Goal: Task Accomplishment & Management: Manage account settings

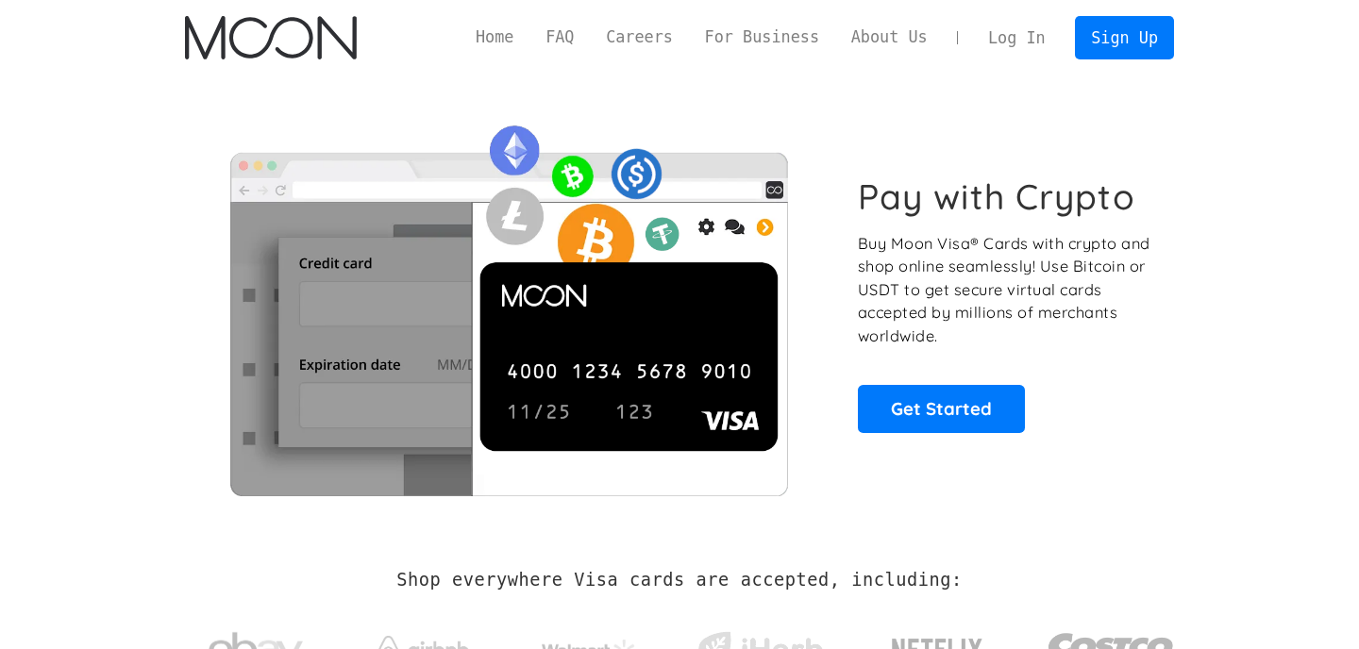
click at [1022, 44] on link "Log In" at bounding box center [1016, 38] width 89 height 42
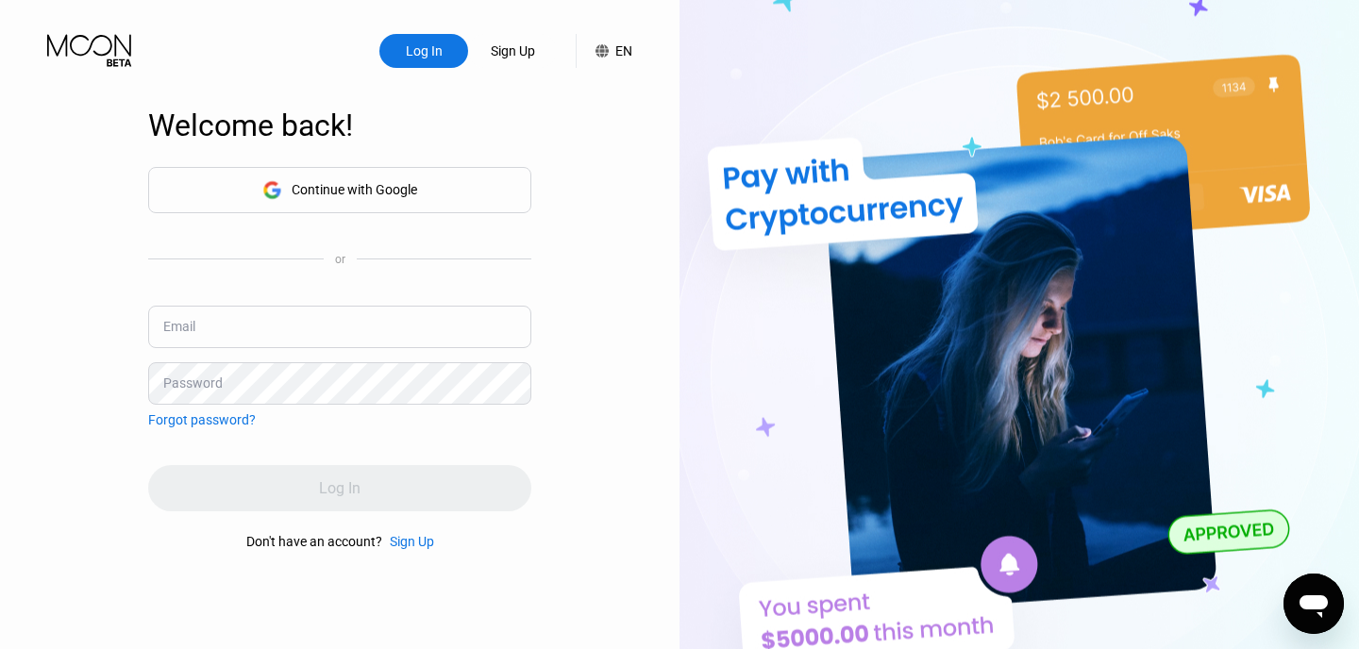
click at [348, 176] on div "Continue with Google" at bounding box center [339, 190] width 155 height 29
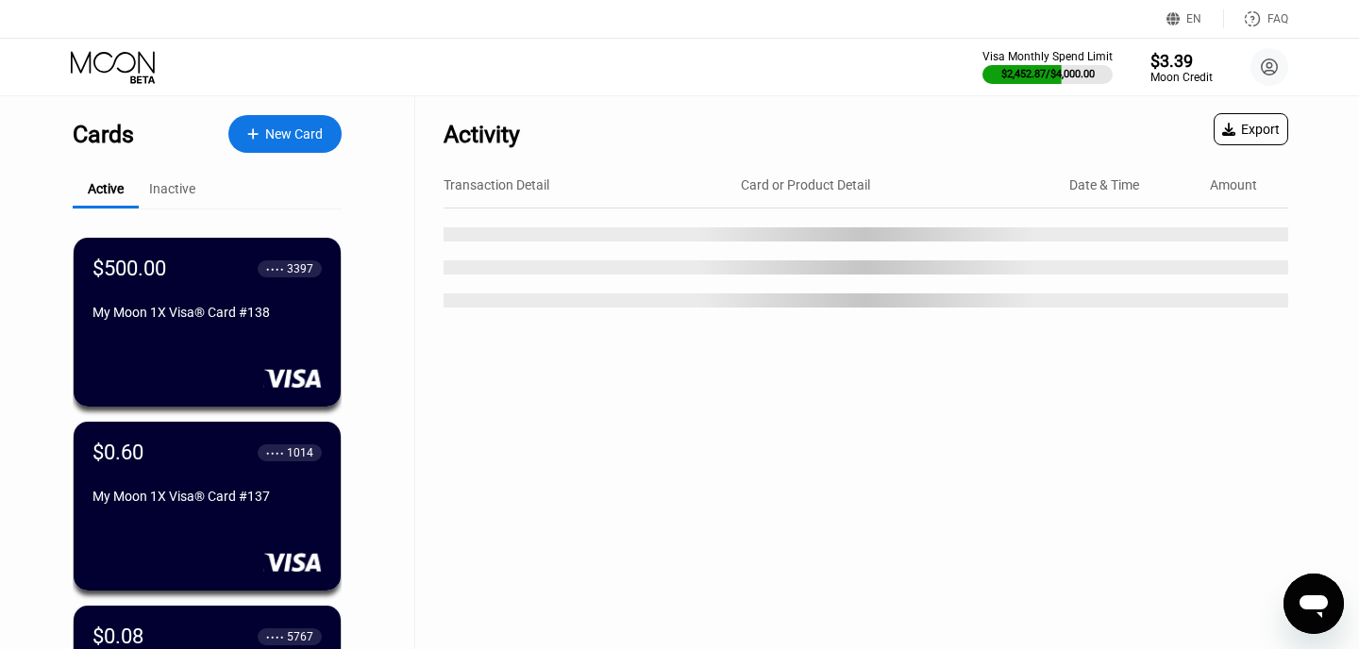
scroll to position [874, 0]
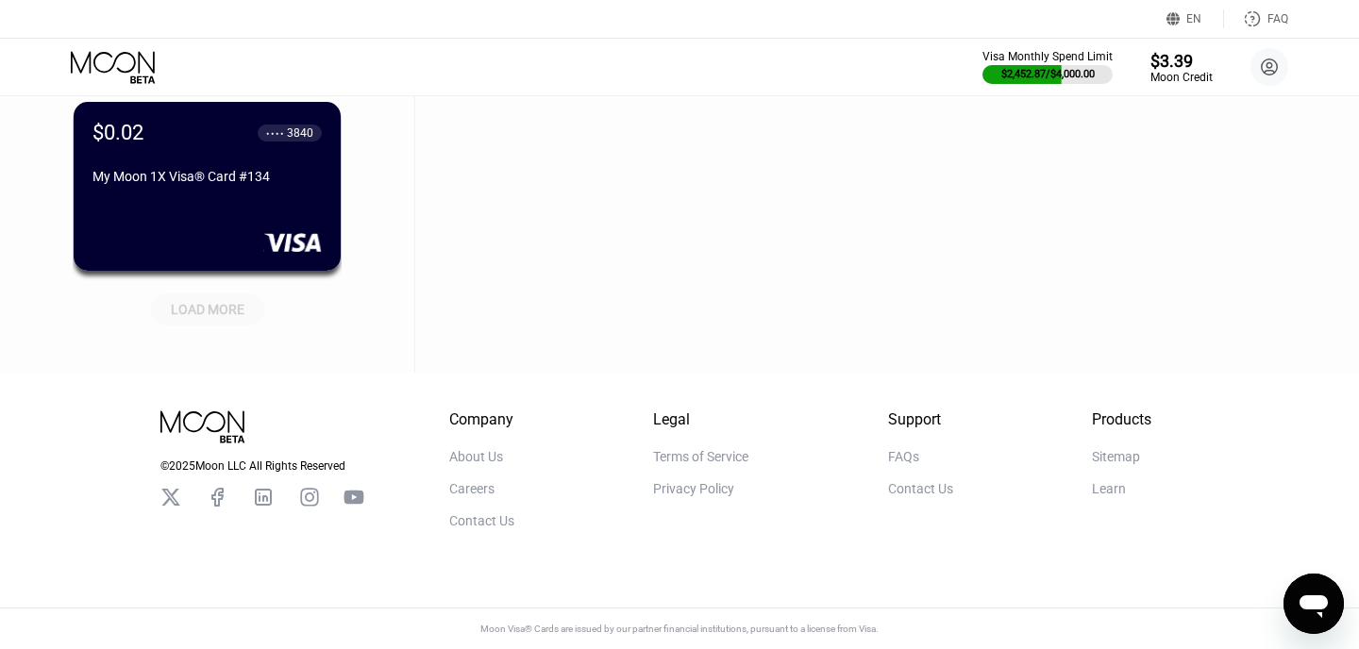
click at [226, 311] on div "LOAD MORE" at bounding box center [208, 309] width 74 height 17
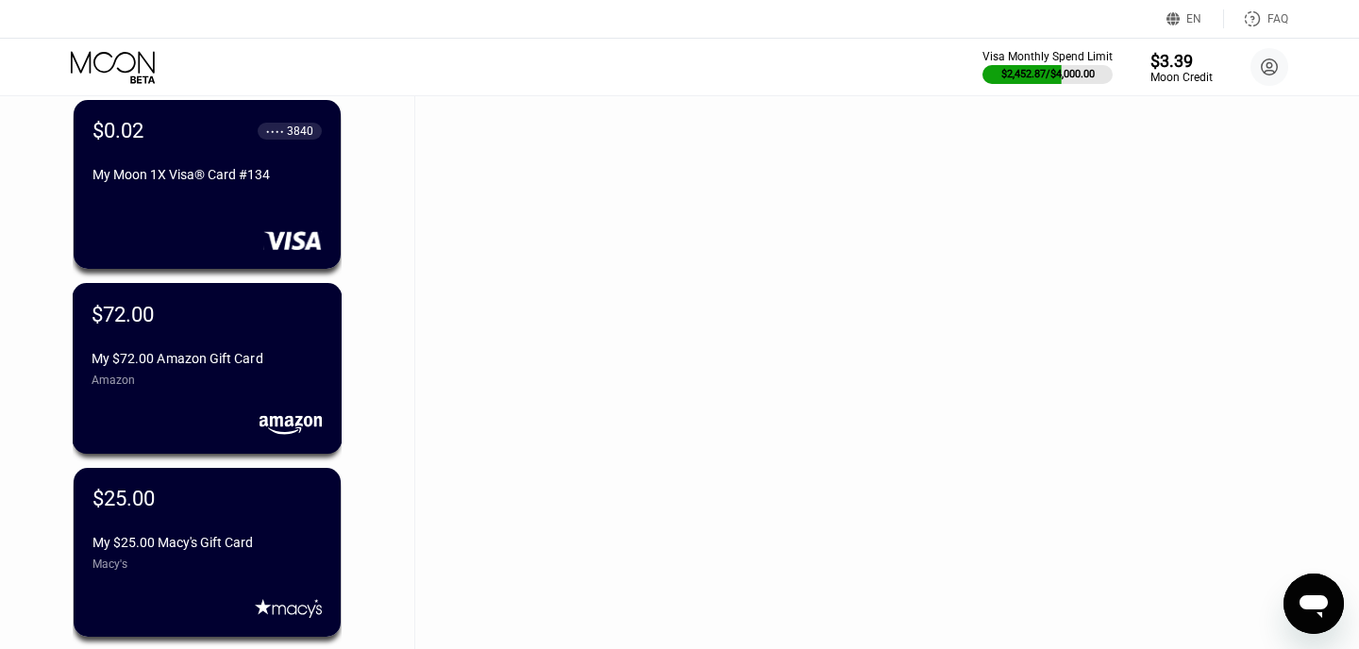
scroll to position [1794, 0]
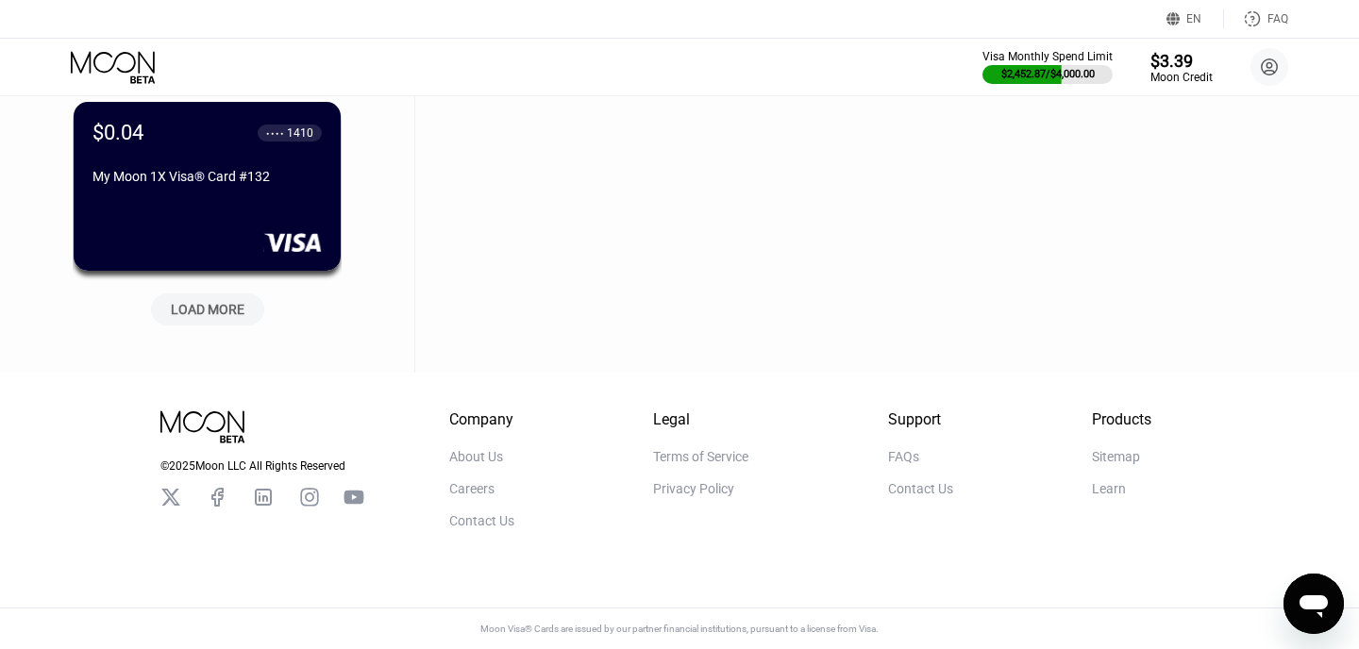
click at [210, 301] on div "LOAD MORE" at bounding box center [208, 309] width 74 height 17
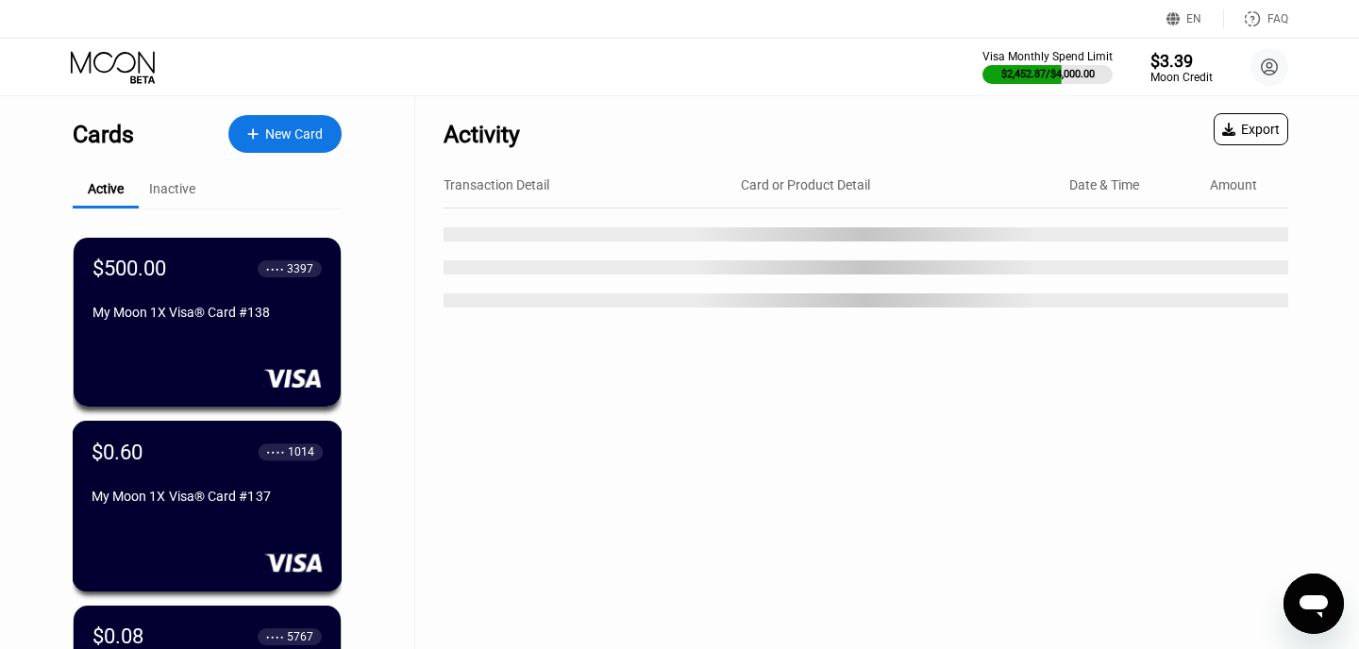
scroll to position [2714, 0]
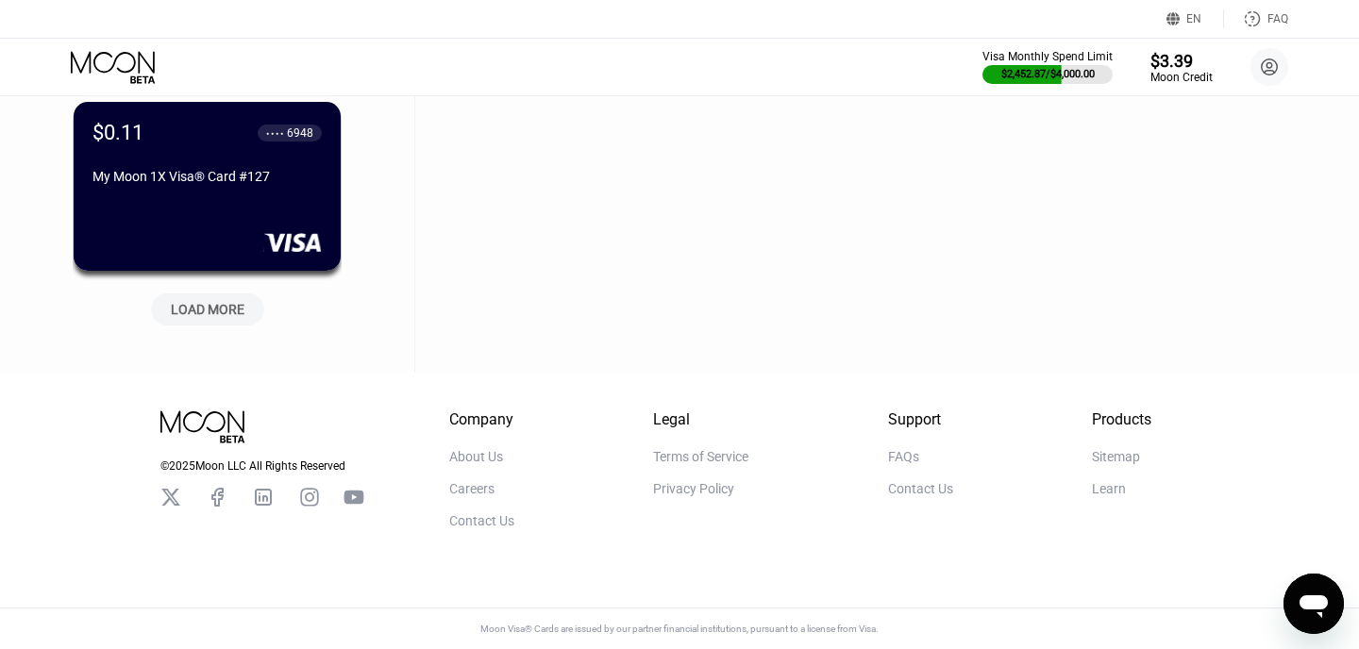
click at [218, 311] on div "LOAD MORE" at bounding box center [208, 309] width 74 height 17
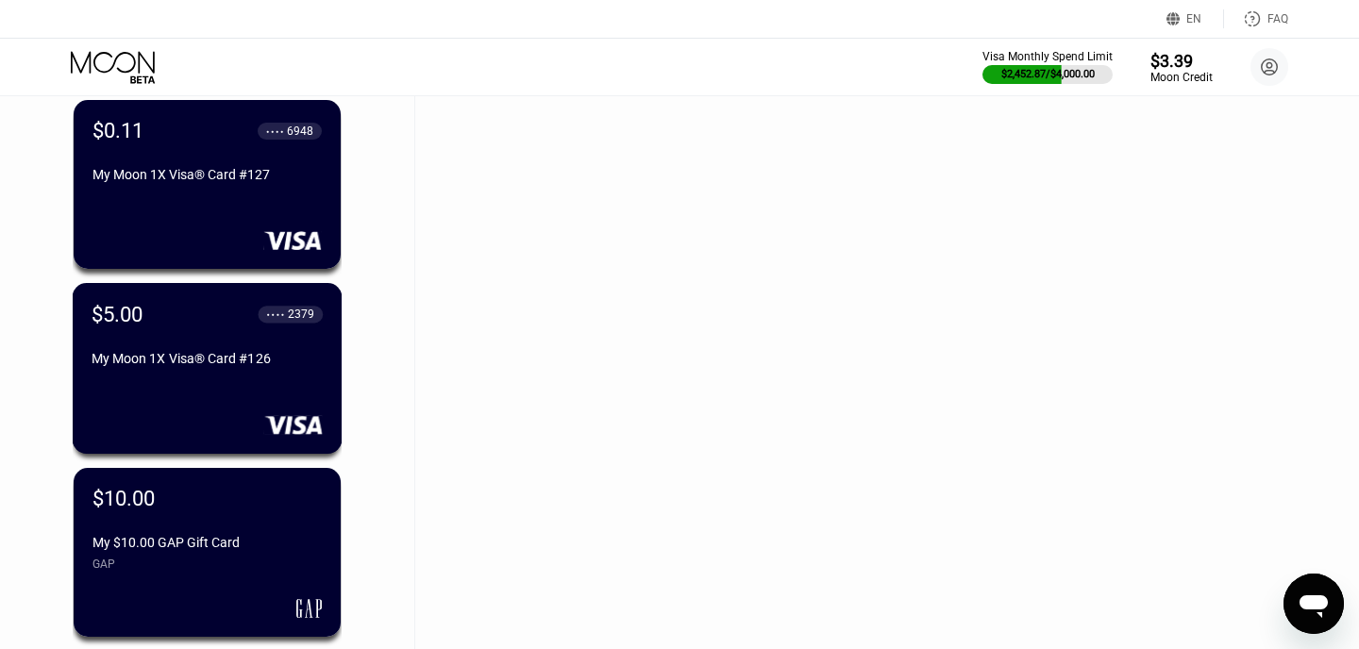
scroll to position [3634, 0]
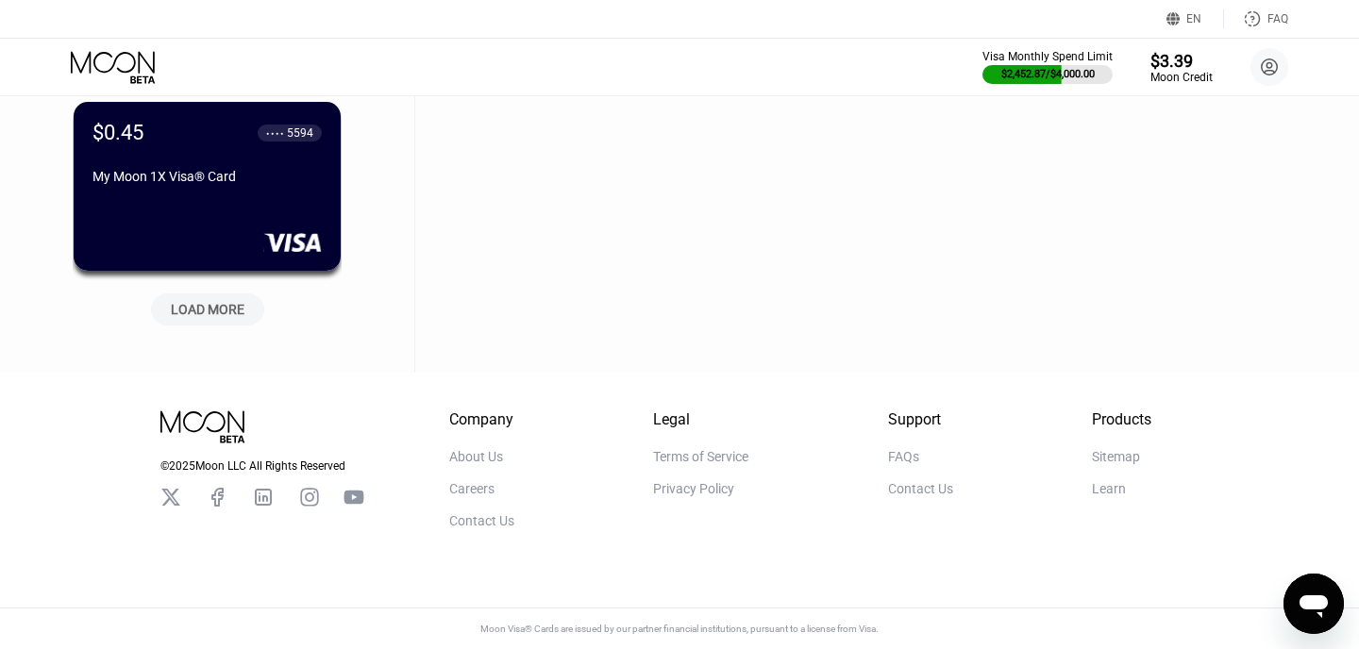
click at [237, 322] on div "LOAD MORE" at bounding box center [207, 309] width 113 height 32
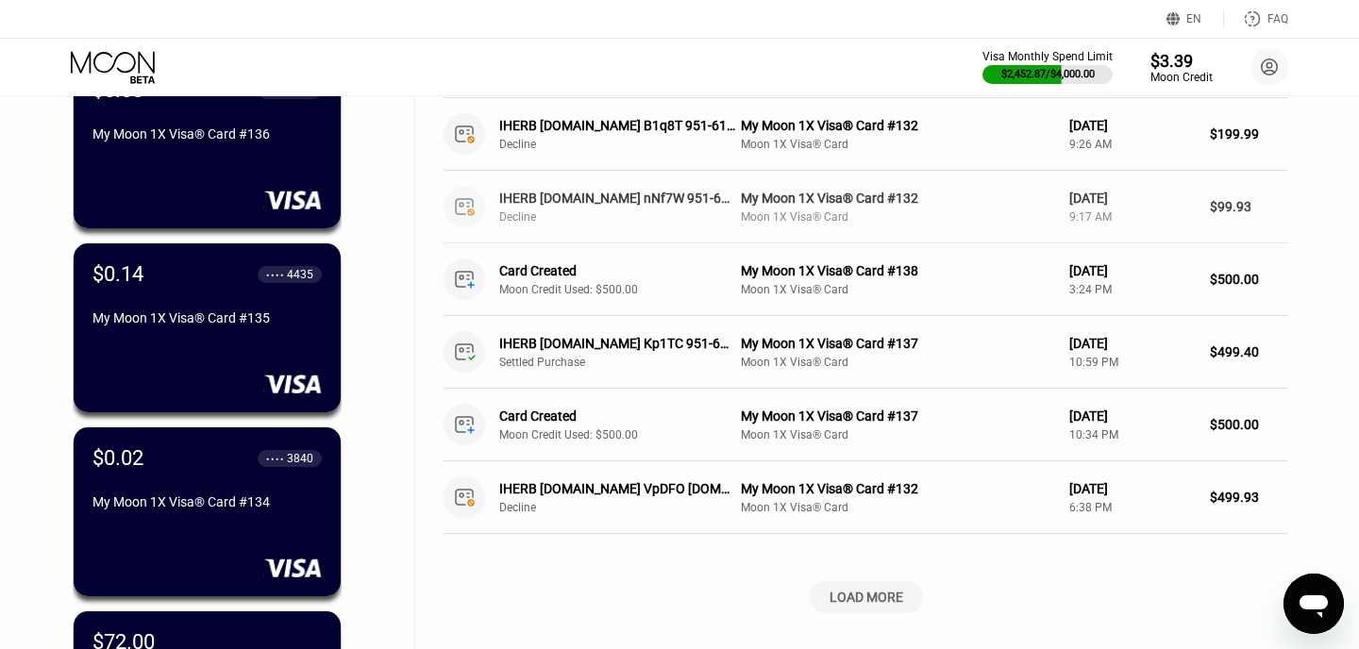
scroll to position [544, 0]
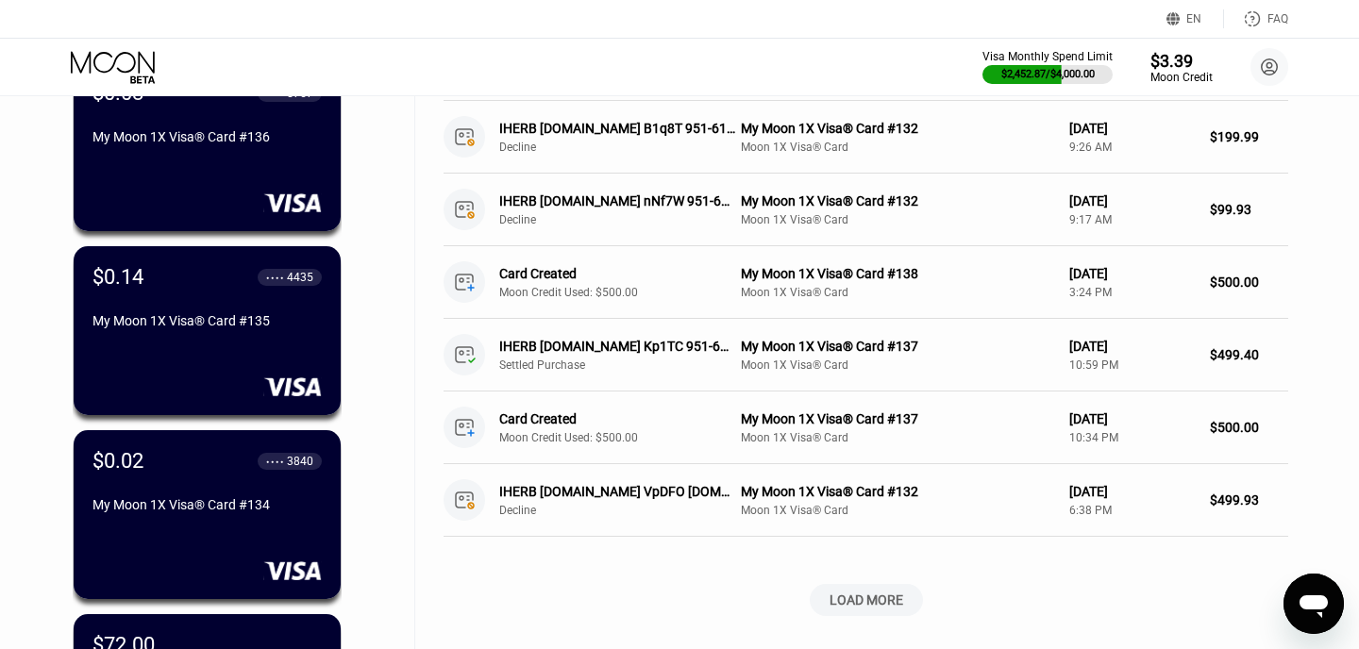
click at [896, 597] on div "LOAD MORE" at bounding box center [866, 600] width 74 height 17
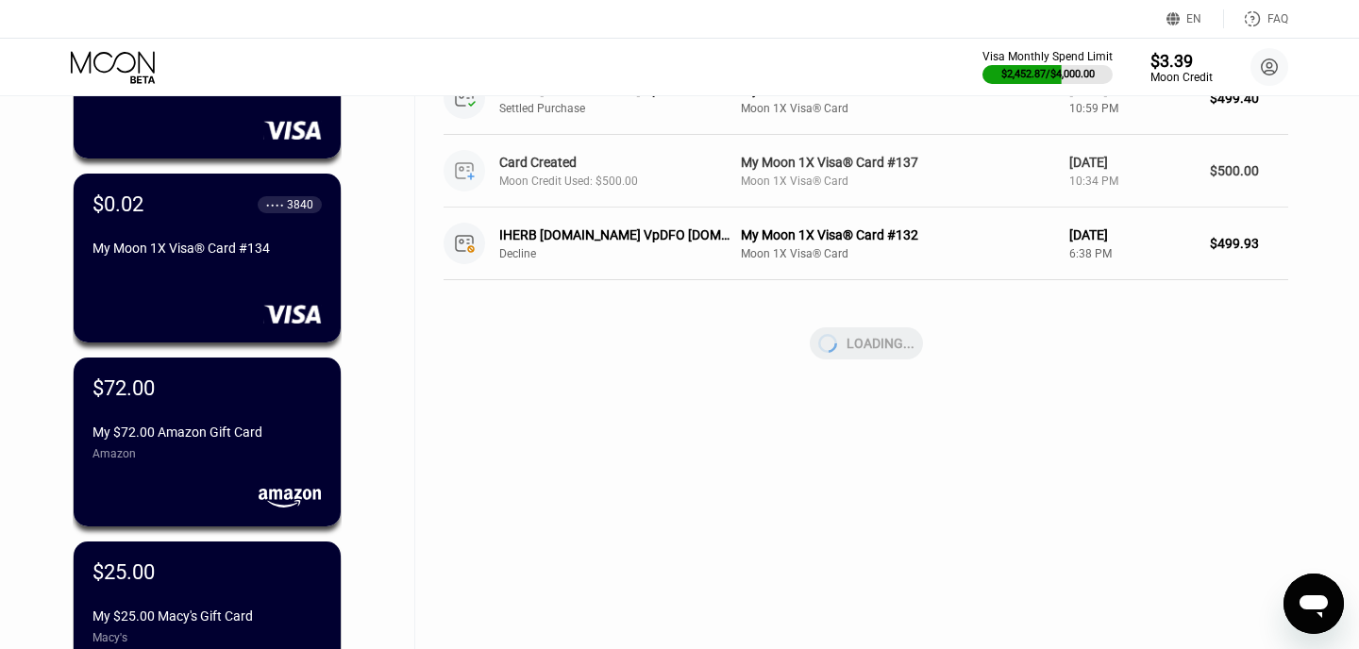
scroll to position [767, 0]
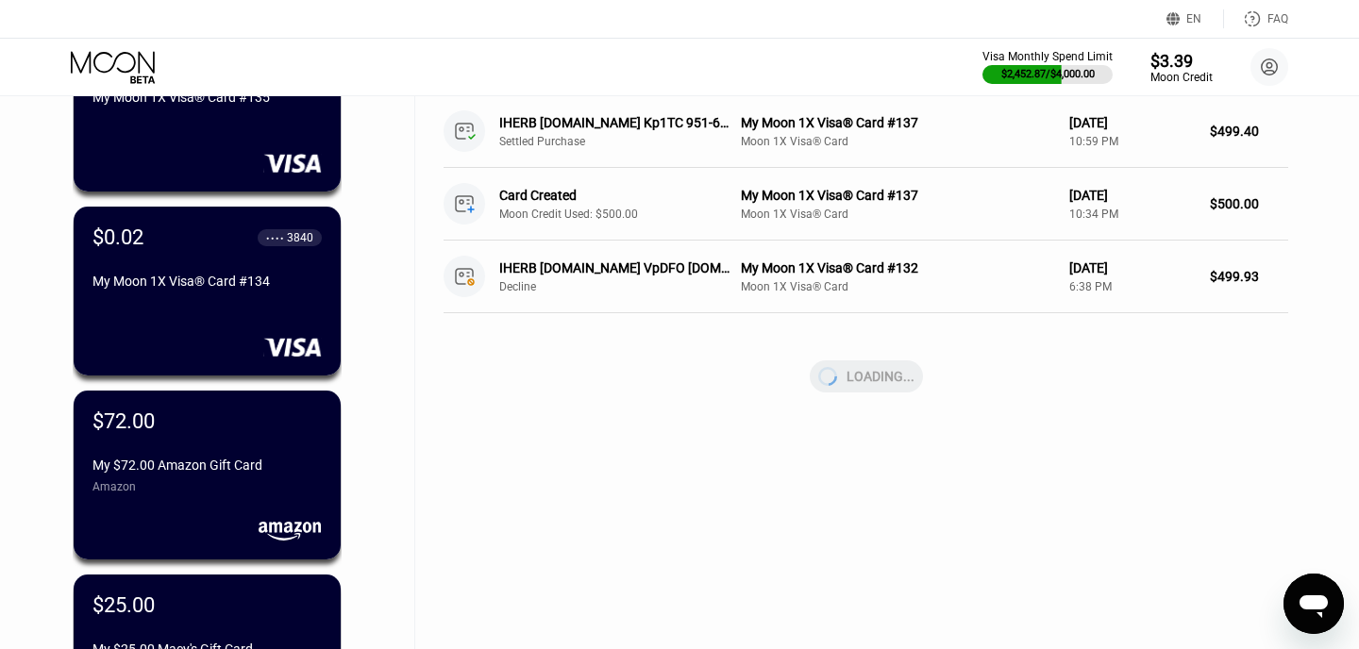
click at [1196, 15] on div "EN" at bounding box center [1193, 18] width 15 height 13
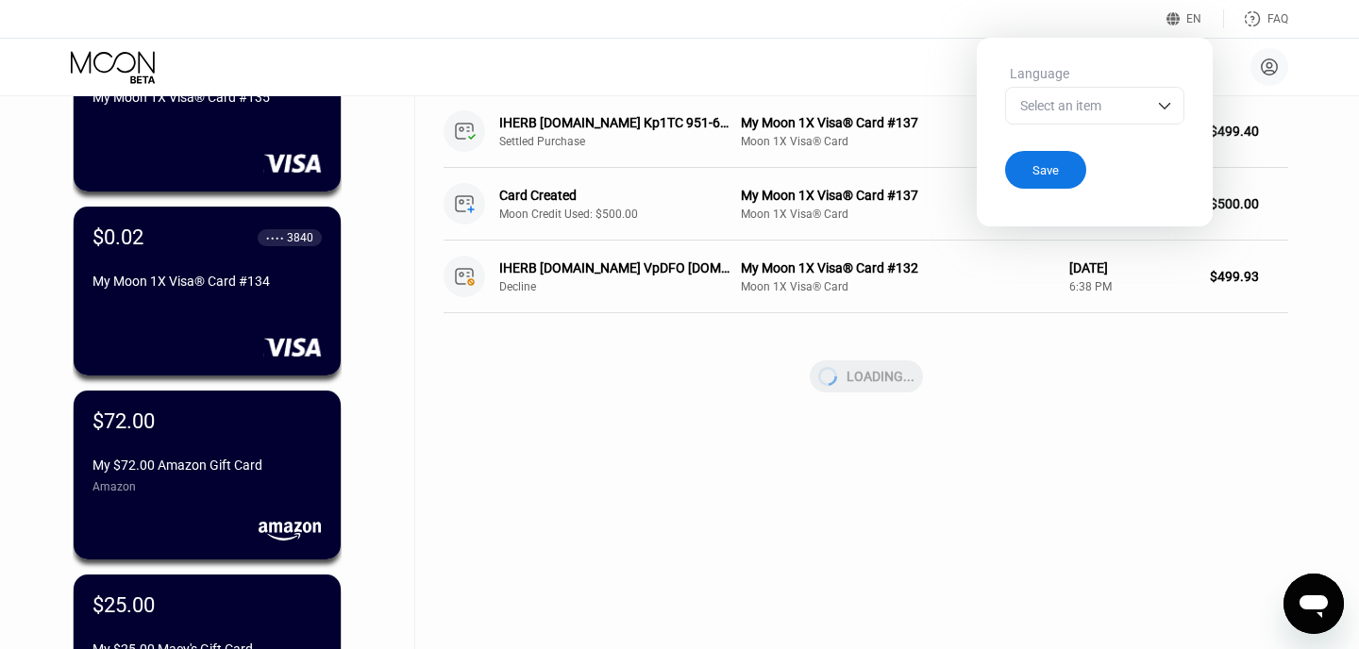
click at [1146, 92] on div "Select an item" at bounding box center [1094, 106] width 179 height 38
click at [1174, 12] on icon at bounding box center [1173, 19] width 14 height 14
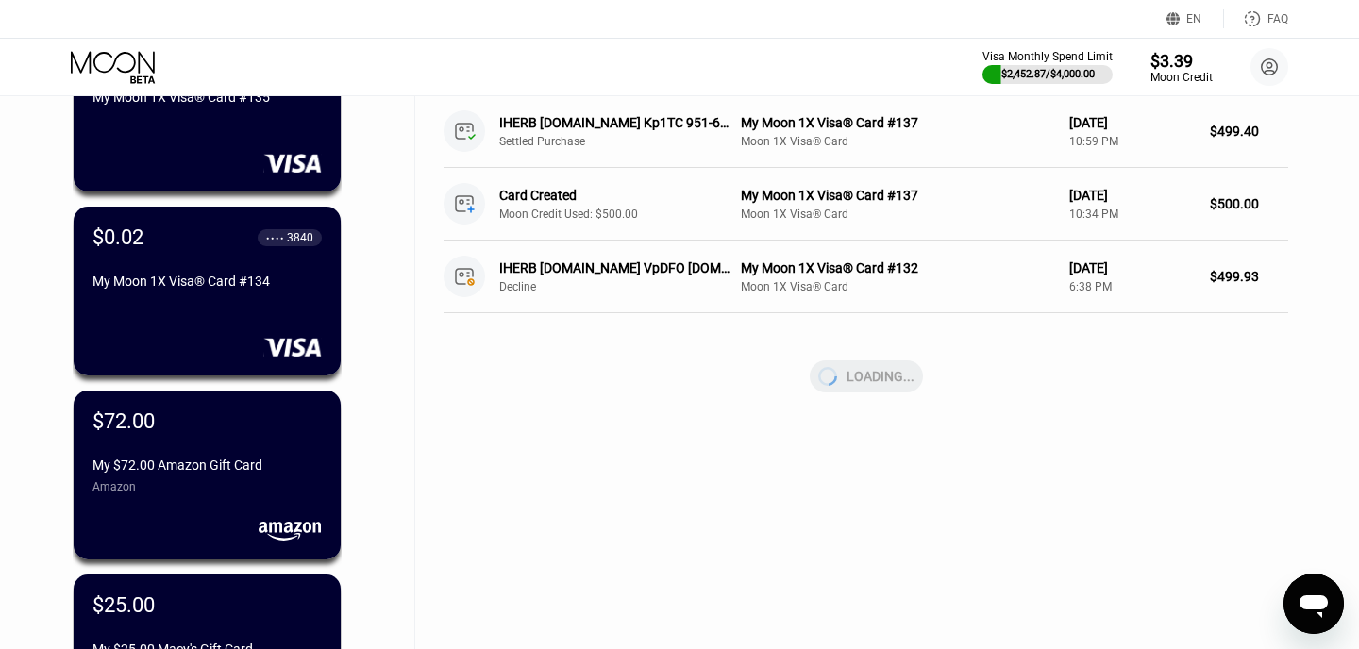
scroll to position [0, 0]
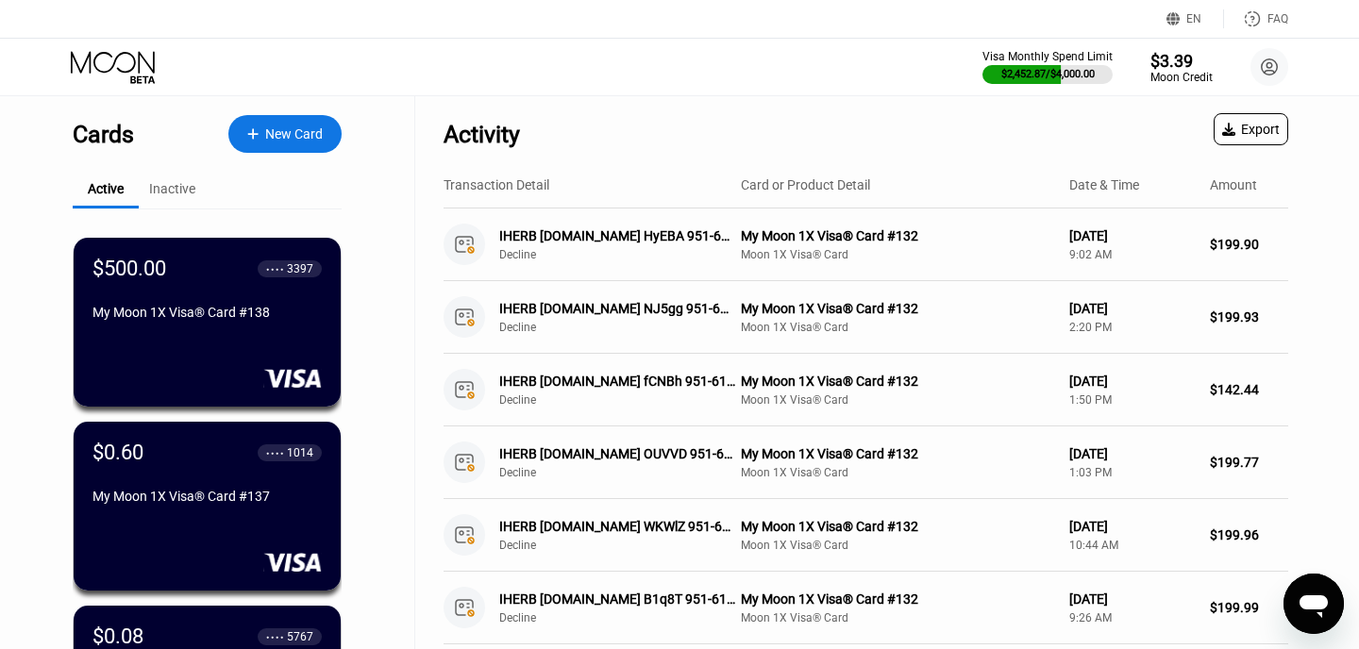
click at [169, 175] on div "Inactive" at bounding box center [172, 190] width 66 height 37
click at [169, 194] on div "Inactive" at bounding box center [172, 188] width 46 height 15
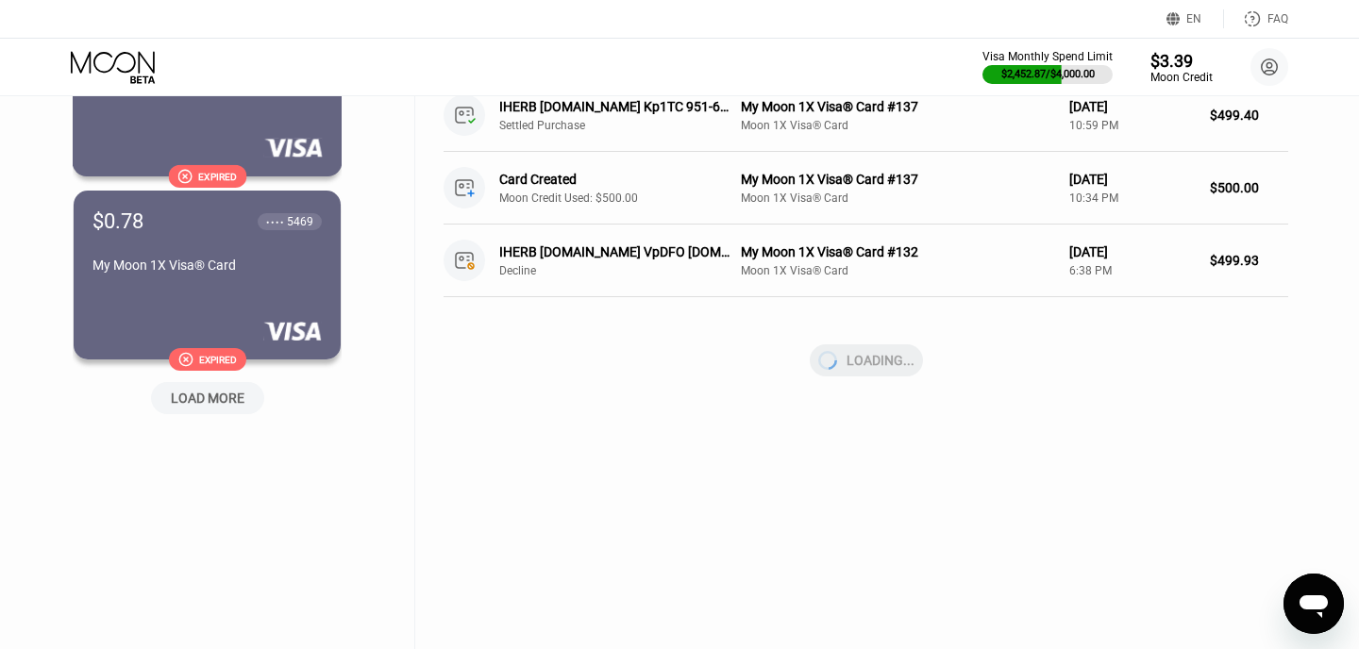
scroll to position [844, 0]
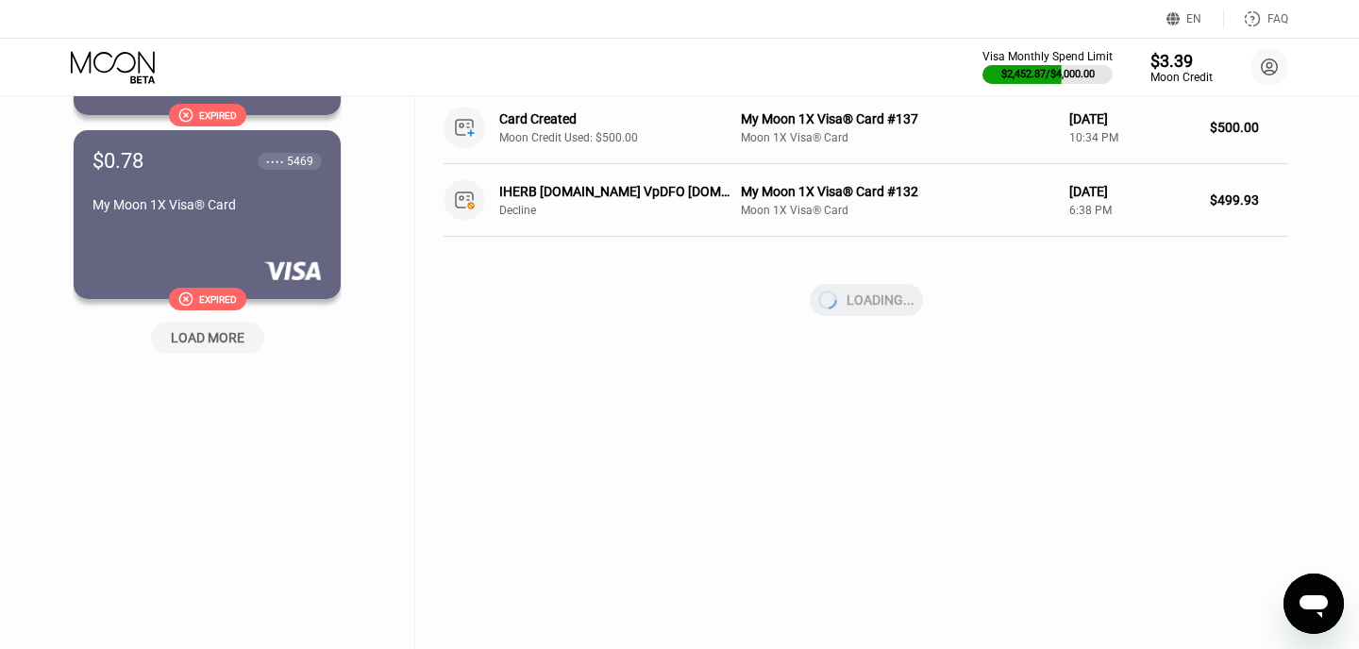
click at [192, 345] on div "LOAD MORE" at bounding box center [208, 337] width 74 height 17
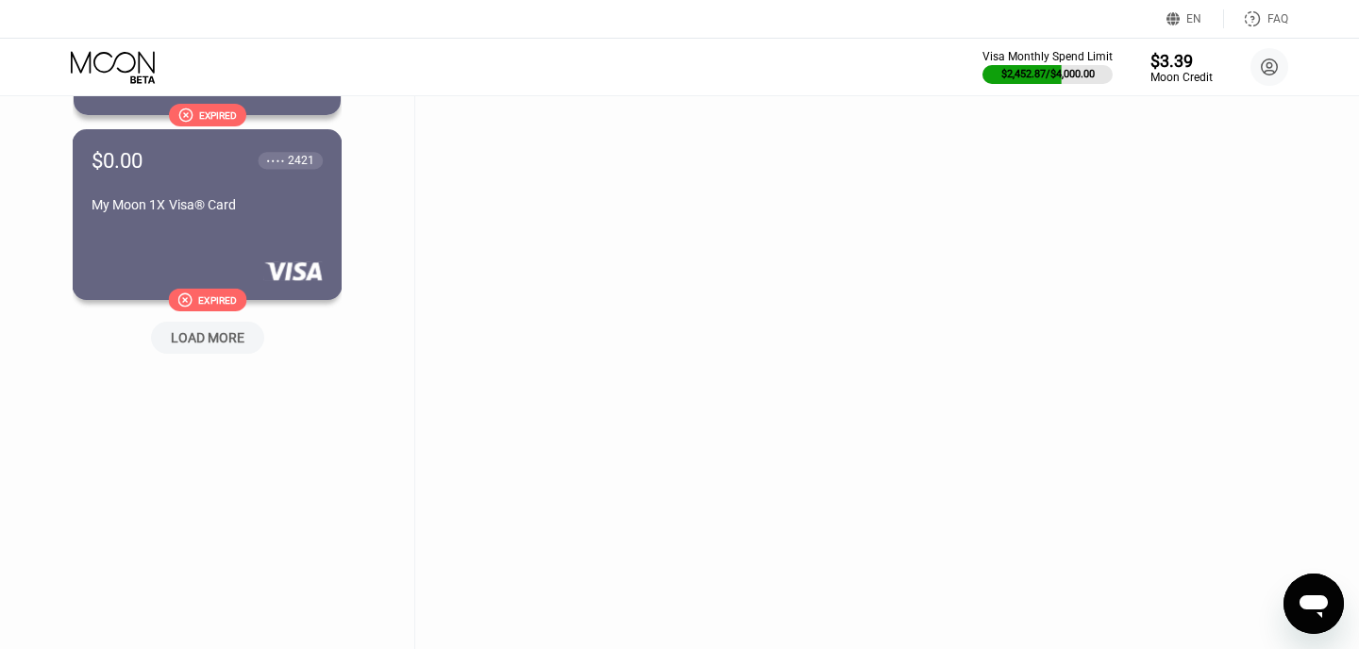
scroll to position [1763, 0]
click at [216, 330] on div "LOAD MORE" at bounding box center [208, 338] width 74 height 17
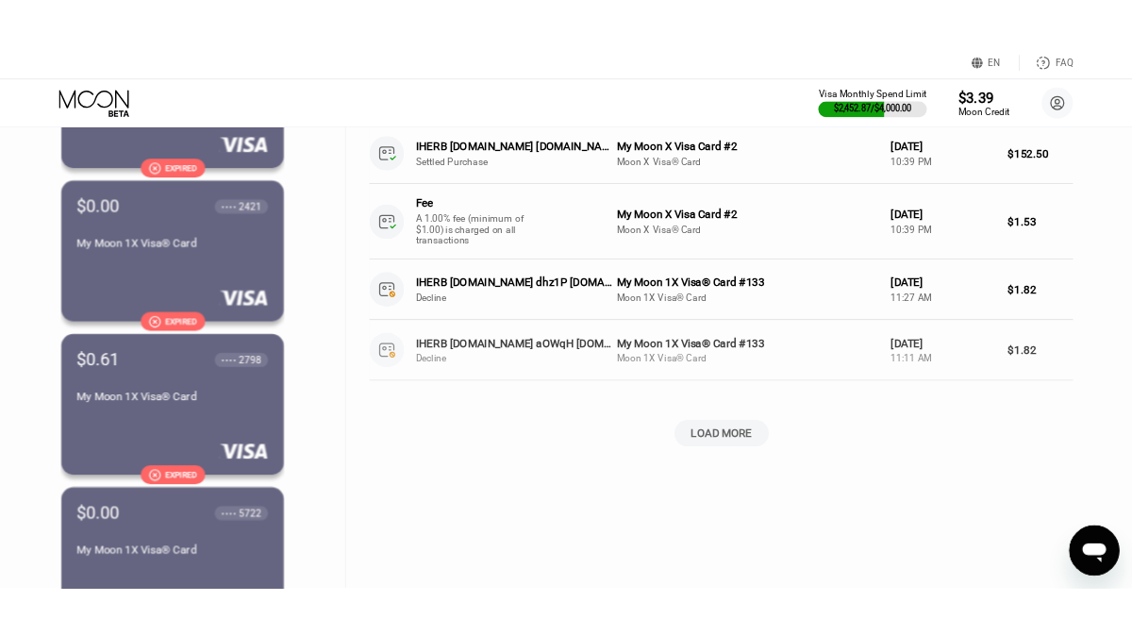
scroll to position [1623, 0]
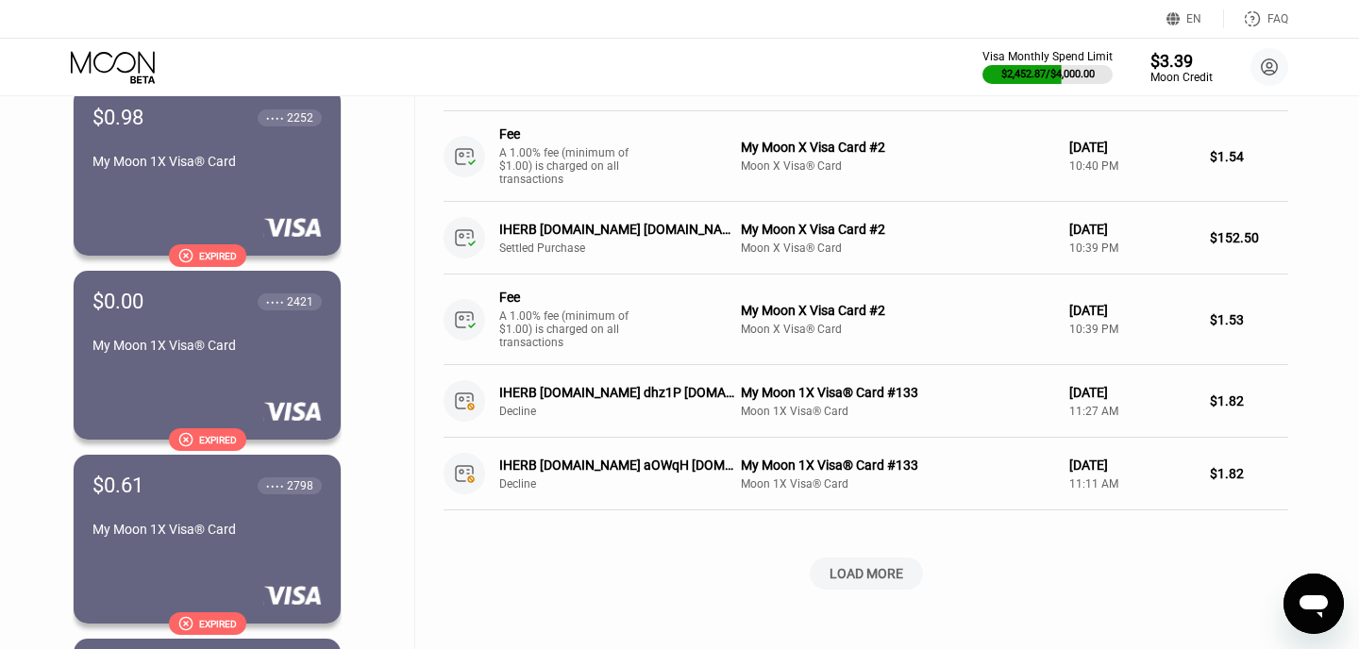
click at [872, 568] on div "LOAD MORE" at bounding box center [866, 573] width 74 height 17
click at [807, 581] on div "LOADING..." at bounding box center [865, 574] width 845 height 32
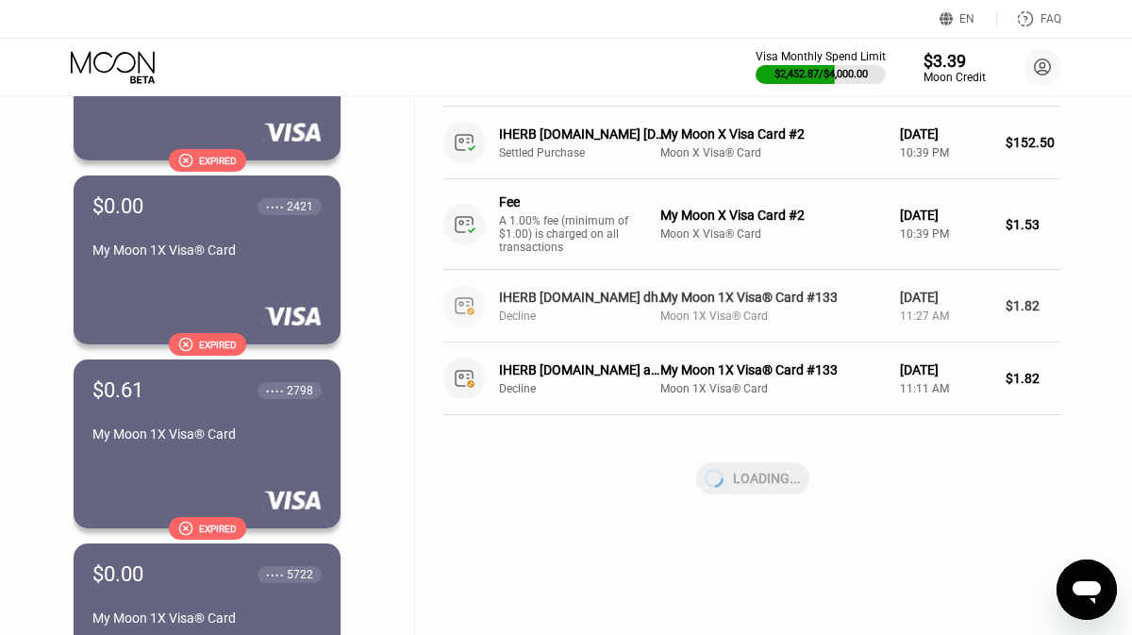
scroll to position [1715, 0]
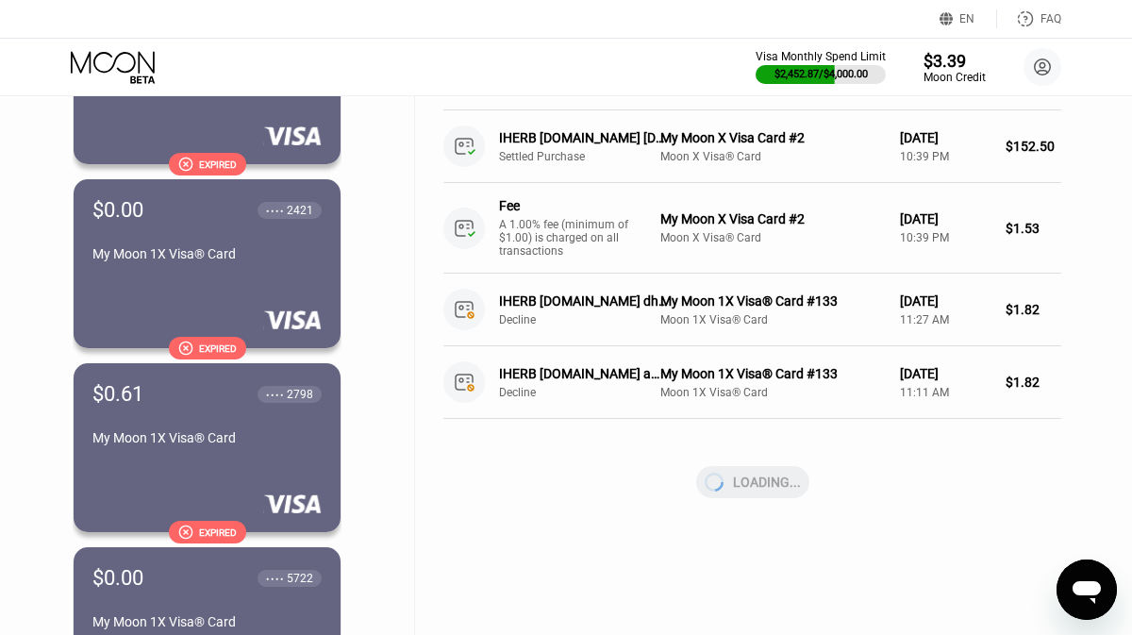
click at [753, 477] on div "LOADING..." at bounding box center [752, 482] width 618 height 32
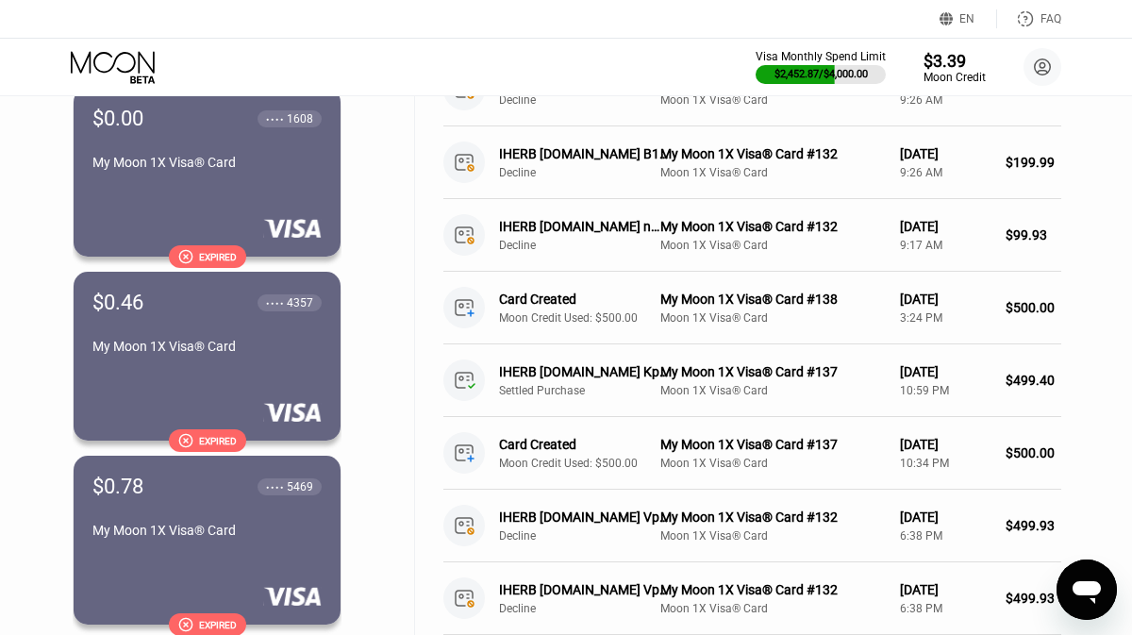
scroll to position [0, 0]
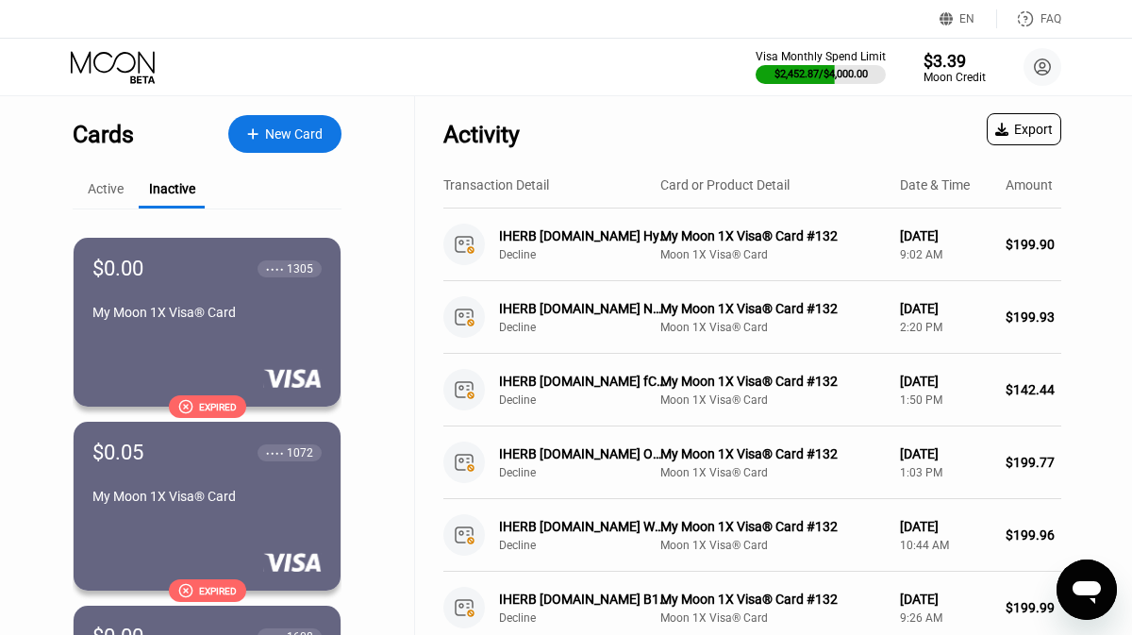
click at [109, 183] on div "Active" at bounding box center [106, 188] width 36 height 15
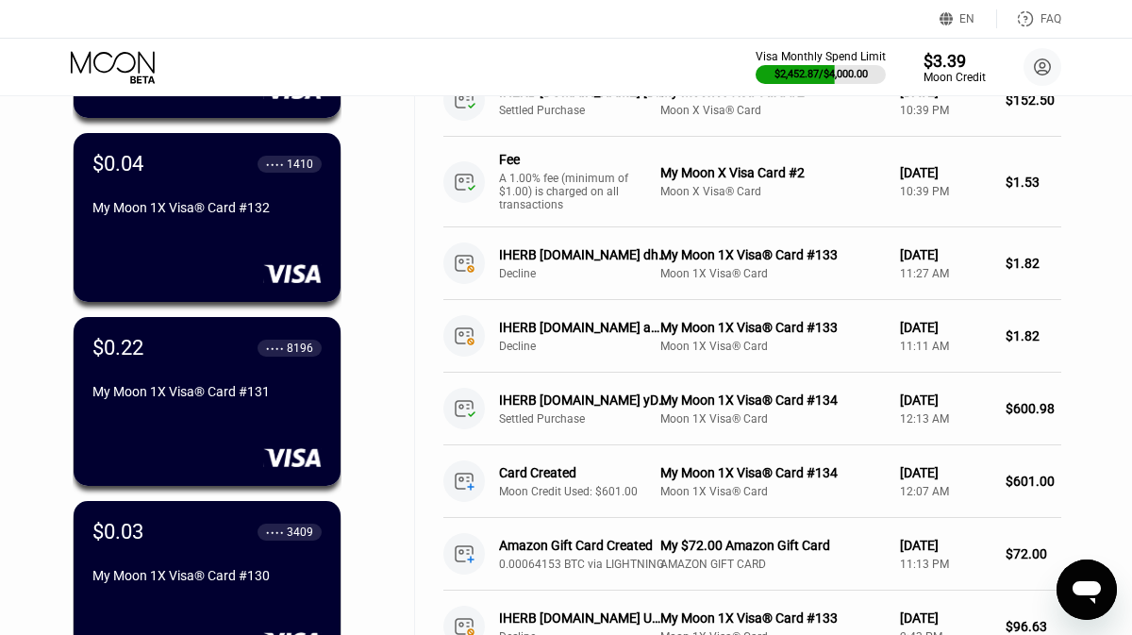
scroll to position [4568, 0]
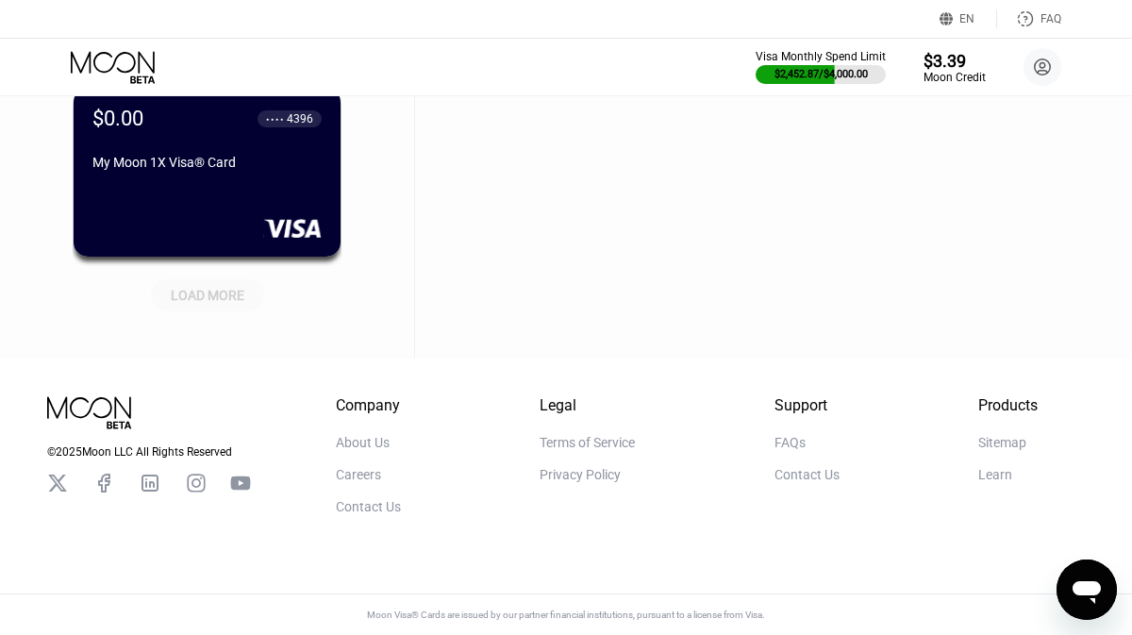
click at [184, 272] on div "LOAD MORE" at bounding box center [208, 292] width 142 height 40
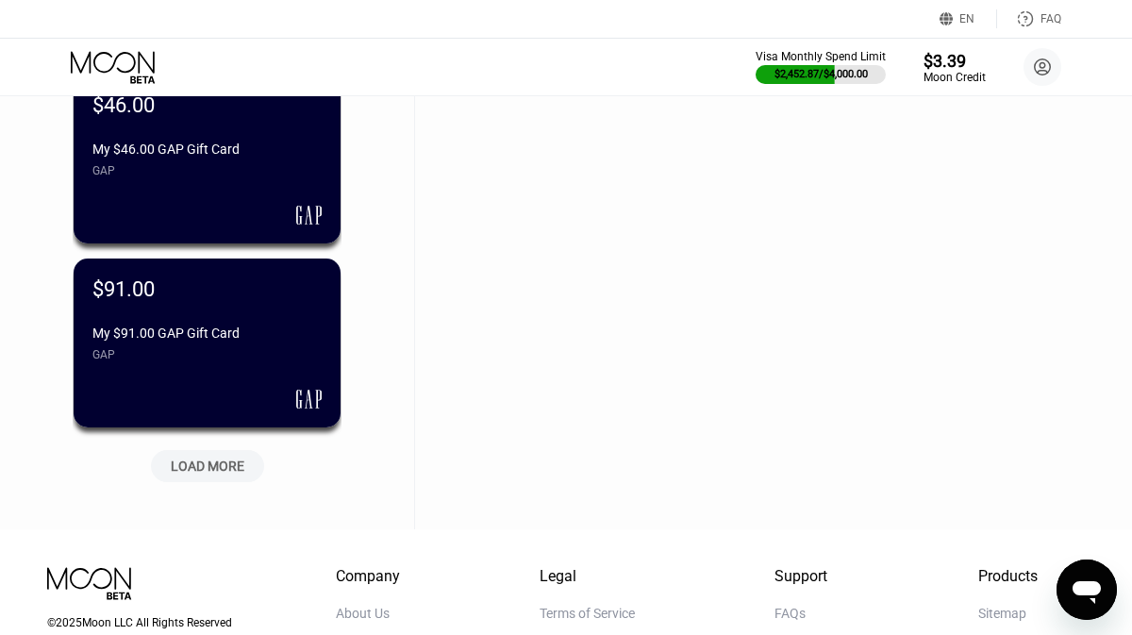
scroll to position [5488, 0]
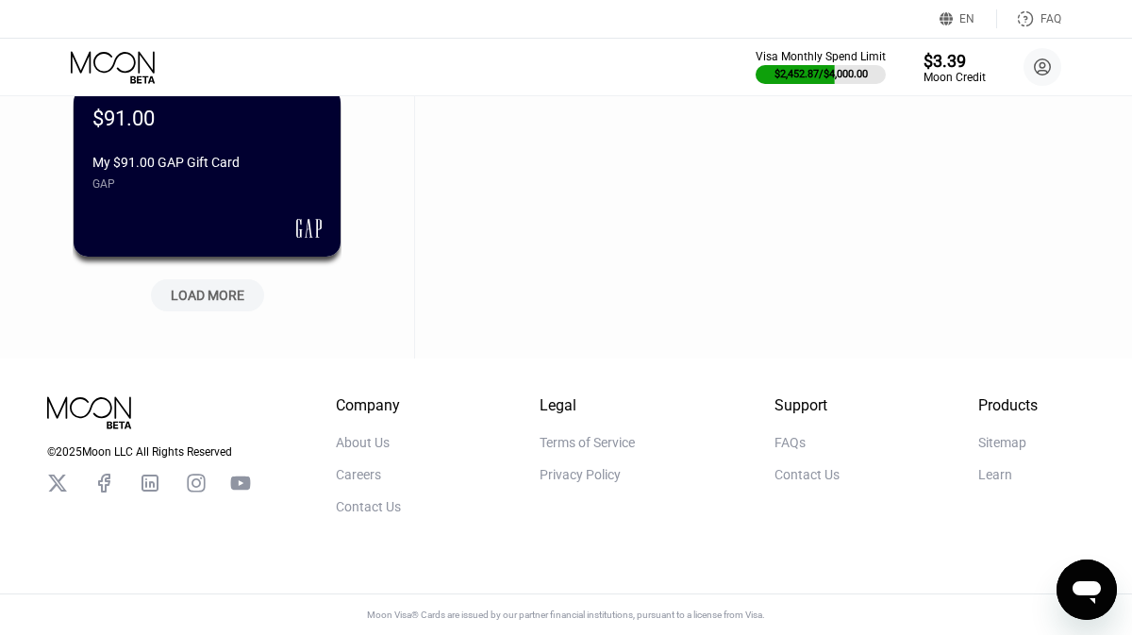
click at [232, 294] on div "LOAD MORE" at bounding box center [208, 295] width 74 height 17
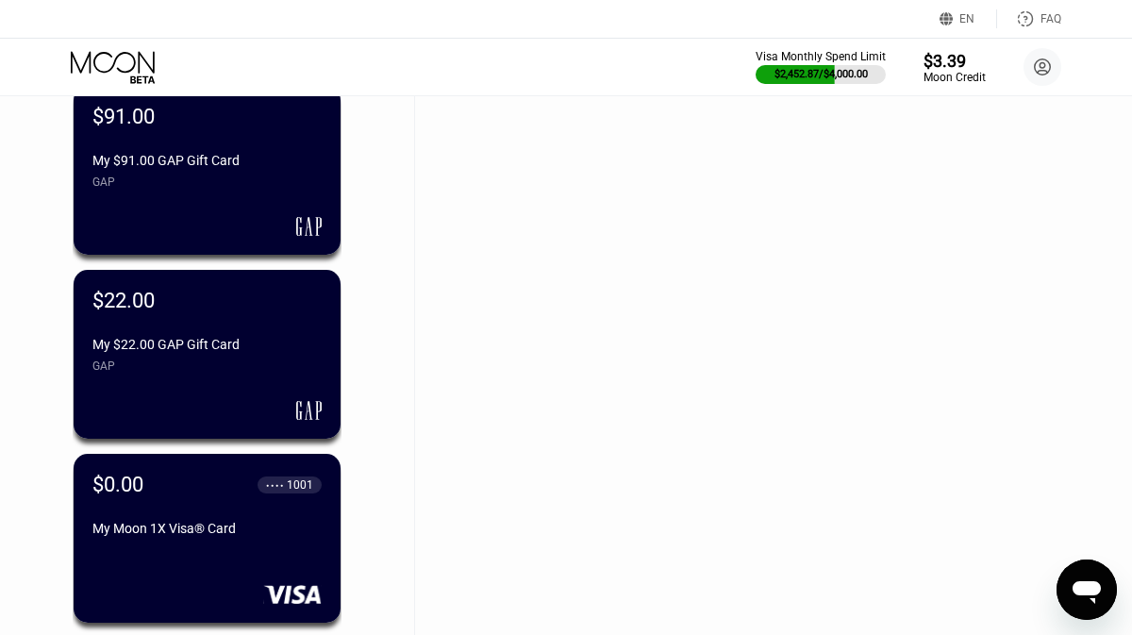
scroll to position [6408, 0]
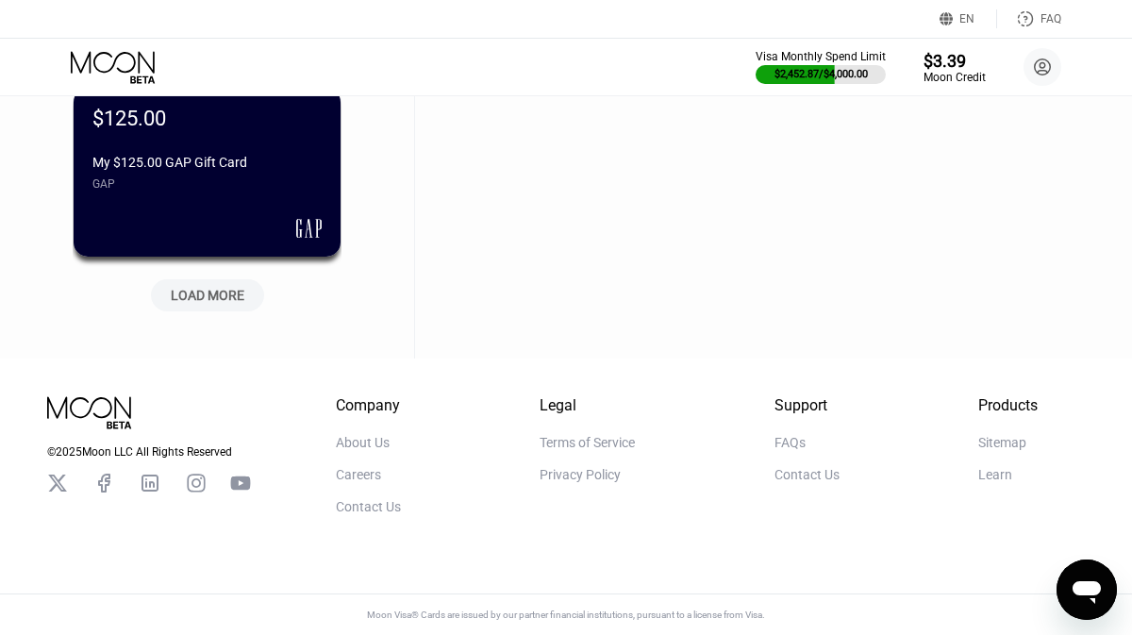
click at [200, 281] on div "LOAD MORE" at bounding box center [207, 295] width 113 height 32
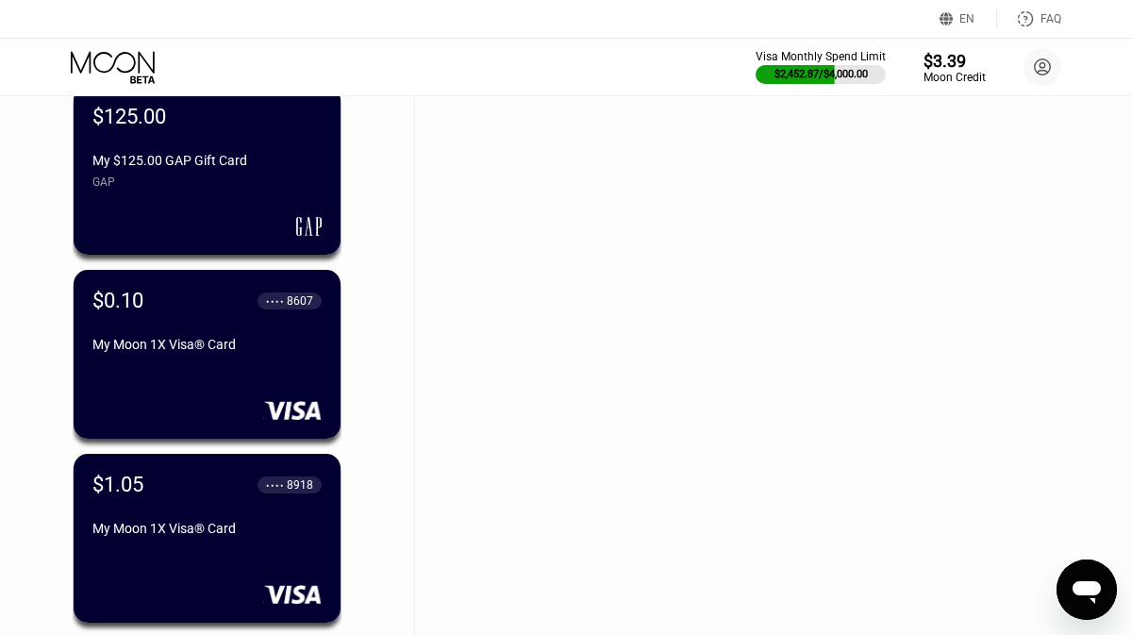
scroll to position [7328, 0]
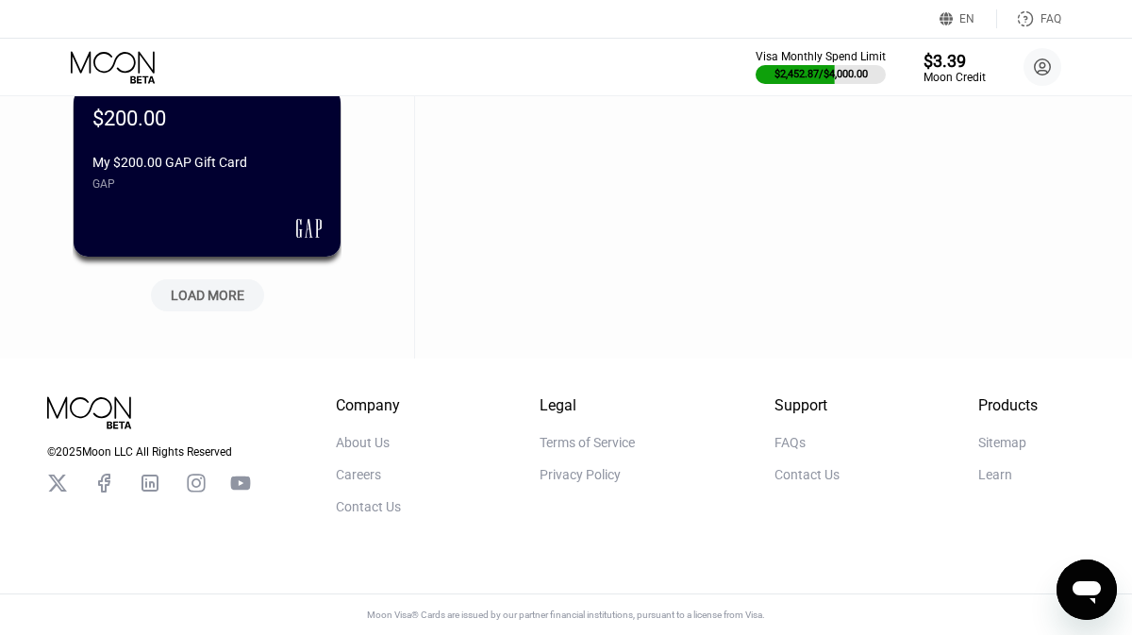
click at [226, 293] on div "LOAD MORE" at bounding box center [208, 295] width 74 height 17
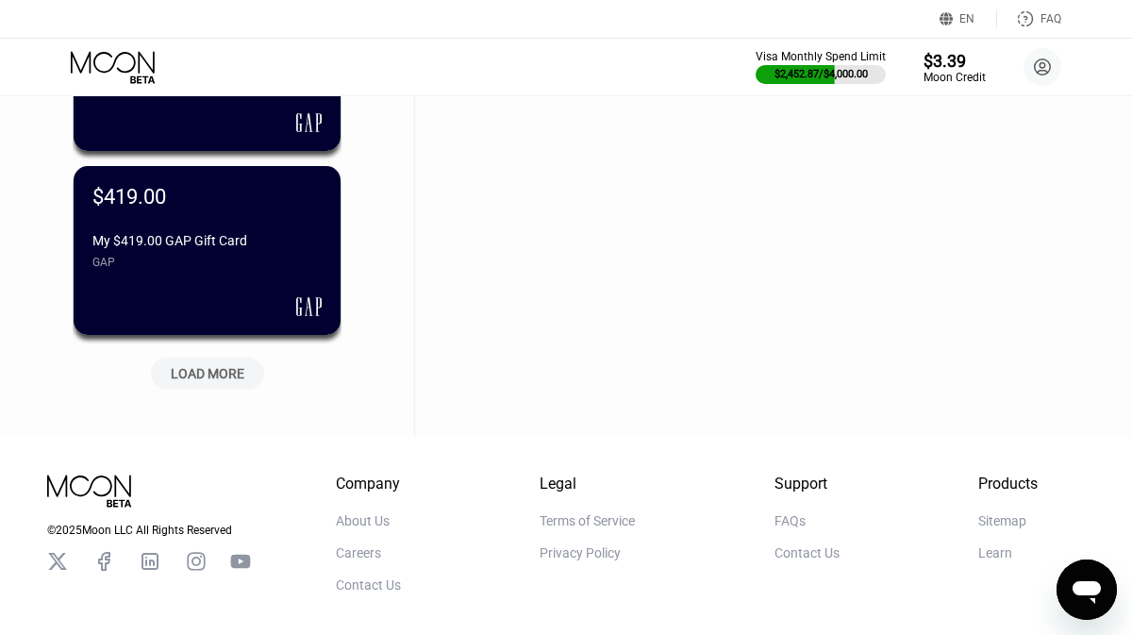
scroll to position [8248, 0]
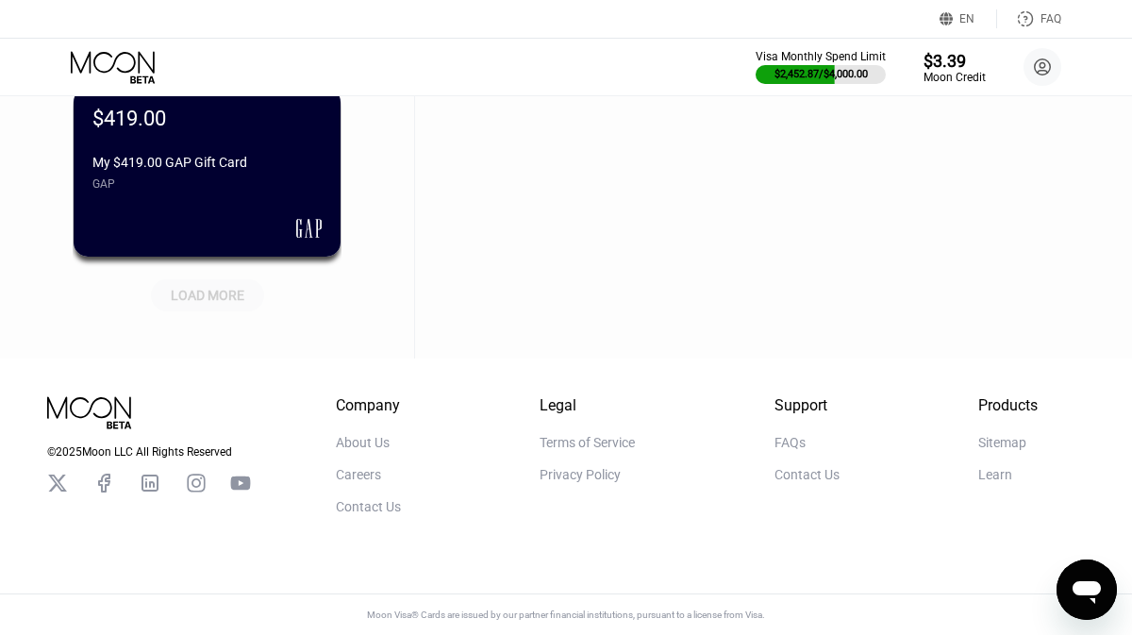
click at [201, 287] on div "LOAD MORE" at bounding box center [208, 295] width 74 height 17
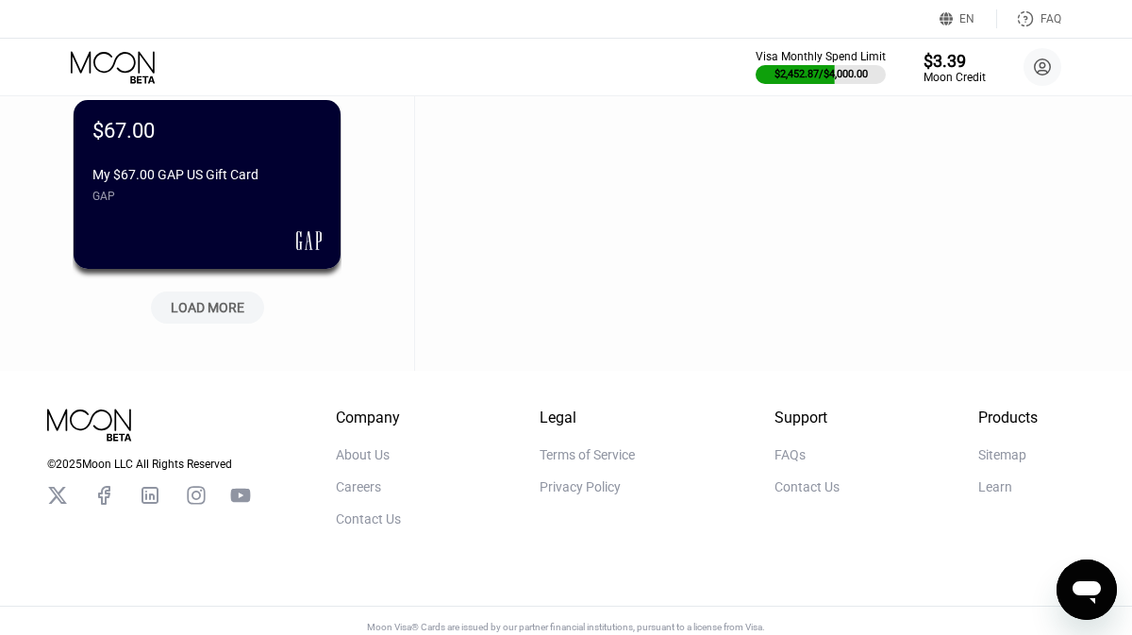
scroll to position [9168, 0]
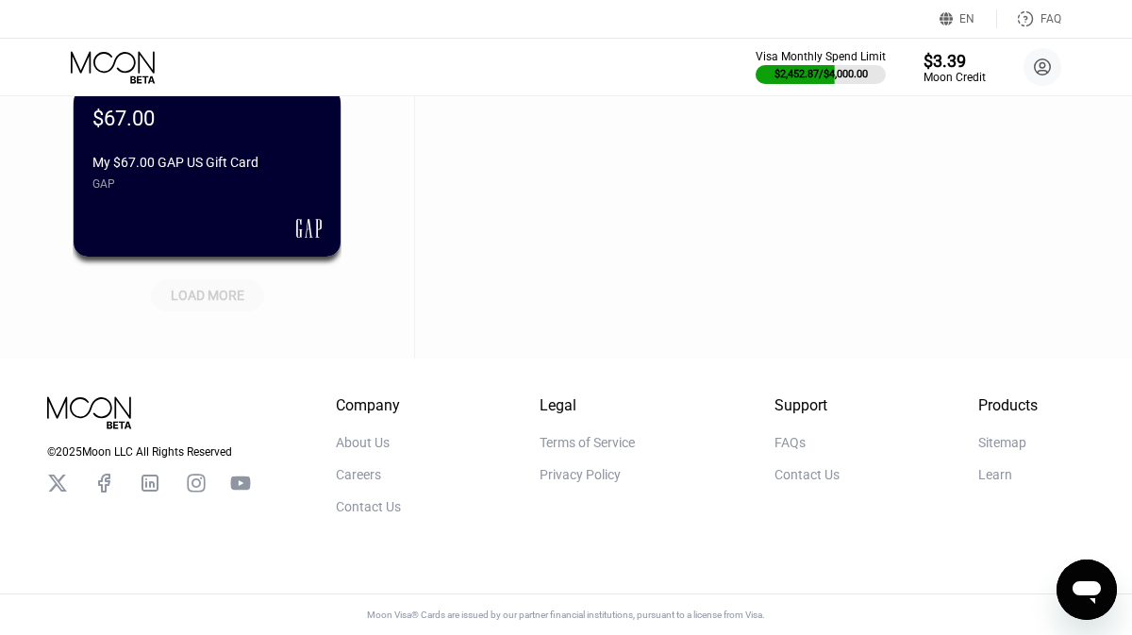
click at [195, 293] on div "LOAD MORE" at bounding box center [208, 295] width 74 height 17
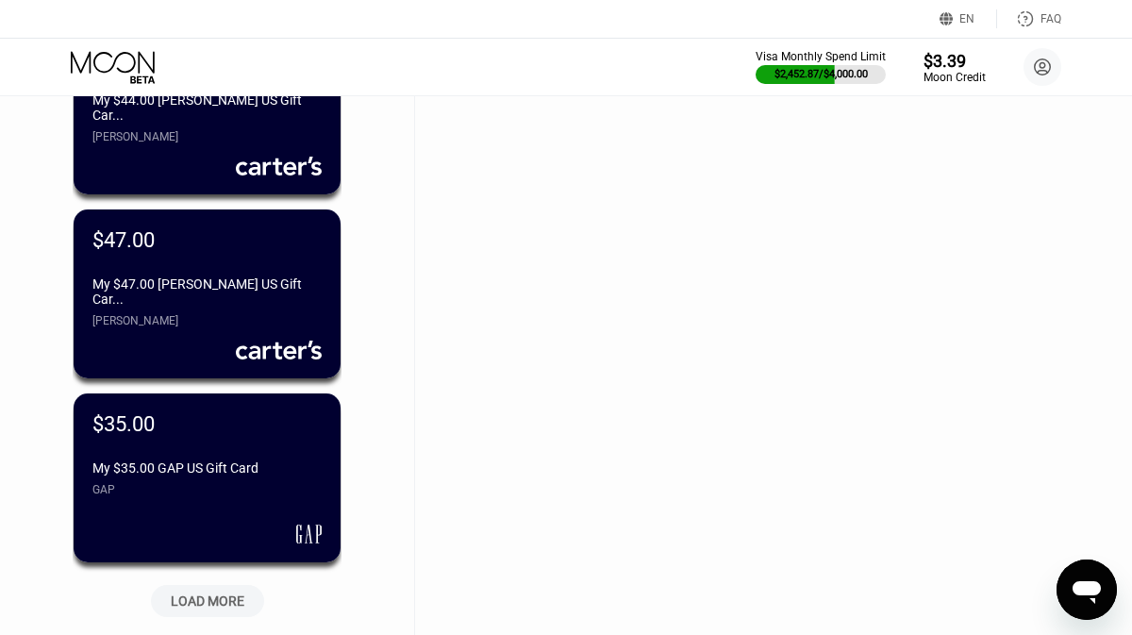
scroll to position [10088, 0]
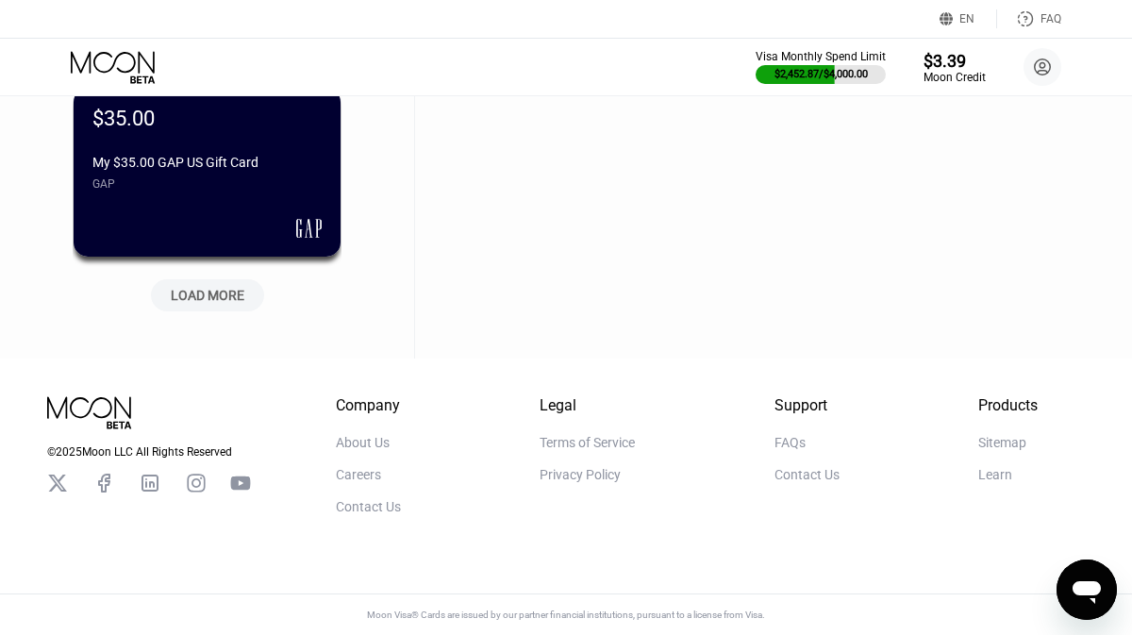
click at [197, 290] on div "LOAD MORE" at bounding box center [208, 295] width 74 height 17
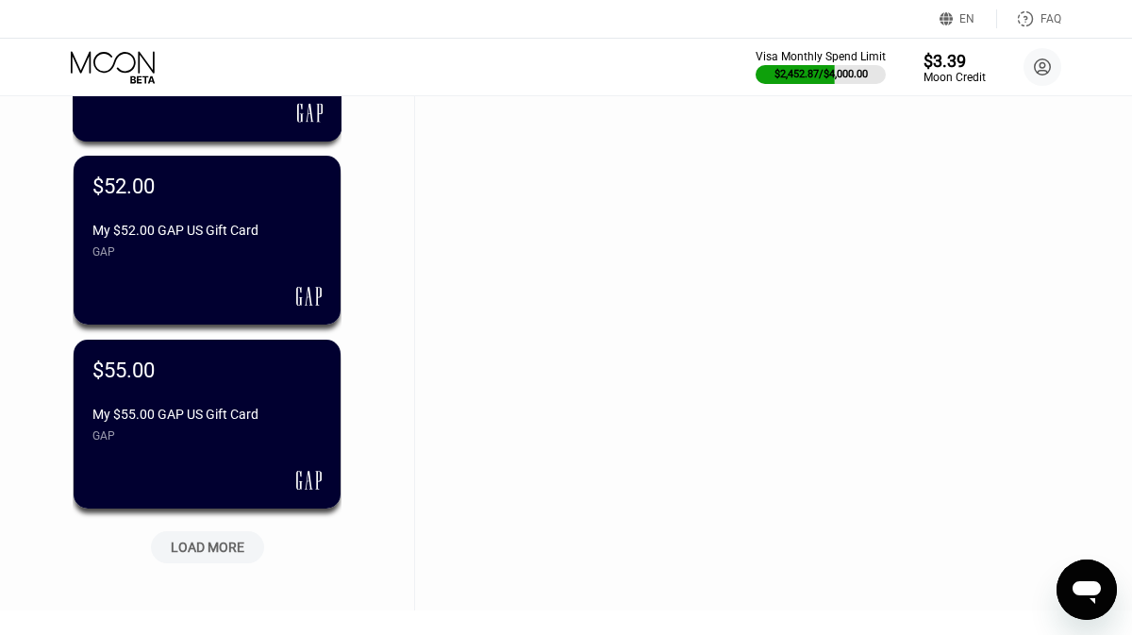
scroll to position [10761, 0]
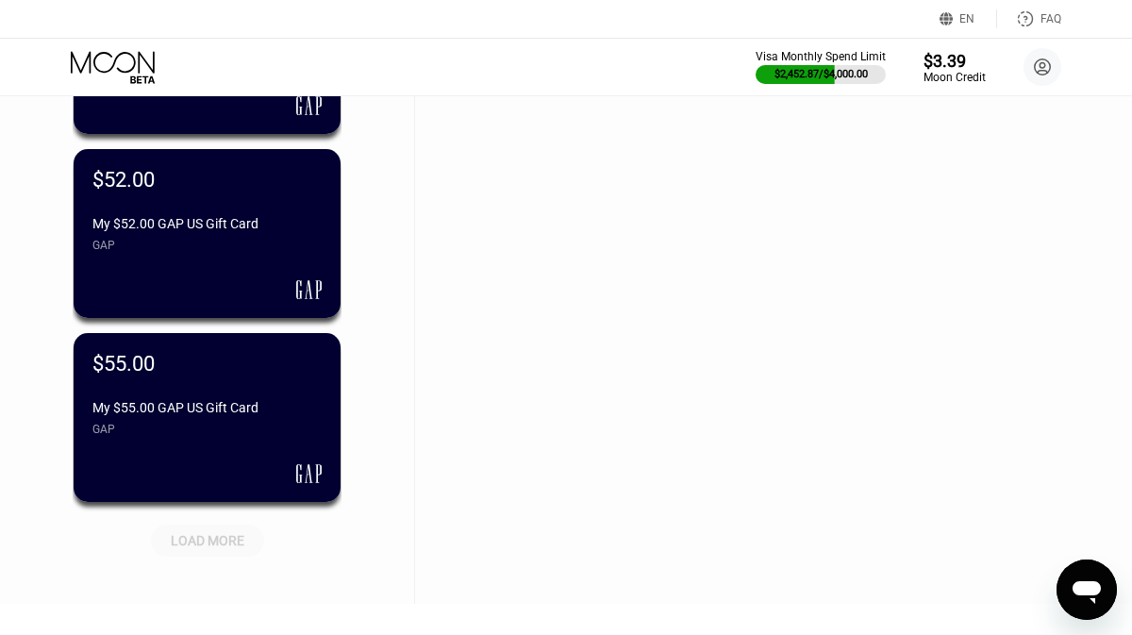
click at [210, 544] on div "LOAD MORE" at bounding box center [208, 540] width 74 height 17
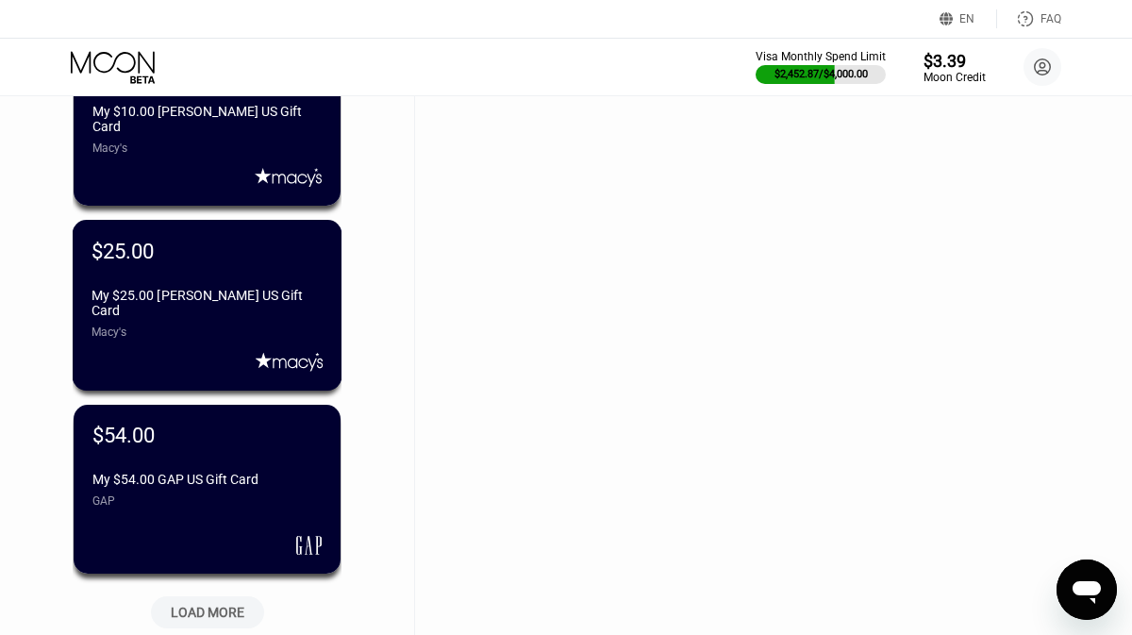
scroll to position [11928, 0]
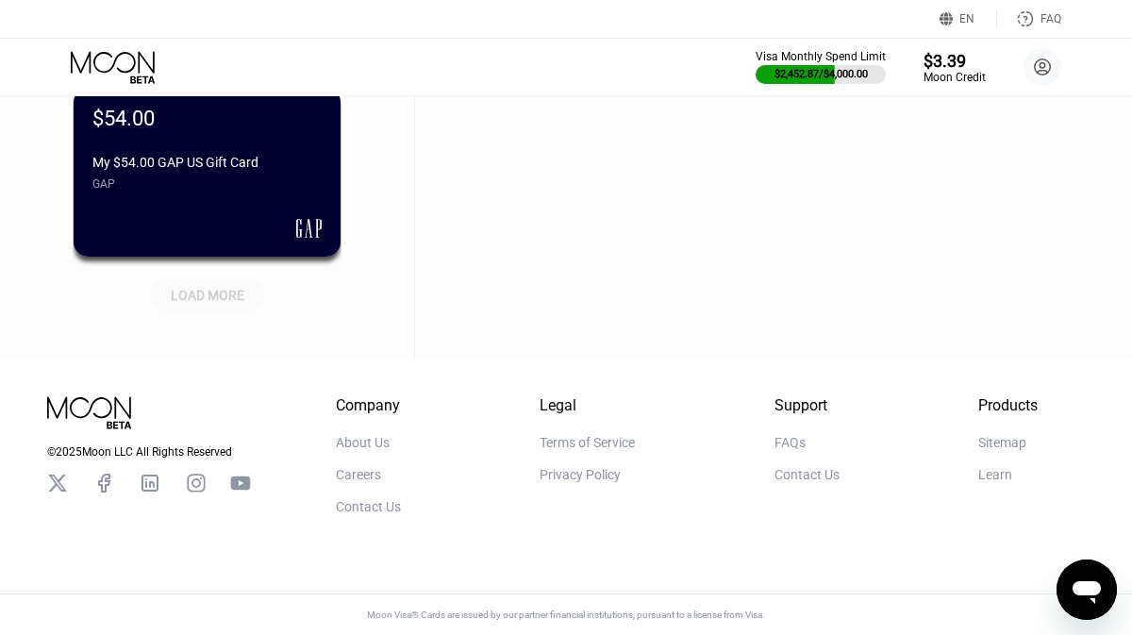
click at [180, 279] on div "LOAD MORE" at bounding box center [207, 295] width 113 height 32
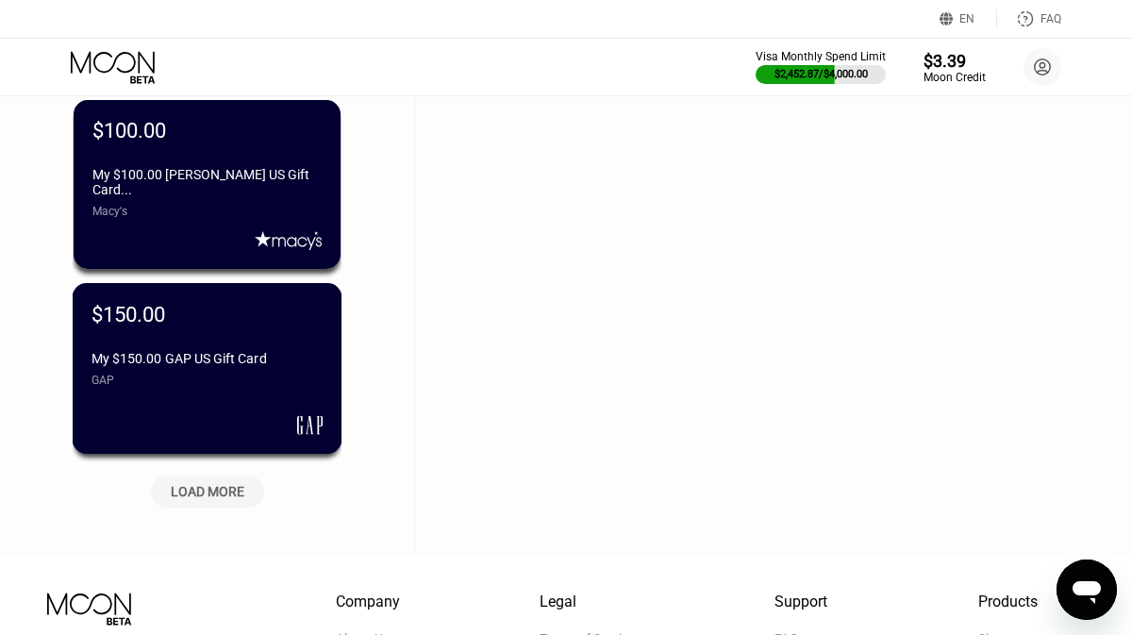
scroll to position [12653, 0]
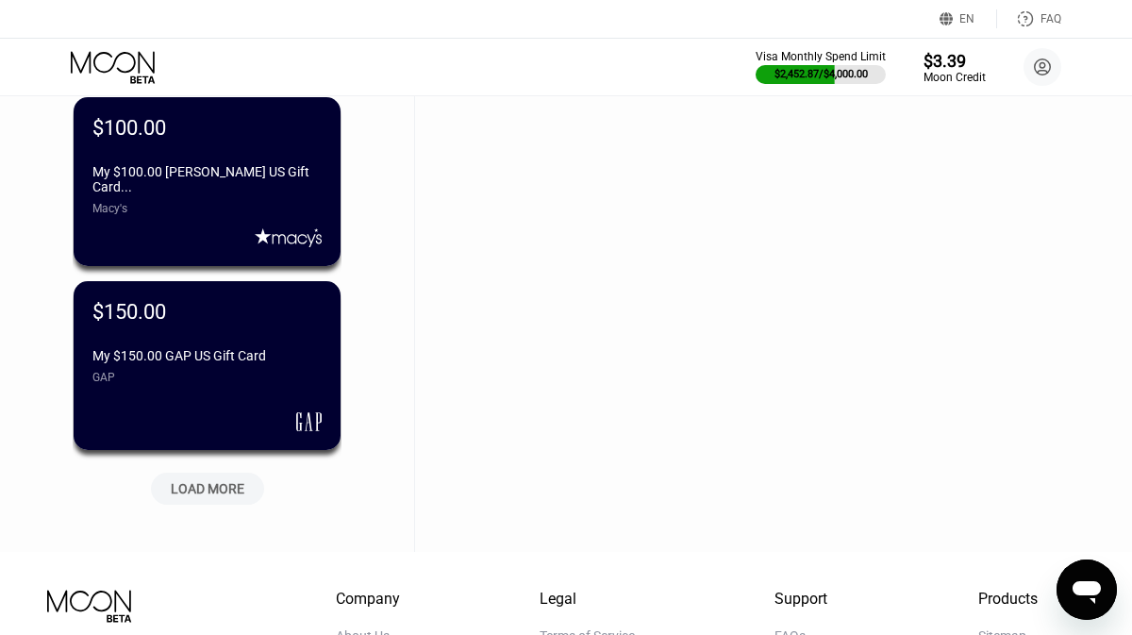
click at [191, 490] on div "LOAD MORE" at bounding box center [208, 488] width 74 height 17
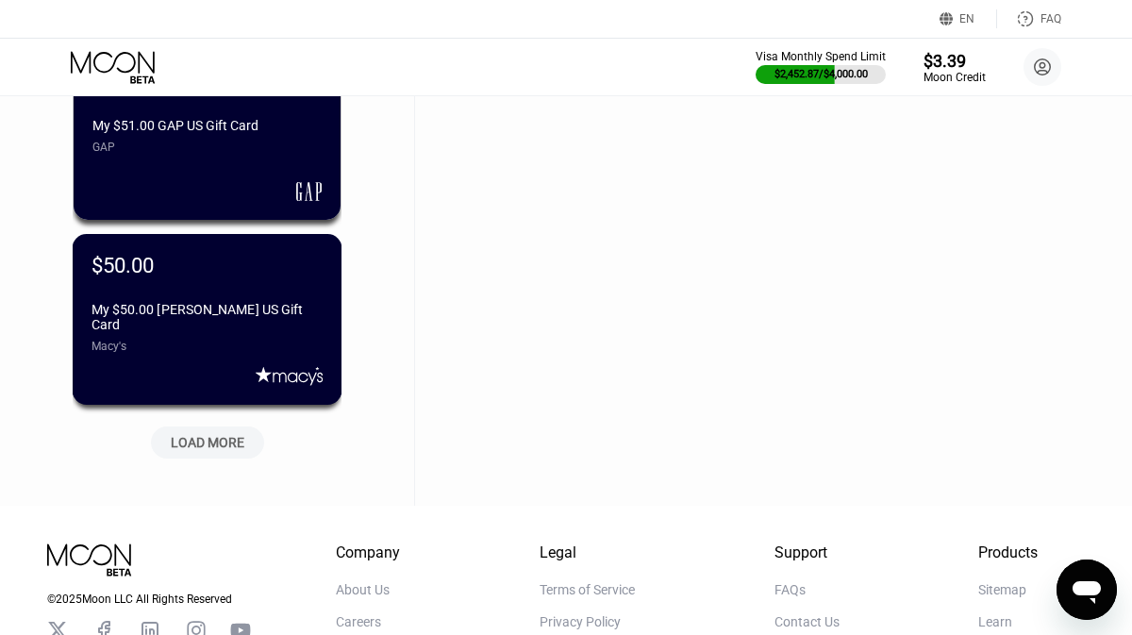
scroll to position [13744, 0]
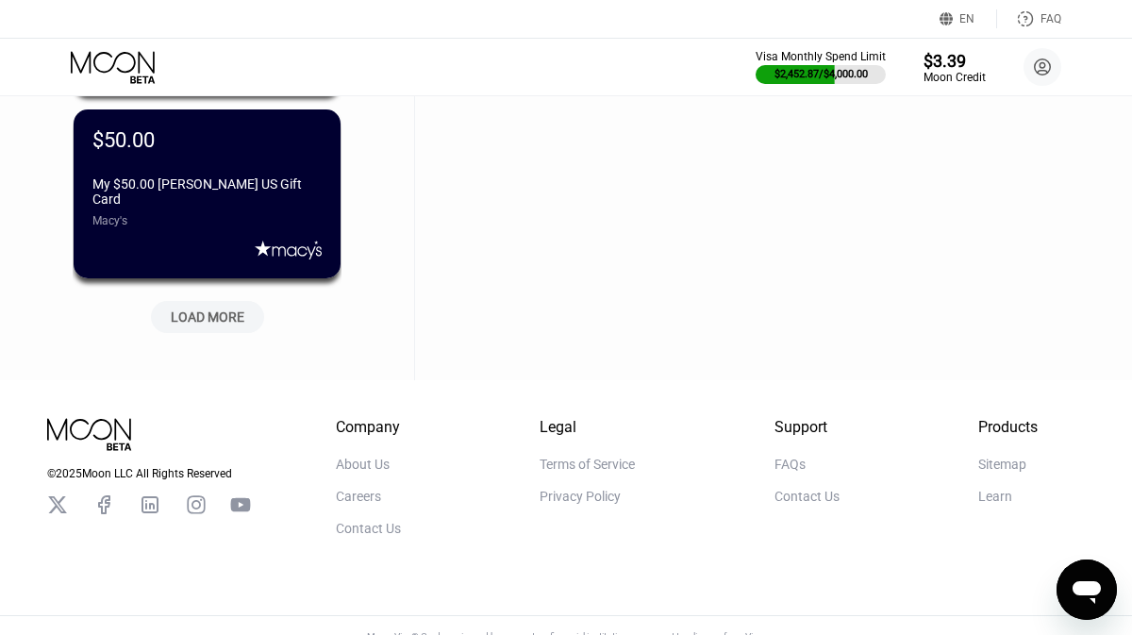
click at [212, 316] on div "LOAD MORE" at bounding box center [208, 317] width 74 height 17
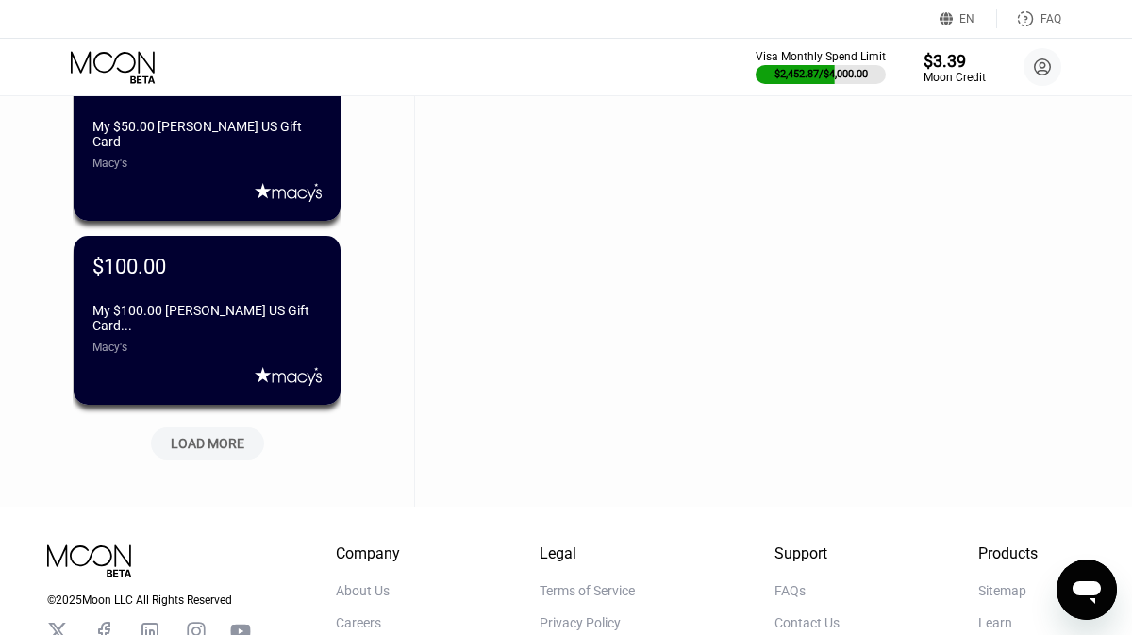
scroll to position [14559, 0]
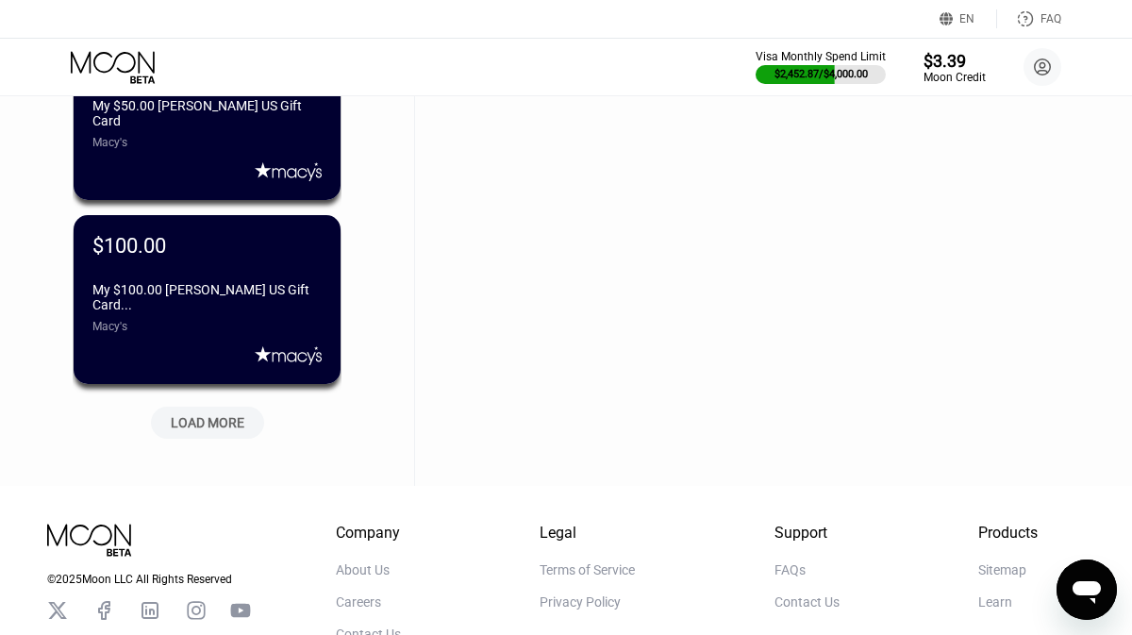
click at [215, 419] on div "LOAD MORE" at bounding box center [208, 422] width 74 height 17
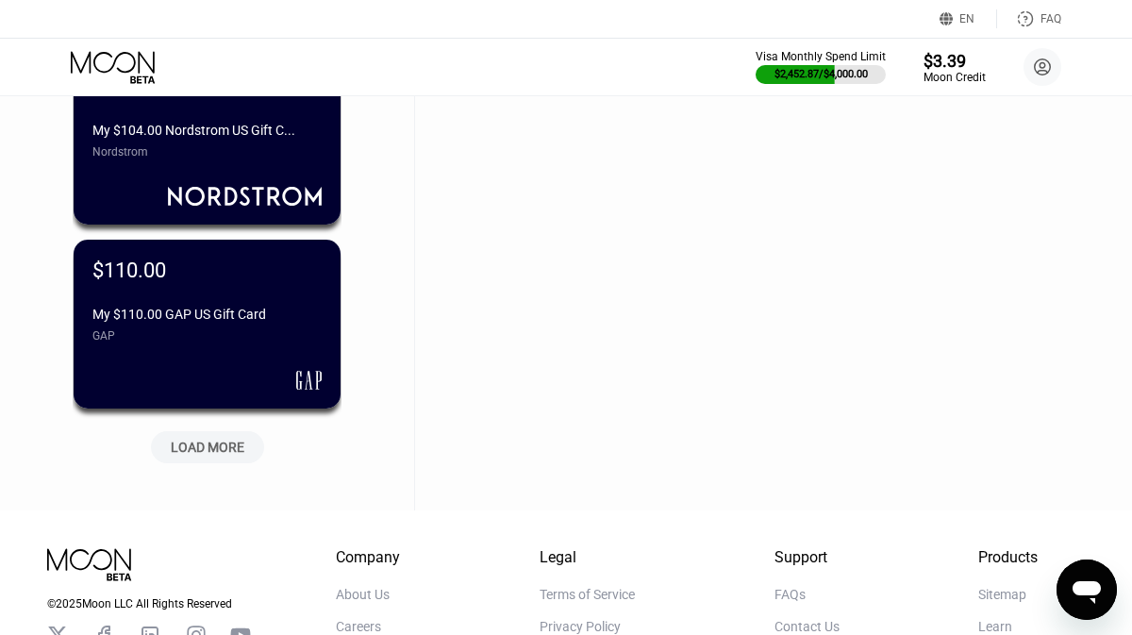
scroll to position [15462, 0]
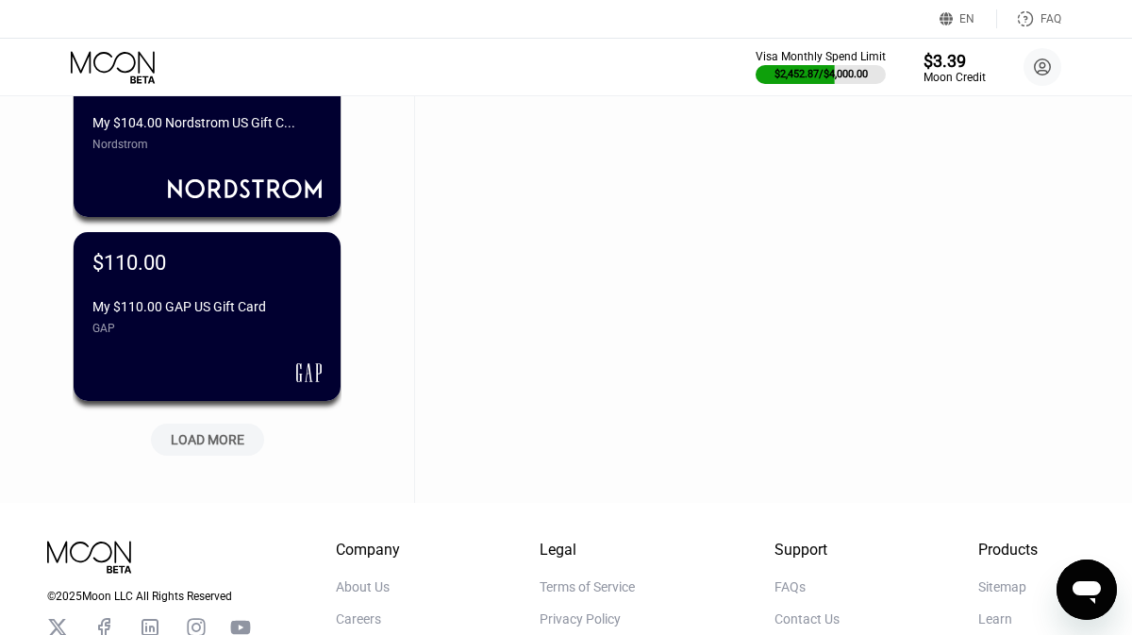
click at [217, 439] on div "LOAD MORE" at bounding box center [208, 439] width 74 height 17
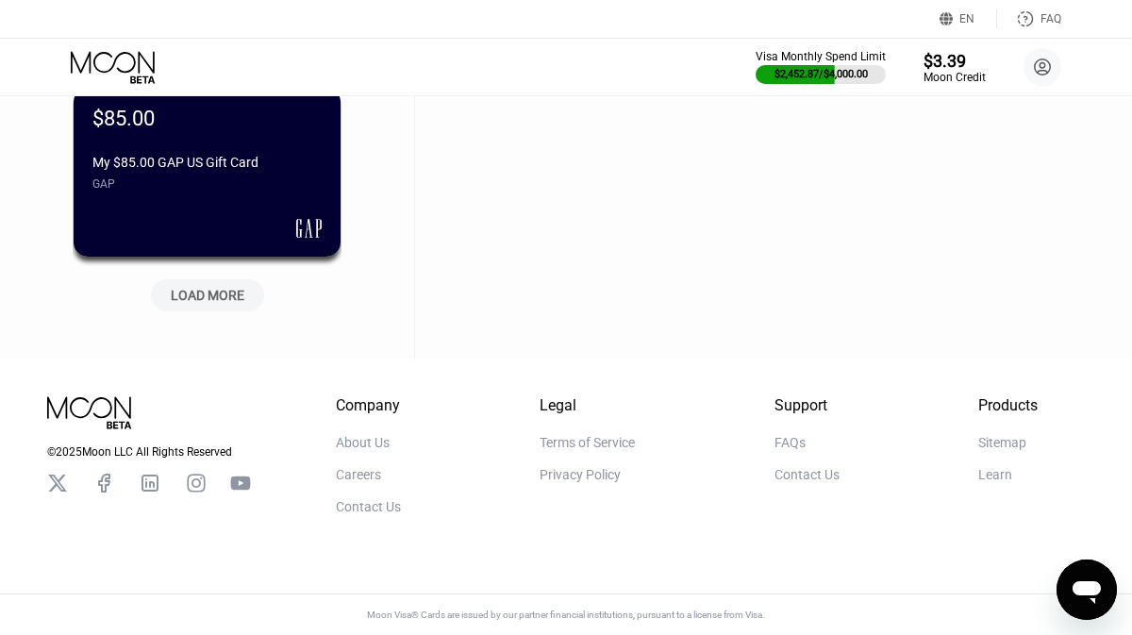
scroll to position [16526, 0]
click at [195, 305] on div "LOAD MORE" at bounding box center [207, 295] width 113 height 32
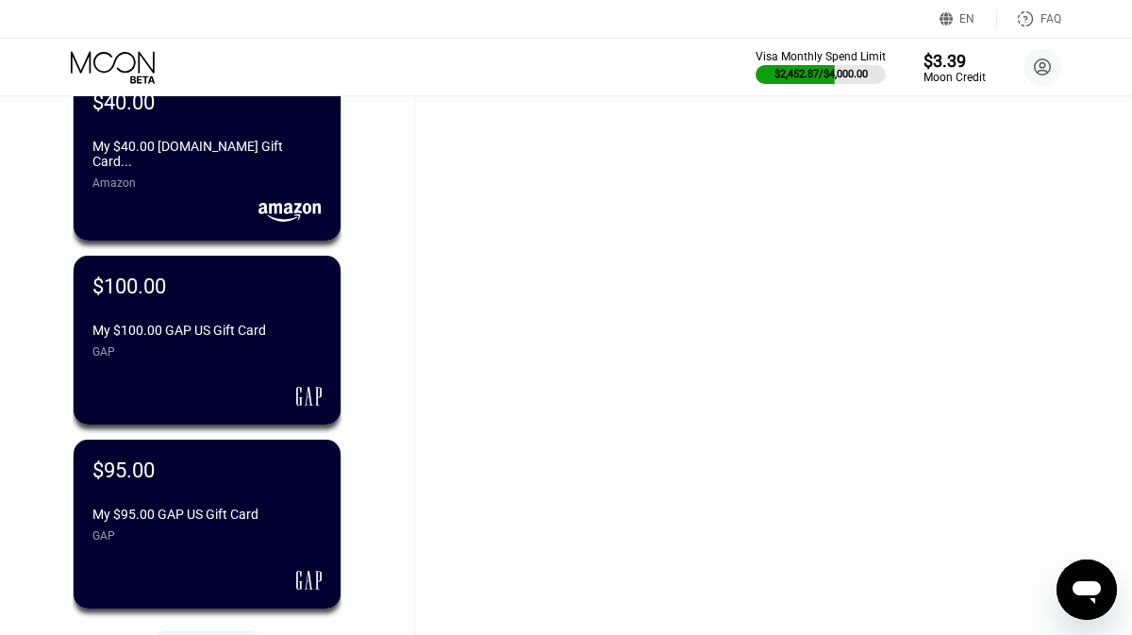
scroll to position [17448, 0]
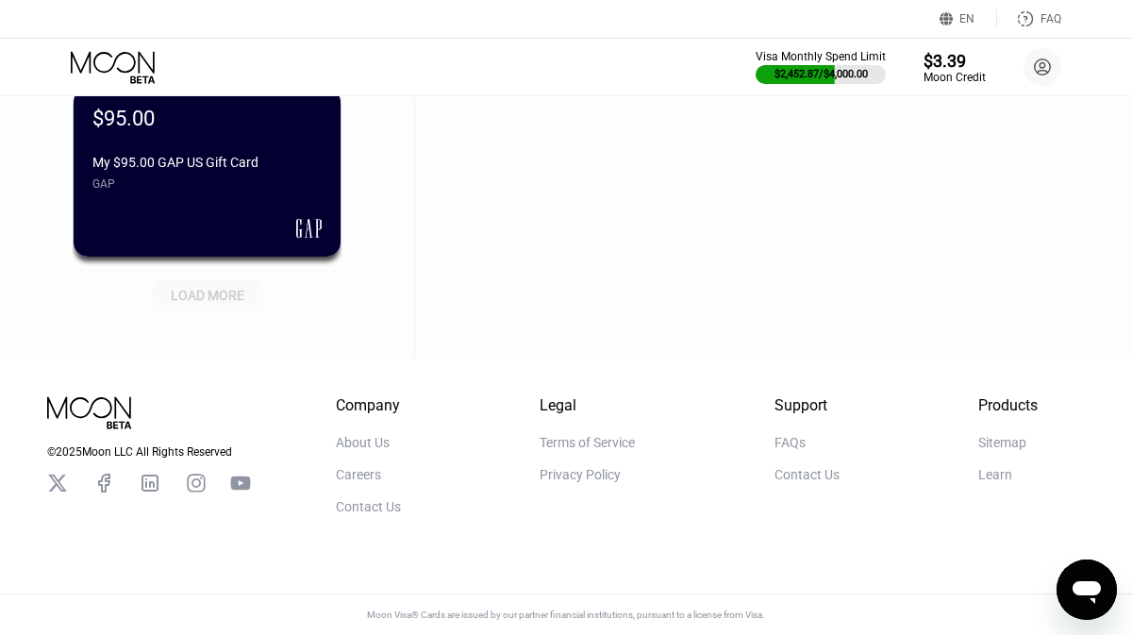
click at [207, 301] on div "LOAD MORE" at bounding box center [208, 295] width 74 height 17
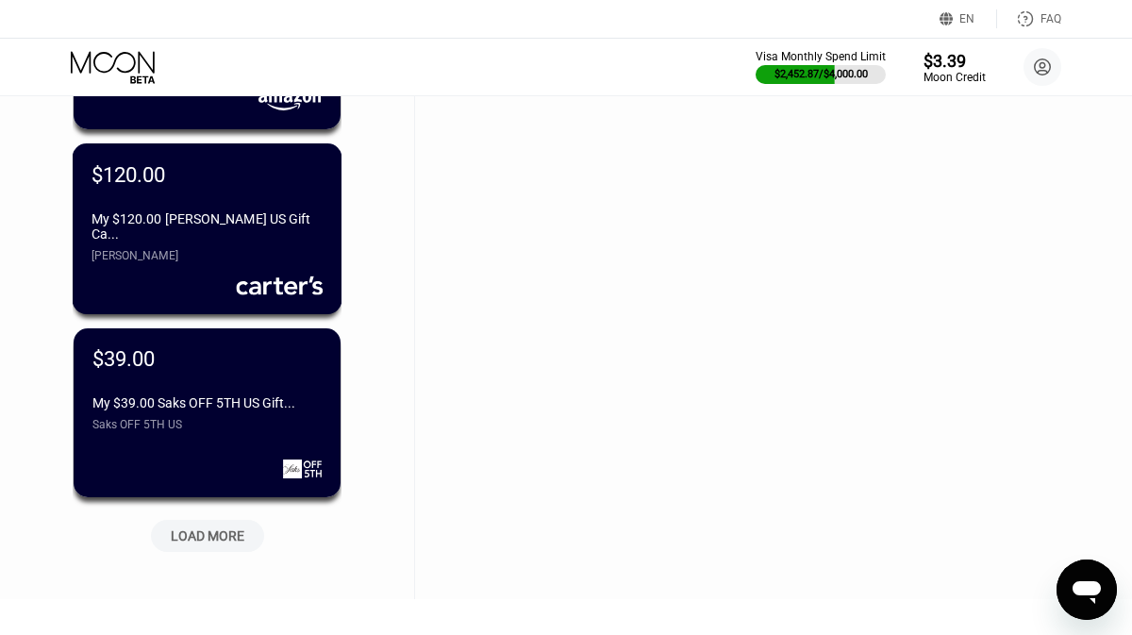
scroll to position [18128, 0]
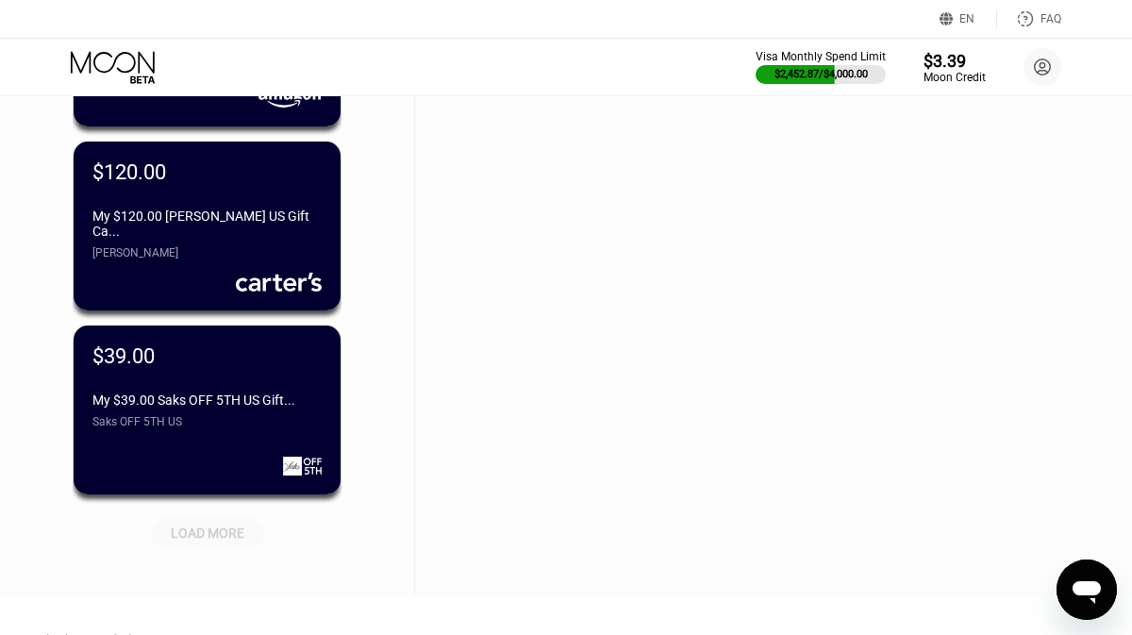
click at [212, 530] on div "LOAD MORE" at bounding box center [208, 533] width 74 height 17
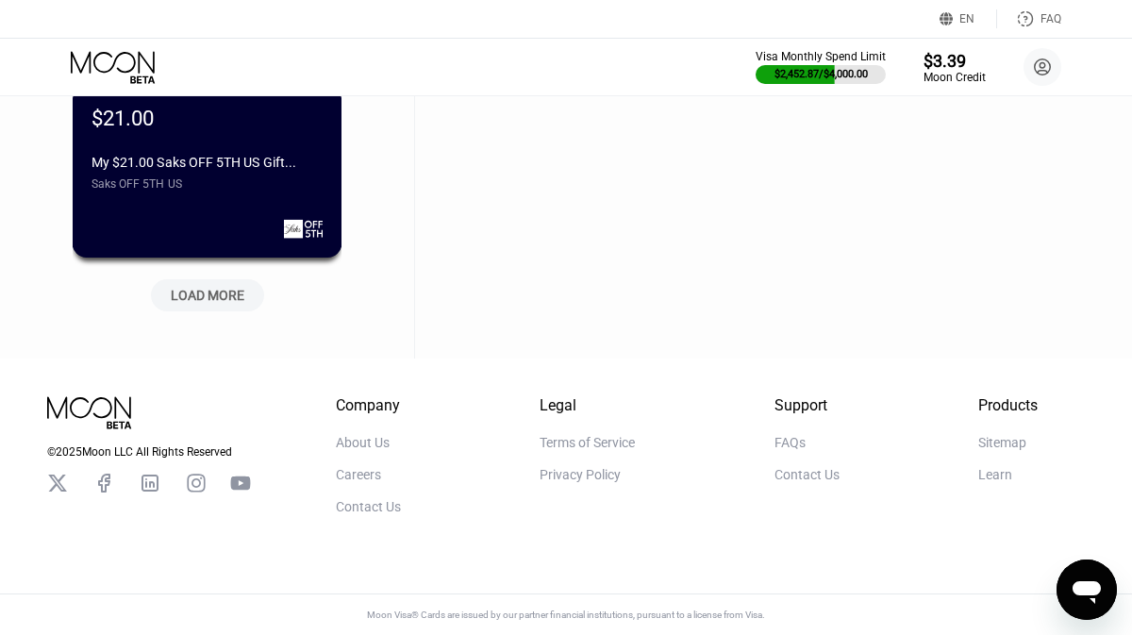
scroll to position [19285, 0]
click at [218, 289] on div "LOAD MORE" at bounding box center [208, 296] width 74 height 17
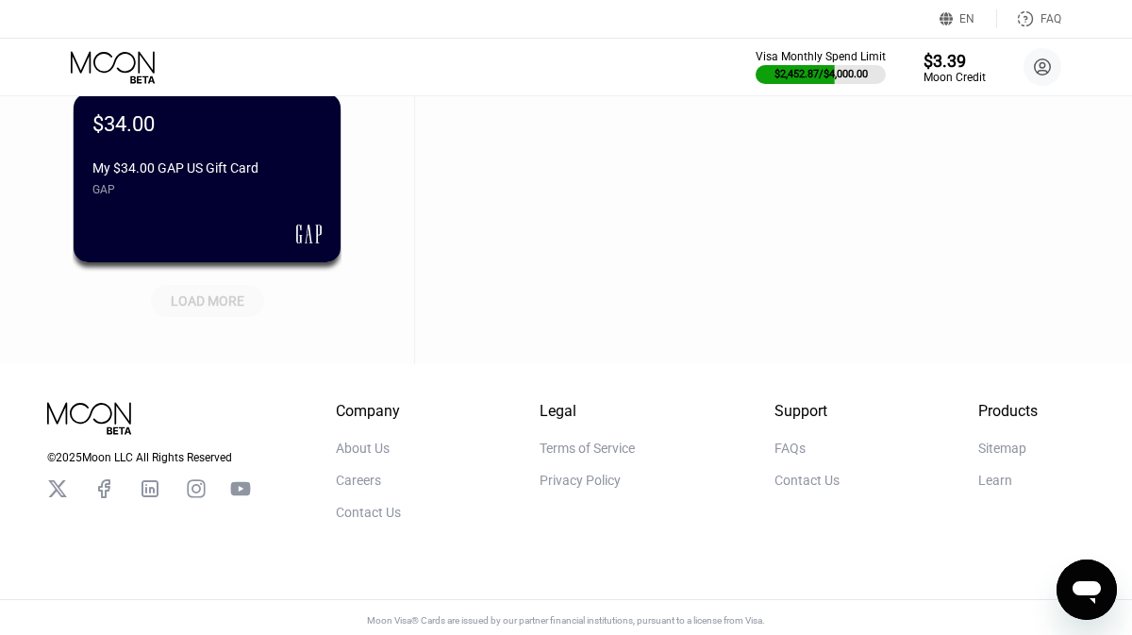
click at [218, 297] on div "LOAD MORE" at bounding box center [208, 301] width 74 height 17
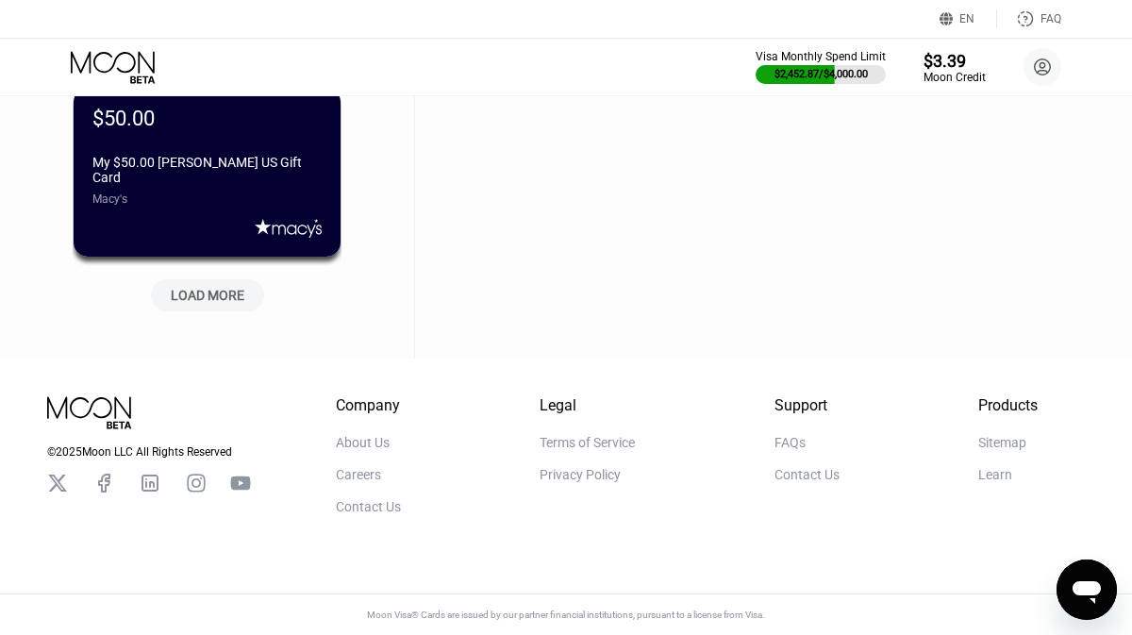
scroll to position [21128, 0]
click at [218, 297] on div "LOAD MORE" at bounding box center [208, 295] width 74 height 17
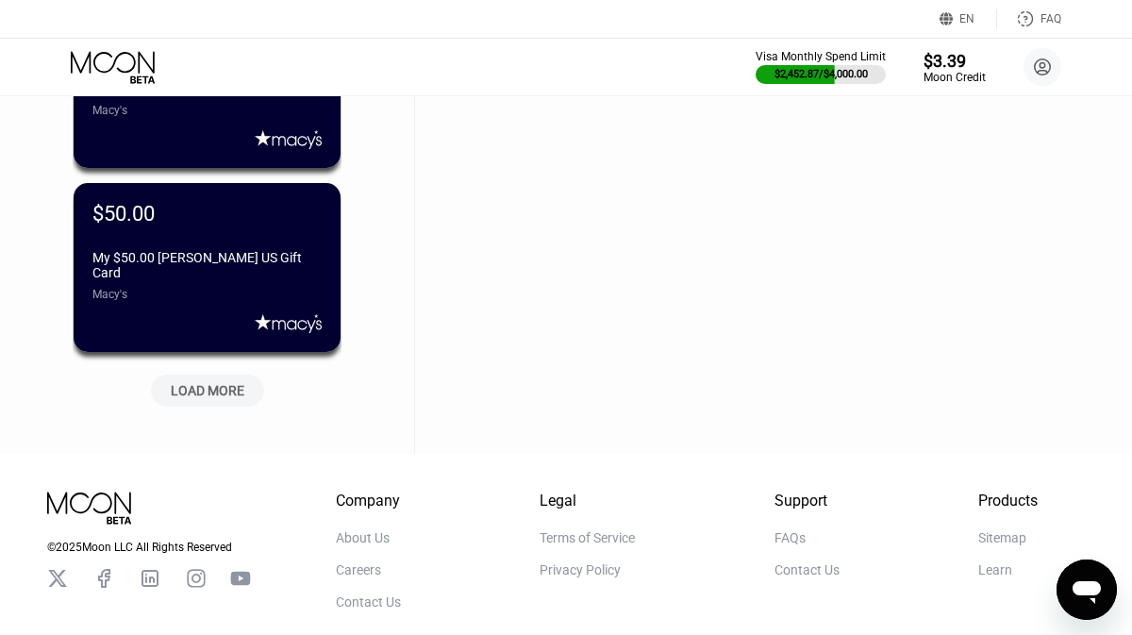
scroll to position [21949, 0]
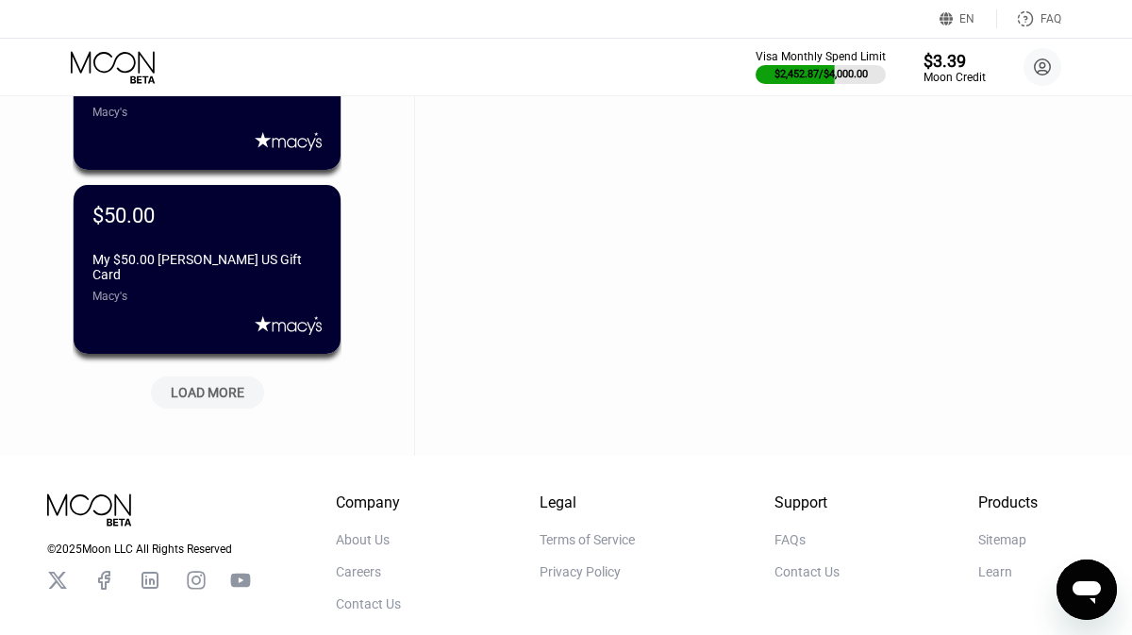
click at [230, 399] on div "LOAD MORE" at bounding box center [208, 392] width 74 height 17
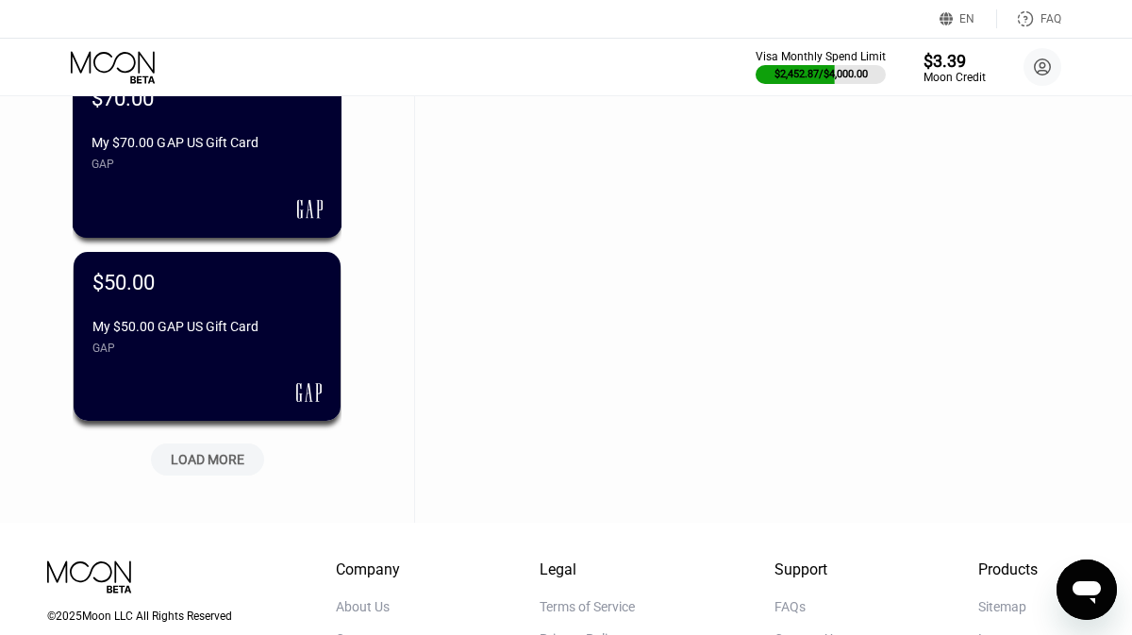
scroll to position [22803, 0]
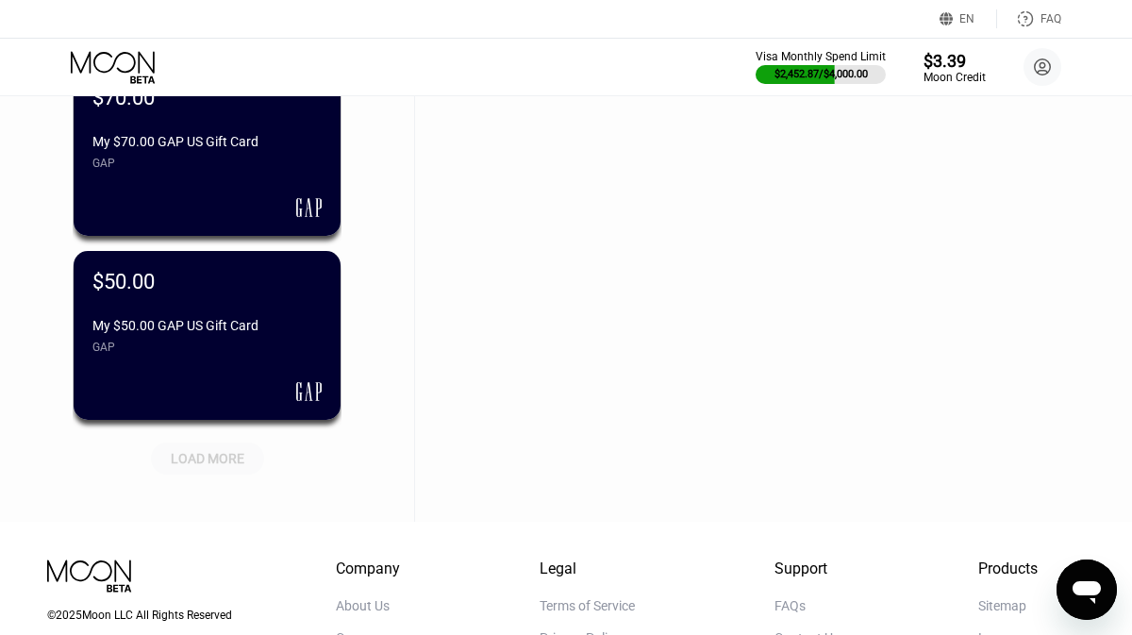
click at [225, 472] on div "LOAD MORE" at bounding box center [207, 459] width 113 height 32
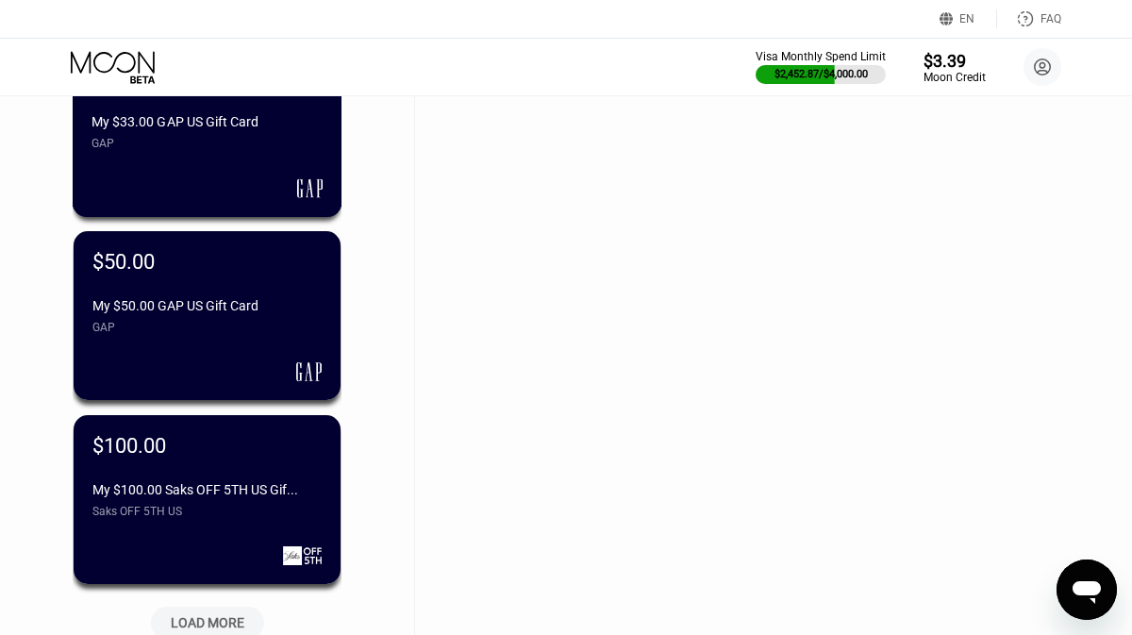
scroll to position [23581, 0]
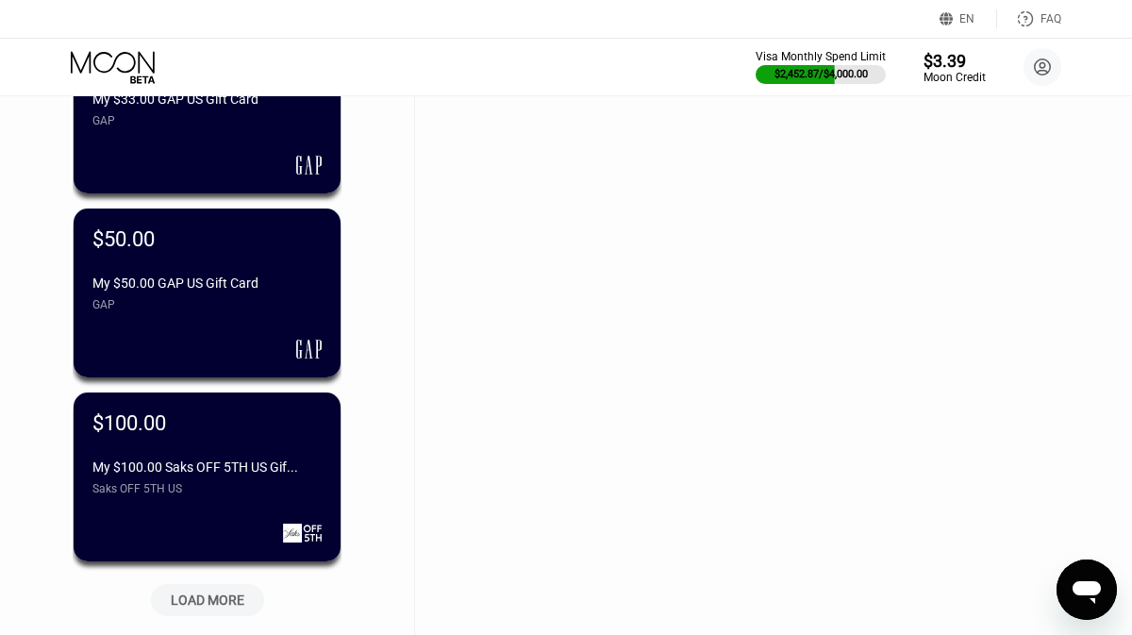
click at [236, 587] on div "LOAD MORE" at bounding box center [207, 600] width 113 height 32
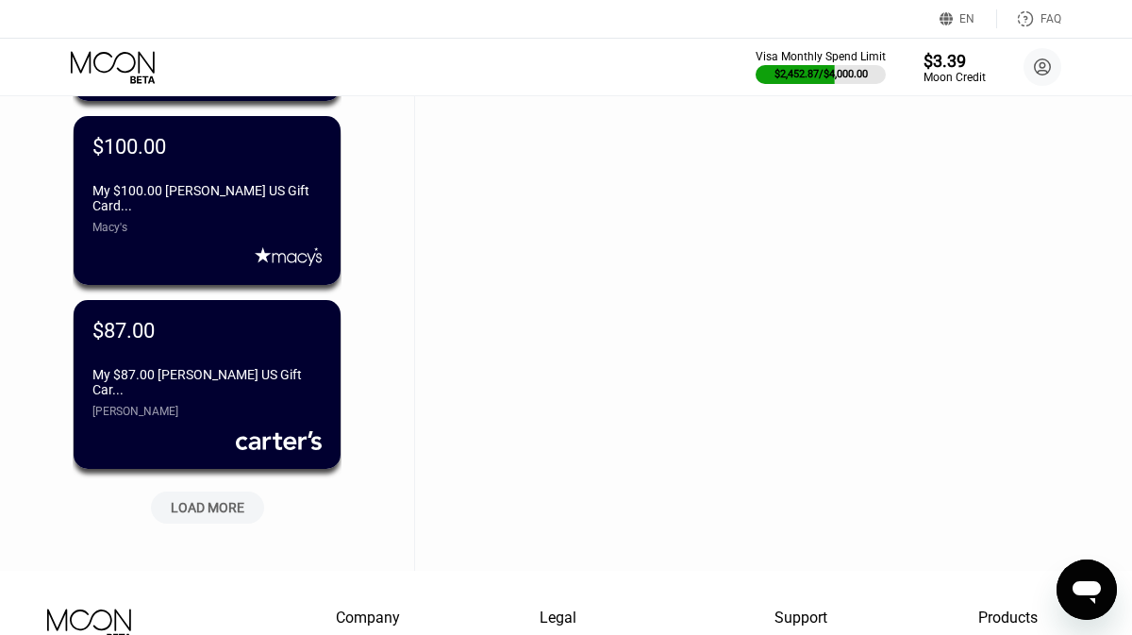
scroll to position [24627, 0]
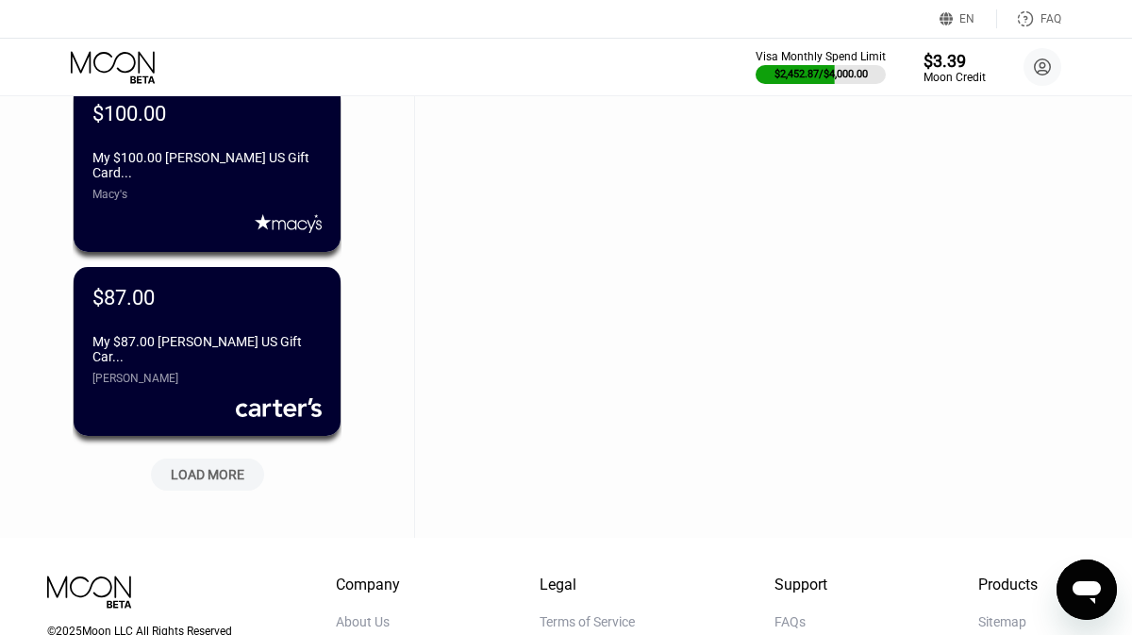
click at [222, 458] on div "LOAD MORE" at bounding box center [208, 471] width 142 height 40
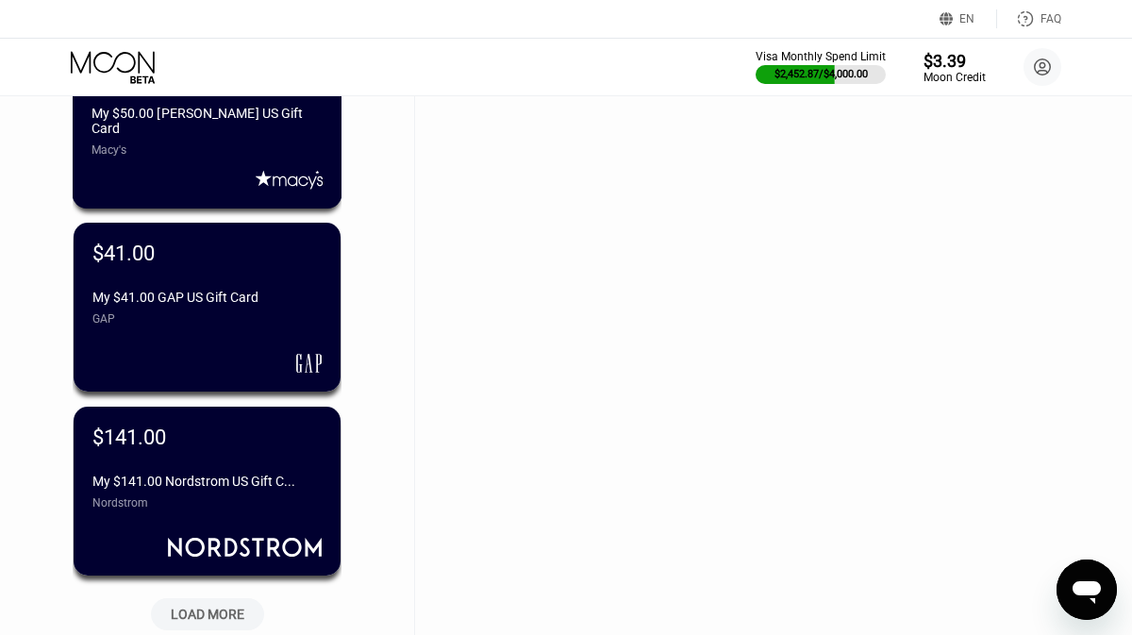
scroll to position [25439, 0]
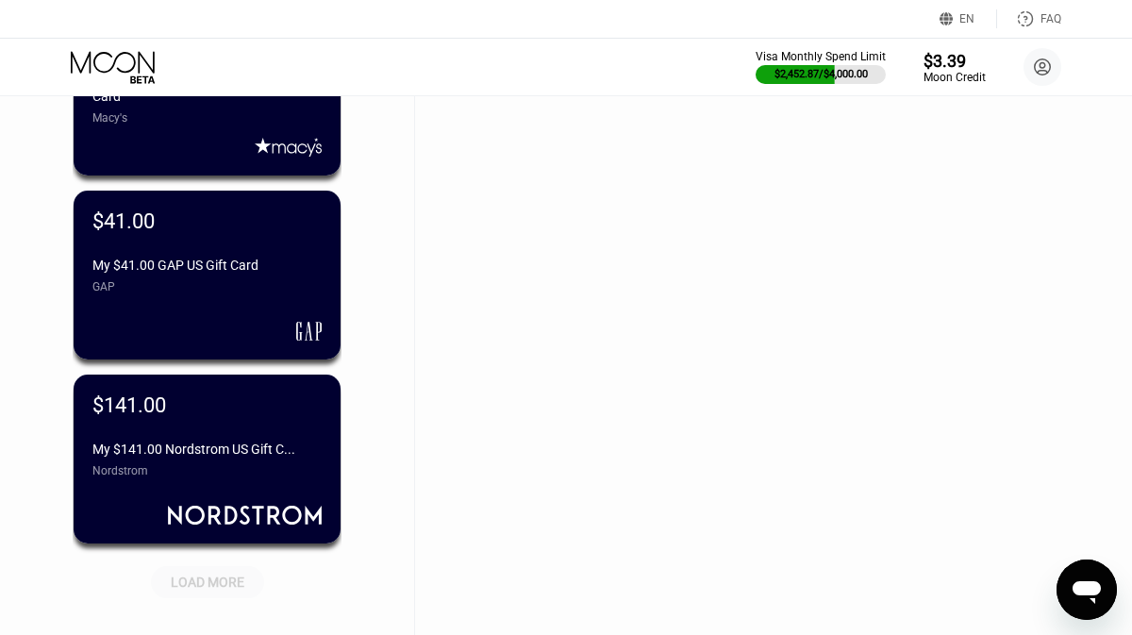
click at [208, 578] on div "LOAD MORE" at bounding box center [208, 582] width 74 height 17
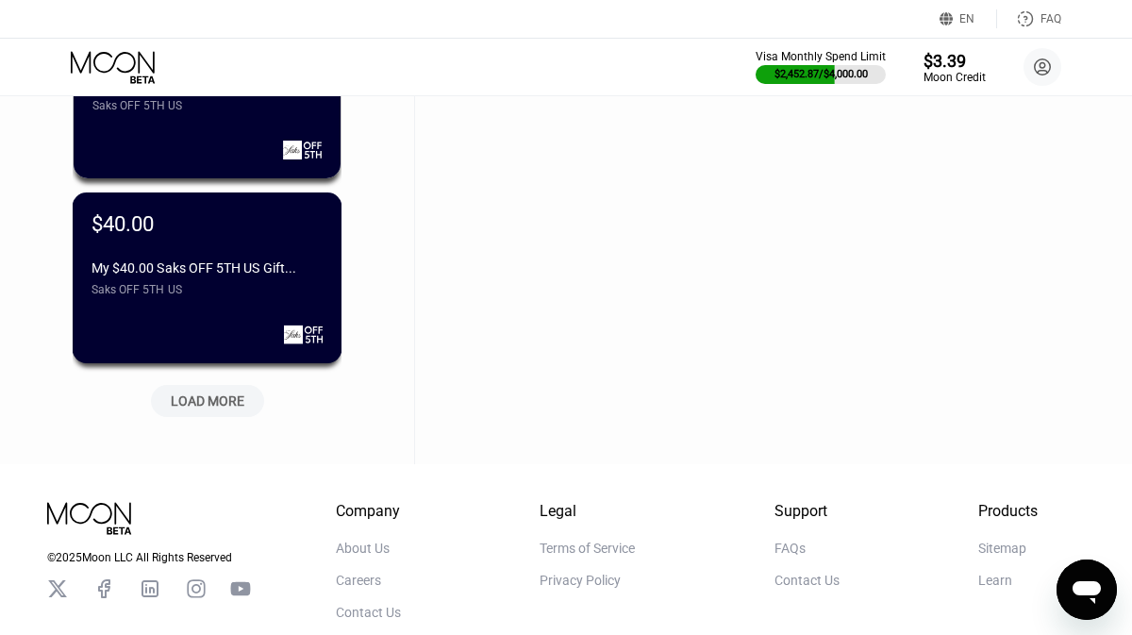
scroll to position [26543, 0]
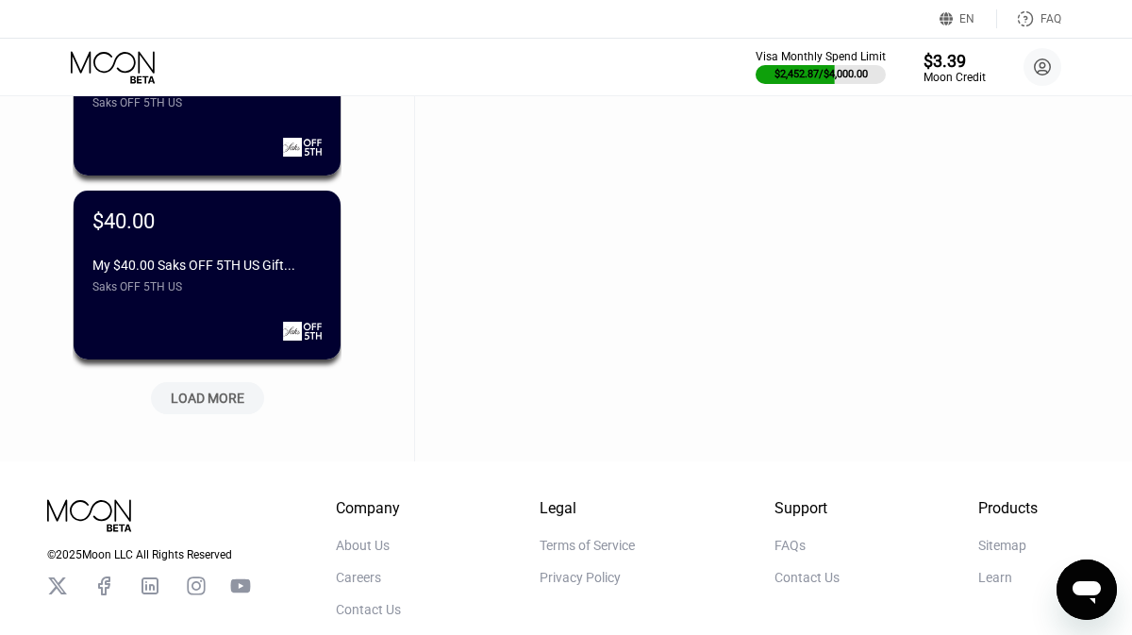
click at [238, 398] on div "LOAD MORE" at bounding box center [208, 398] width 74 height 17
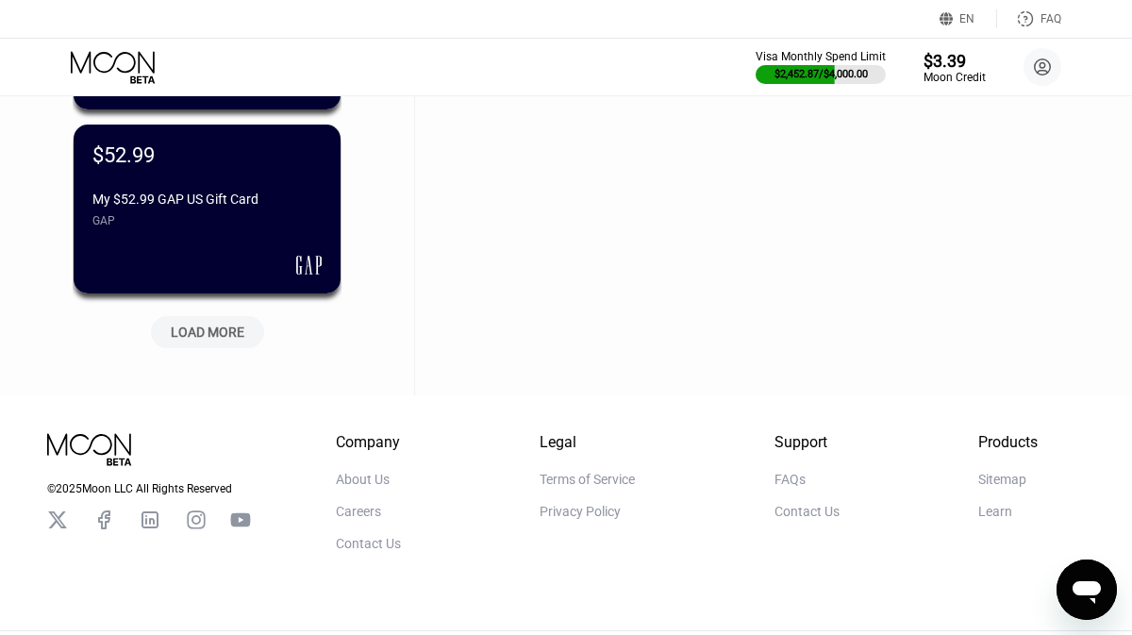
scroll to position [27568, 0]
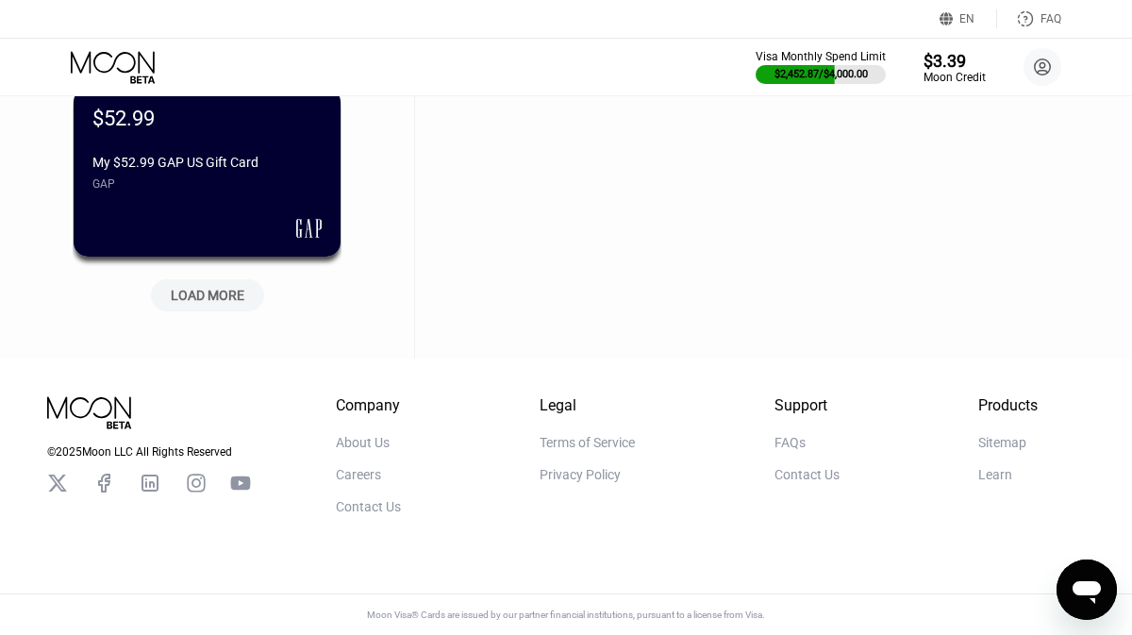
click at [207, 302] on div "LOAD MORE" at bounding box center [207, 295] width 113 height 32
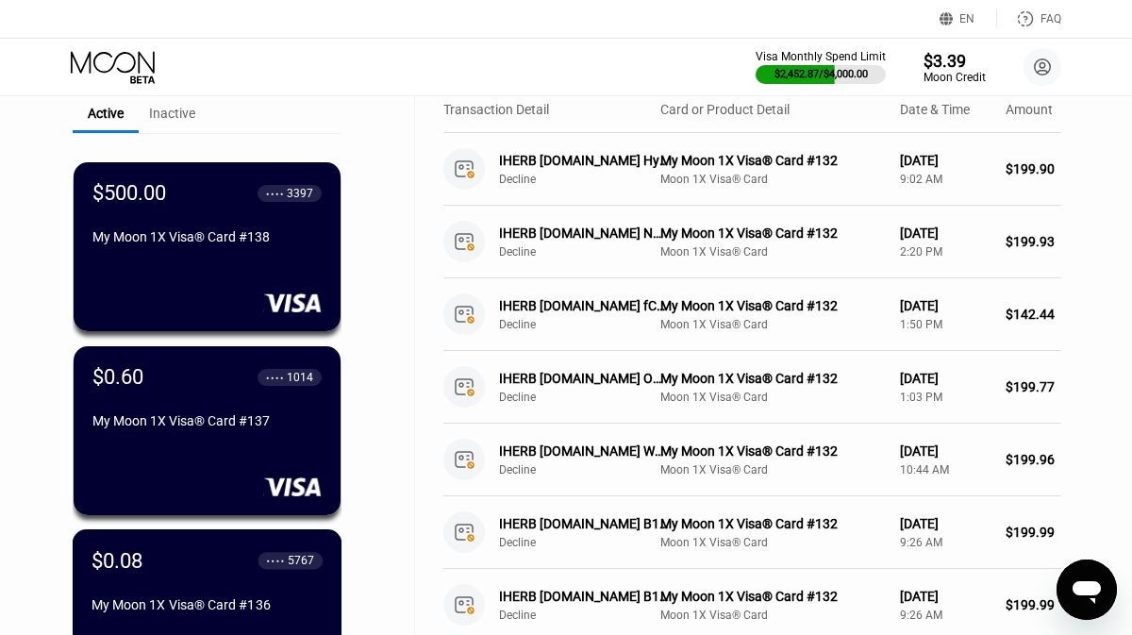
scroll to position [0, 0]
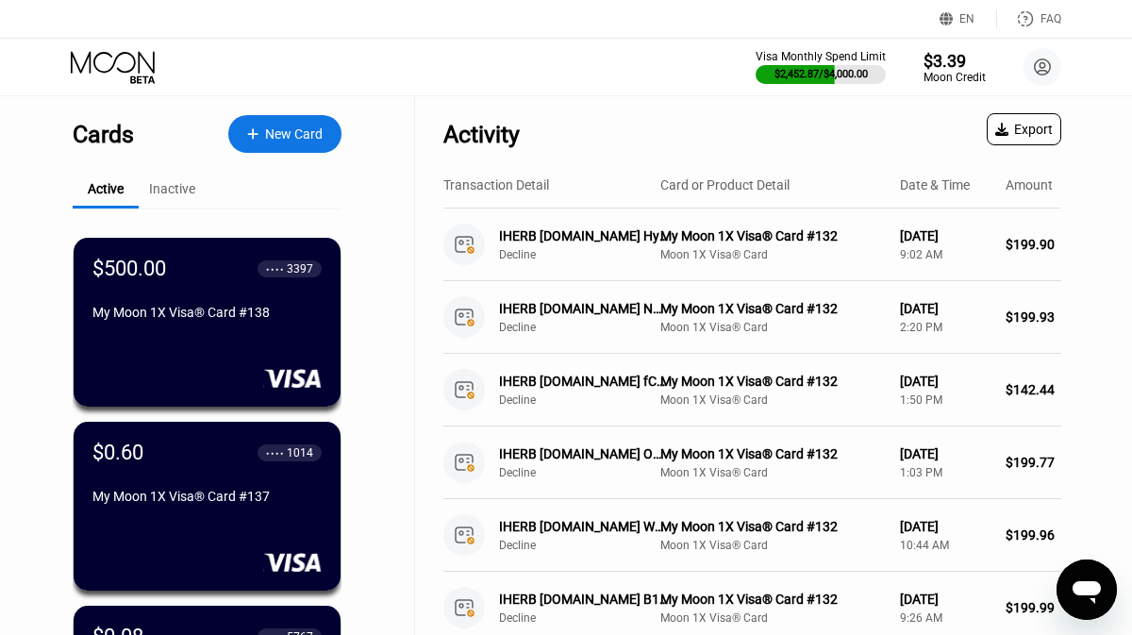
click at [176, 196] on div "Inactive" at bounding box center [172, 188] width 46 height 15
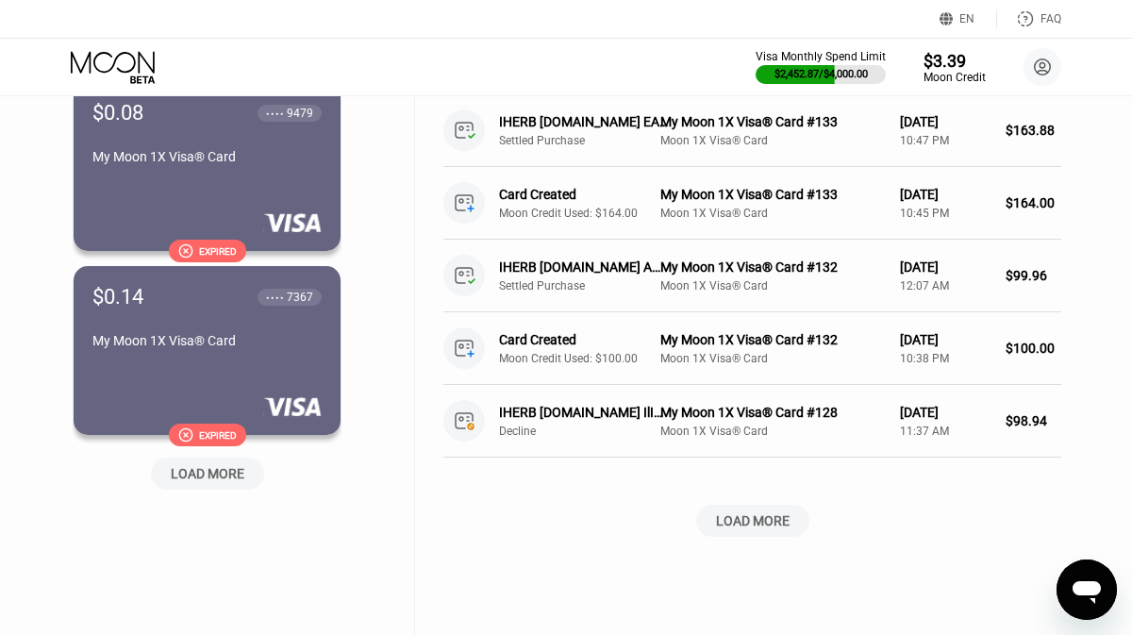
scroll to position [2451, 0]
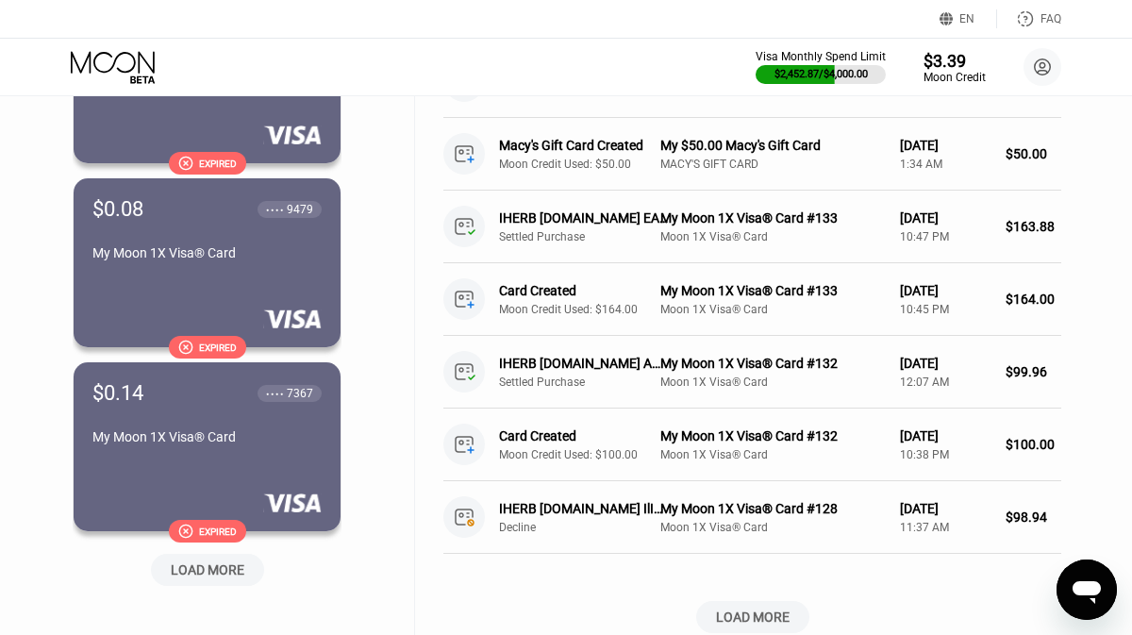
click at [251, 581] on div "LOAD MORE" at bounding box center [207, 570] width 113 height 32
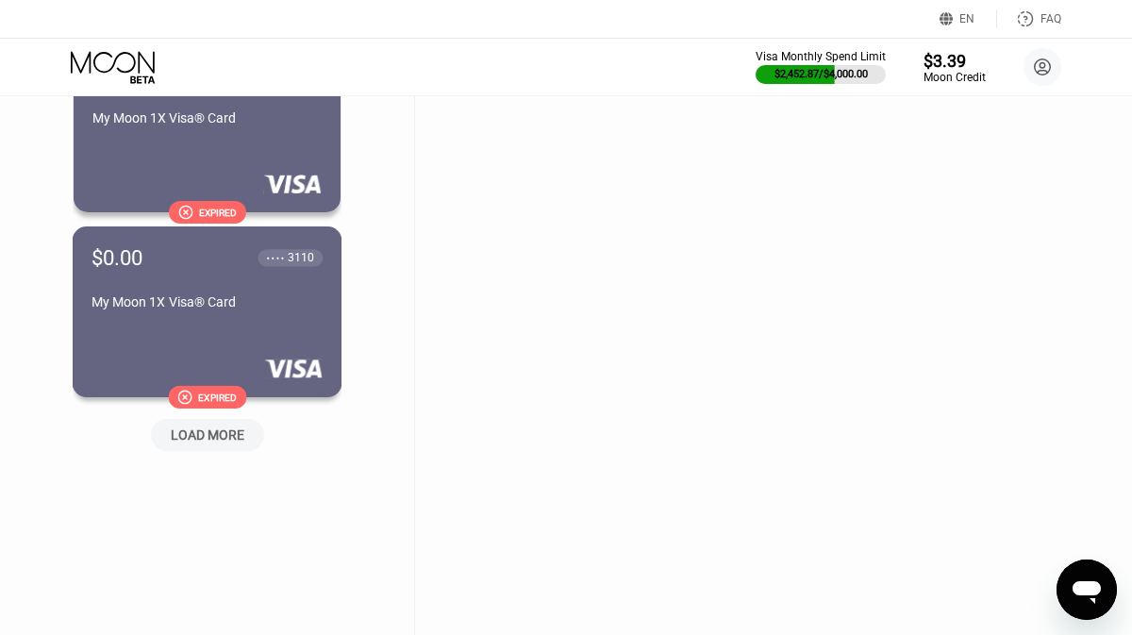
scroll to position [3512, 0]
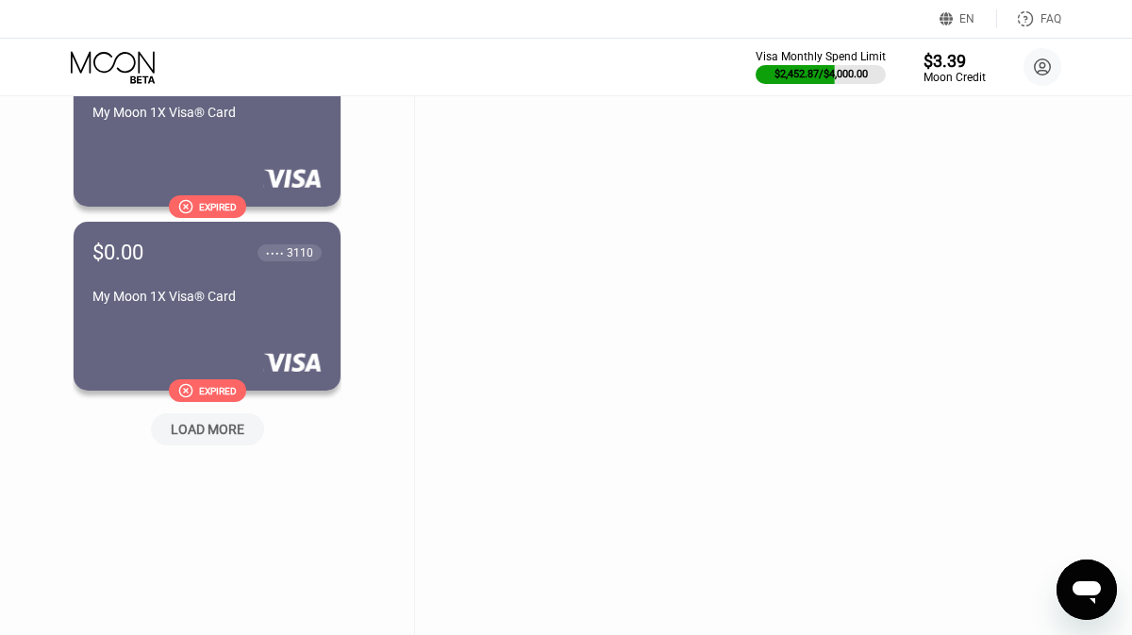
click at [235, 419] on div "LOAD MORE" at bounding box center [207, 429] width 113 height 32
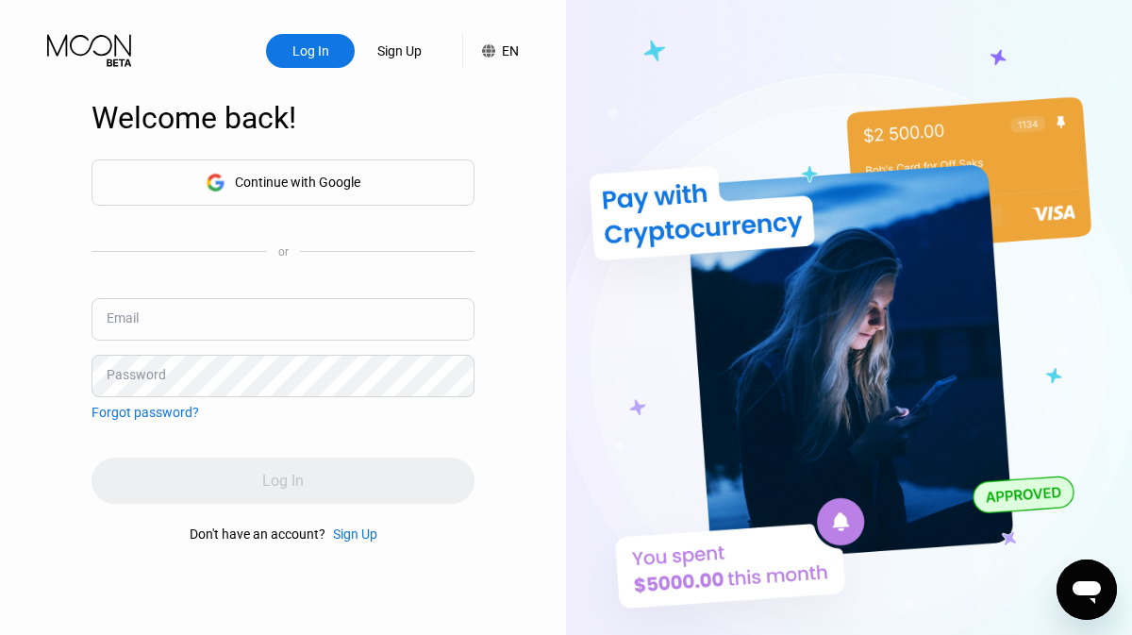
click at [384, 166] on div "Continue with Google" at bounding box center [283, 182] width 383 height 46
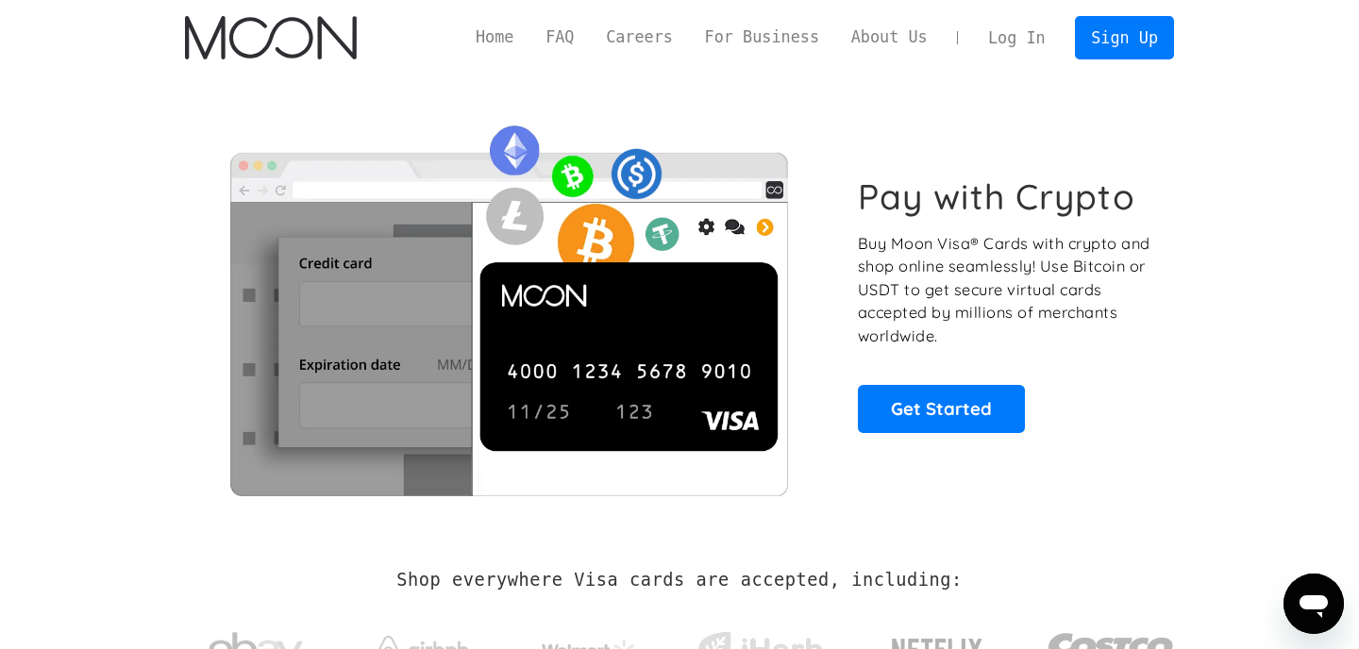
click at [1042, 1] on div "Home FAQ Careers For Business About Us Log In Sign Up Home FAQ For Business Car…" at bounding box center [679, 37] width 1045 height 75
click at [1025, 48] on link "Log In" at bounding box center [1016, 38] width 89 height 42
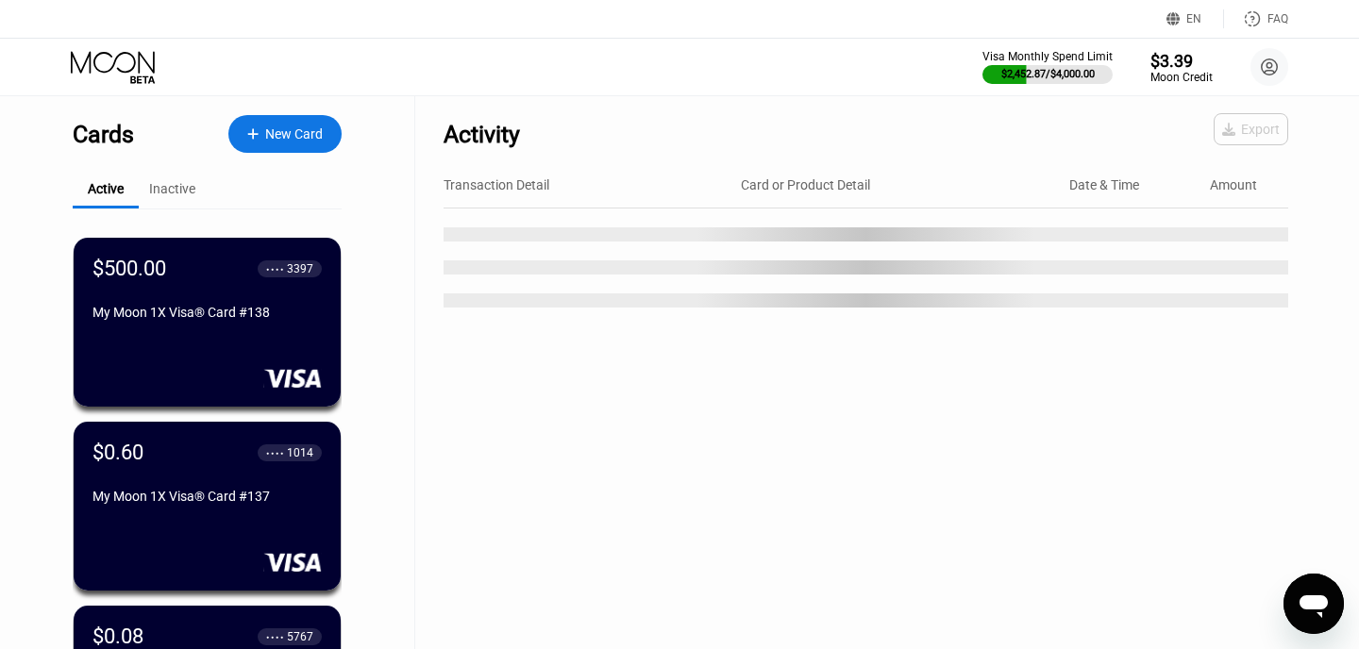
click at [1275, 128] on div "Export" at bounding box center [1251, 129] width 58 height 15
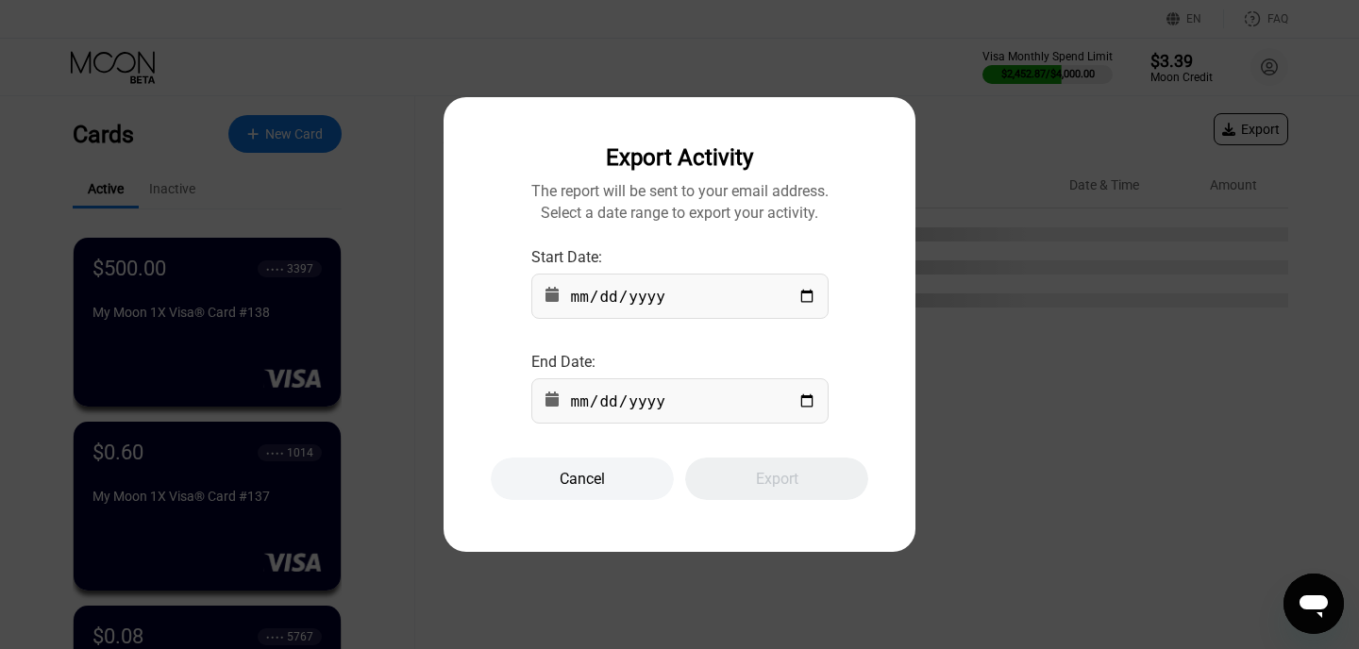
click at [802, 282] on input "date" at bounding box center [679, 296] width 297 height 45
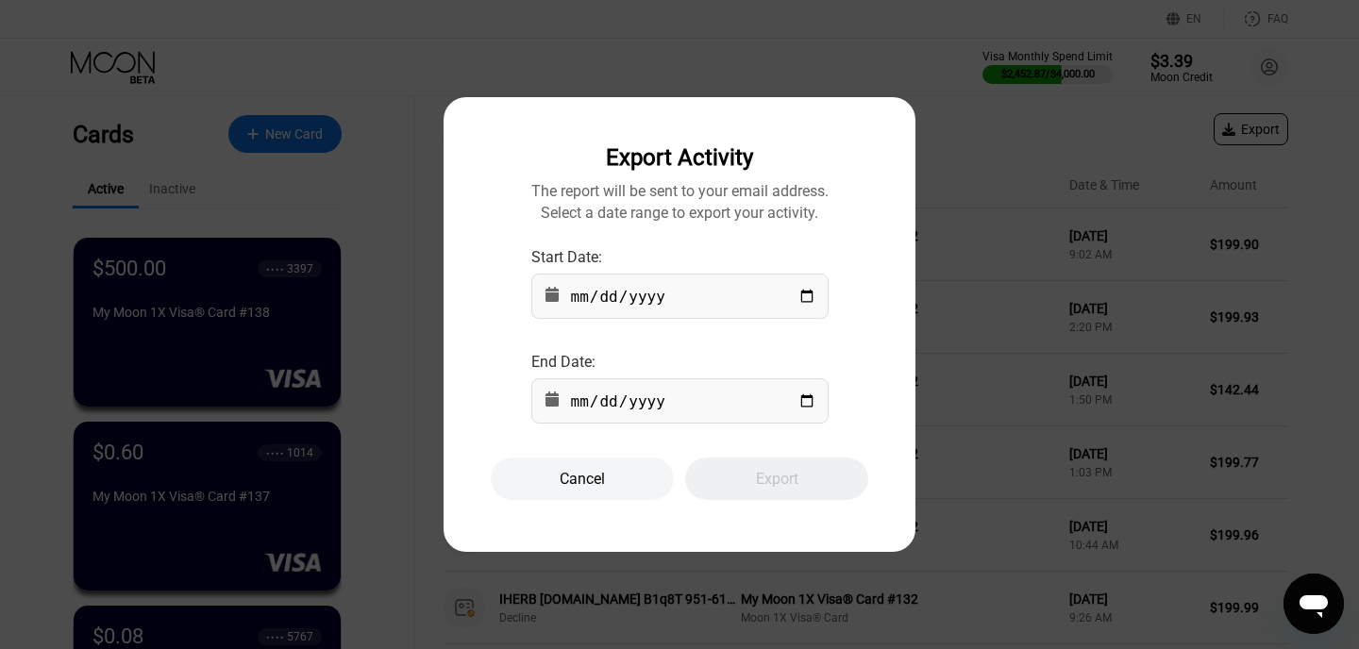
click at [605, 511] on div at bounding box center [679, 324] width 1359 height 649
click at [608, 529] on div at bounding box center [679, 324] width 1359 height 649
click at [617, 478] on div "Cancel" at bounding box center [582, 479] width 183 height 42
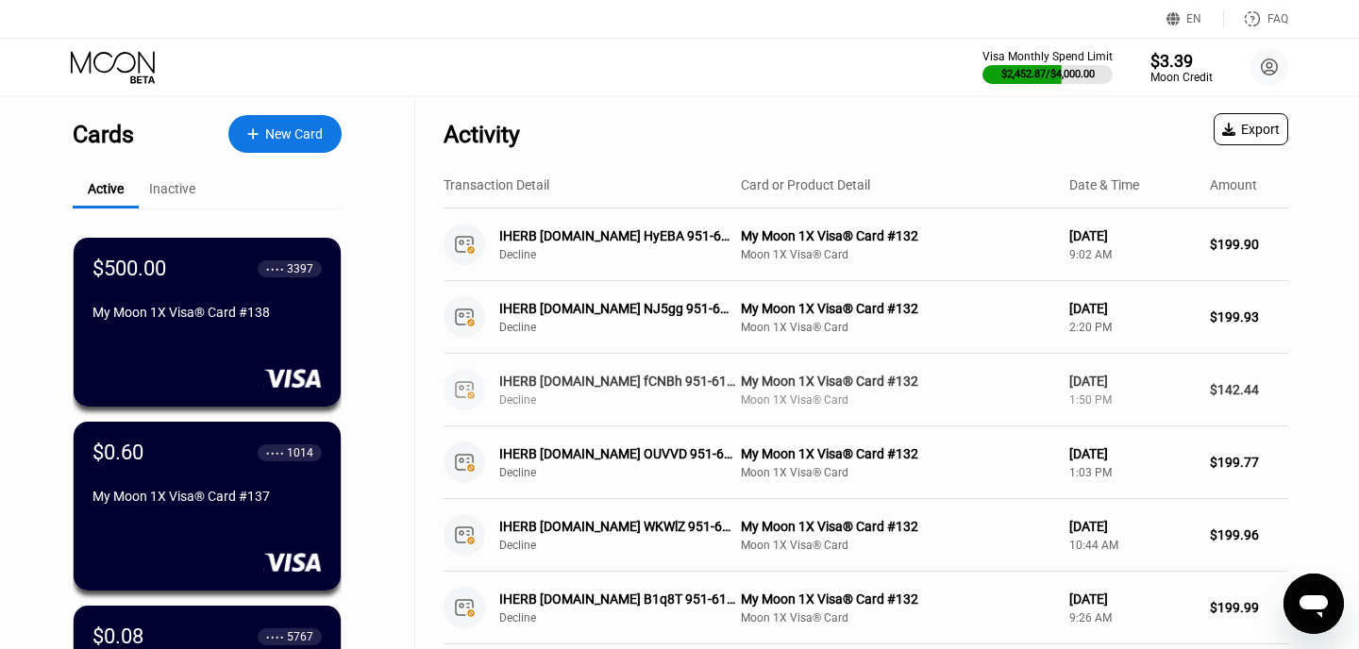
scroll to position [874, 0]
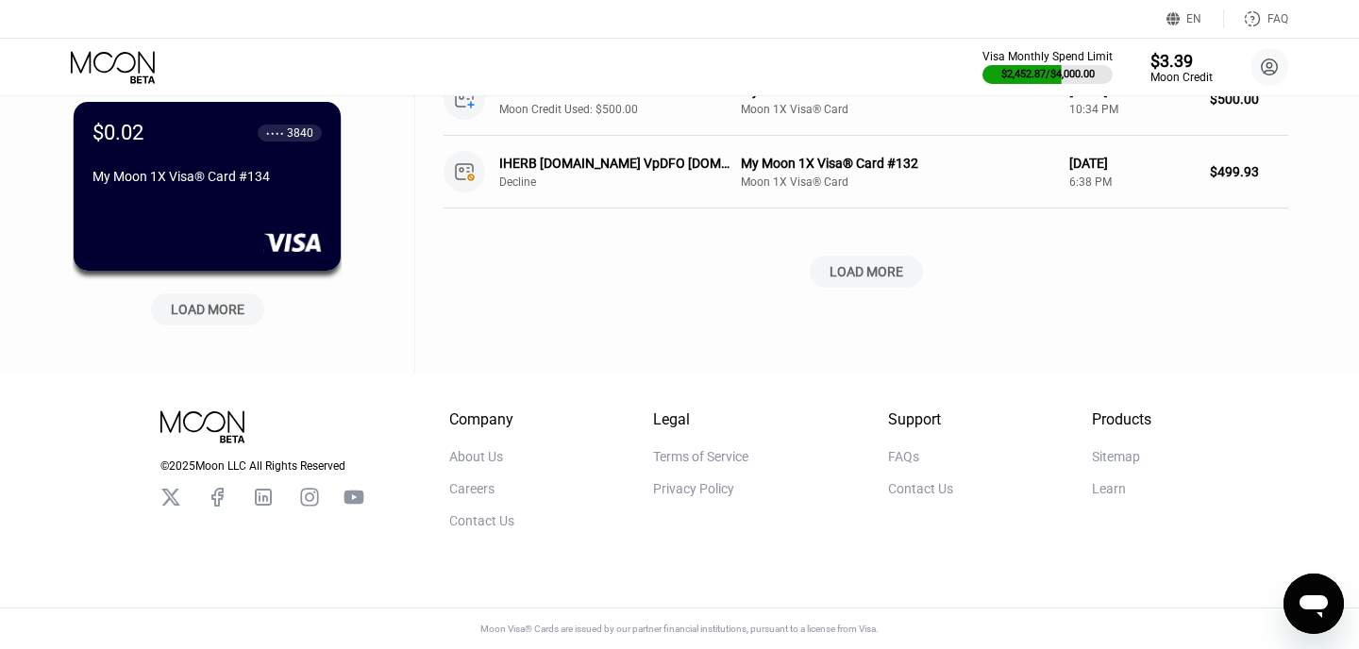
click at [859, 263] on div "LOAD MORE" at bounding box center [866, 271] width 74 height 17
click at [180, 315] on div "LOAD MORE" at bounding box center [208, 309] width 74 height 17
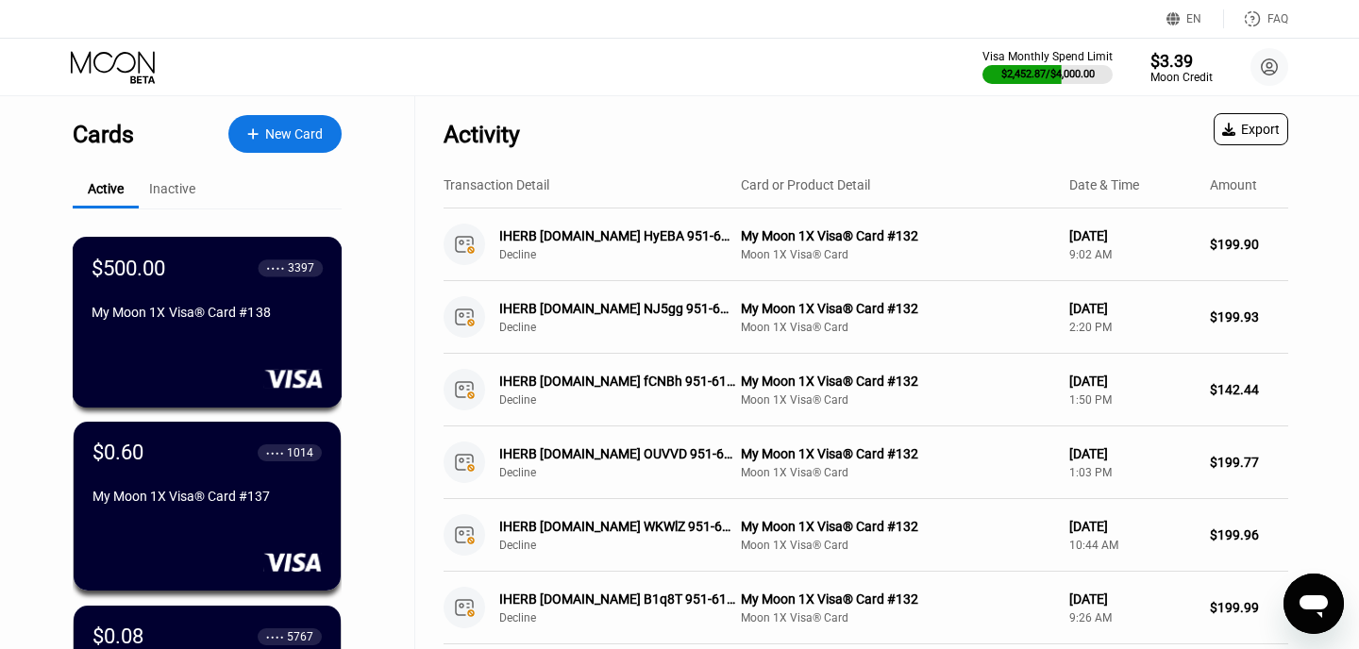
scroll to position [1866, 0]
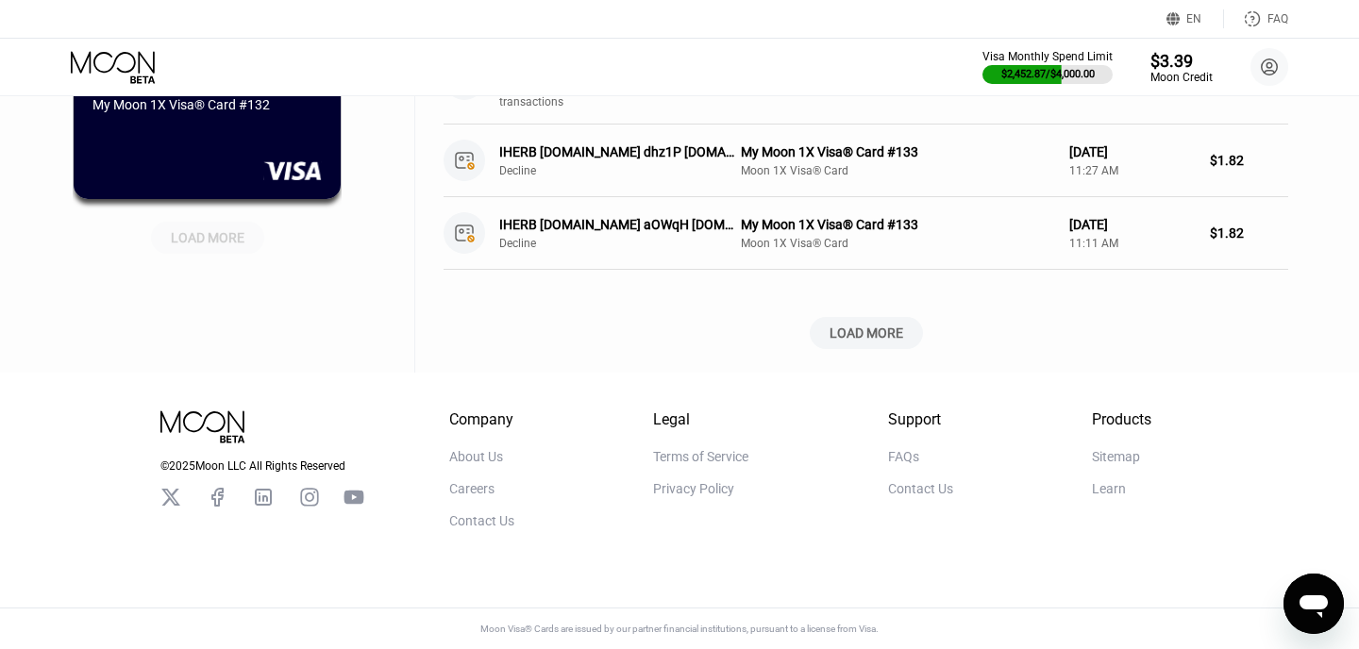
click at [243, 246] on div "LOAD MORE" at bounding box center [207, 238] width 113 height 32
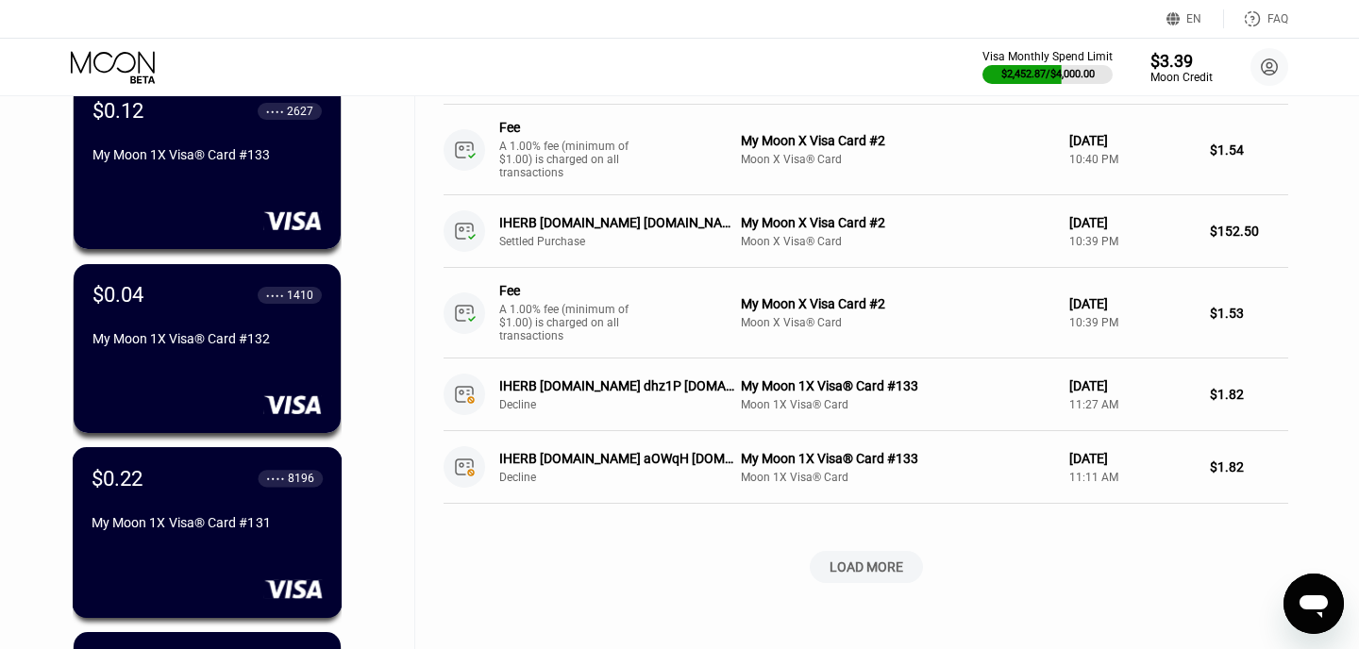
scroll to position [2714, 0]
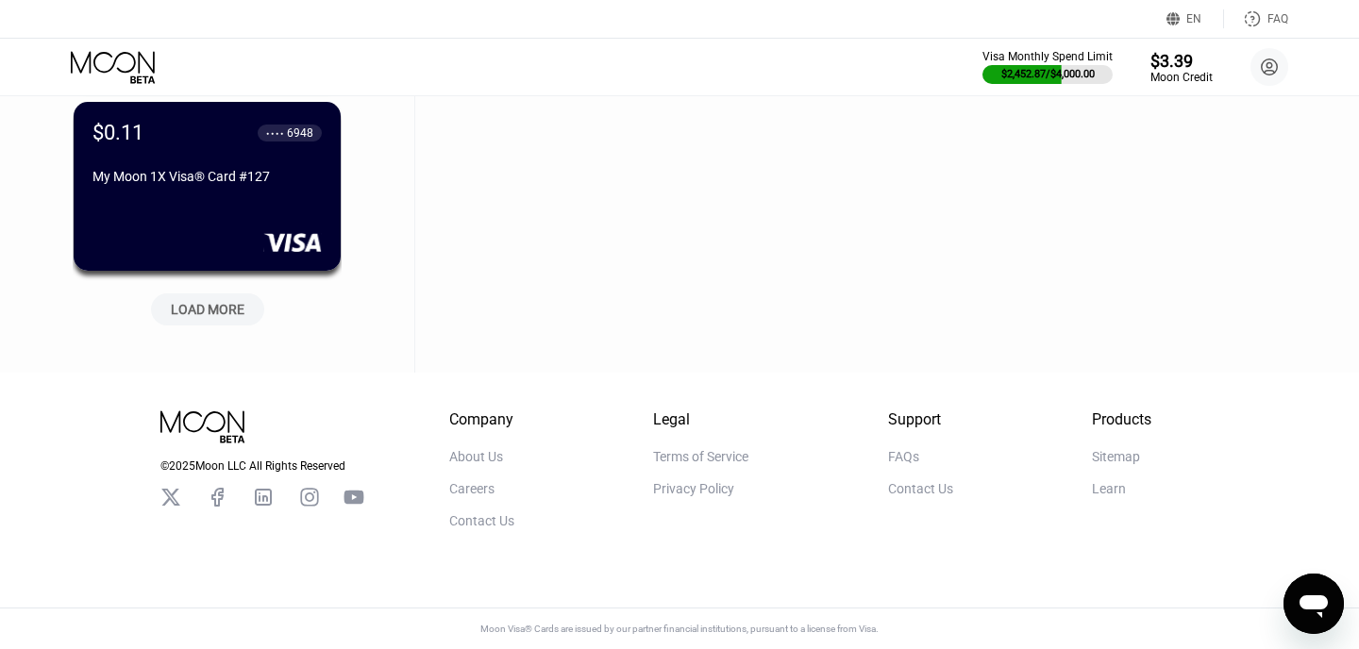
click at [227, 293] on div "LOAD MORE" at bounding box center [207, 309] width 113 height 32
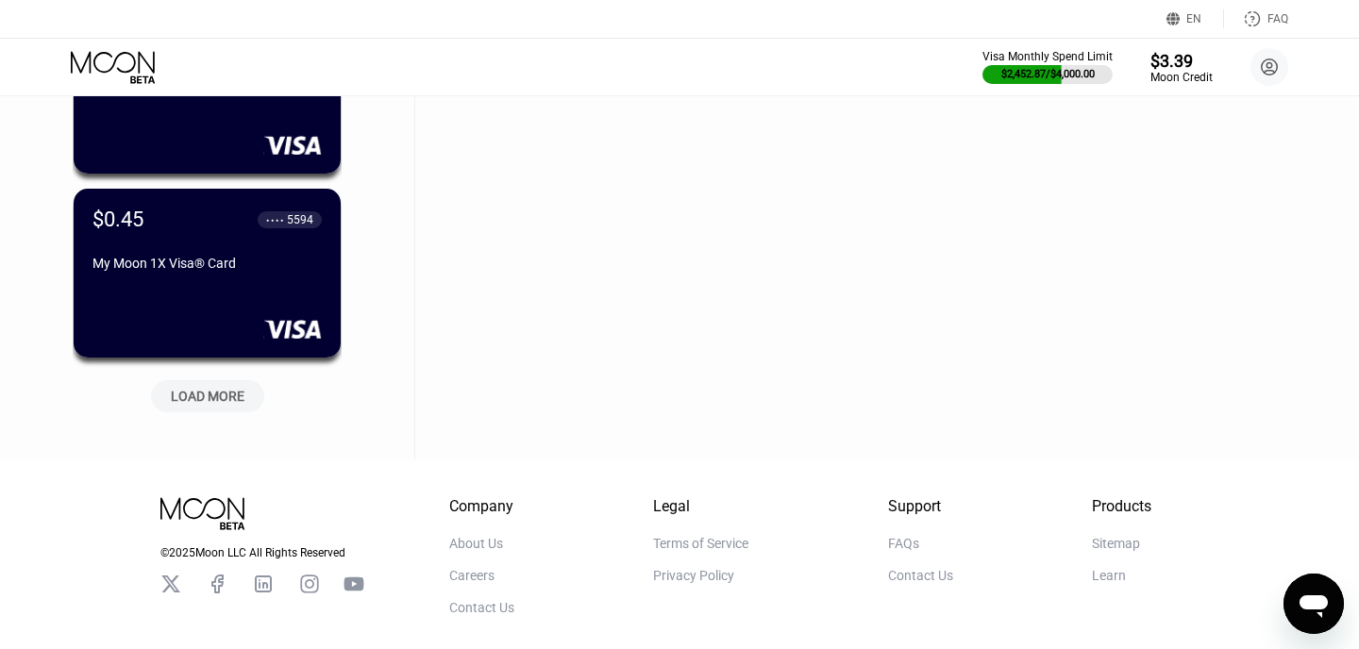
scroll to position [3634, 0]
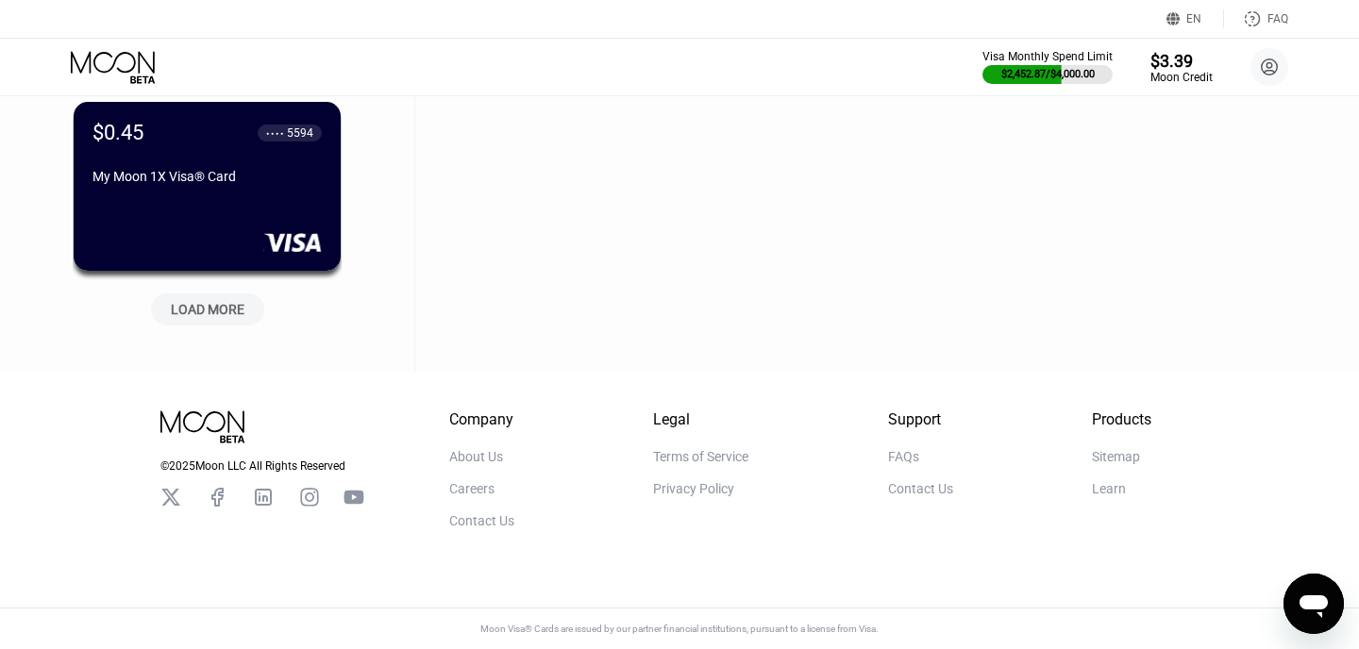
click at [229, 293] on div "LOAD MORE" at bounding box center [207, 309] width 113 height 32
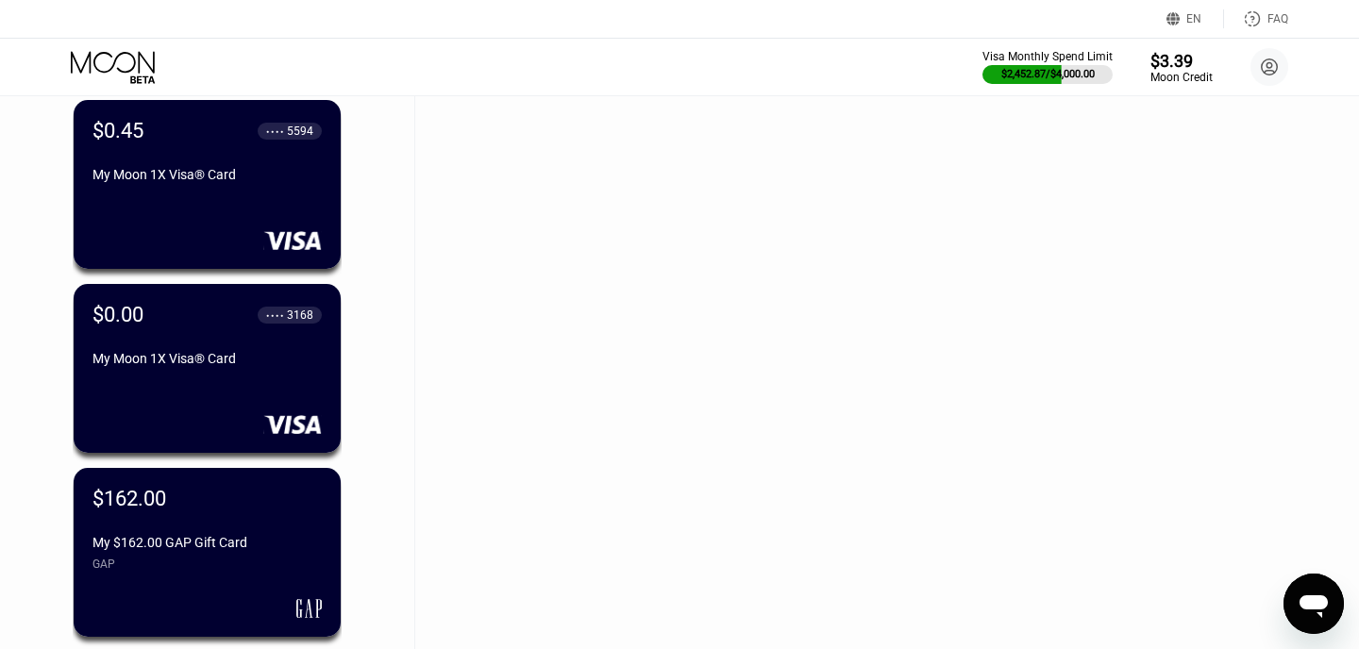
scroll to position [4554, 0]
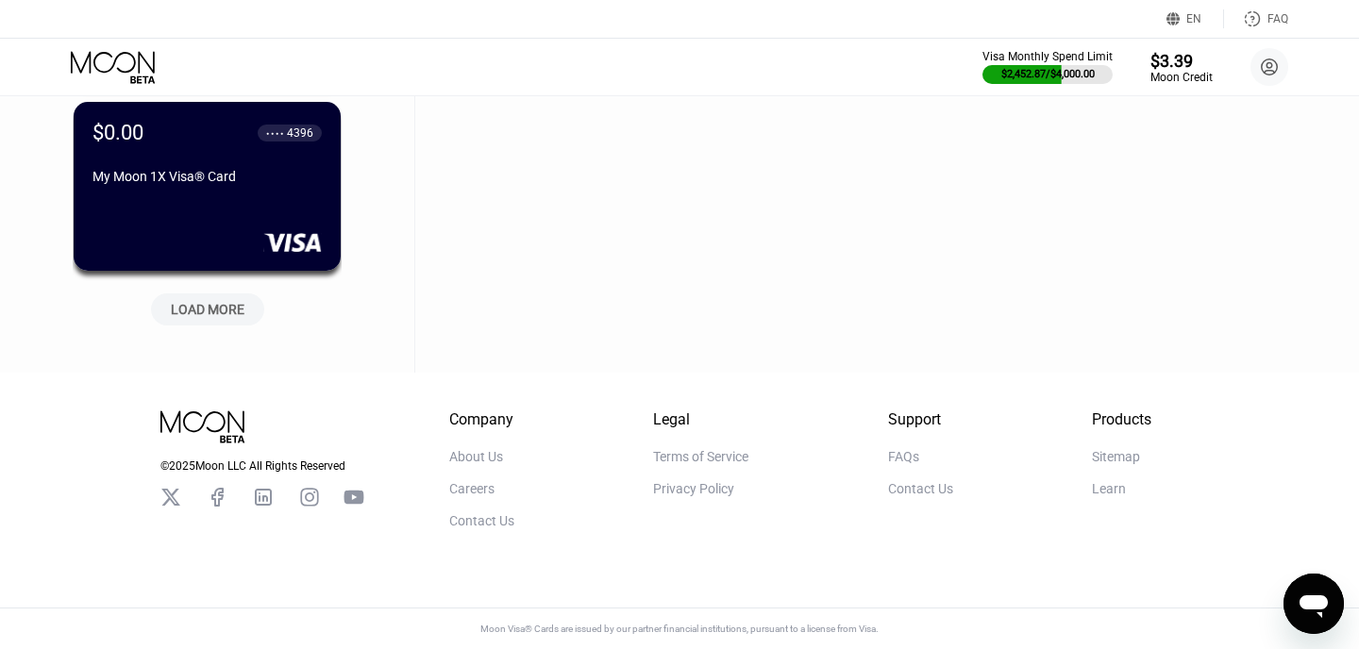
click at [241, 303] on div "LOAD MORE" at bounding box center [208, 309] width 74 height 17
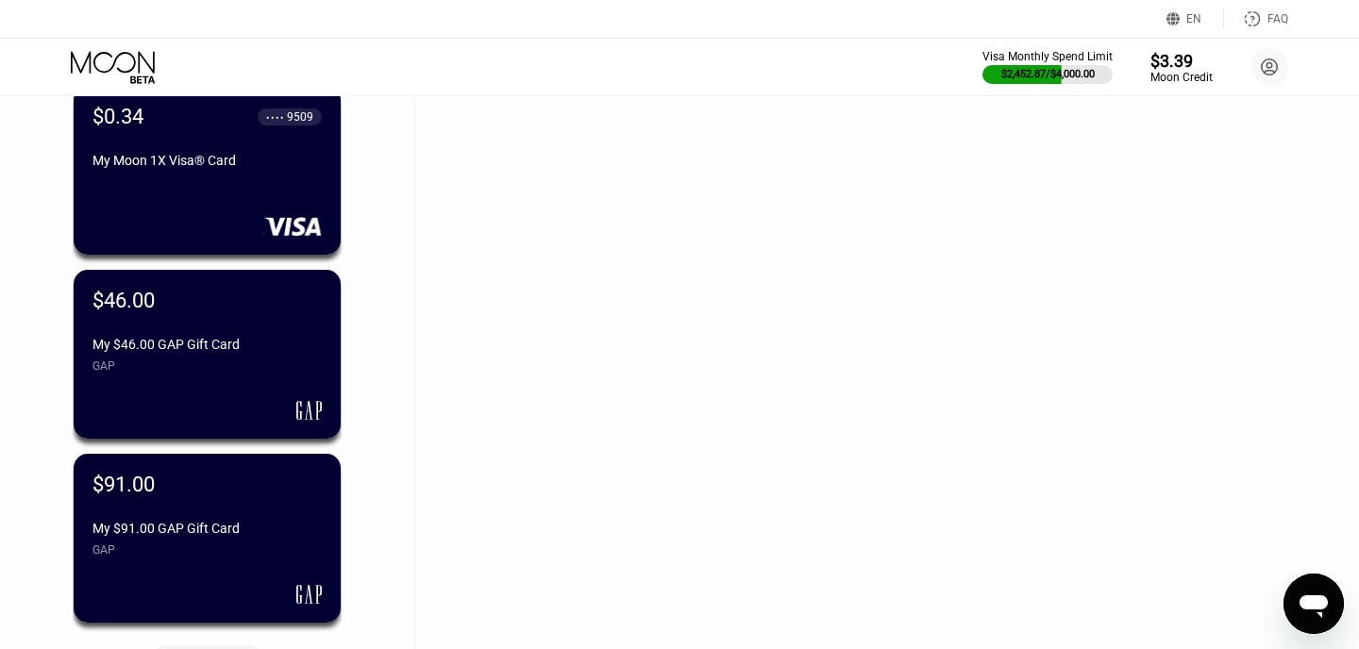
scroll to position [5474, 0]
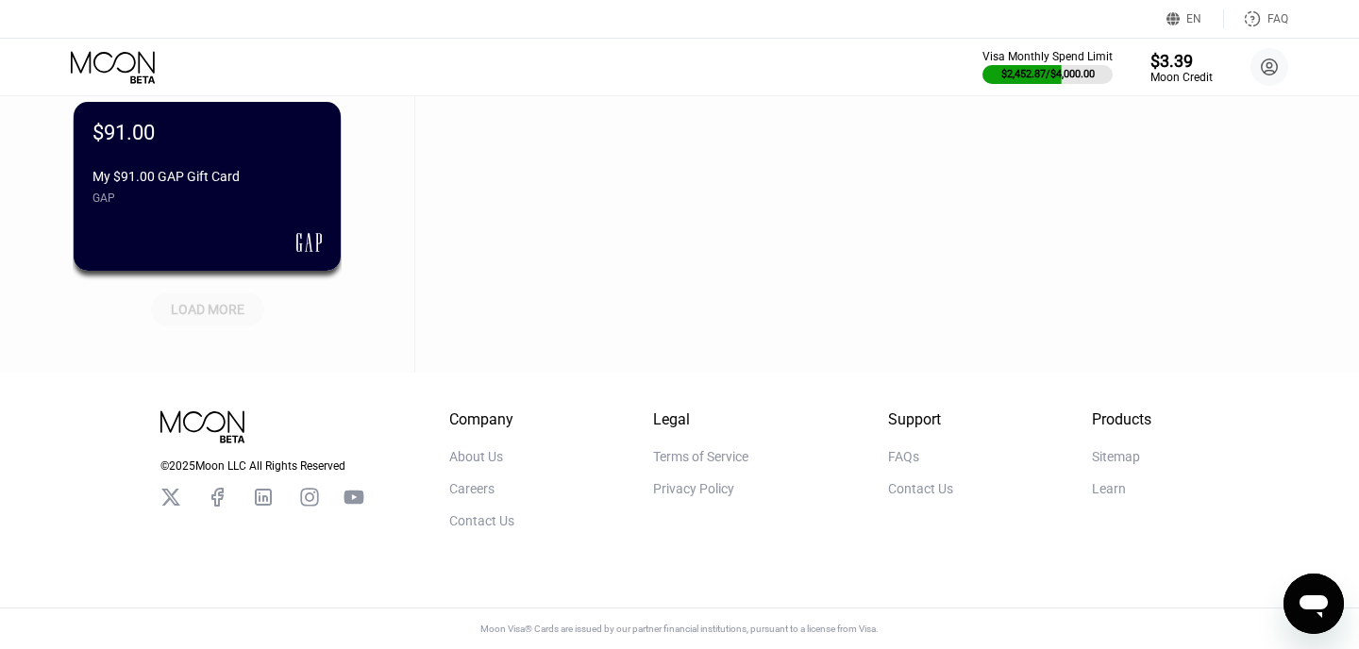
click at [235, 312] on div "LOAD MORE" at bounding box center [208, 309] width 74 height 17
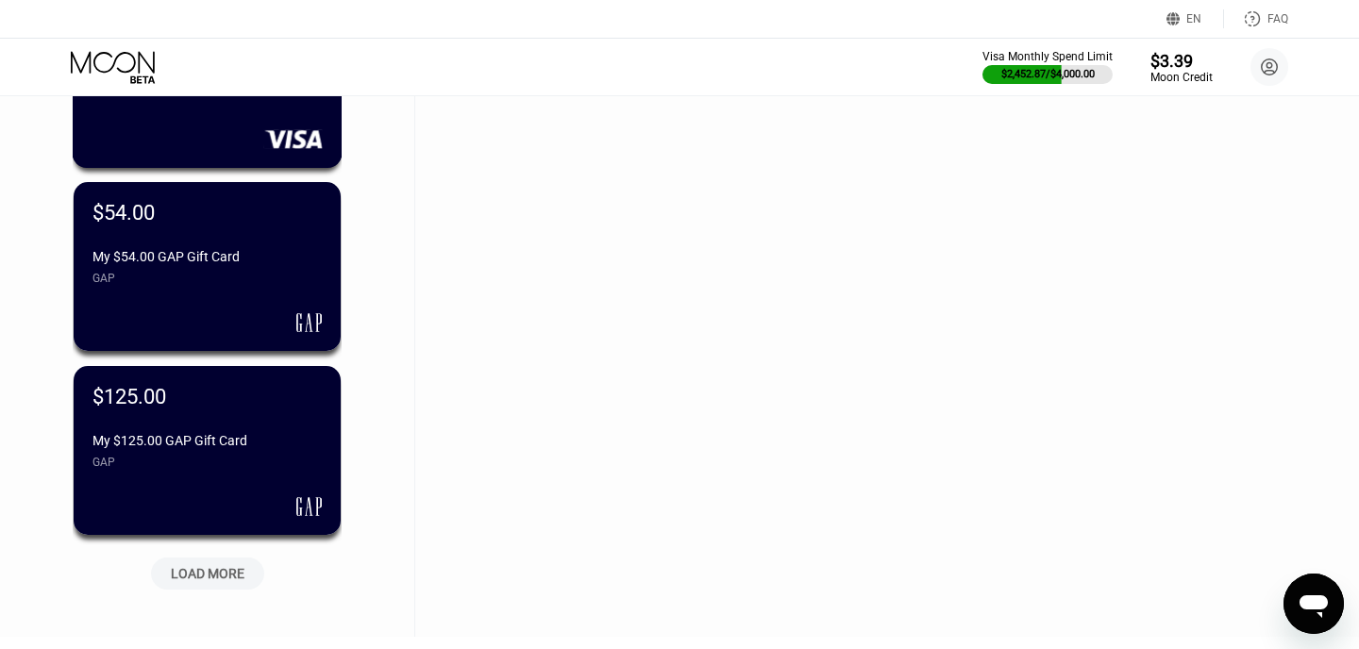
scroll to position [6394, 0]
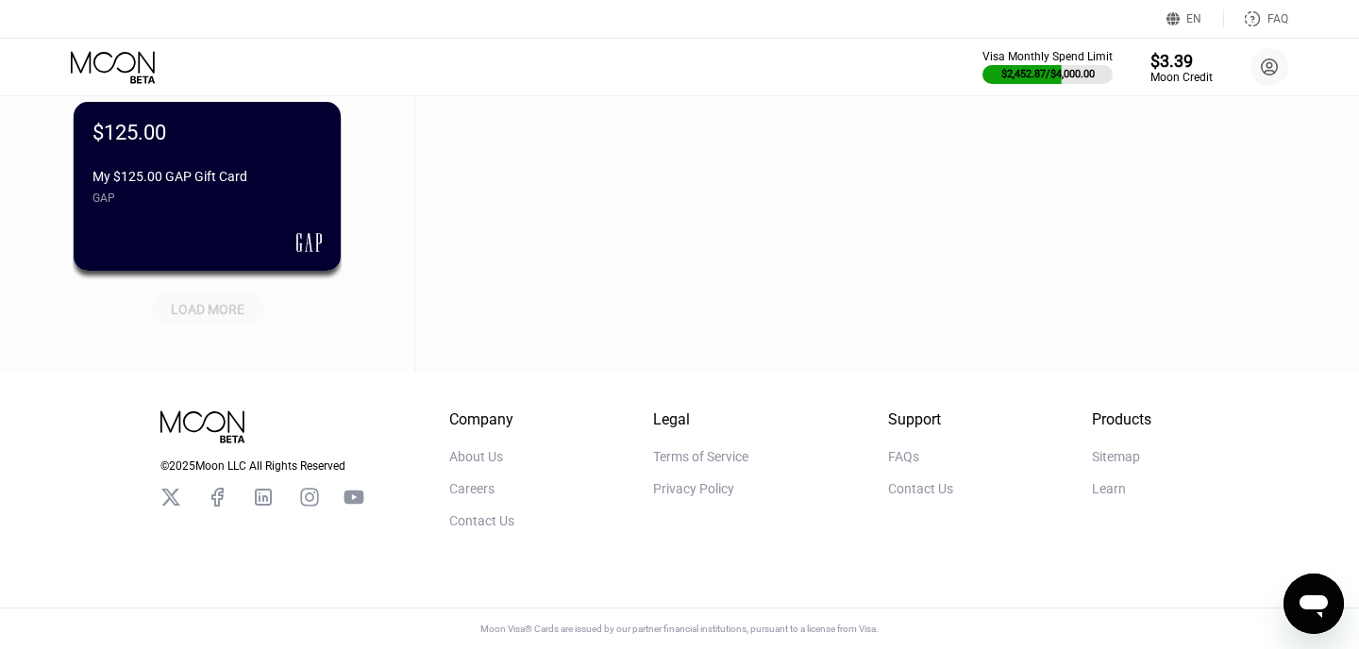
click at [209, 290] on div "LOAD MORE" at bounding box center [208, 306] width 142 height 40
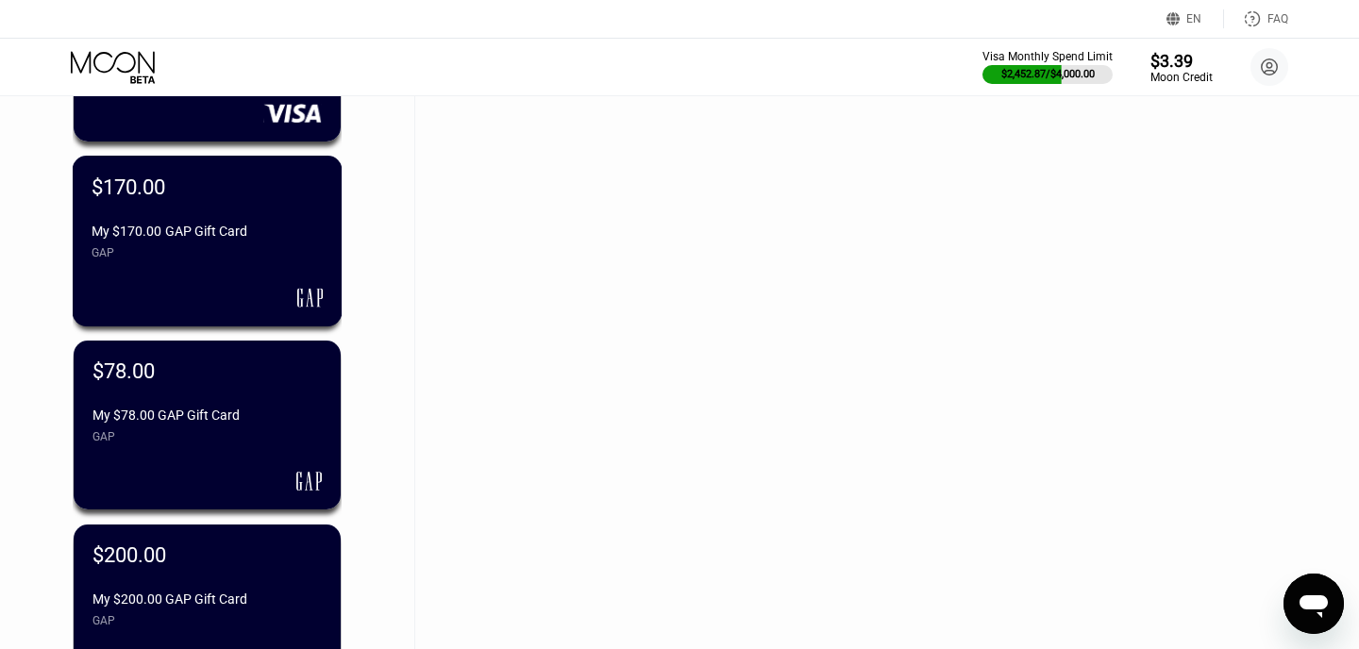
scroll to position [7314, 0]
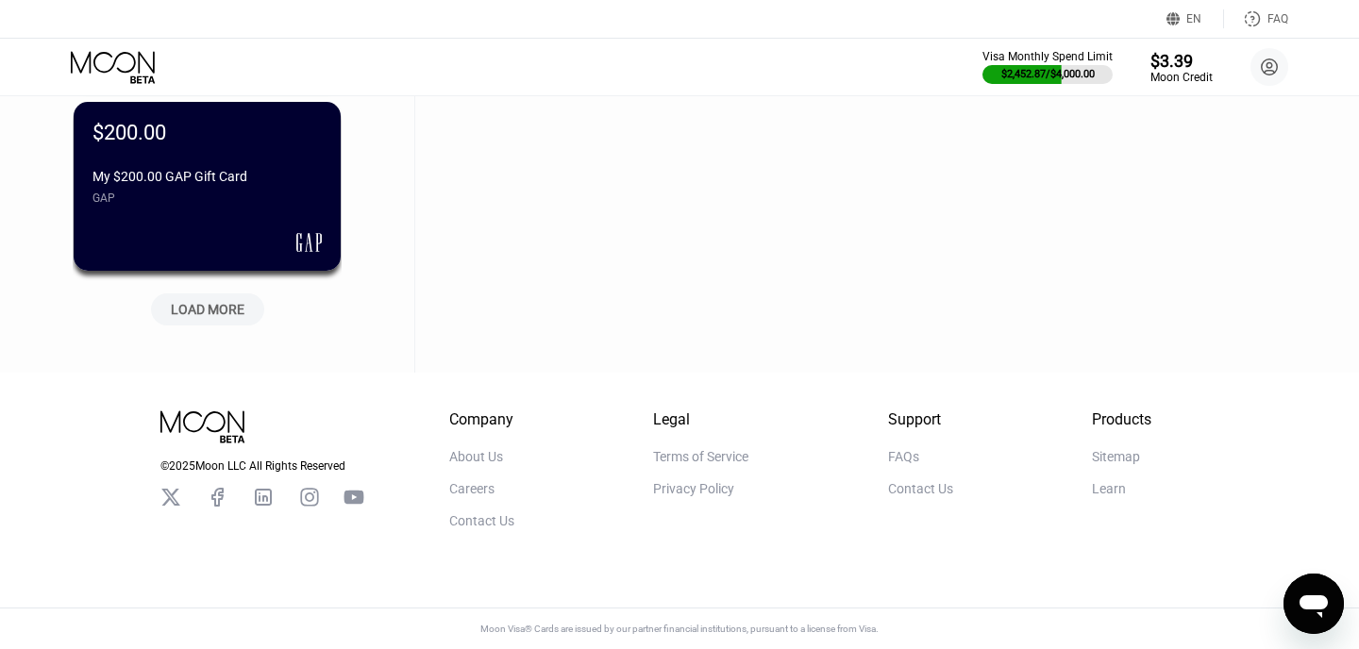
click at [227, 320] on div "LOAD MORE" at bounding box center [207, 309] width 113 height 32
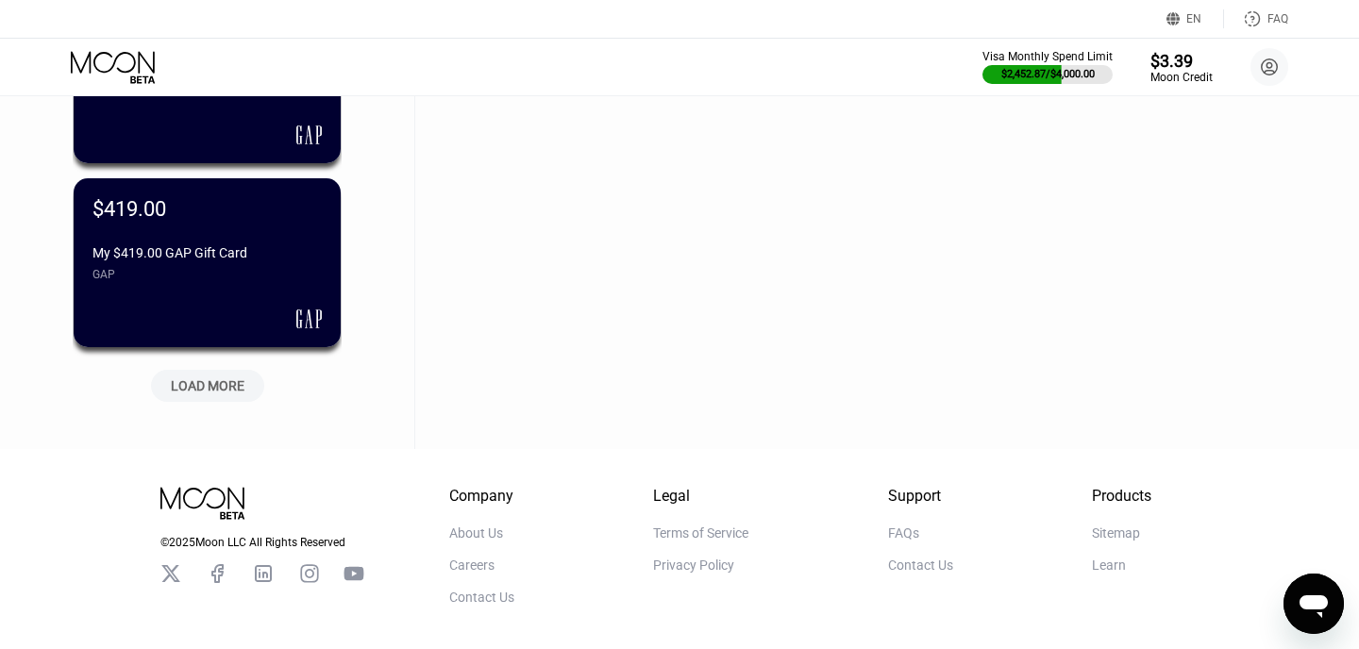
scroll to position [8193, 0]
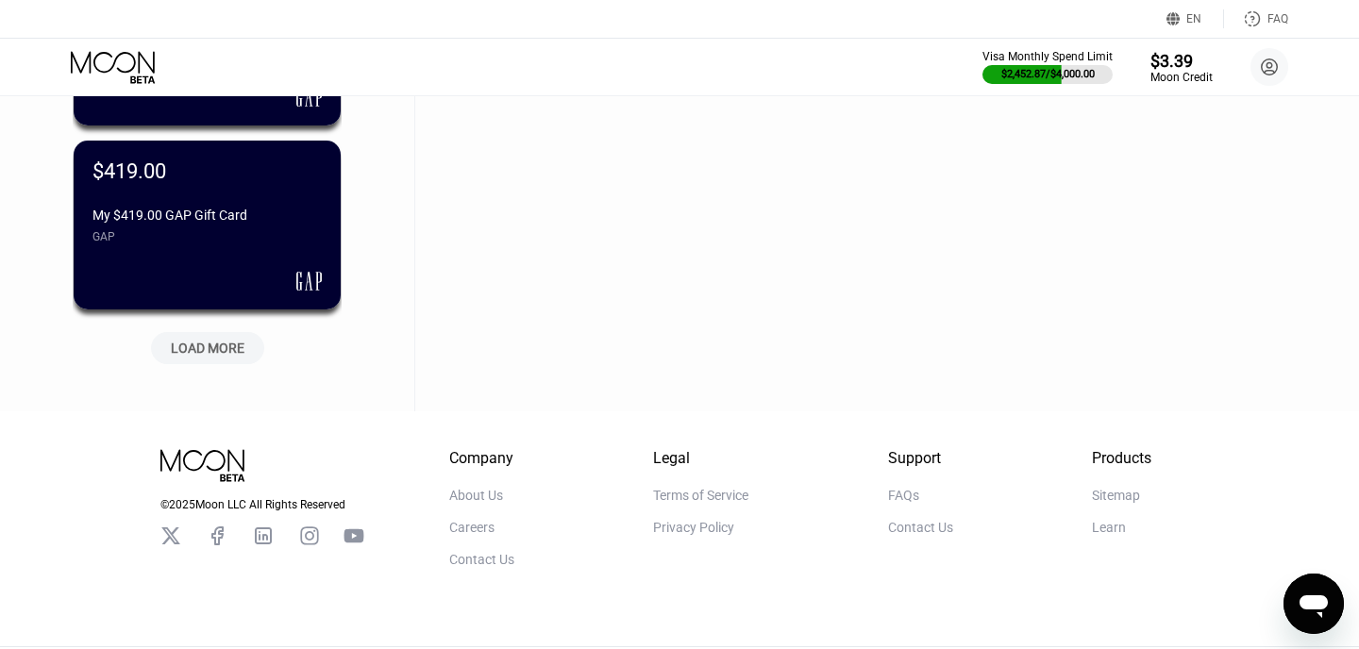
click at [242, 349] on div "LOAD MORE" at bounding box center [208, 348] width 74 height 17
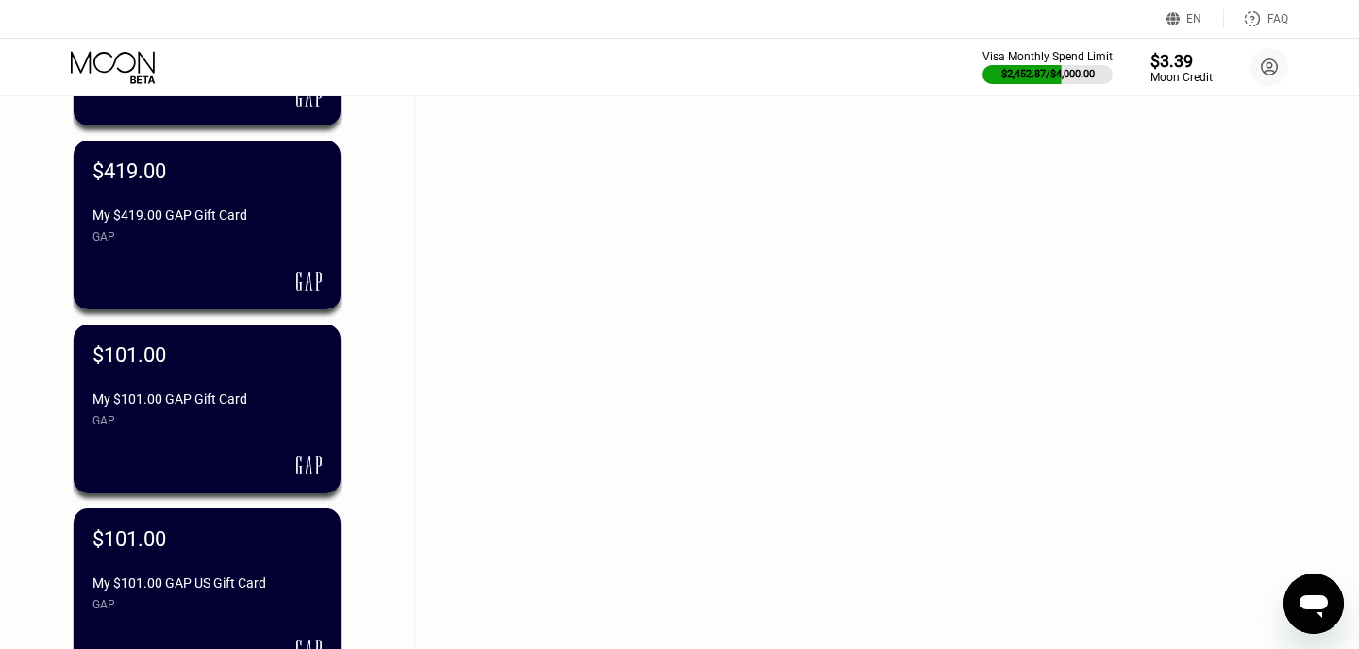
click at [299, 236] on div "GAP" at bounding box center [206, 236] width 229 height 13
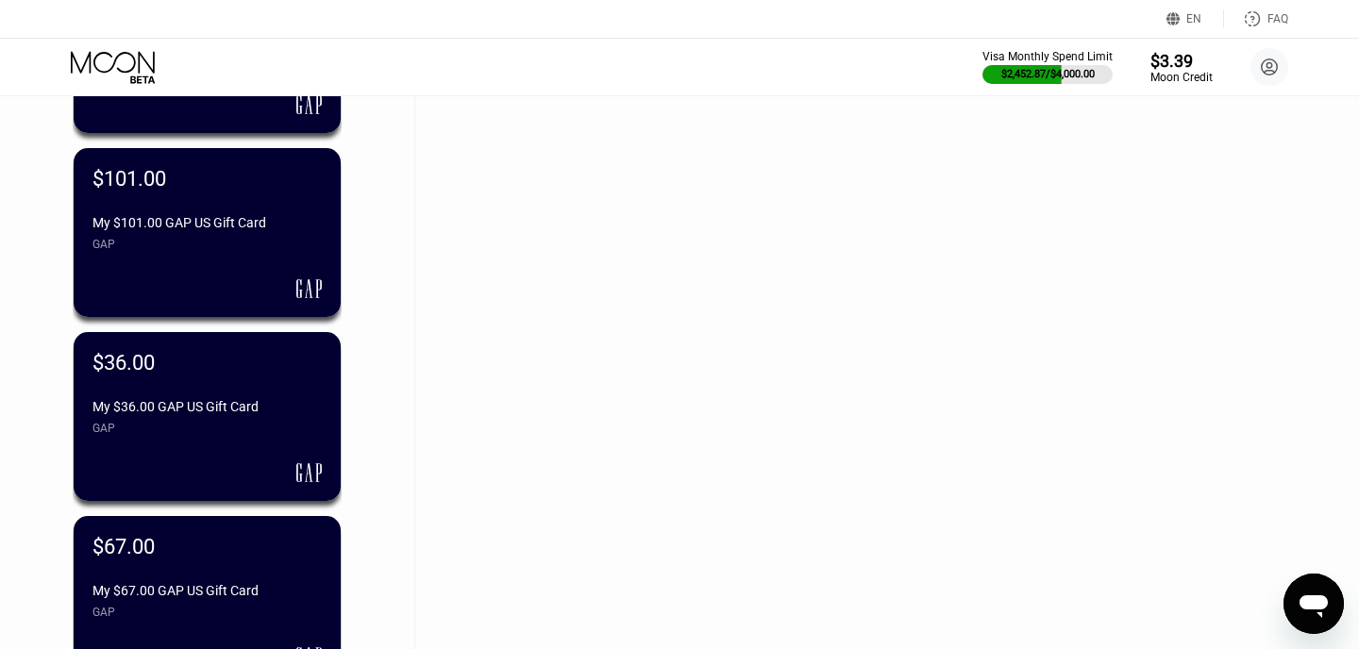
scroll to position [9154, 0]
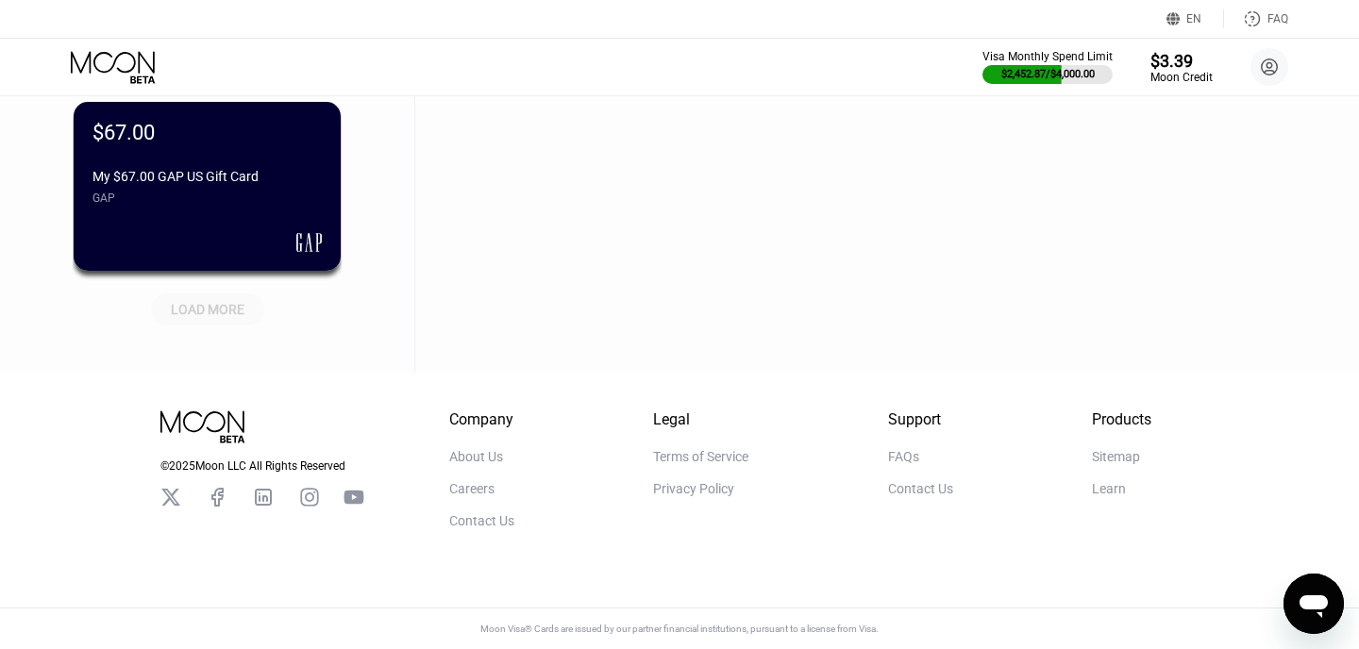
click at [206, 309] on div "LOAD MORE" at bounding box center [208, 309] width 74 height 17
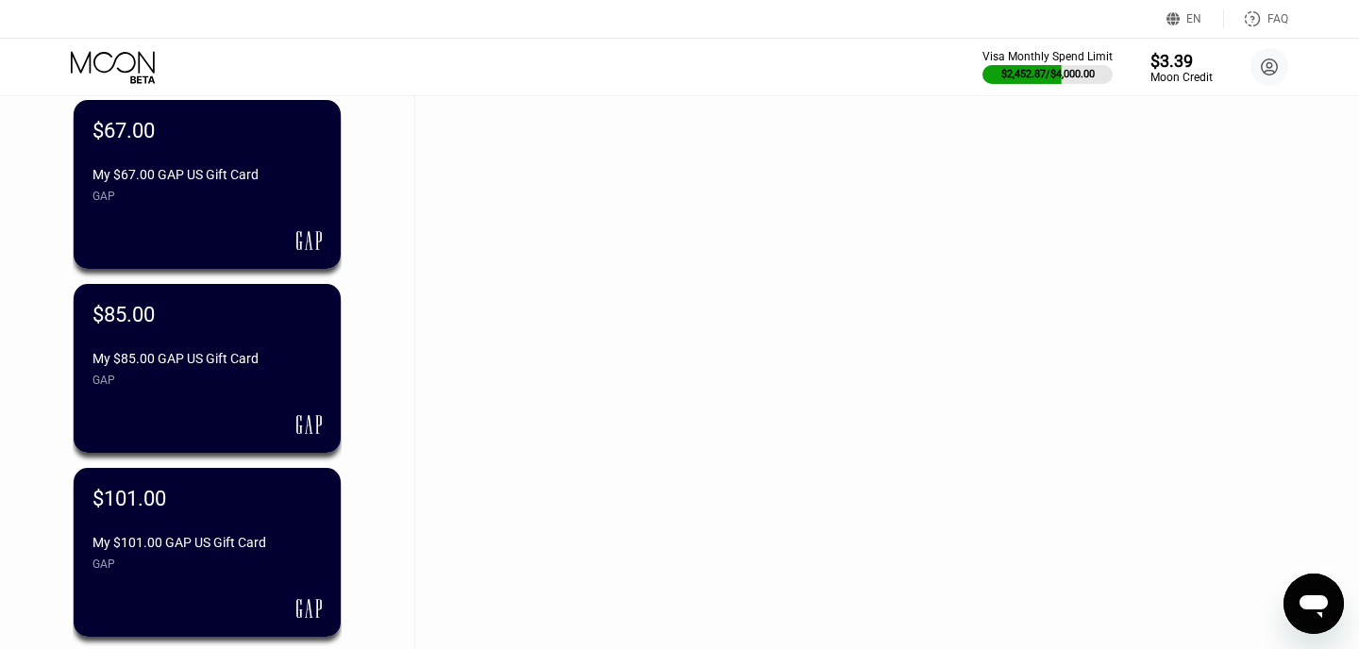
scroll to position [10074, 0]
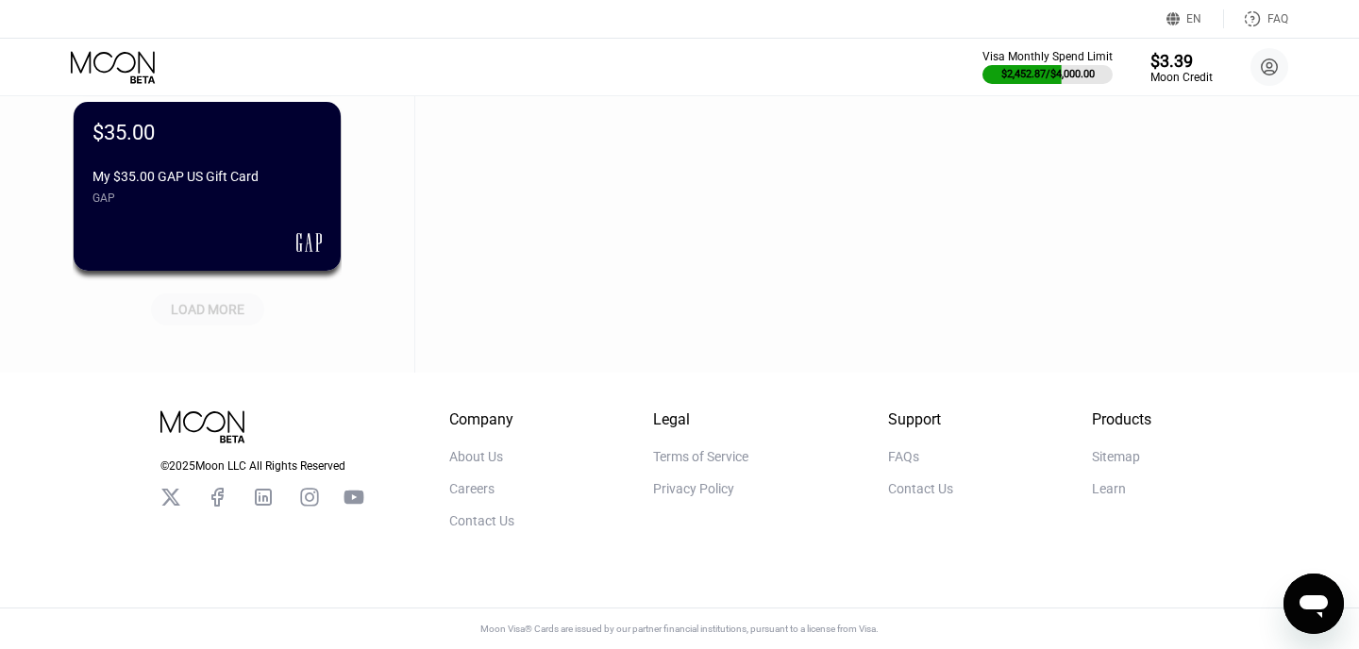
click at [191, 309] on div "LOAD MORE" at bounding box center [208, 309] width 74 height 17
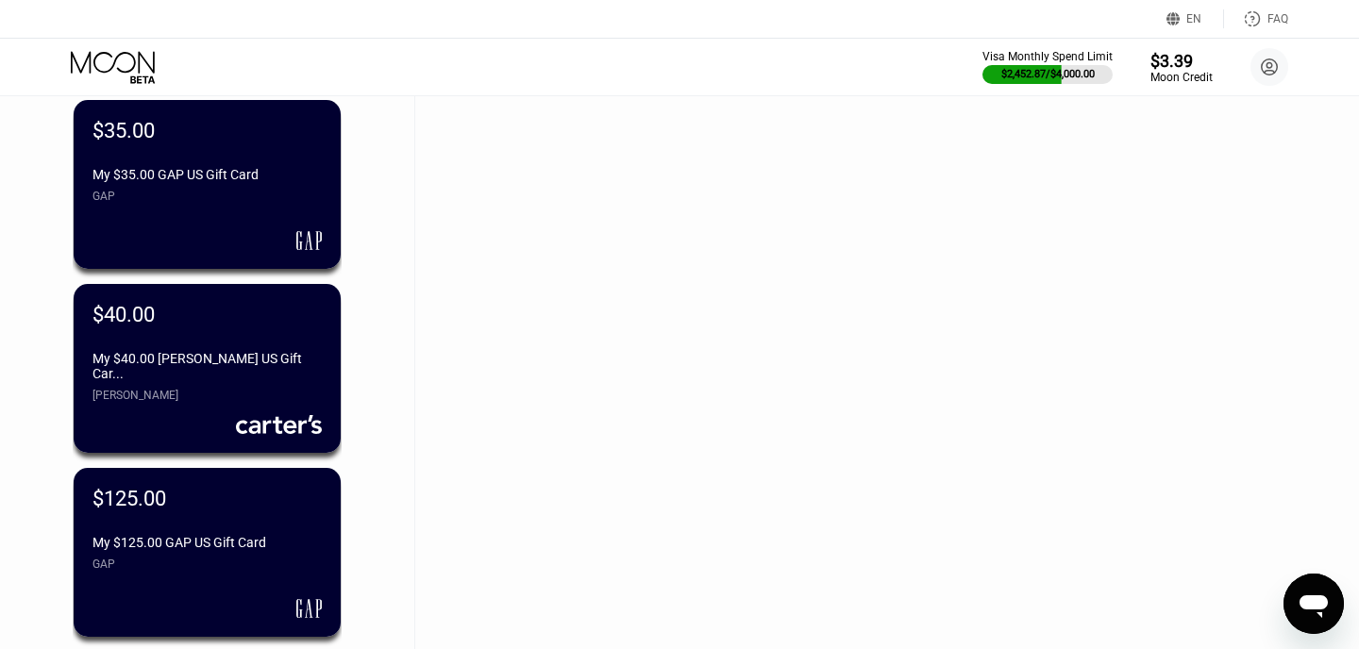
scroll to position [10994, 0]
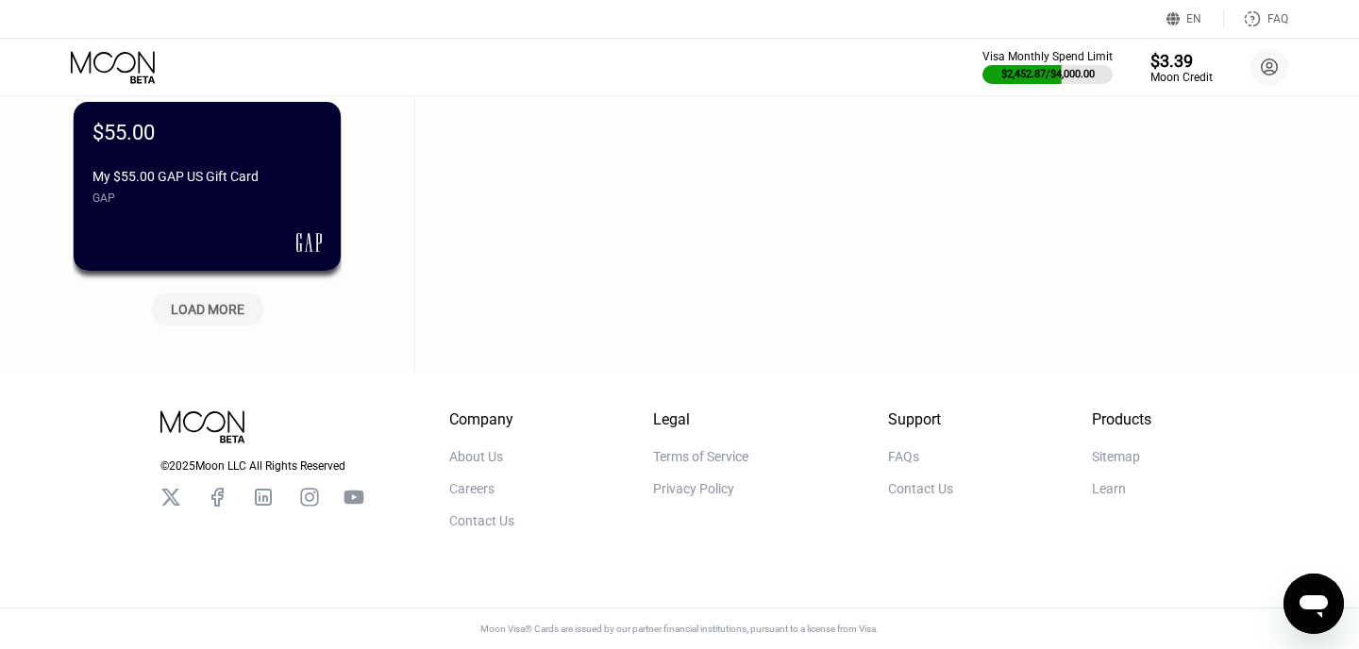
click at [191, 309] on div "LOAD MORE" at bounding box center [208, 309] width 74 height 17
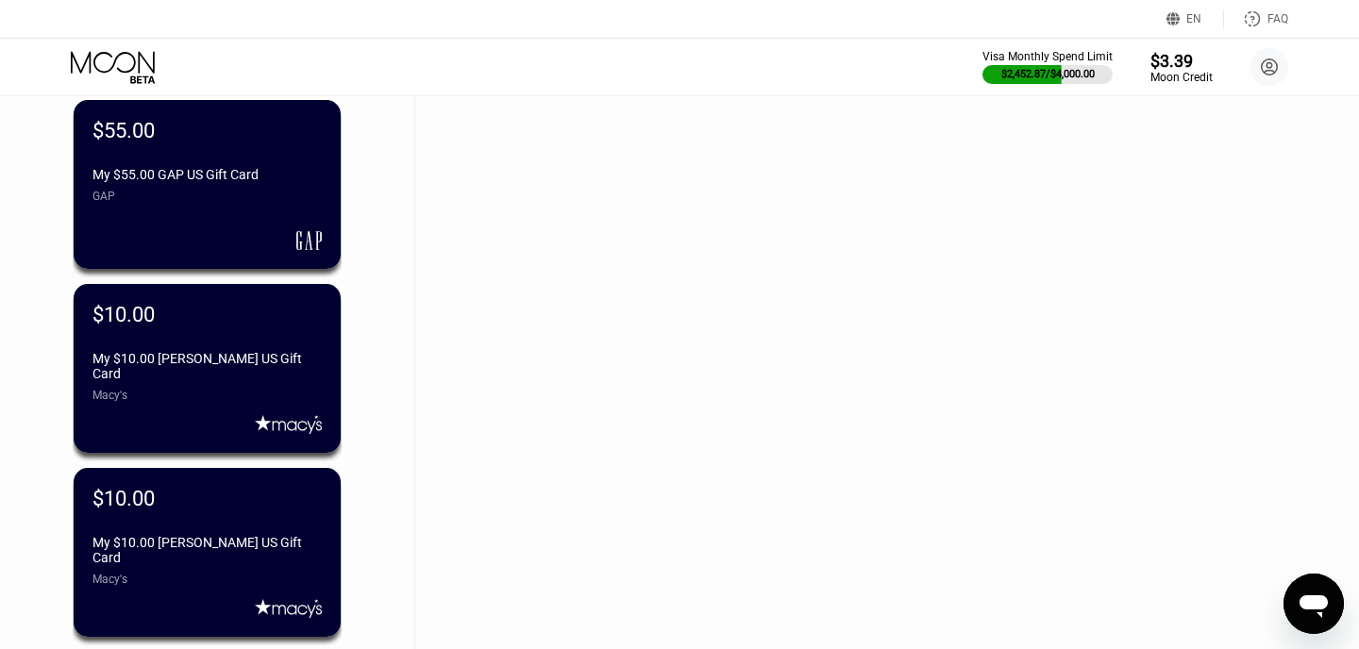
scroll to position [11914, 0]
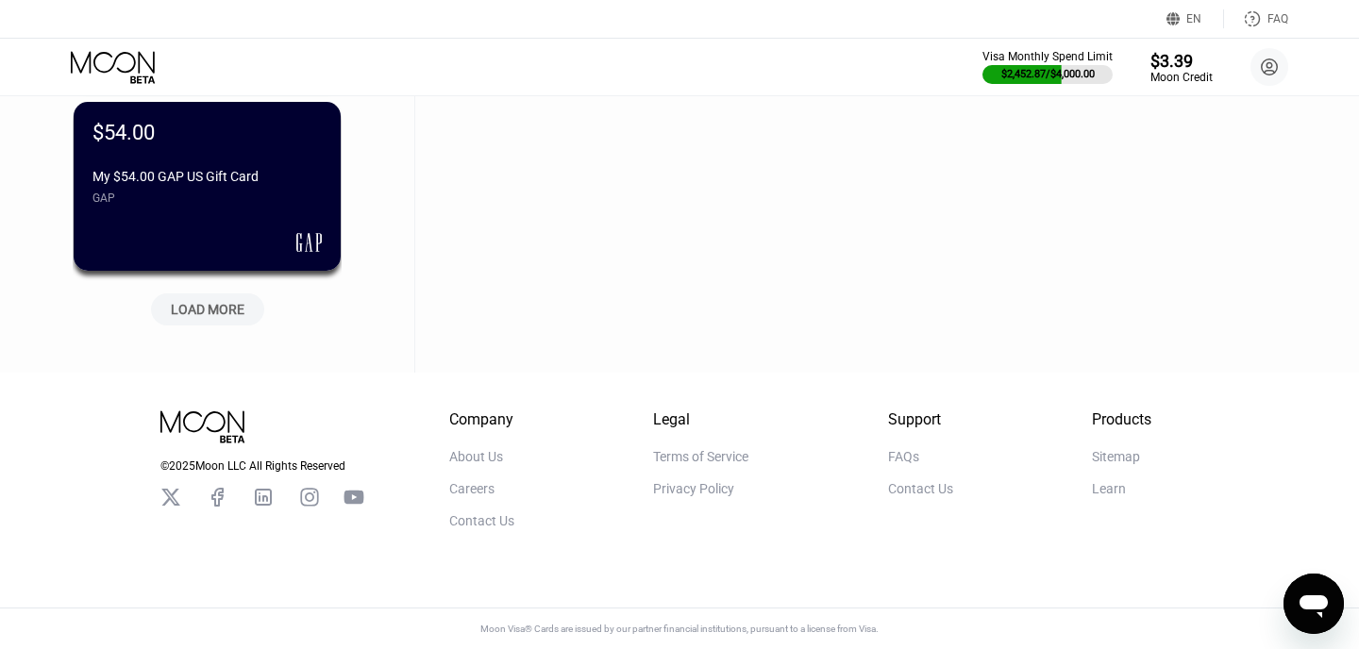
click at [191, 309] on div "LOAD MORE" at bounding box center [208, 309] width 74 height 17
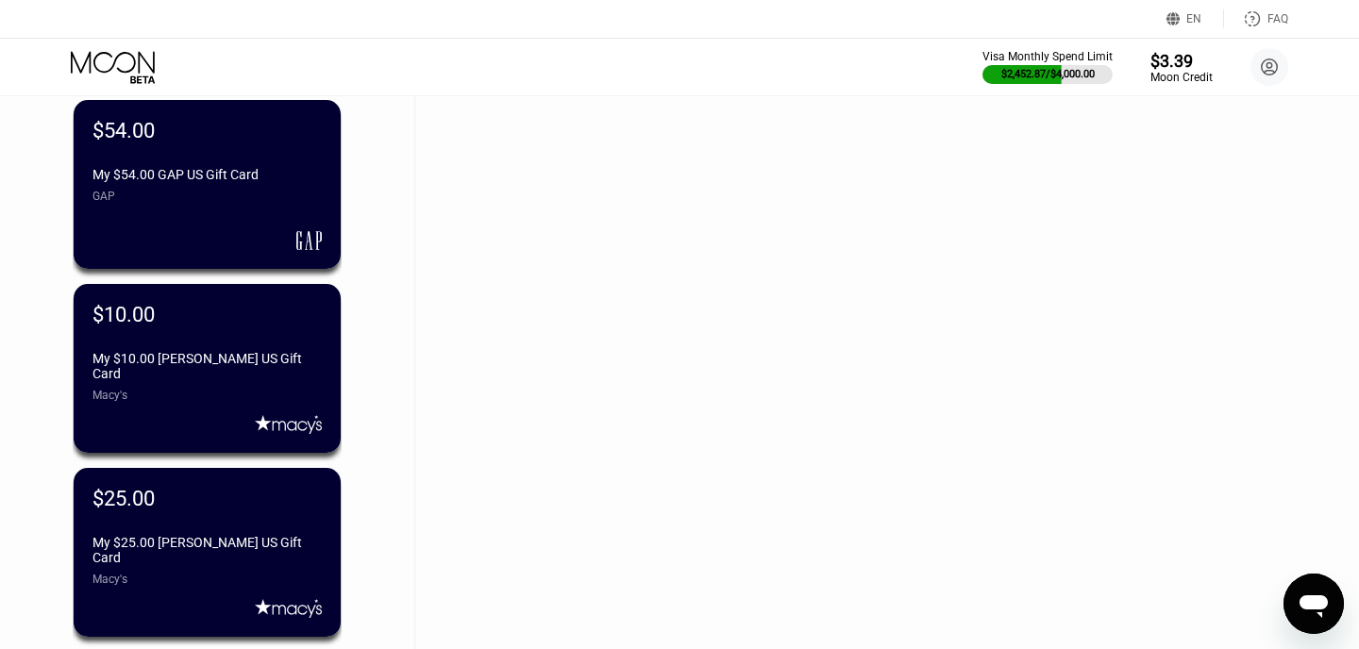
scroll to position [12834, 0]
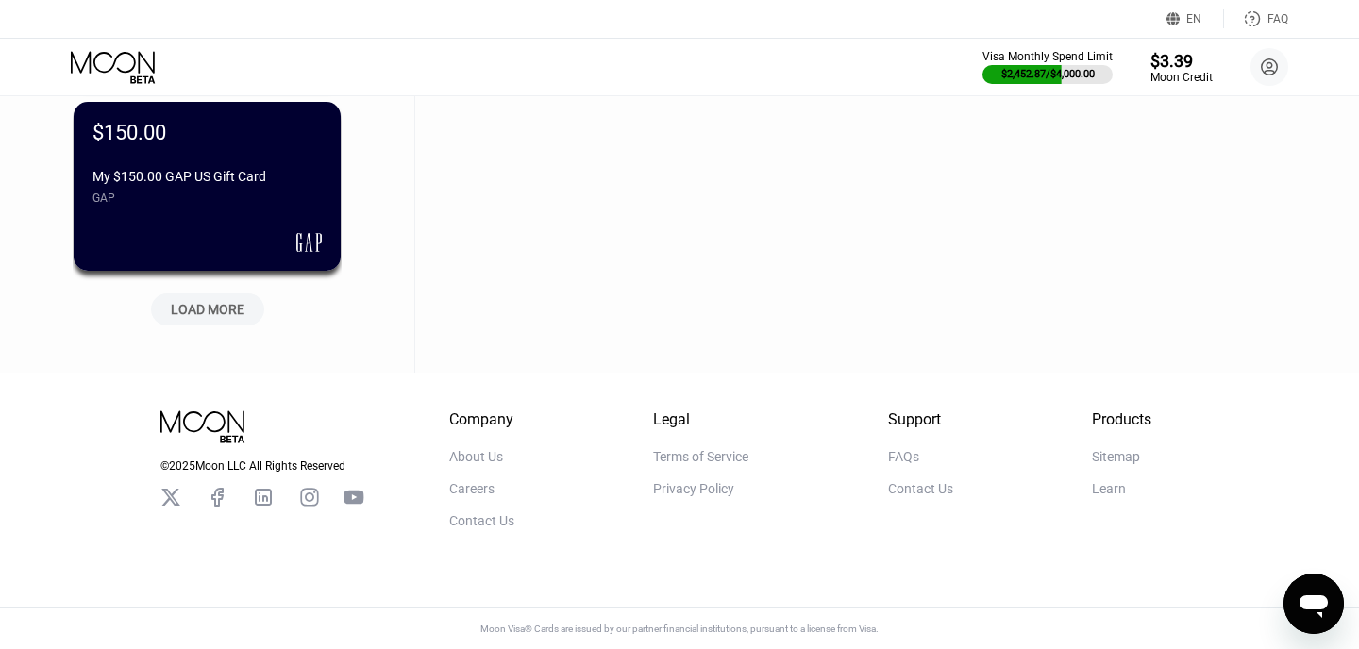
click at [191, 309] on div "LOAD MORE" at bounding box center [208, 309] width 74 height 17
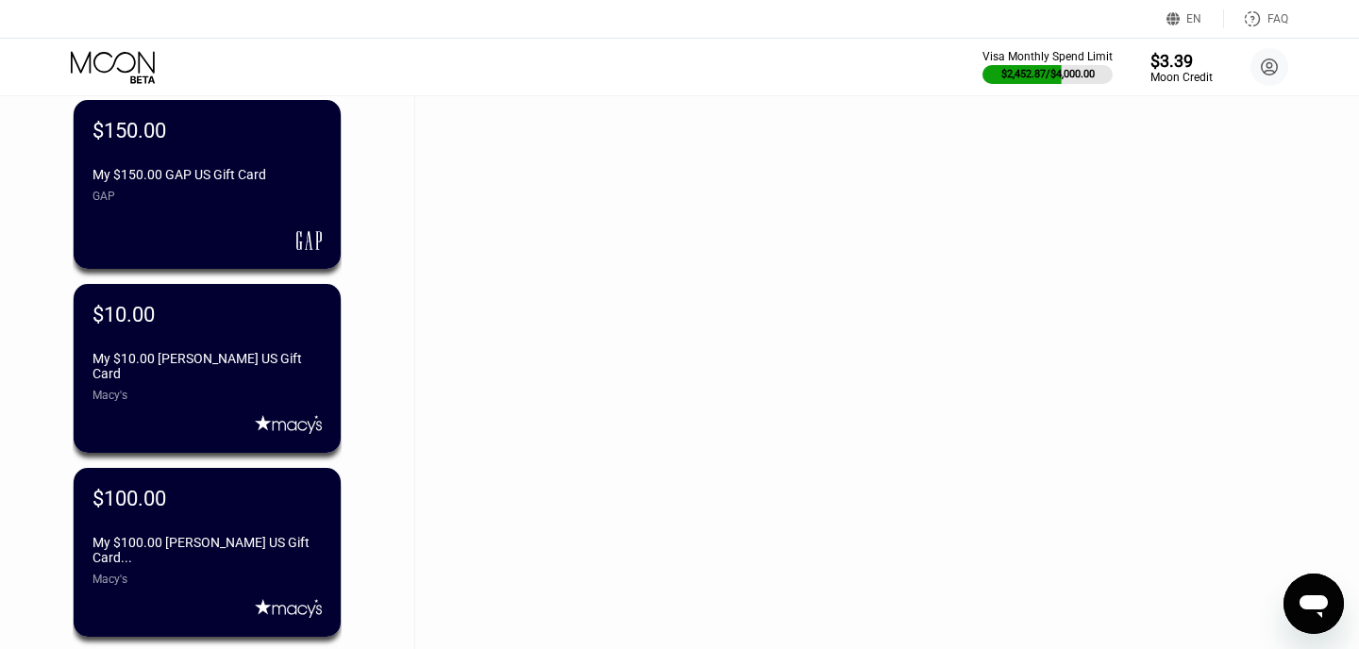
scroll to position [13754, 0]
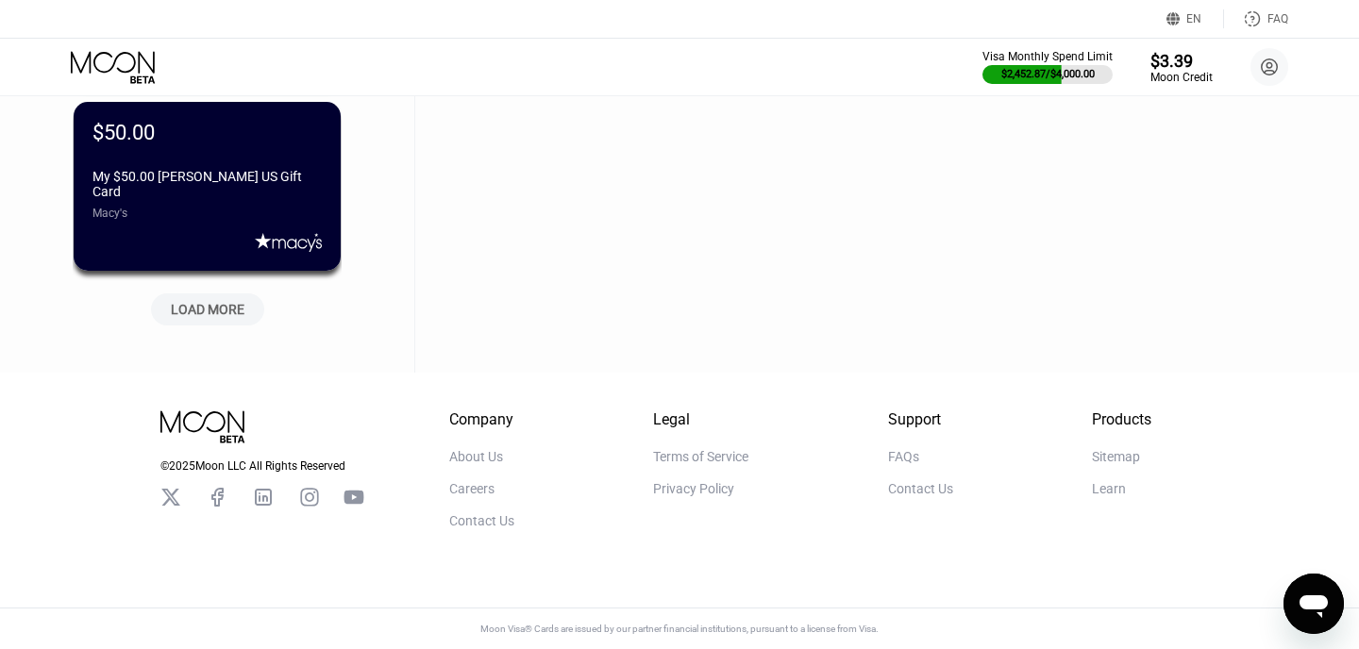
click at [191, 307] on div "LOAD MORE" at bounding box center [208, 309] width 74 height 17
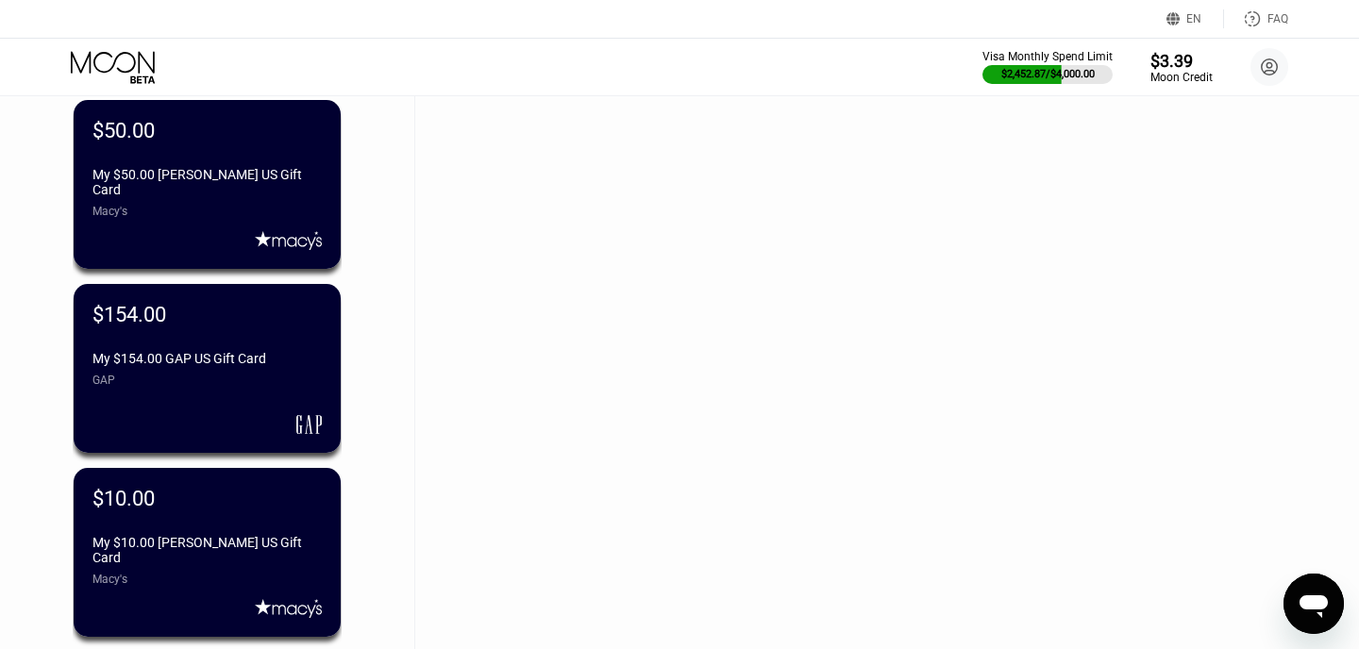
scroll to position [14674, 0]
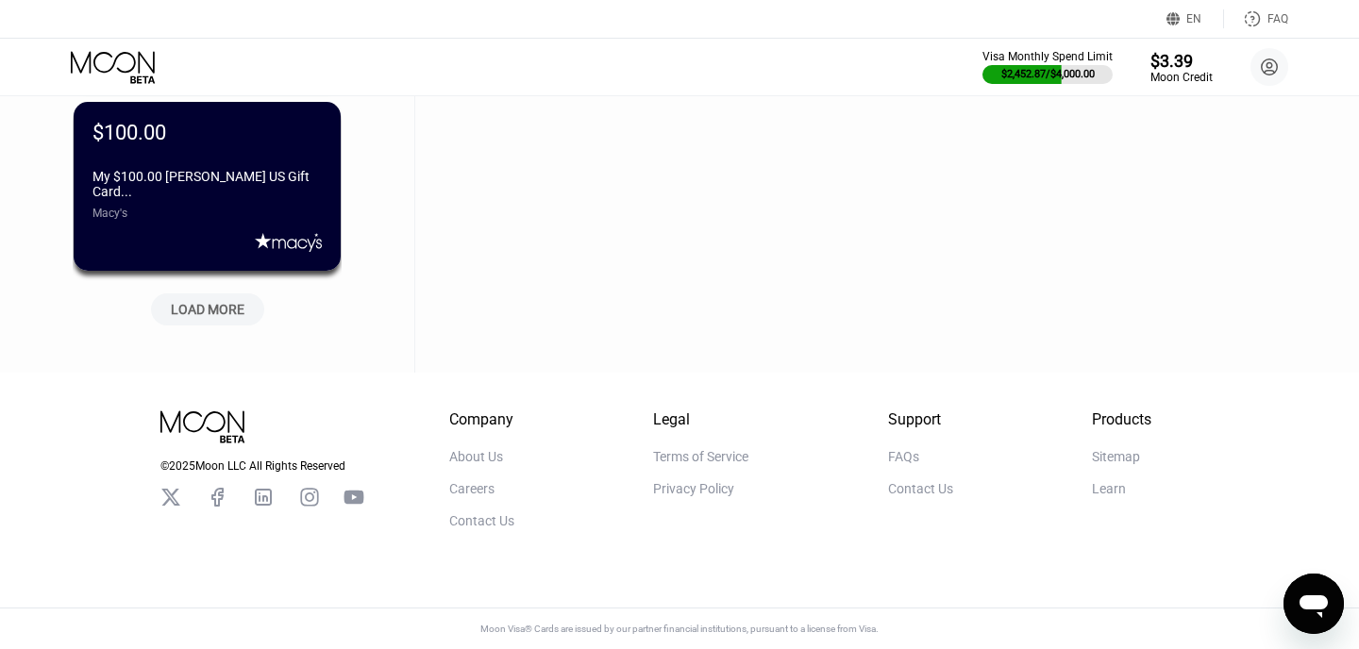
click at [191, 307] on div "LOAD MORE" at bounding box center [208, 309] width 74 height 17
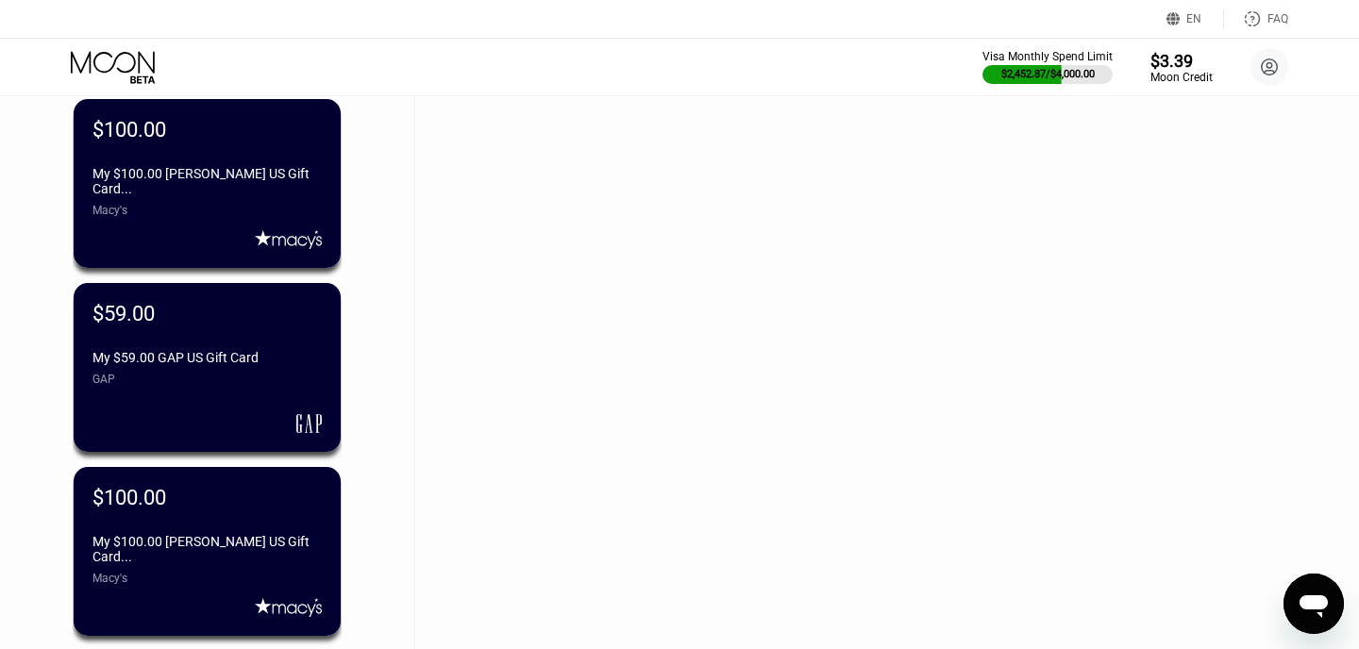
scroll to position [15594, 0]
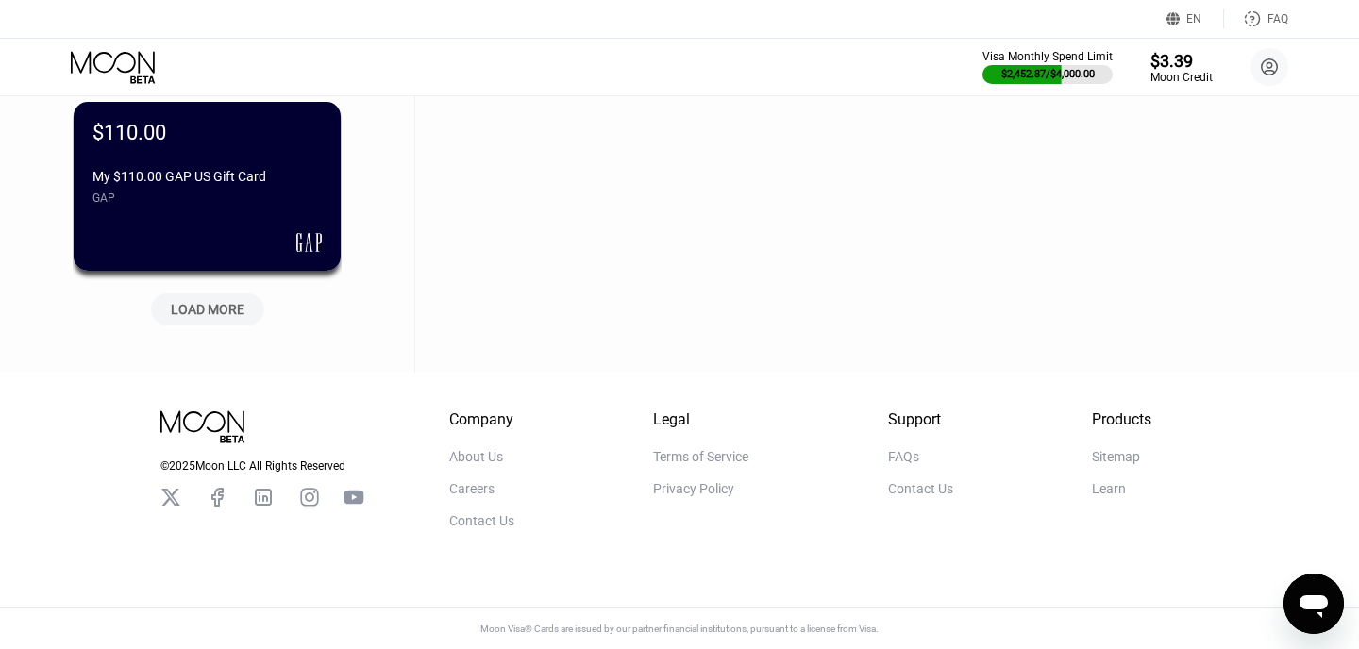
click at [191, 307] on div "LOAD MORE" at bounding box center [208, 309] width 74 height 17
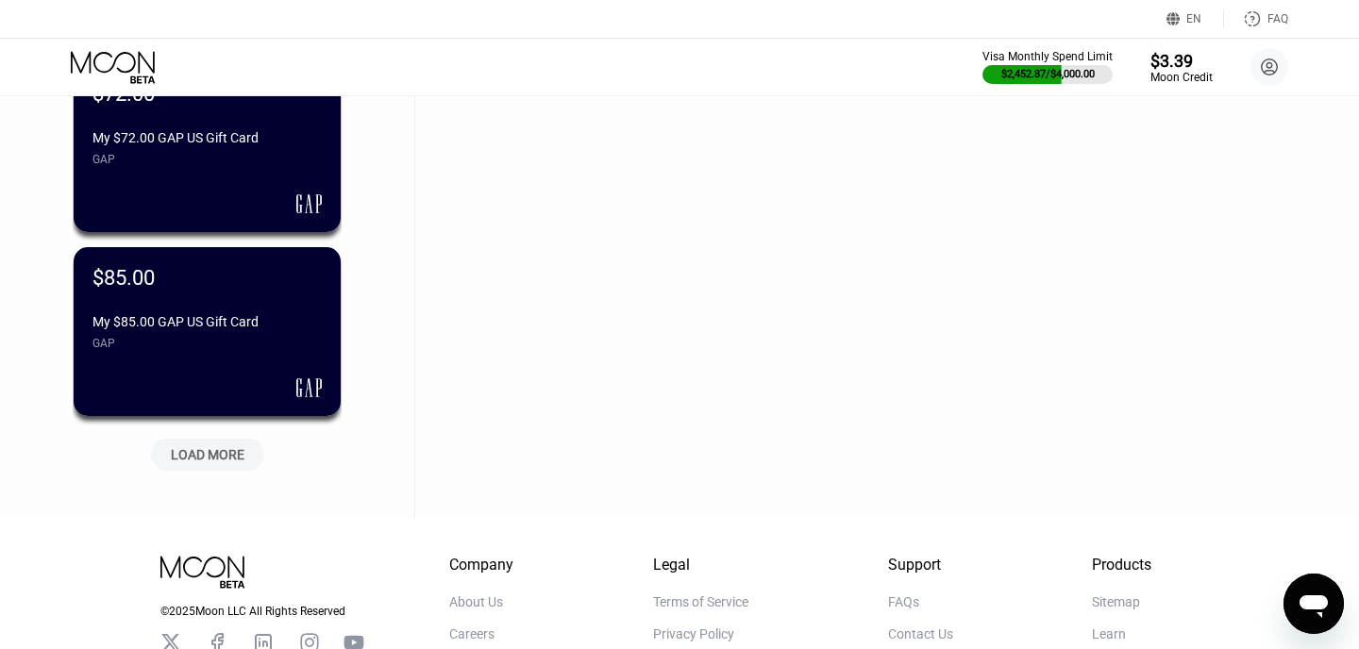
scroll to position [16514, 0]
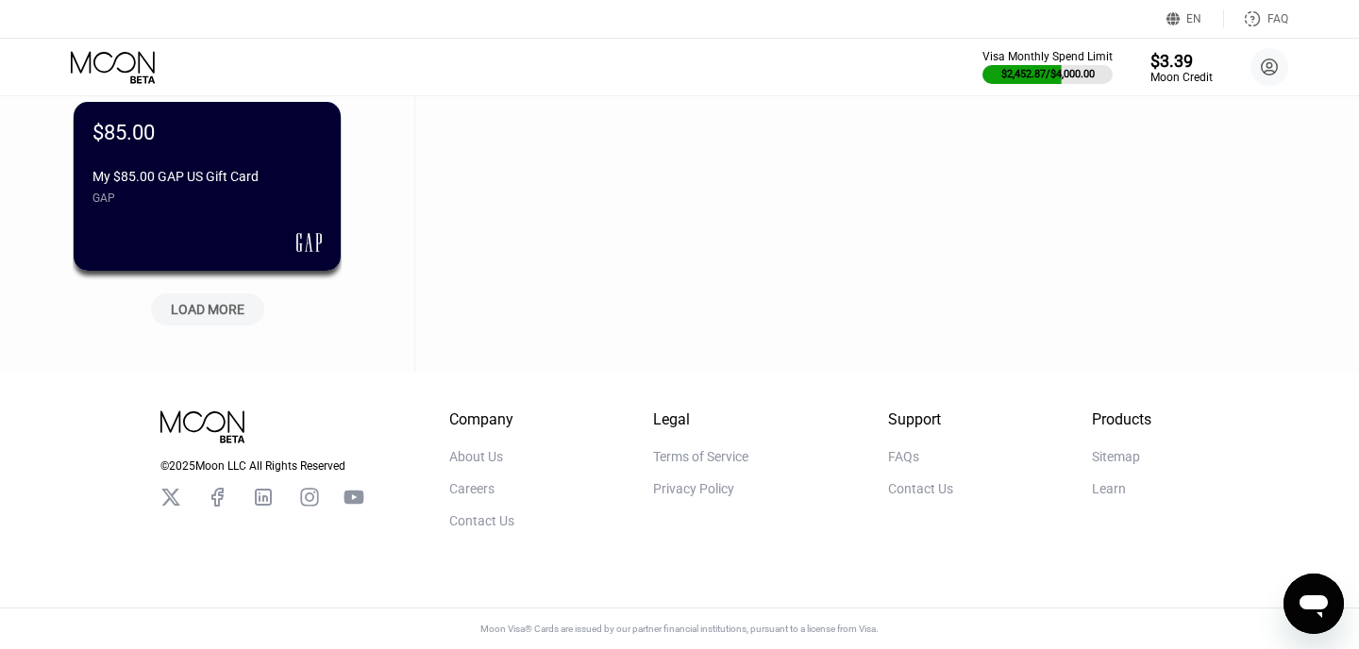
click at [193, 307] on div "LOAD MORE" at bounding box center [208, 309] width 74 height 17
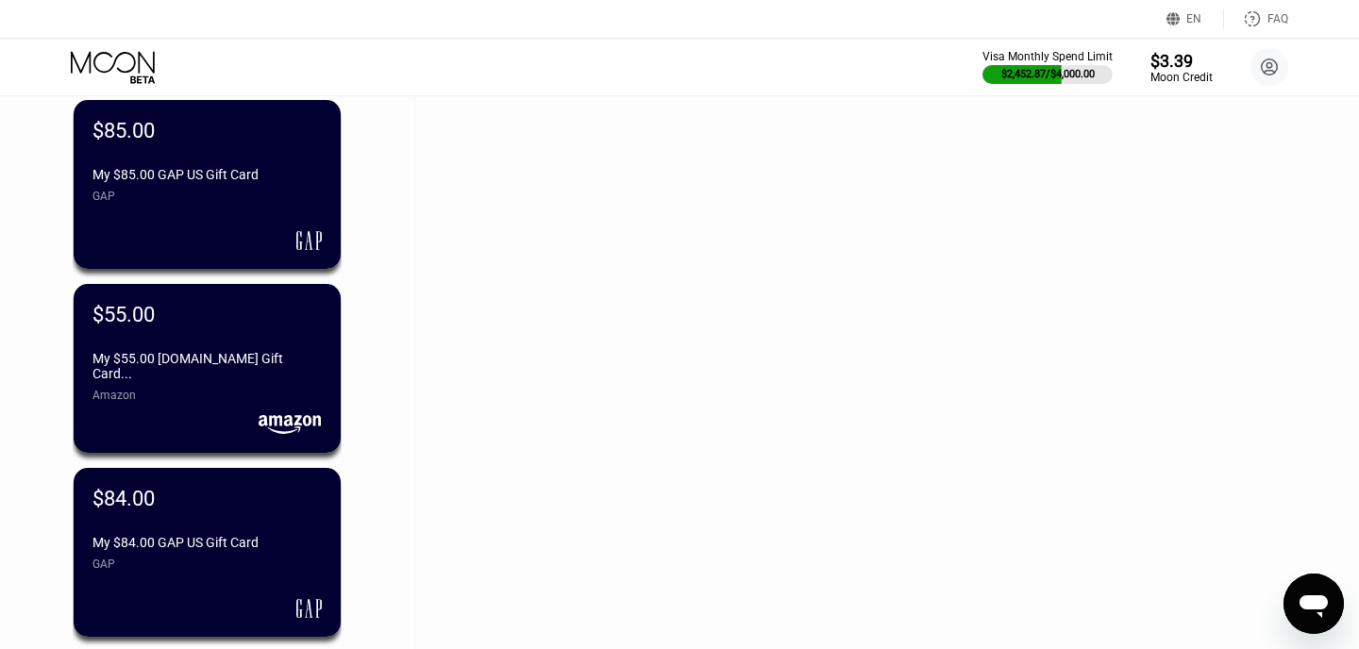
scroll to position [17434, 0]
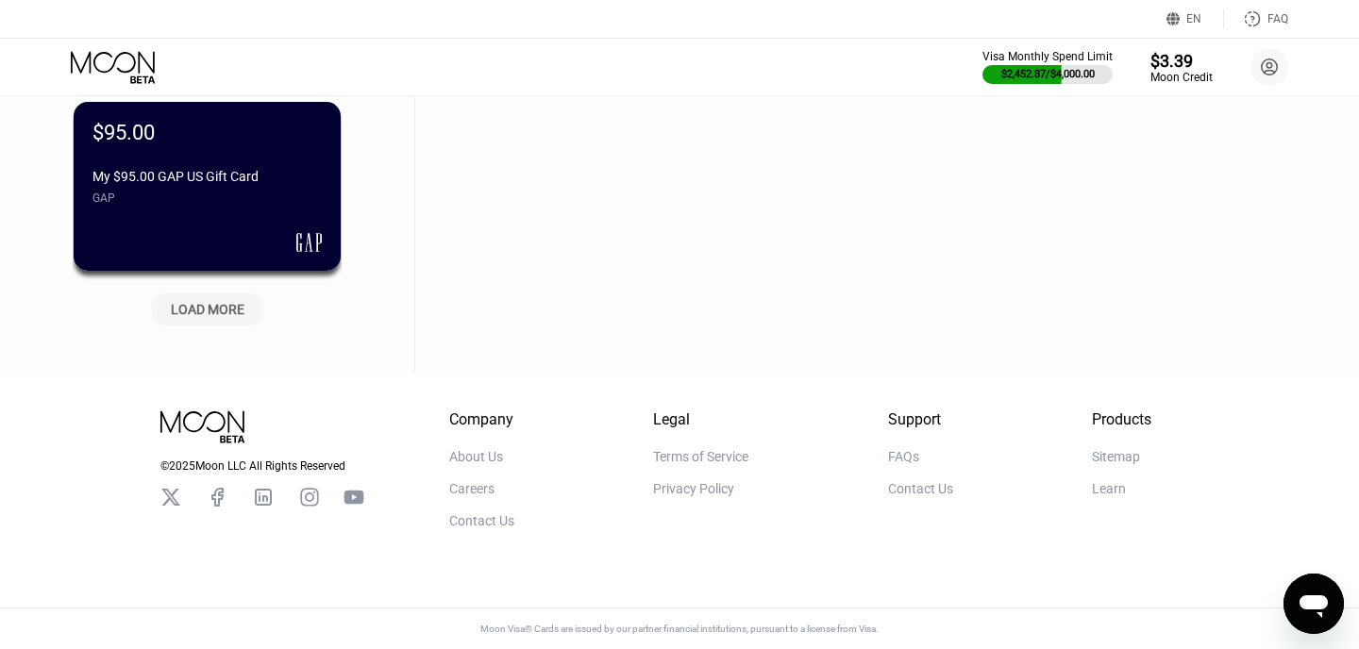
click at [239, 301] on div "LOAD MORE" at bounding box center [208, 309] width 74 height 17
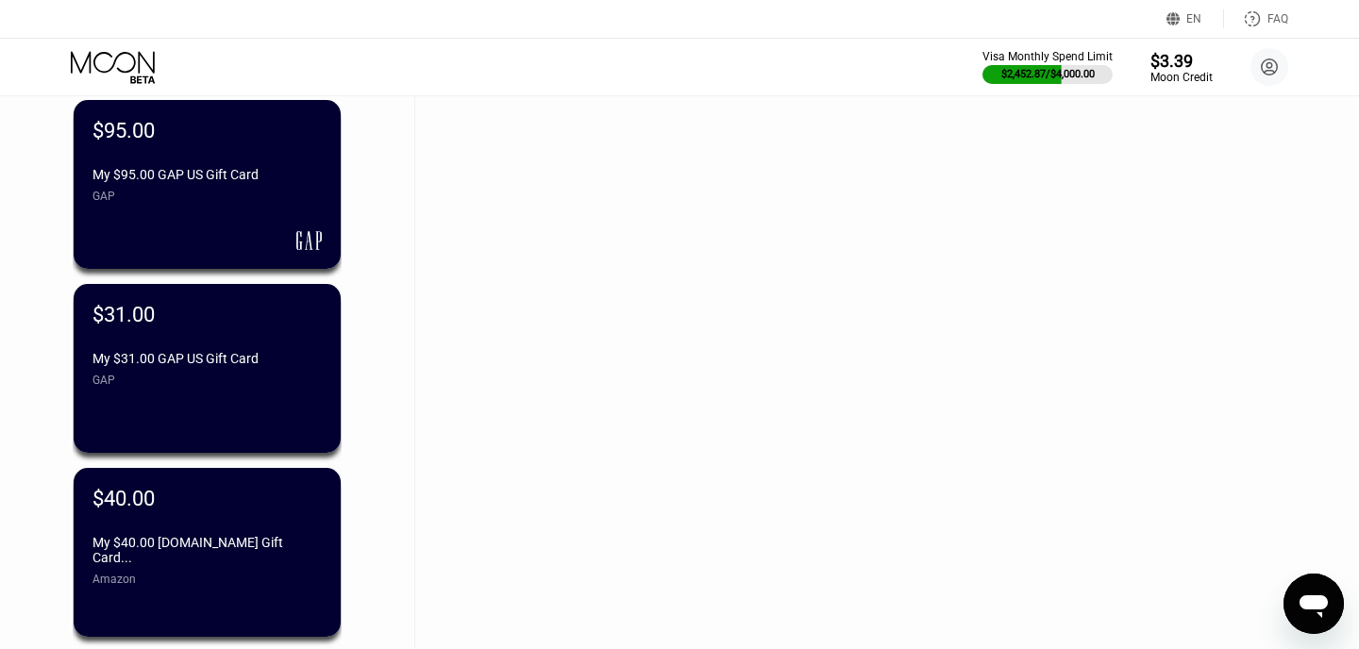
scroll to position [18354, 0]
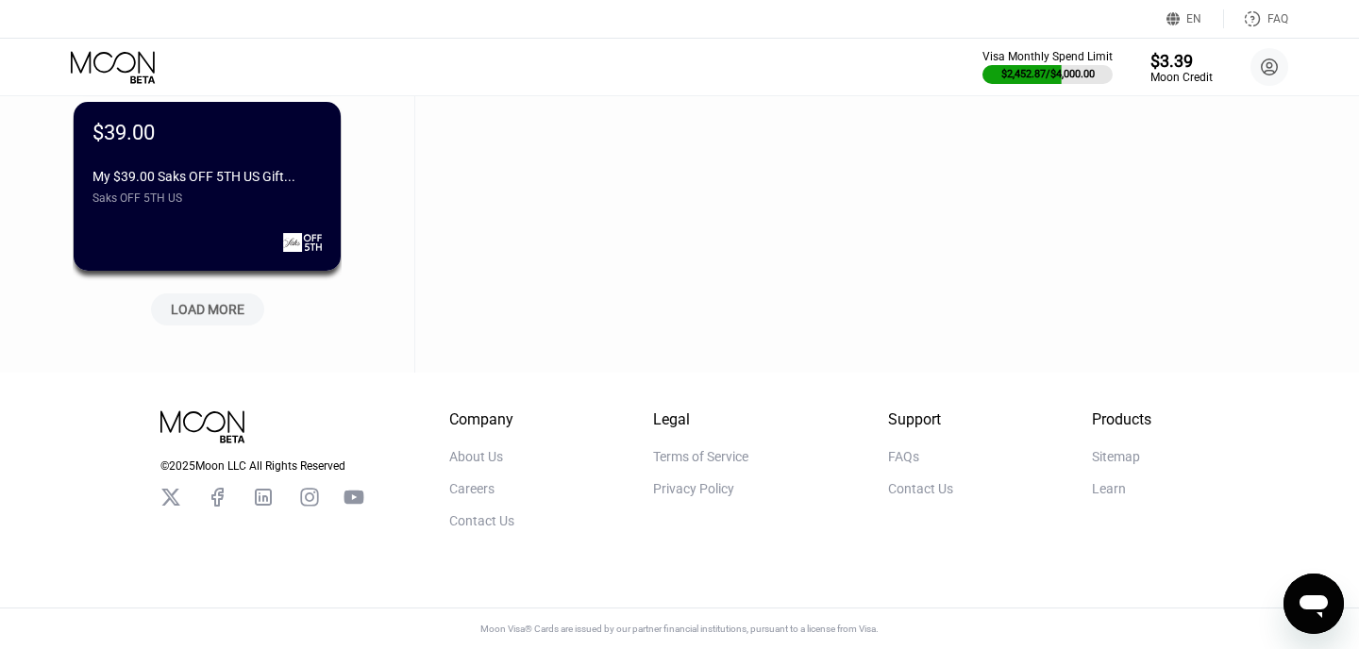
click at [239, 301] on div "LOAD MORE" at bounding box center [208, 309] width 74 height 17
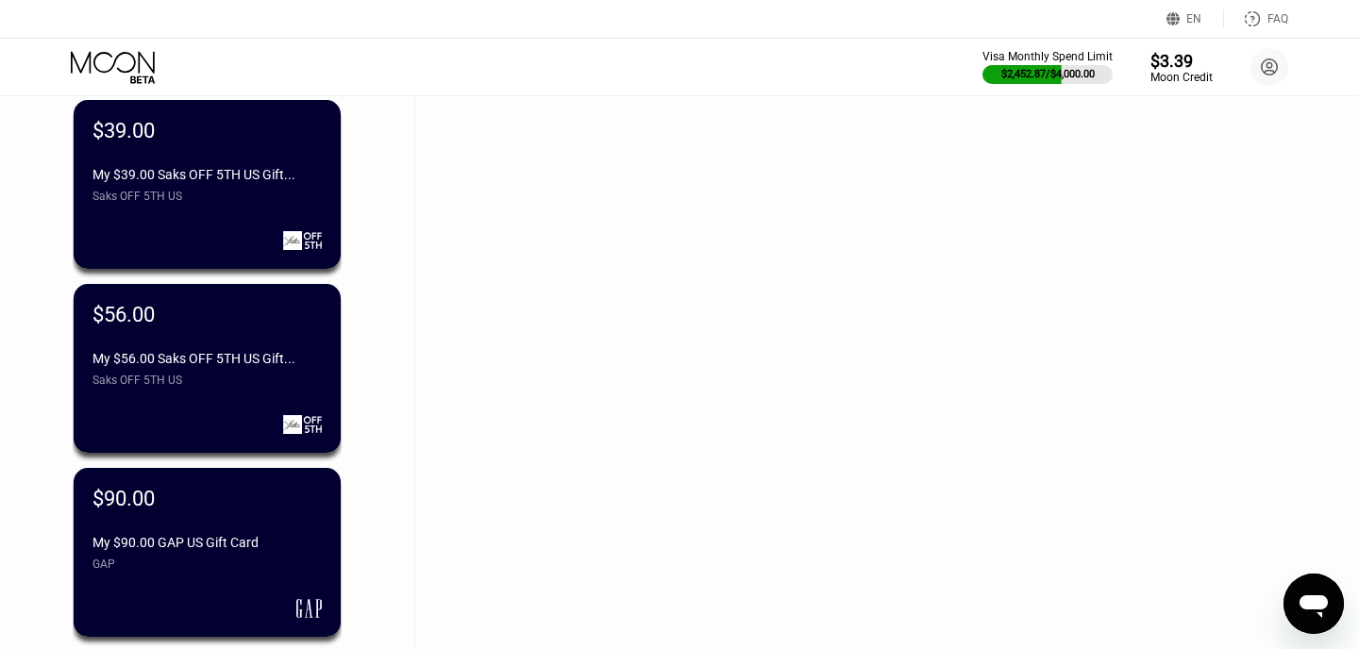
scroll to position [19274, 0]
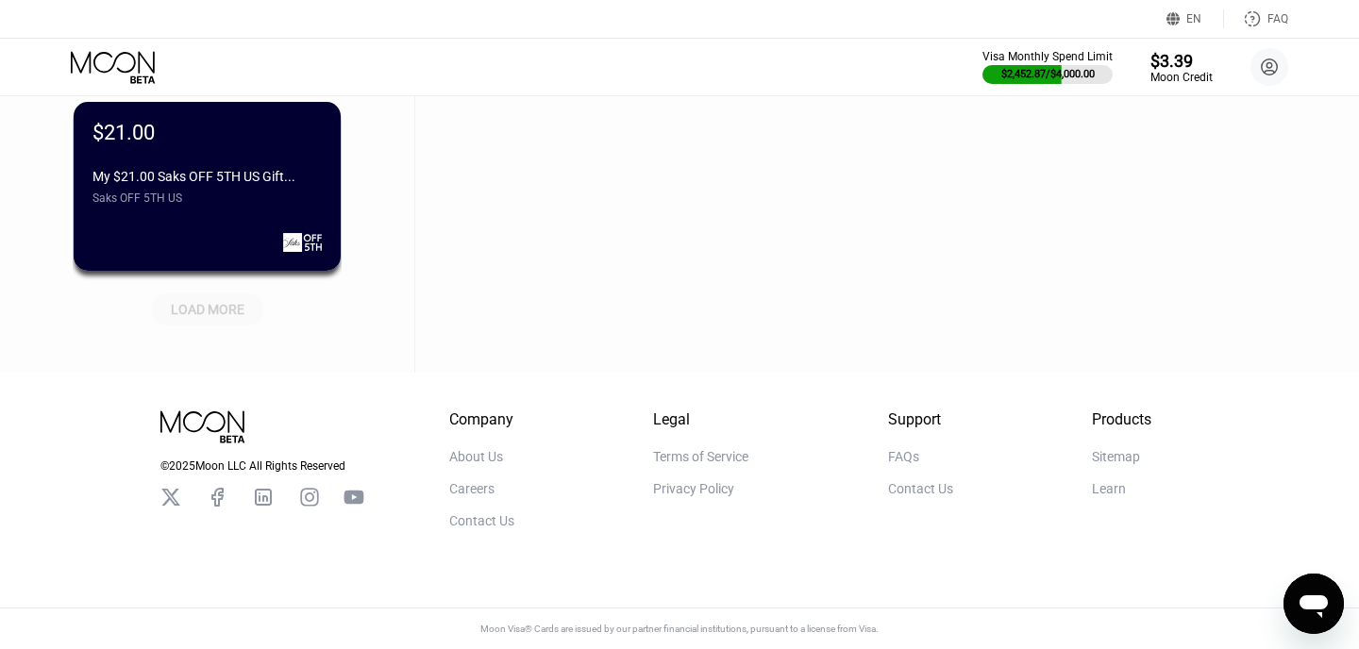
click at [239, 301] on div "LOAD MORE" at bounding box center [208, 309] width 74 height 17
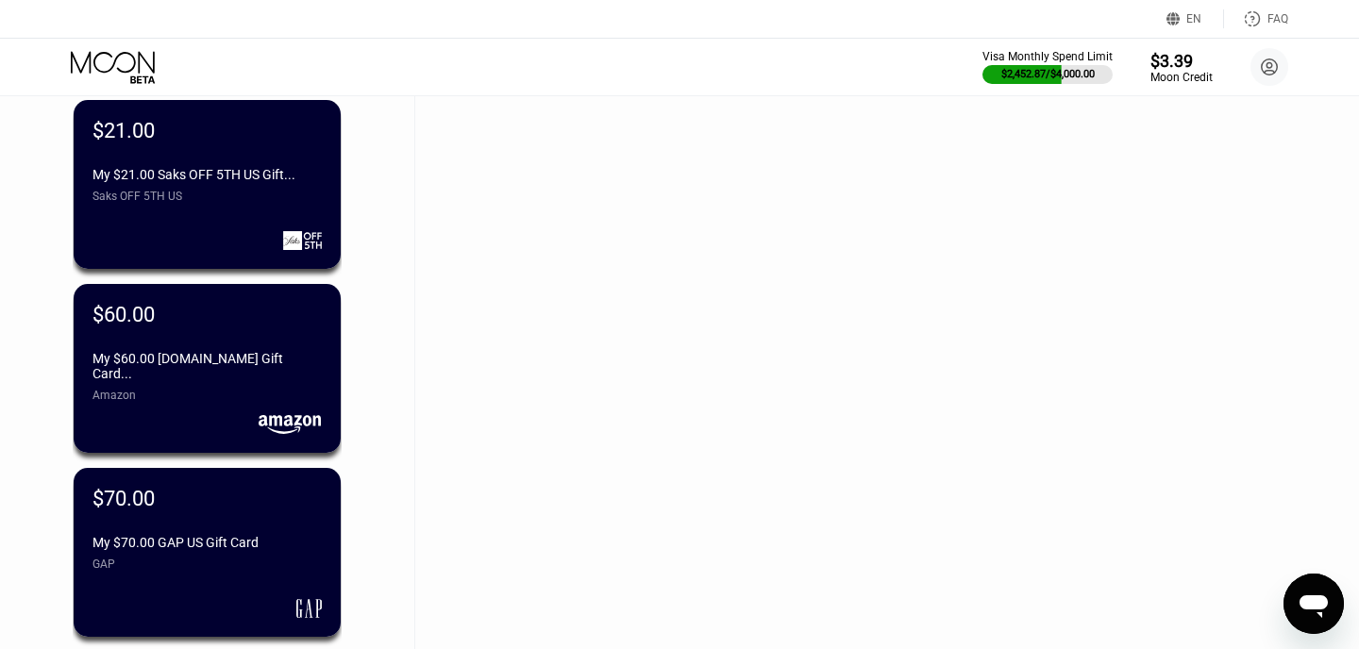
scroll to position [20194, 0]
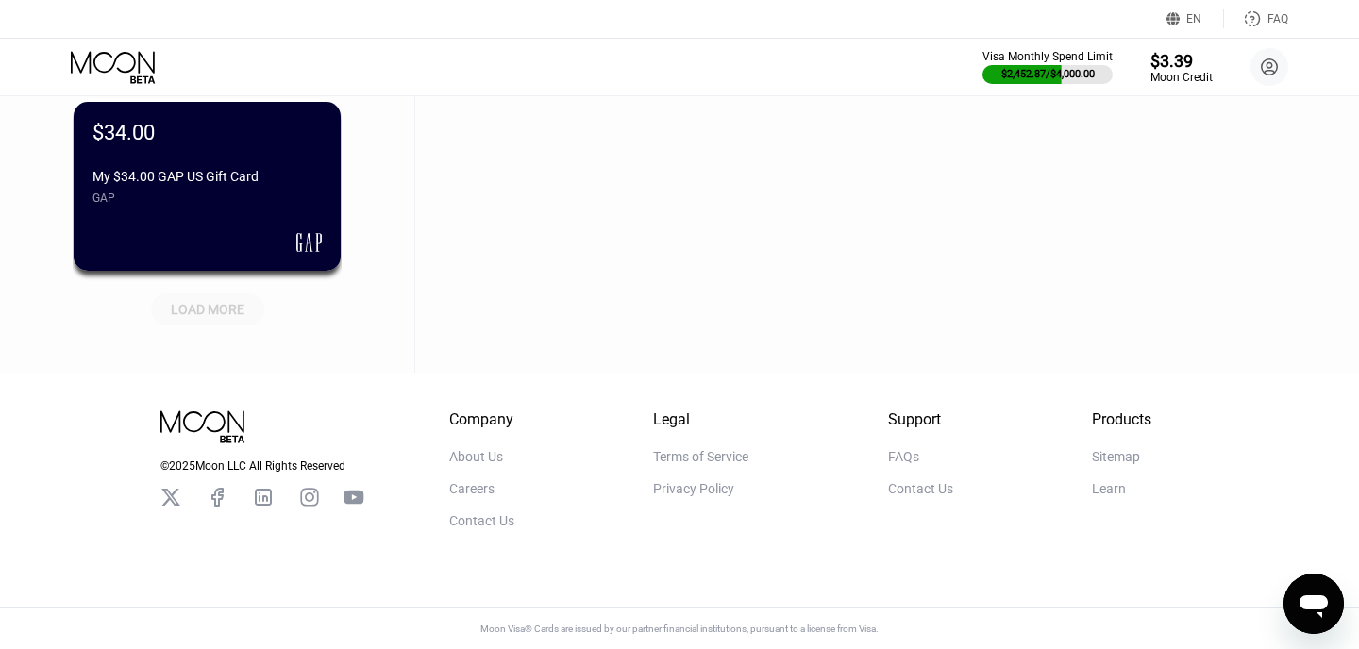
click at [239, 301] on div "LOAD MORE" at bounding box center [208, 309] width 74 height 17
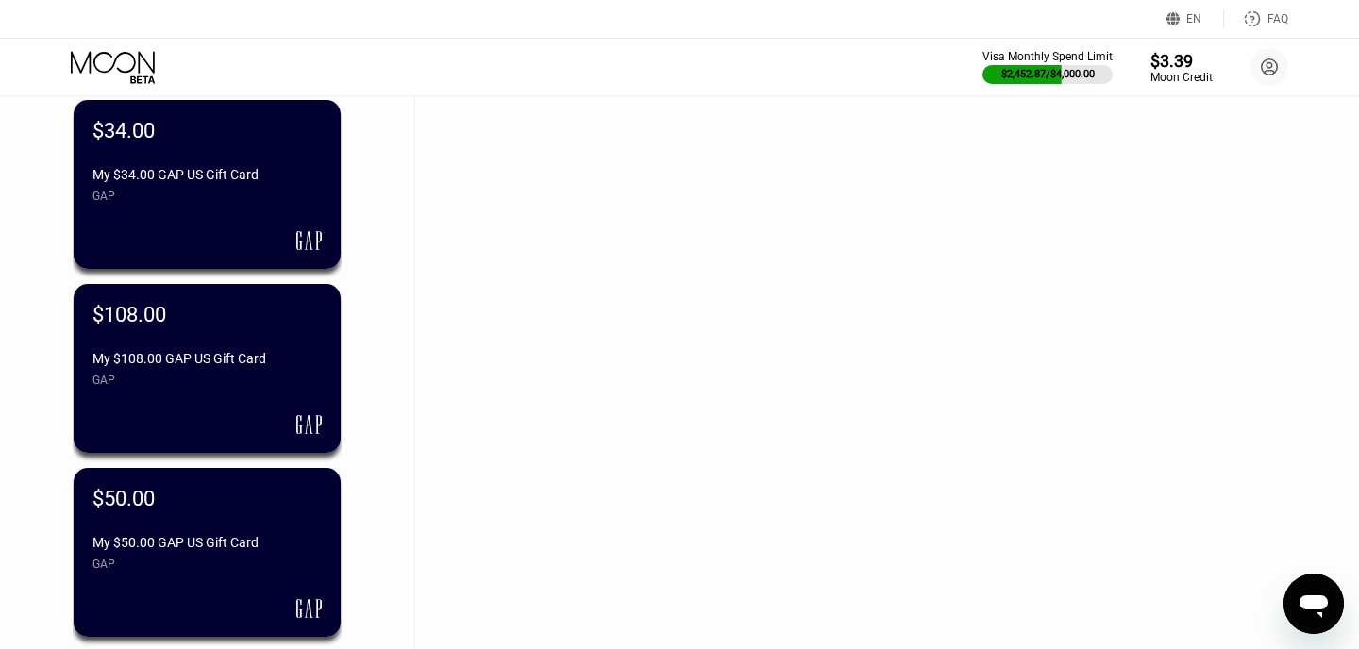
scroll to position [21114, 0]
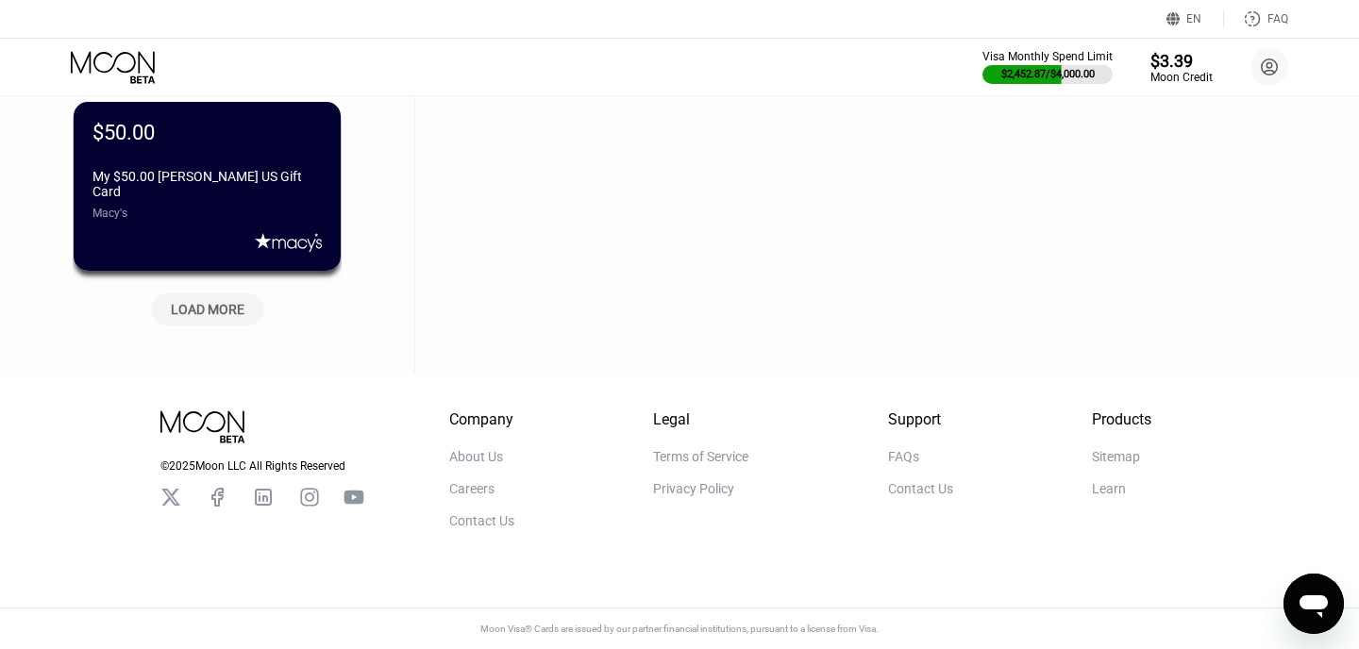
click at [239, 301] on div "LOAD MORE" at bounding box center [208, 309] width 74 height 17
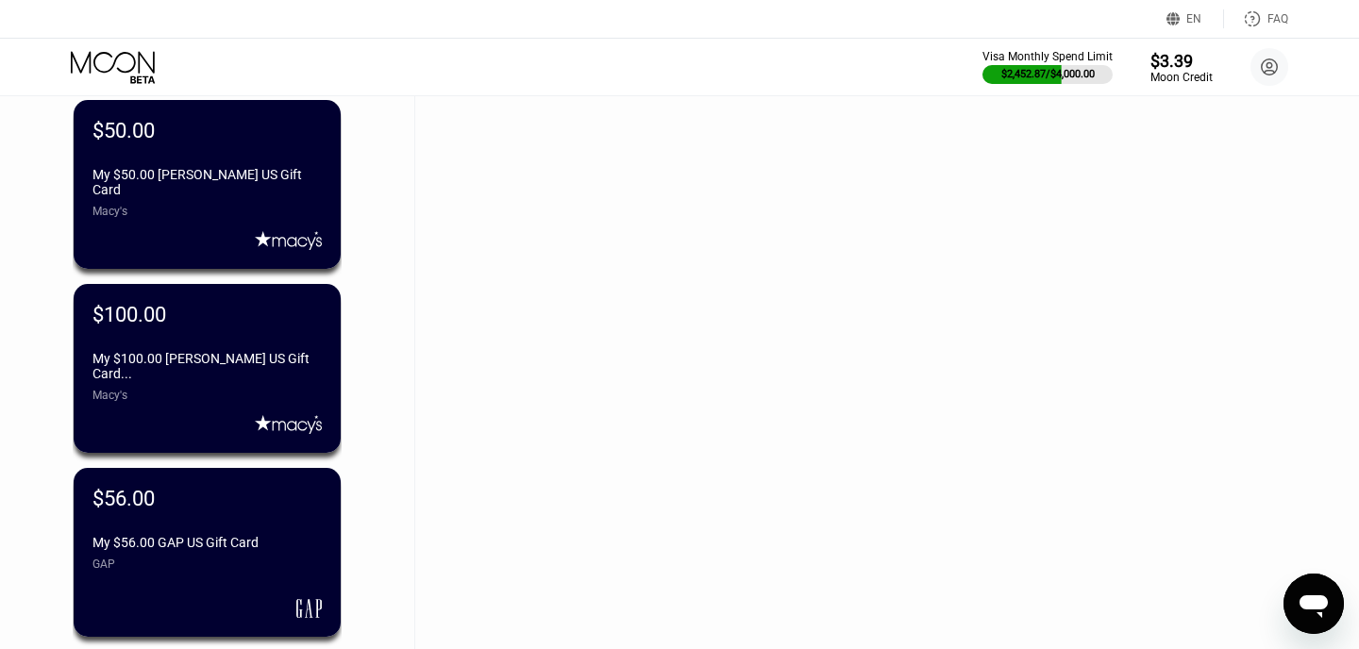
scroll to position [22034, 0]
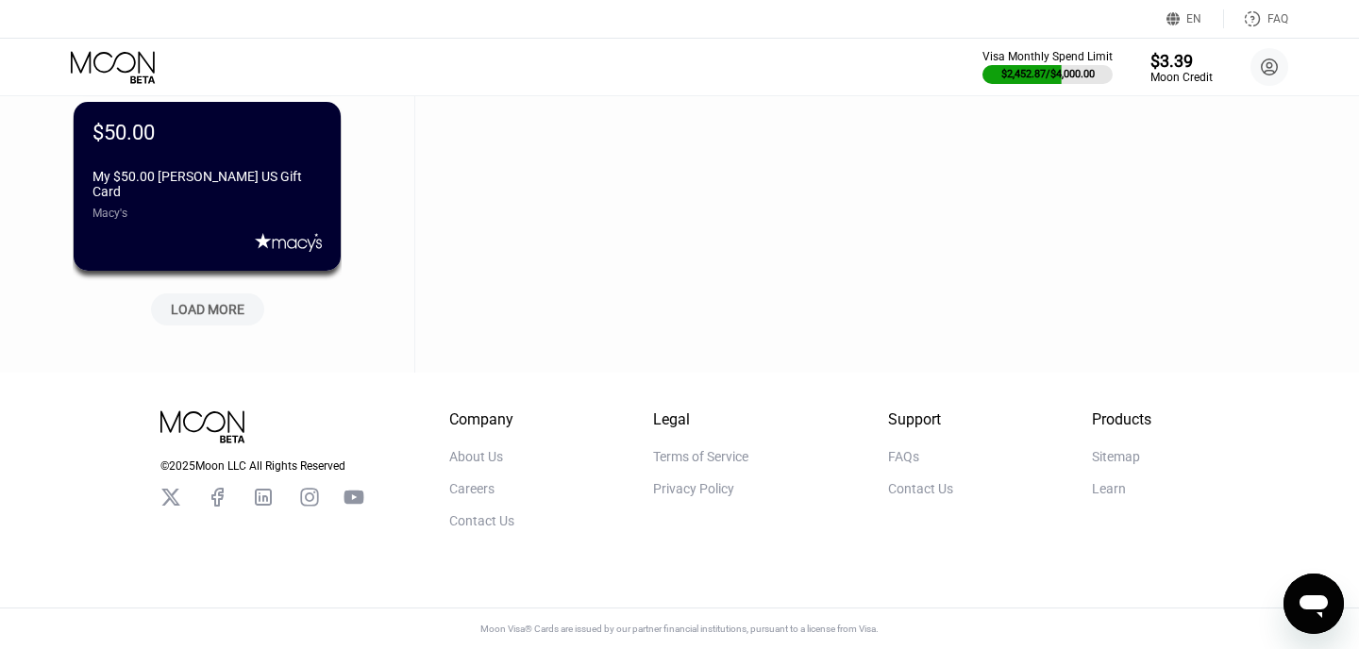
click at [239, 301] on div "LOAD MORE" at bounding box center [208, 309] width 74 height 17
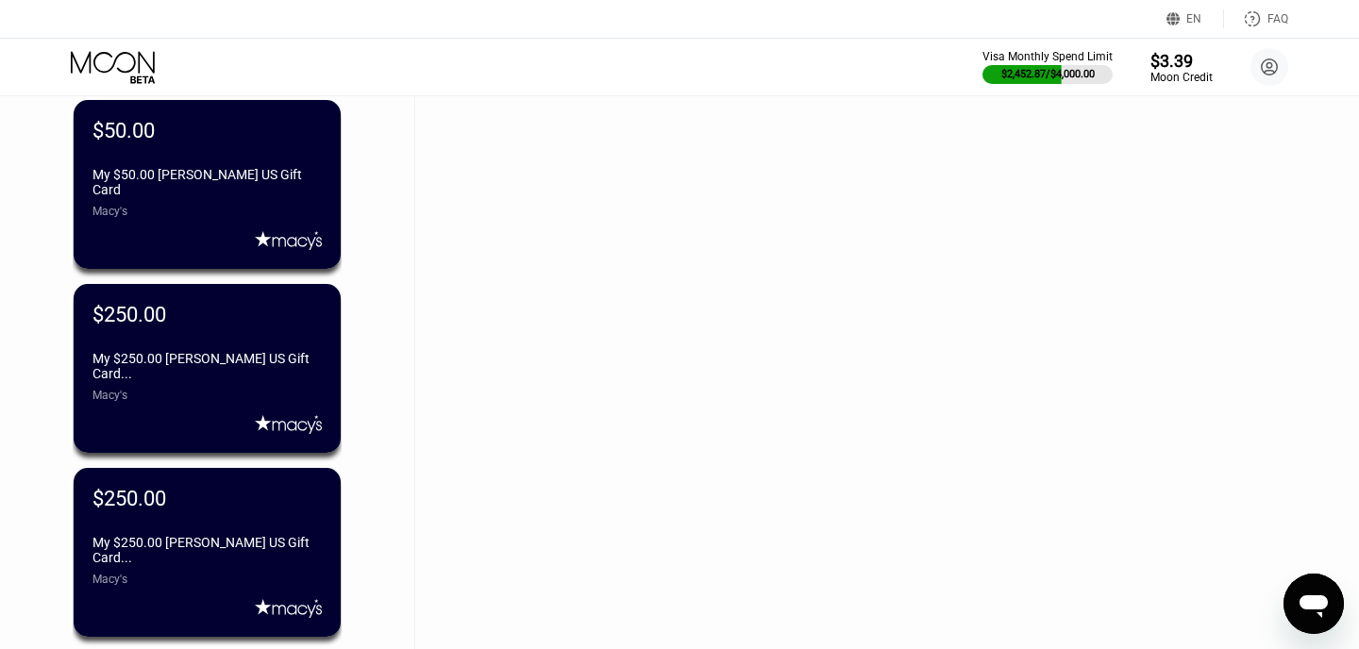
scroll to position [22954, 0]
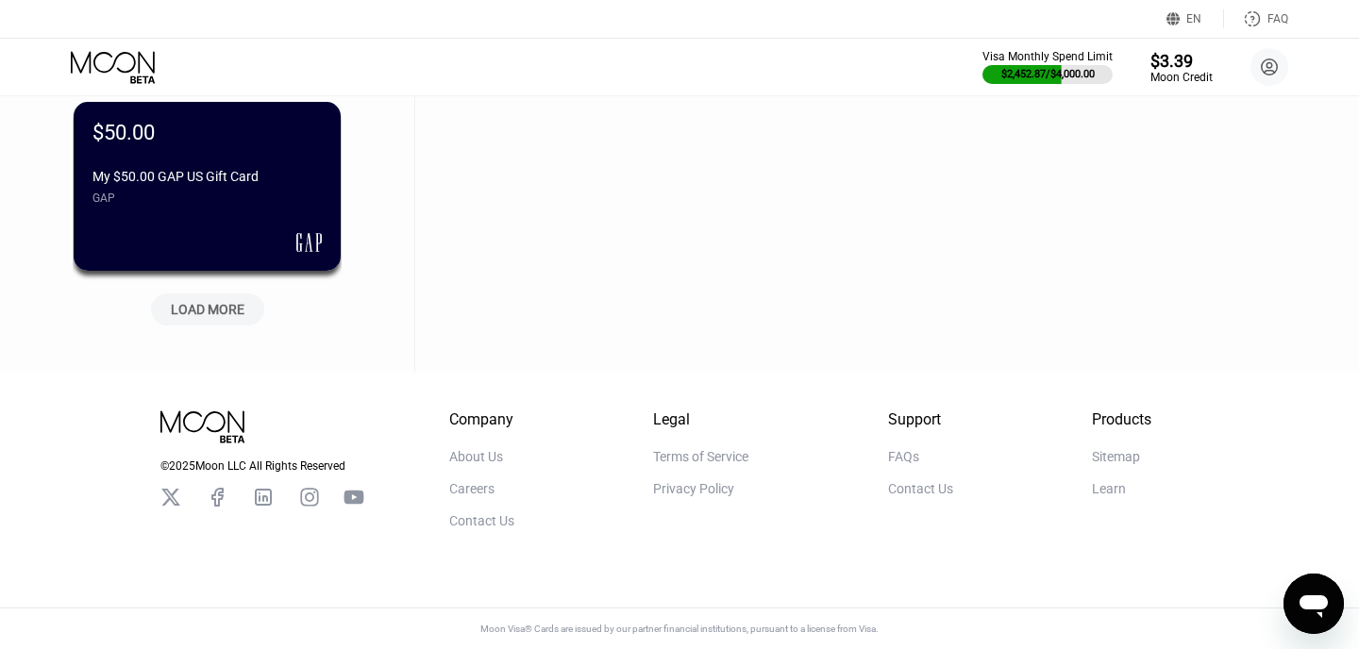
click at [239, 301] on div "LOAD MORE" at bounding box center [208, 309] width 74 height 17
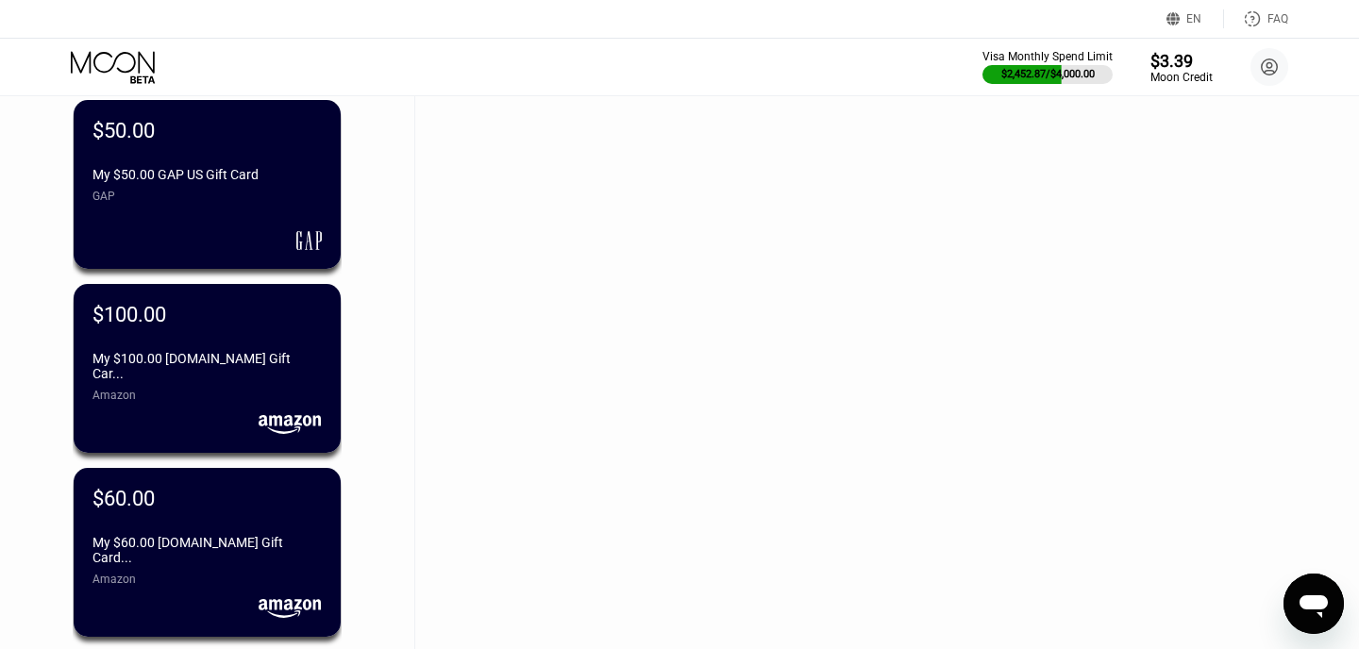
scroll to position [23874, 0]
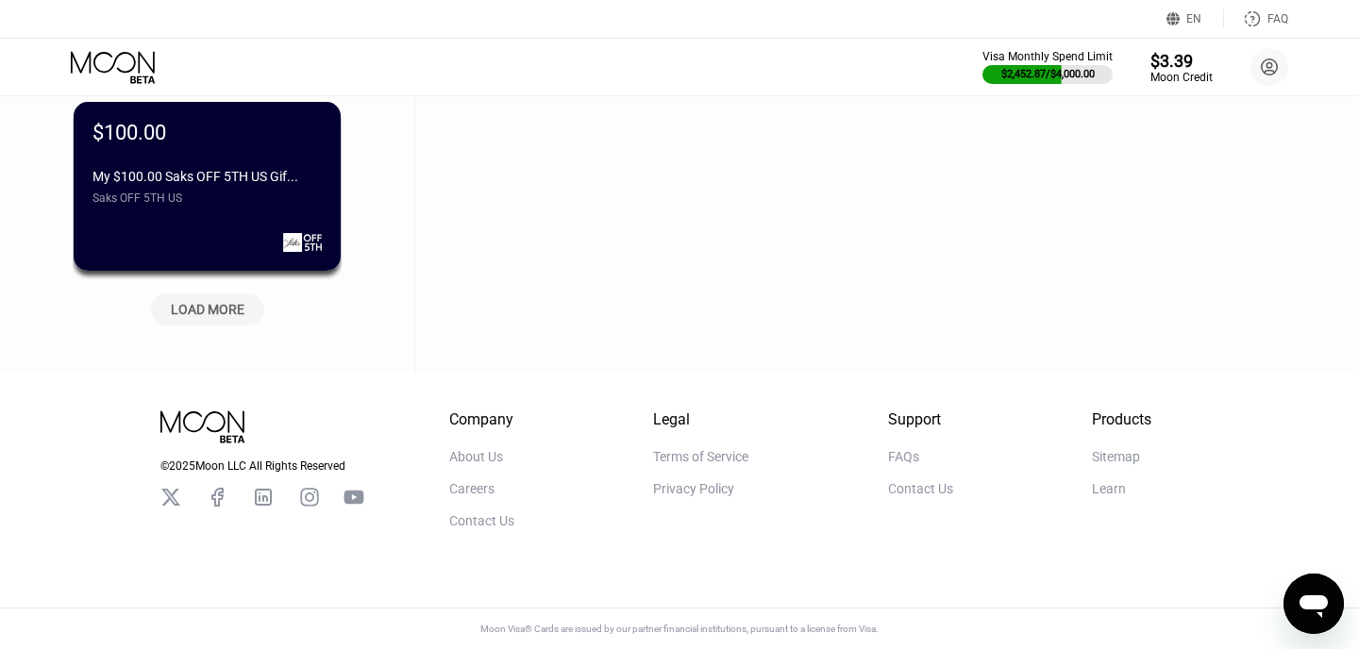
click at [242, 318] on div "LOAD MORE" at bounding box center [207, 309] width 113 height 32
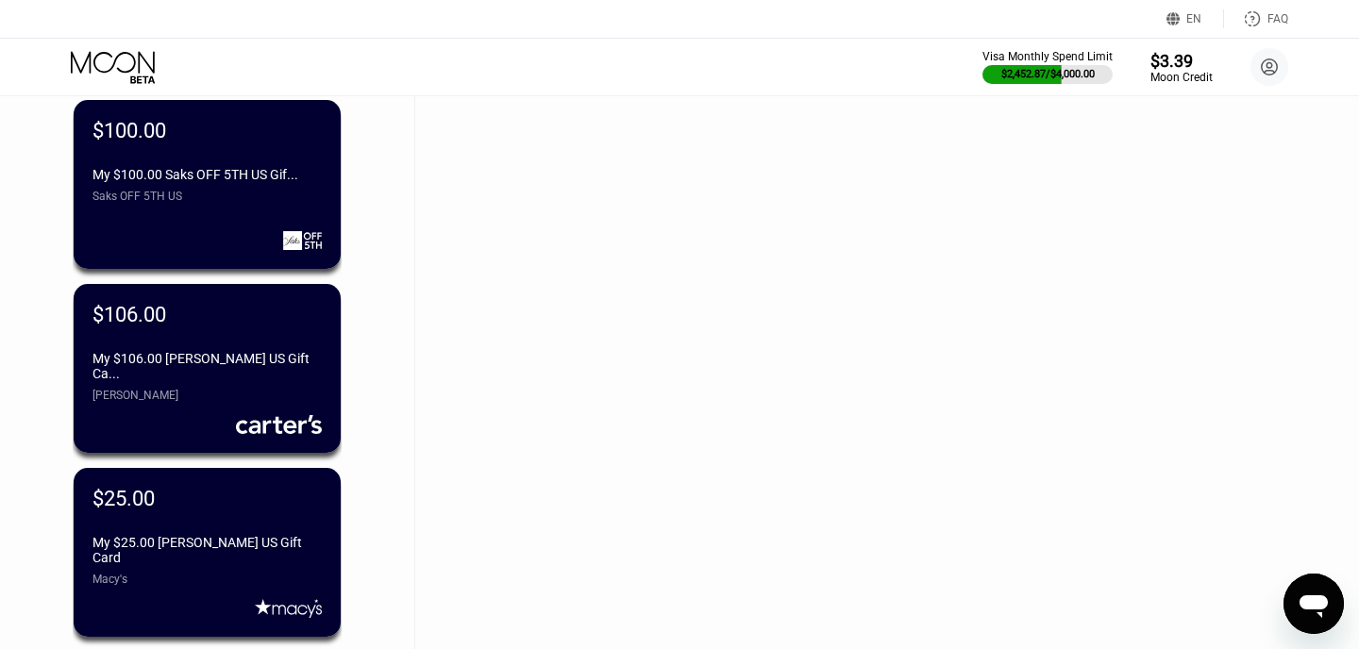
scroll to position [24794, 0]
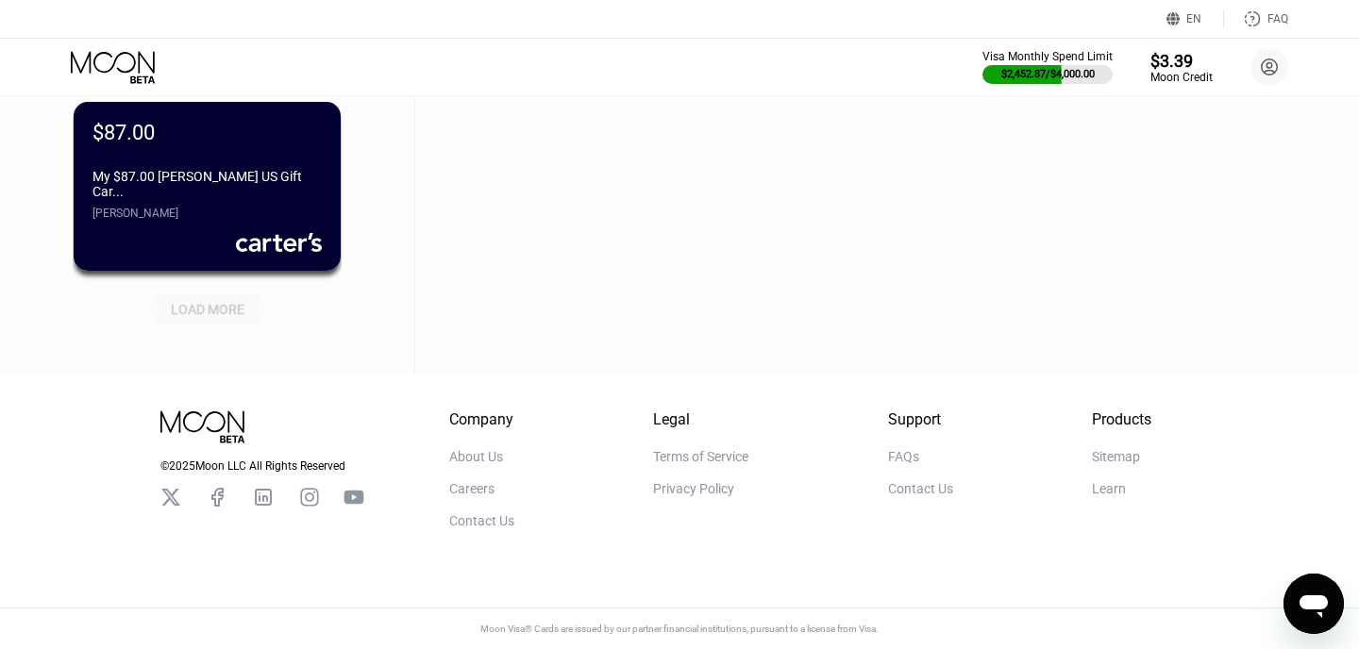
click at [242, 318] on div "LOAD MORE" at bounding box center [207, 309] width 113 height 32
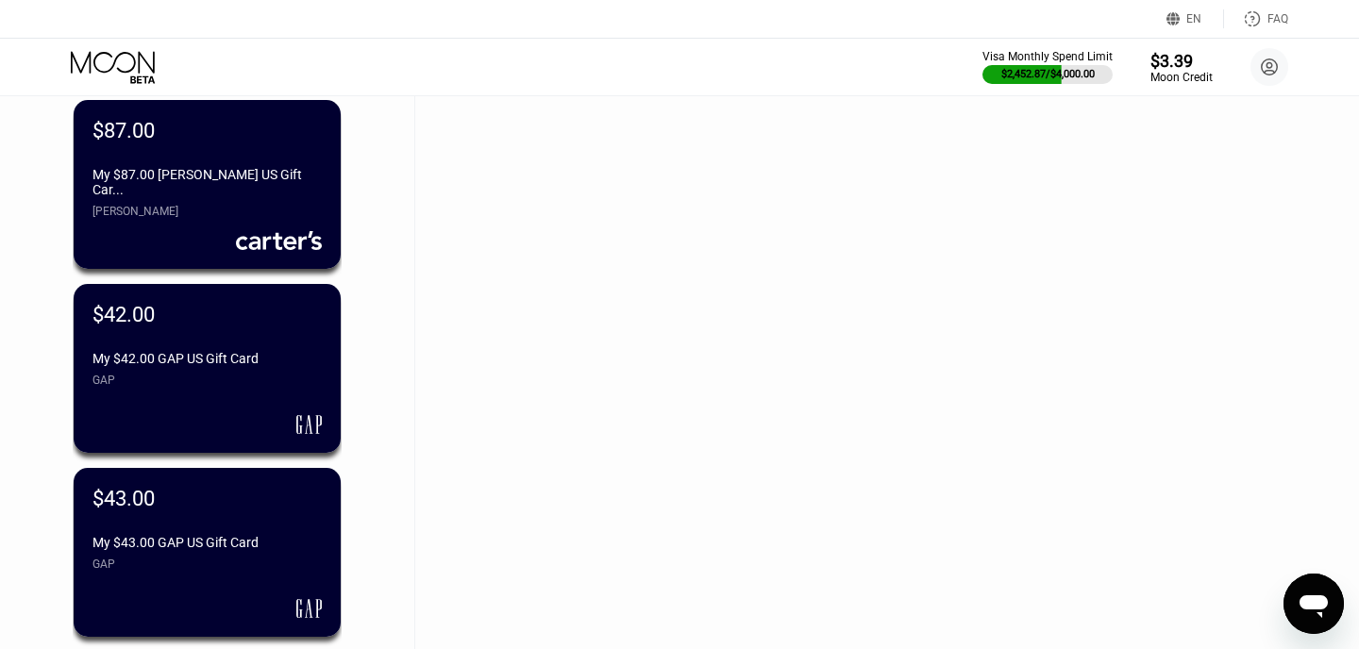
scroll to position [25714, 0]
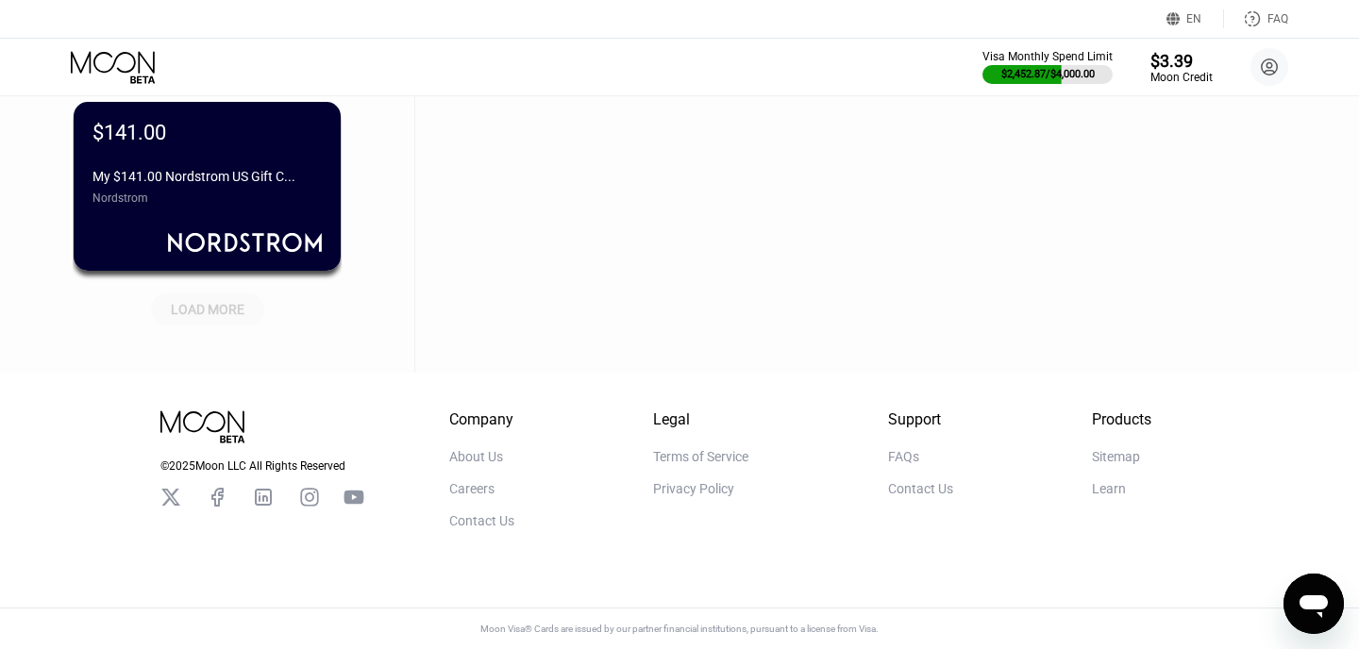
click at [242, 318] on div "LOAD MORE" at bounding box center [207, 309] width 113 height 32
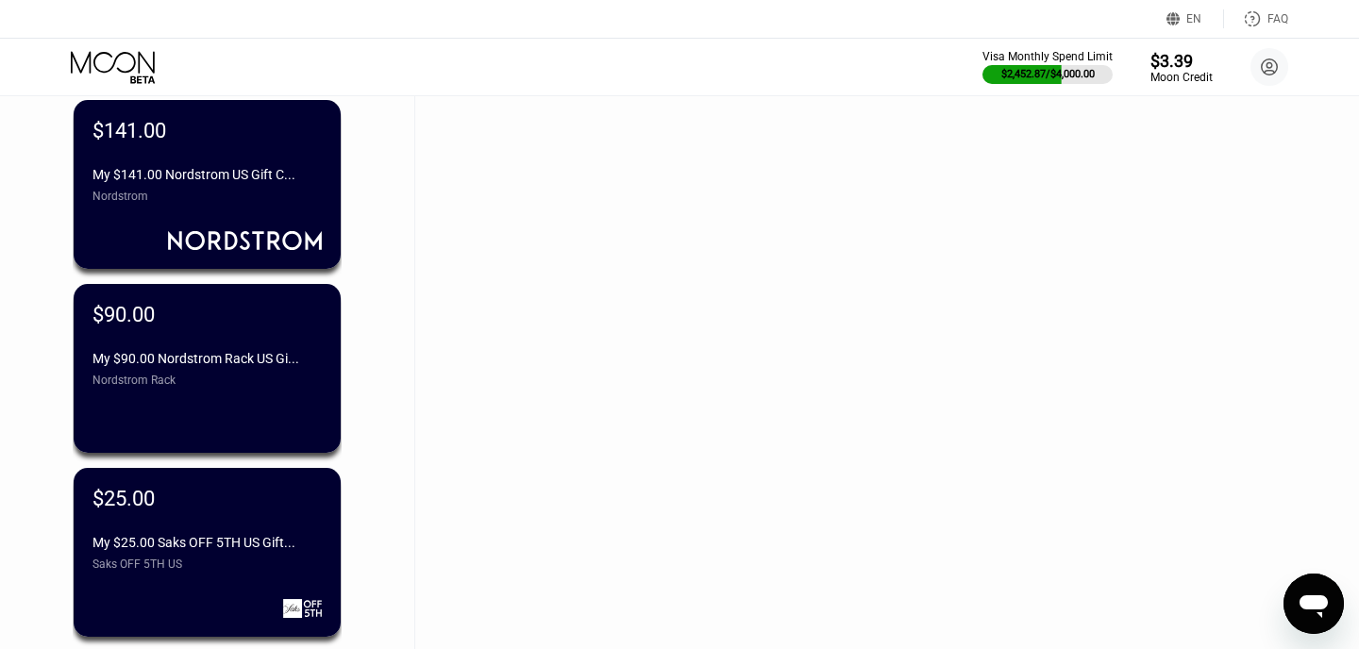
scroll to position [26634, 0]
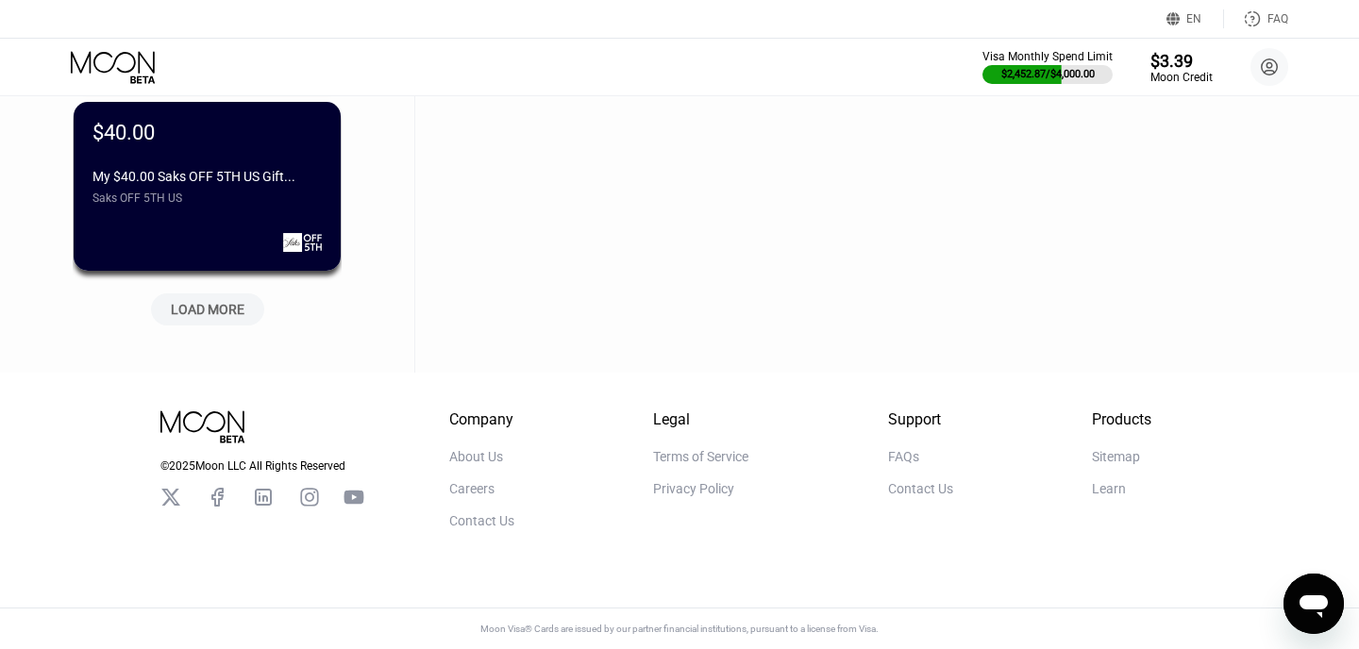
click at [242, 318] on div "LOAD MORE" at bounding box center [207, 309] width 113 height 32
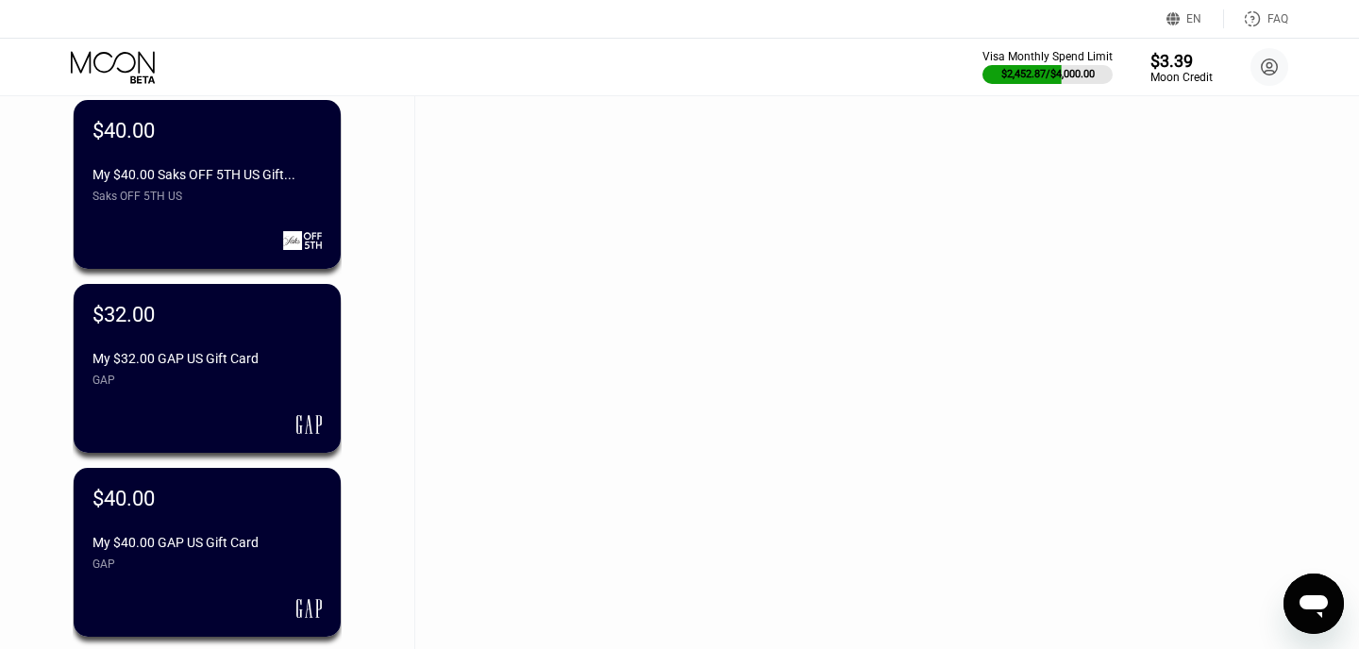
scroll to position [27554, 0]
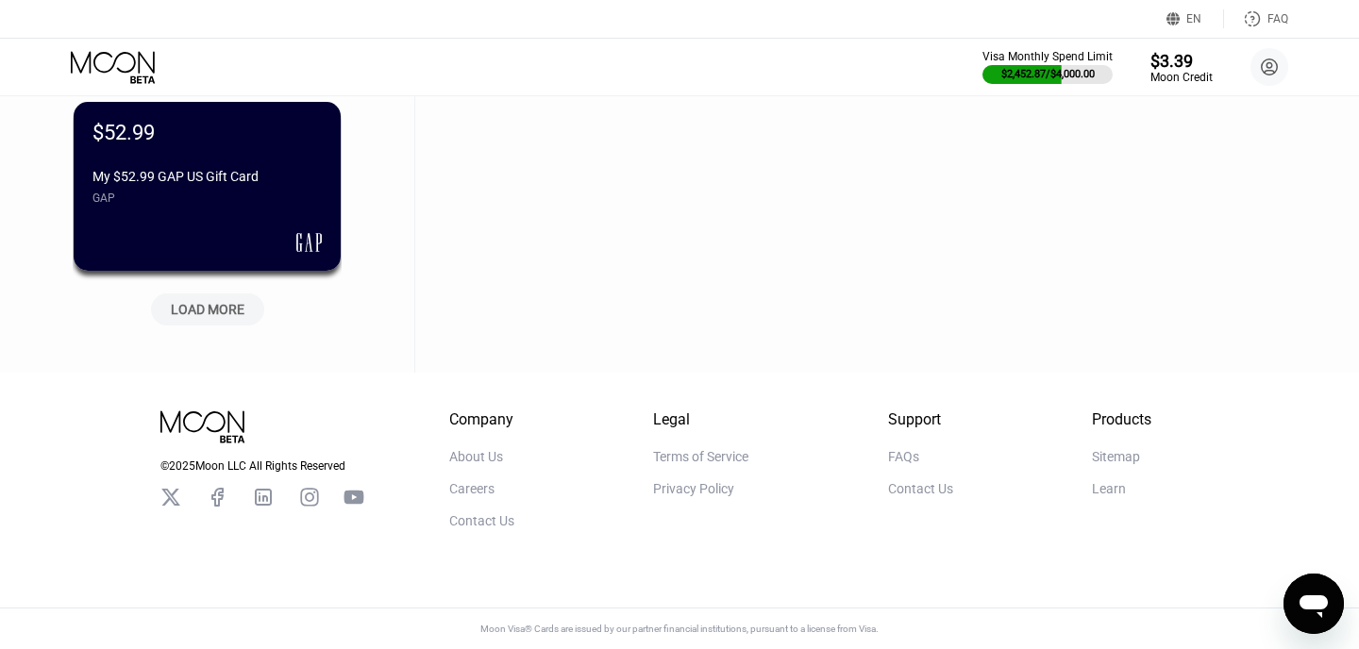
click at [242, 318] on div "LOAD MORE" at bounding box center [207, 309] width 113 height 32
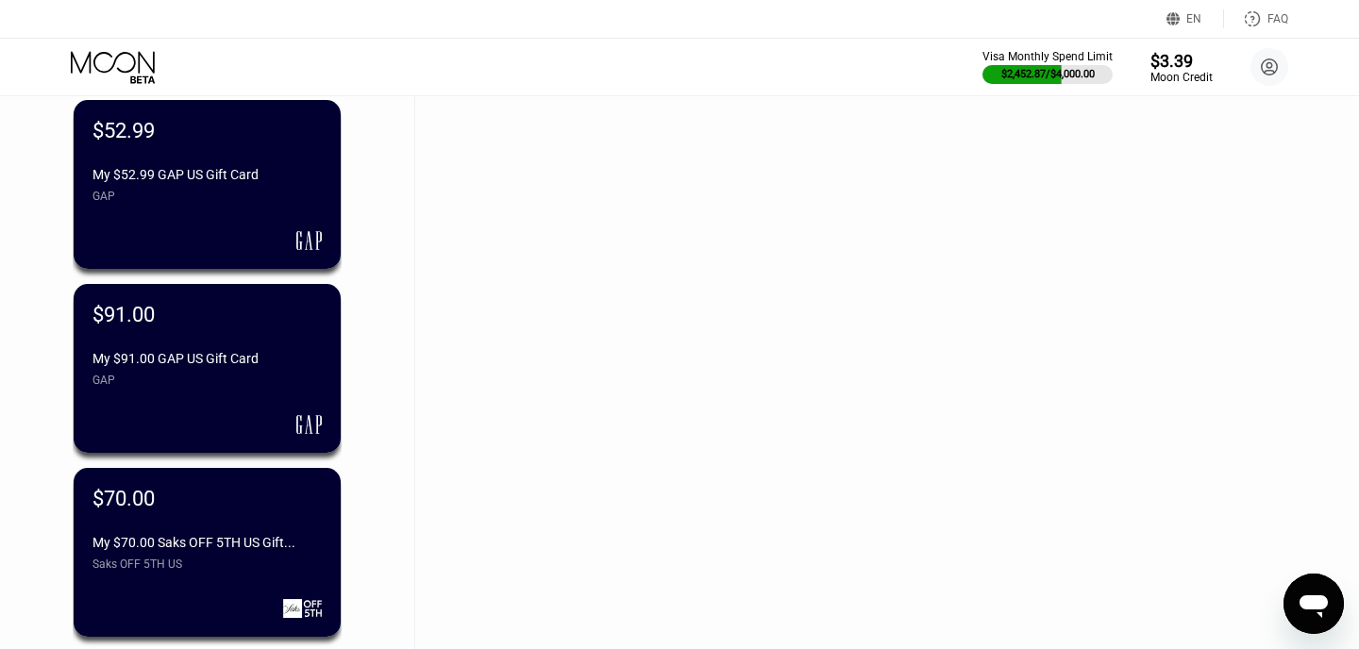
scroll to position [28474, 0]
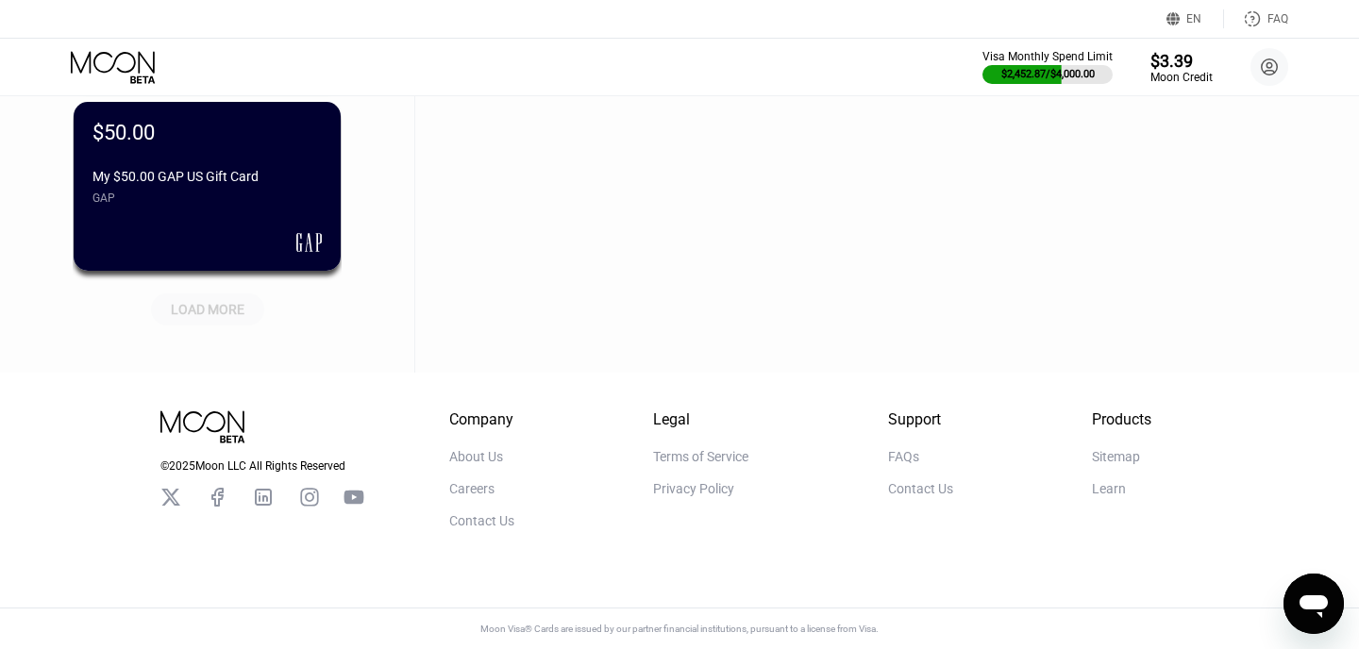
click at [242, 318] on div "LOAD MORE" at bounding box center [207, 309] width 113 height 32
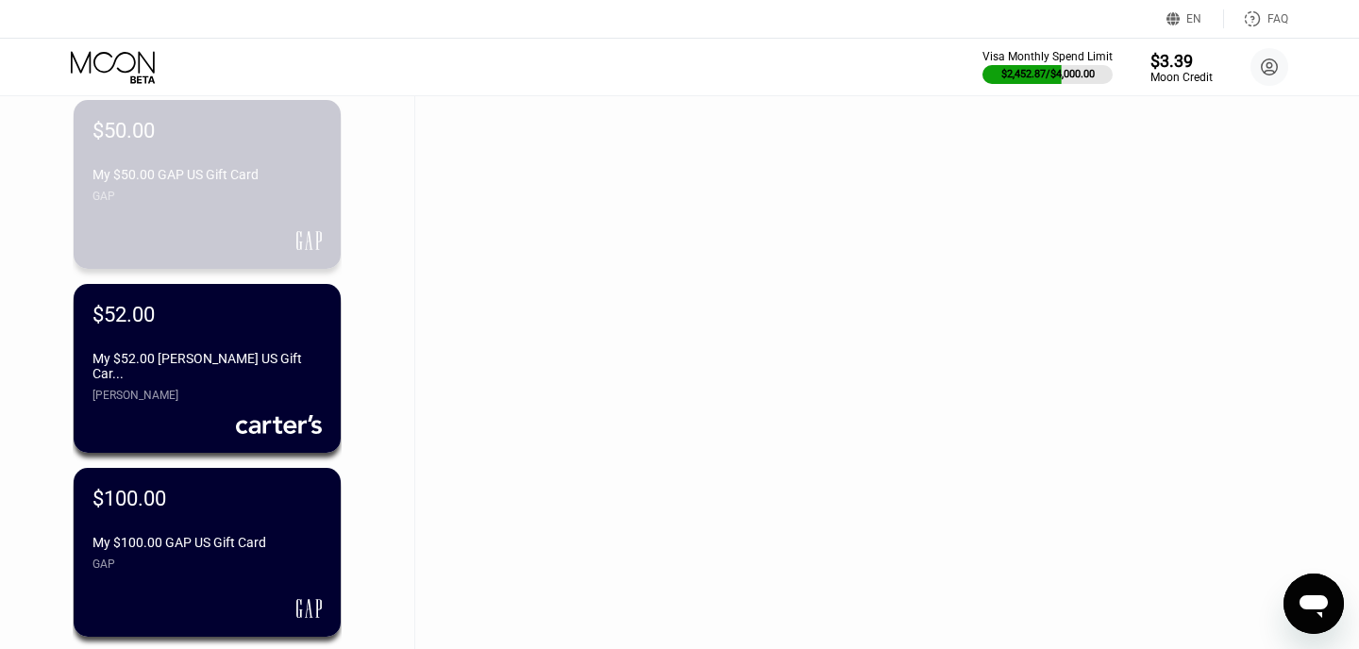
drag, startPoint x: 150, startPoint y: 159, endPoint x: 1041, endPoint y: -92, distance: 925.7
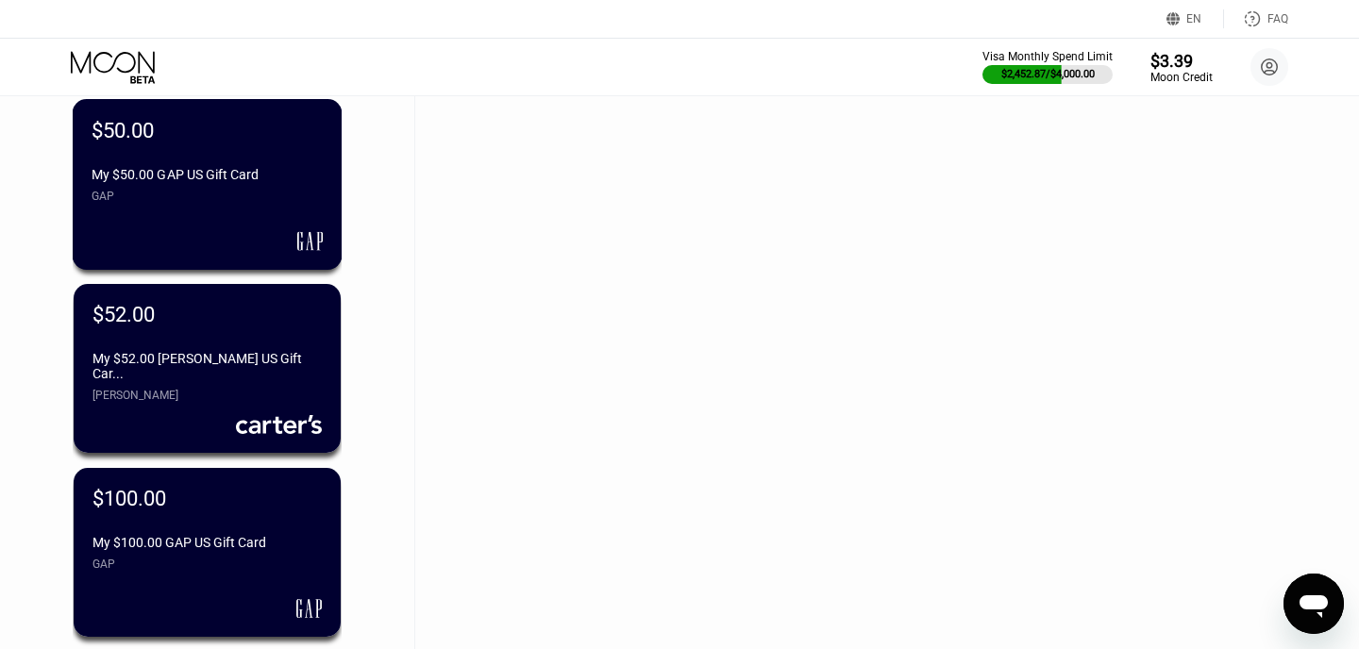
click at [144, 194] on div "GAP" at bounding box center [207, 196] width 231 height 13
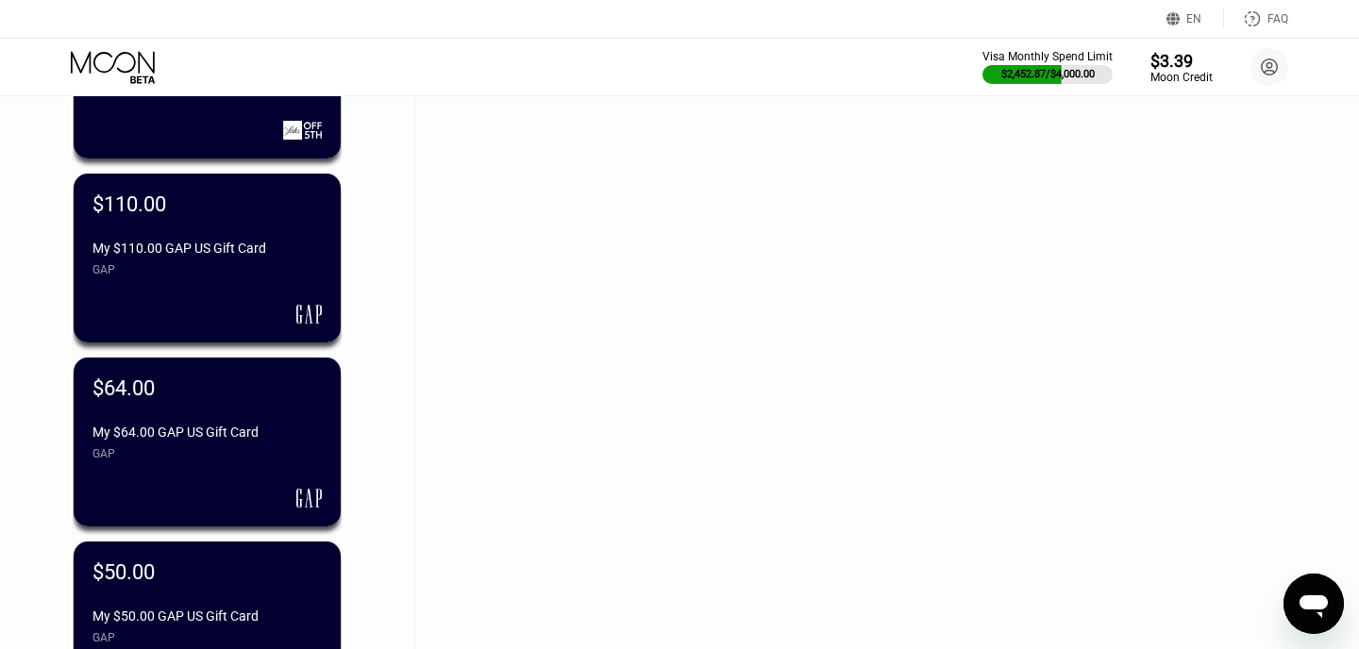
scroll to position [29394, 0]
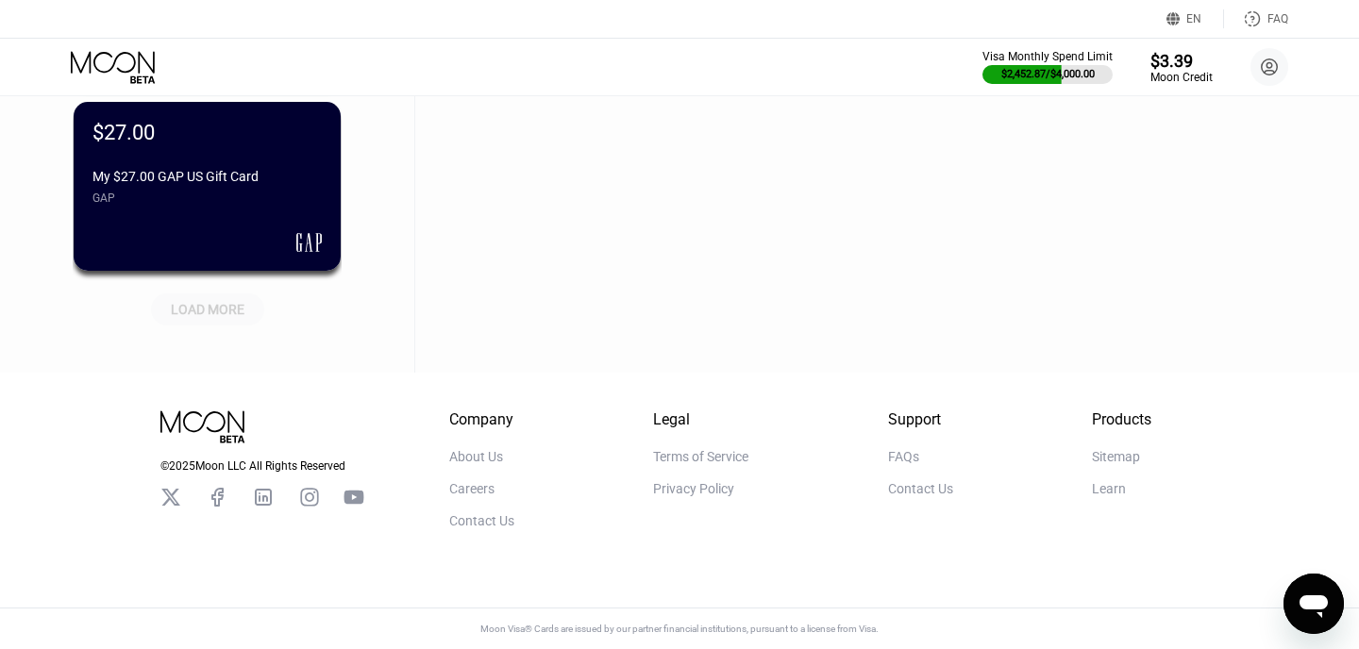
click at [226, 312] on div "LOAD MORE" at bounding box center [208, 309] width 74 height 17
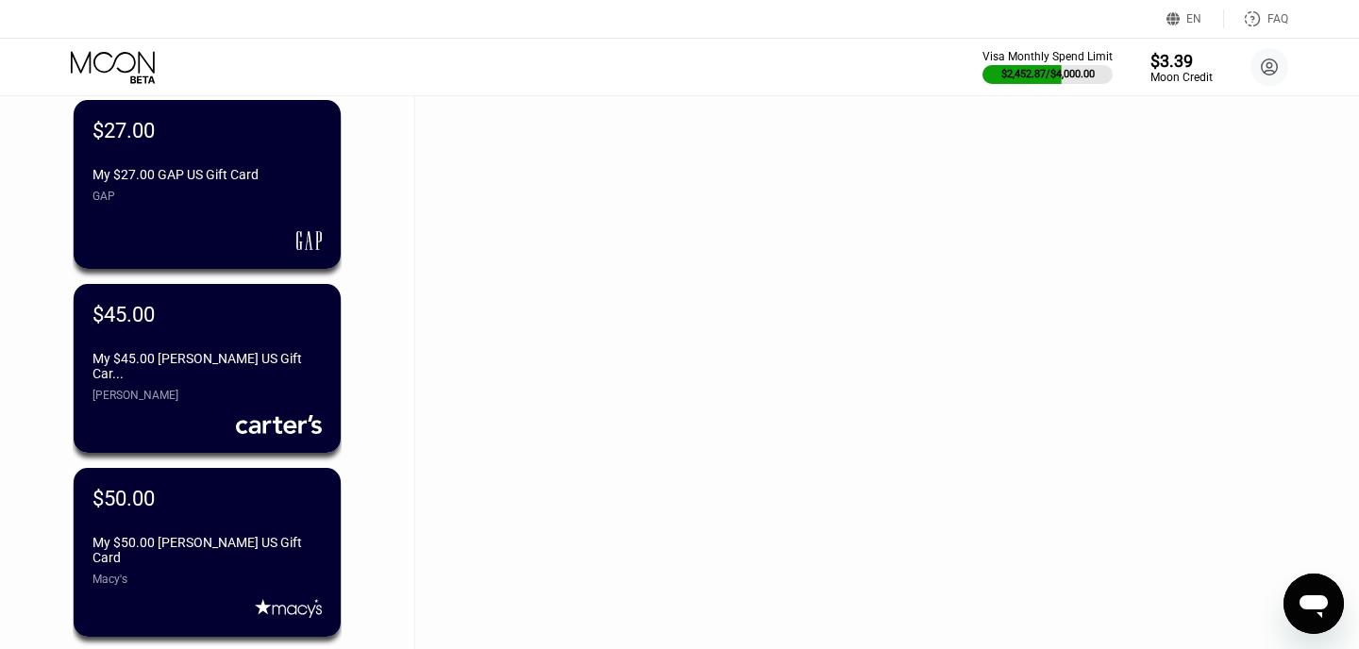
scroll to position [30314, 0]
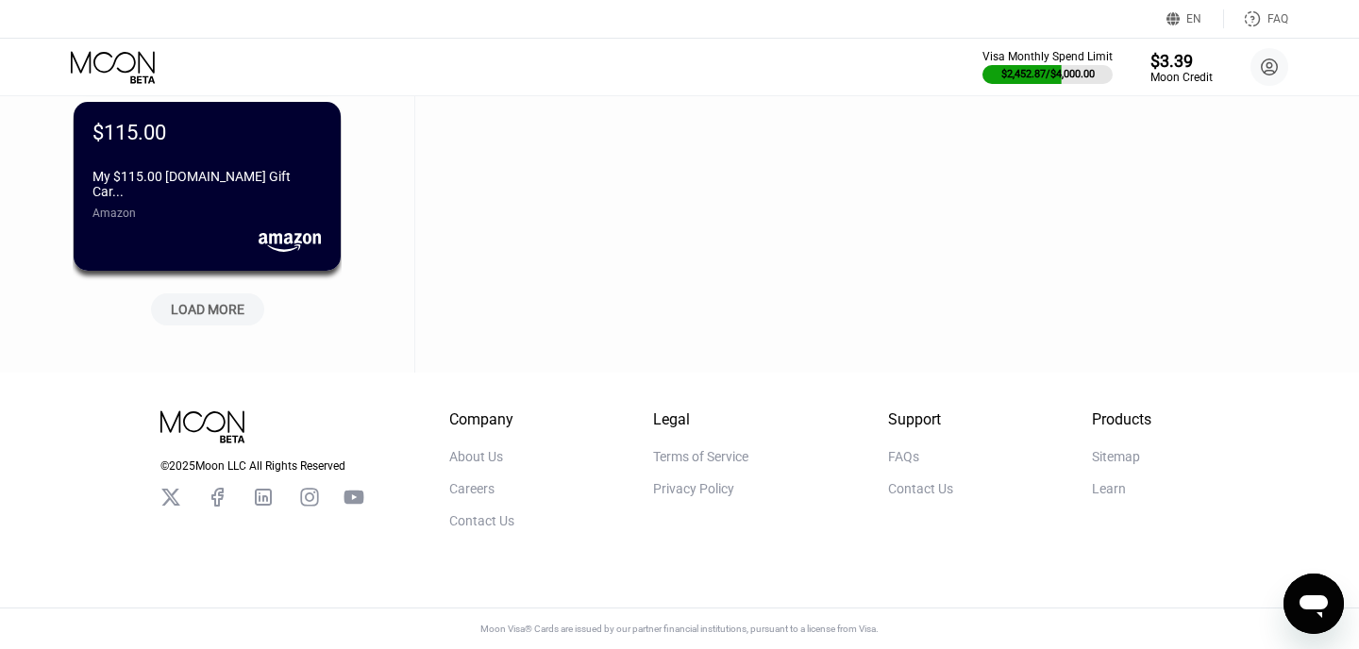
click at [225, 297] on div "LOAD MORE" at bounding box center [207, 309] width 113 height 32
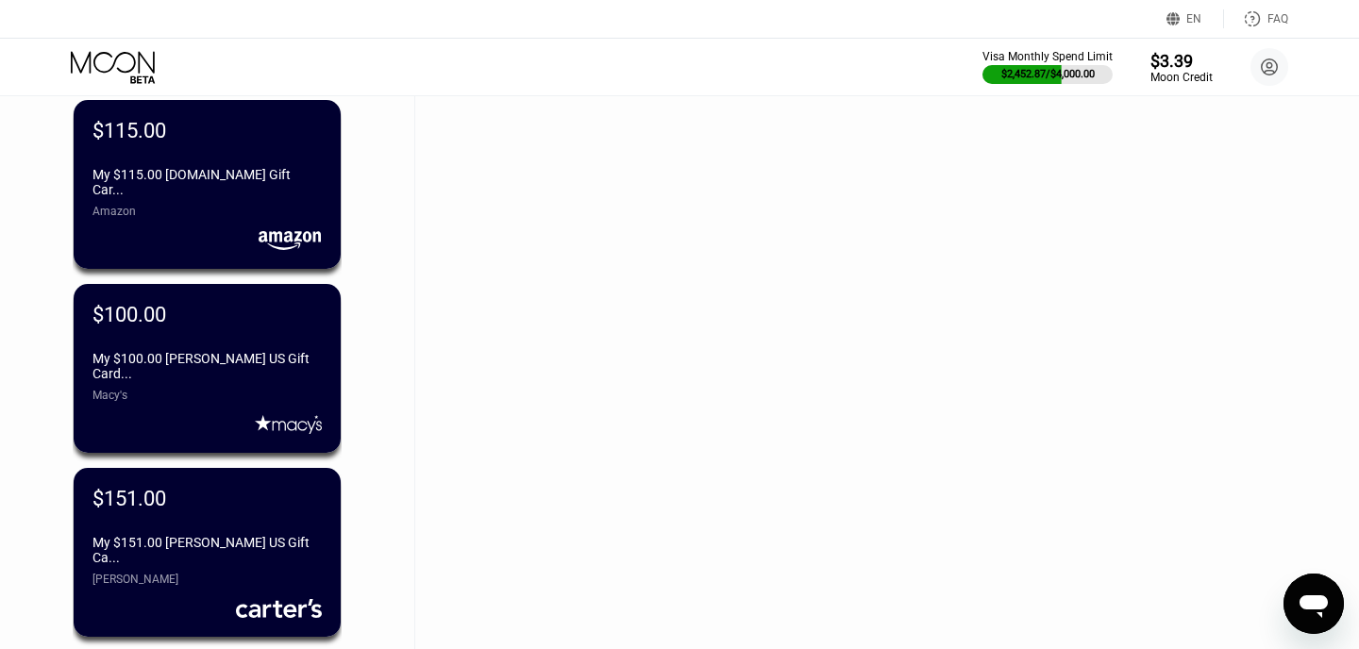
scroll to position [31234, 0]
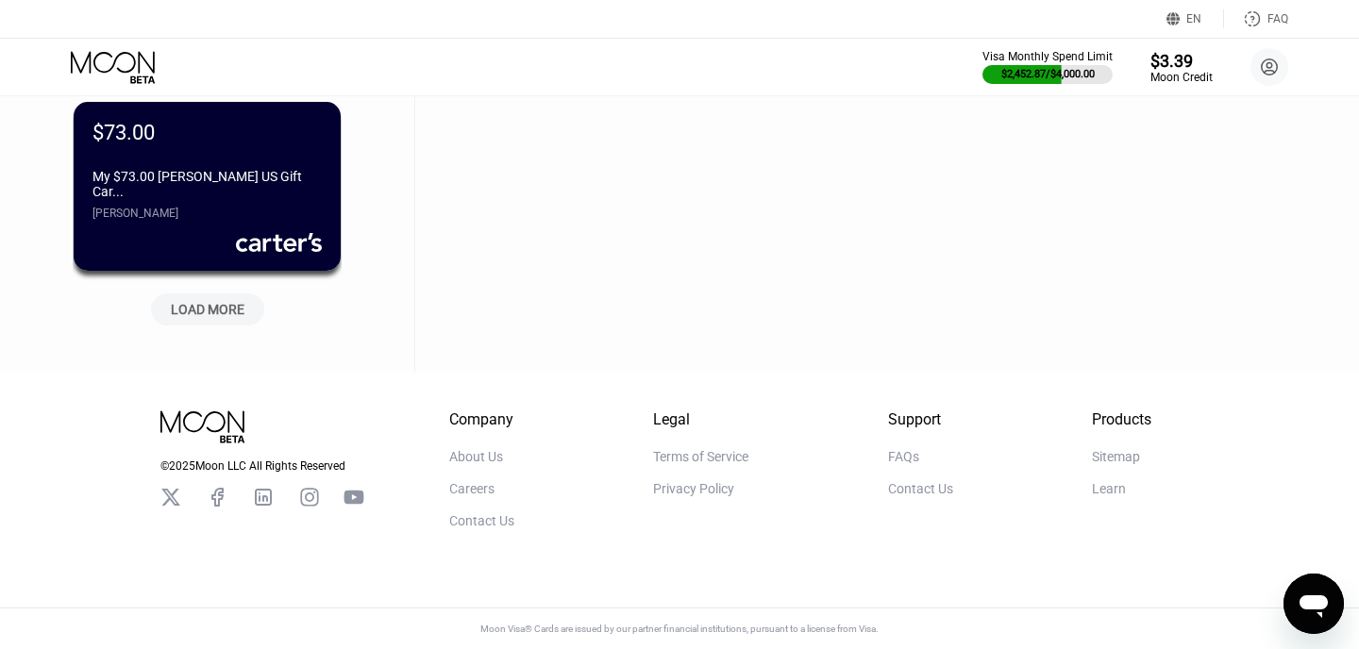
click at [239, 301] on div "LOAD MORE" at bounding box center [208, 309] width 74 height 17
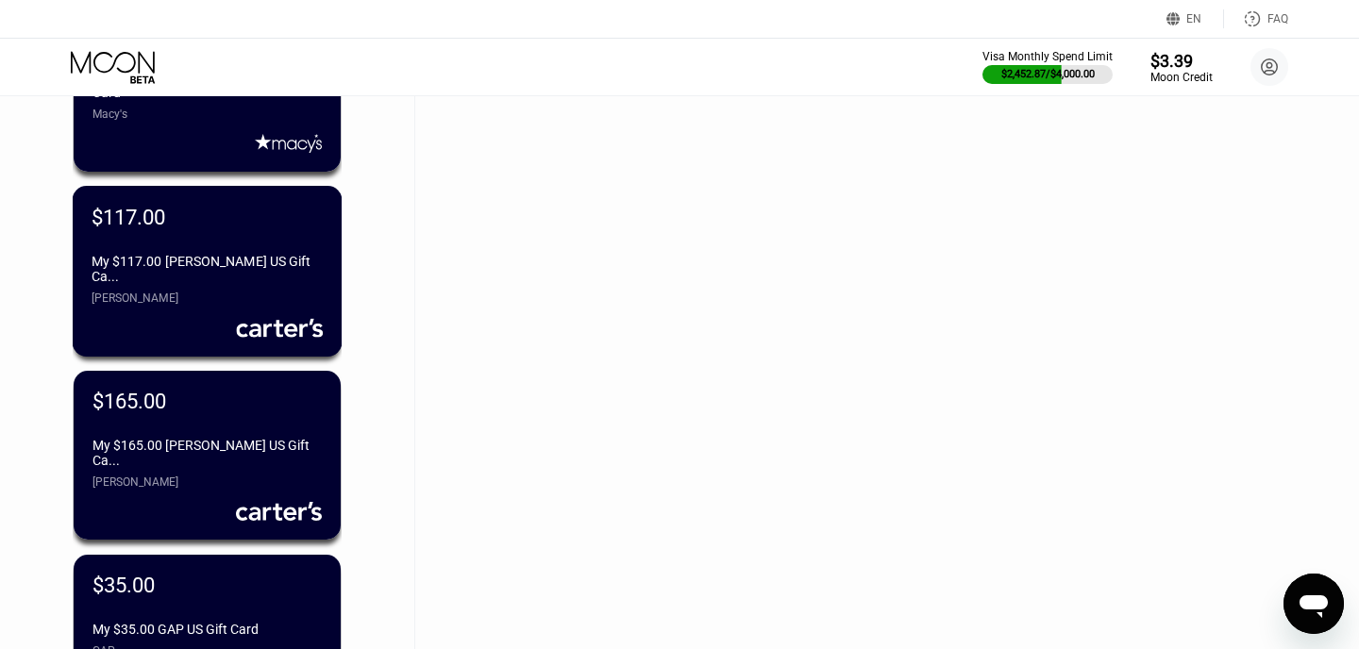
scroll to position [32154, 0]
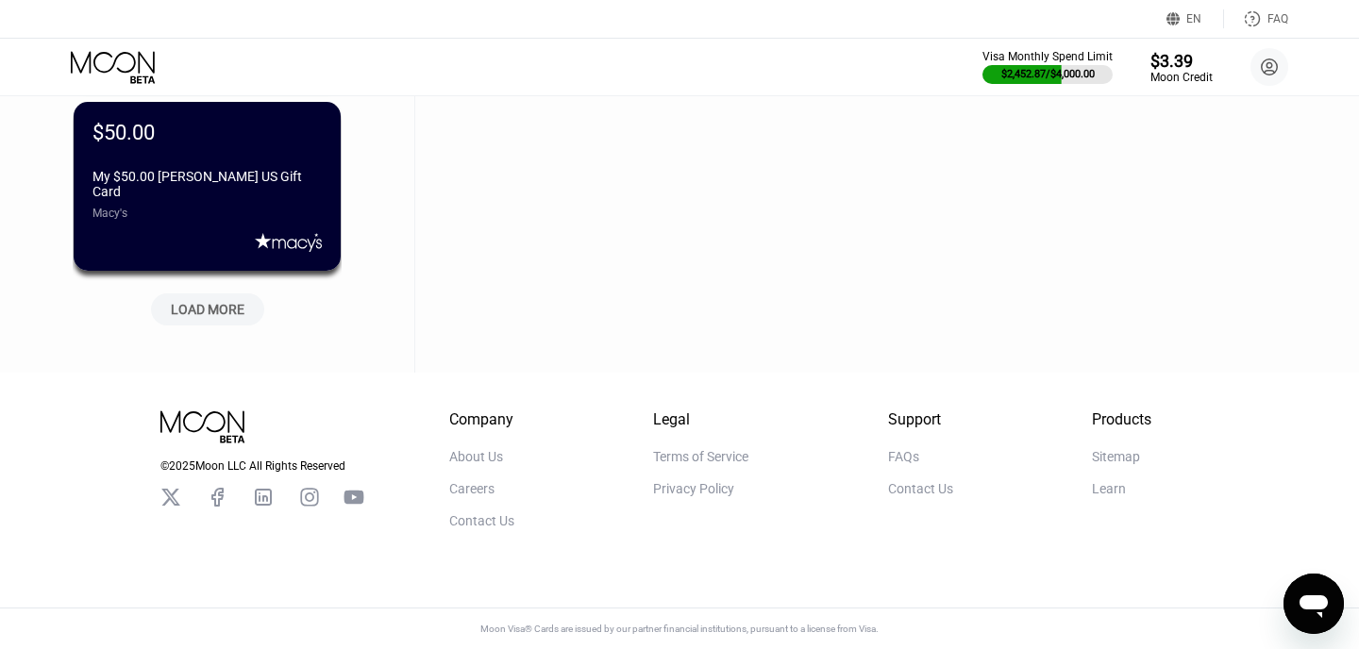
click at [225, 301] on div "LOAD MORE" at bounding box center [208, 309] width 74 height 17
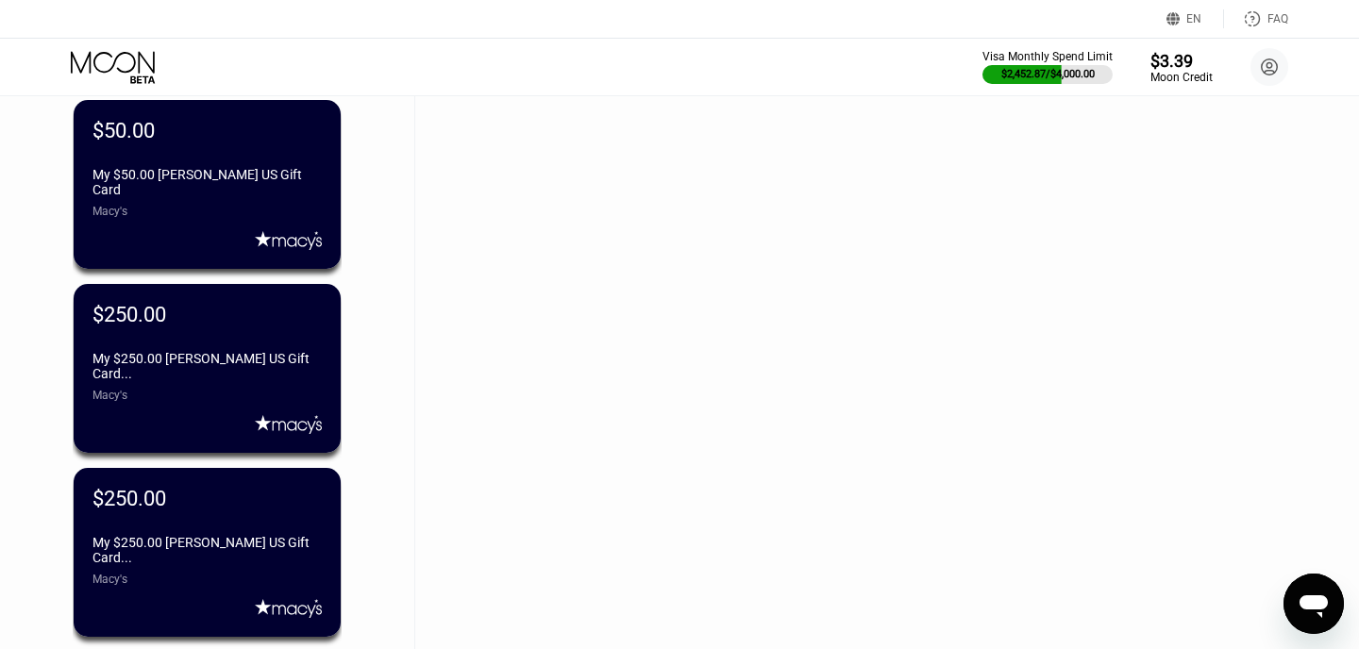
scroll to position [33074, 0]
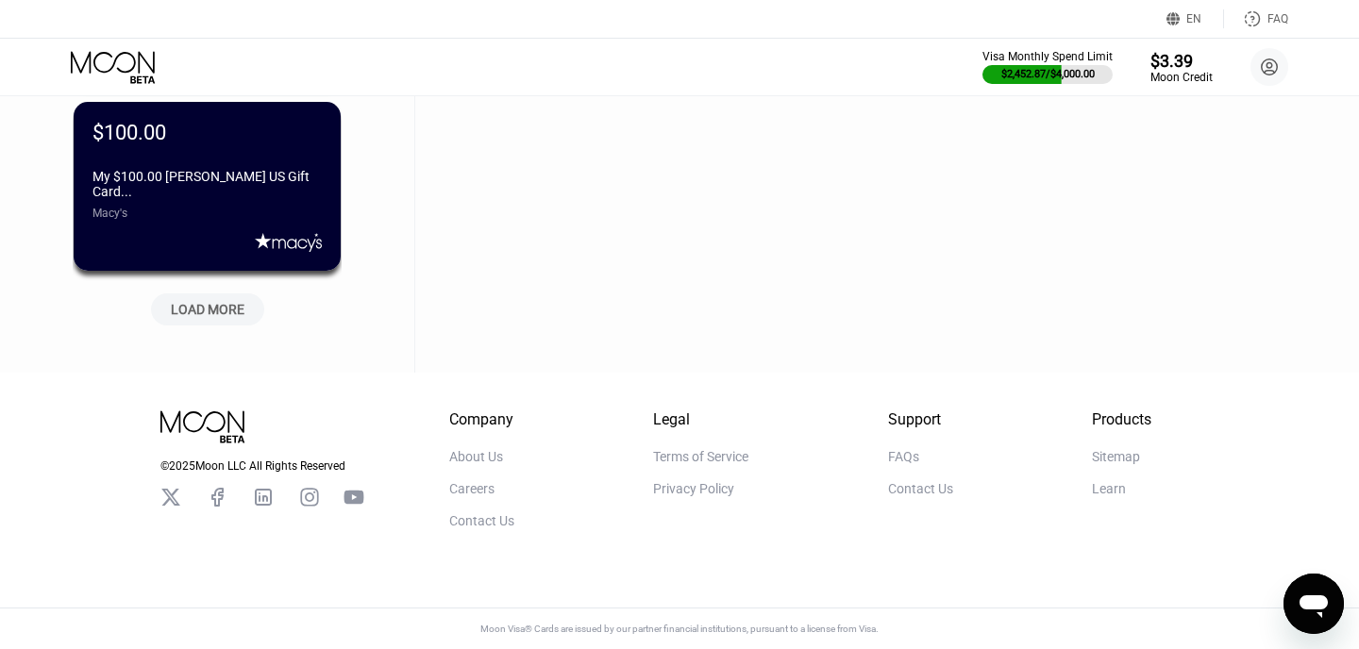
click at [203, 309] on div "LOAD MORE" at bounding box center [208, 309] width 74 height 17
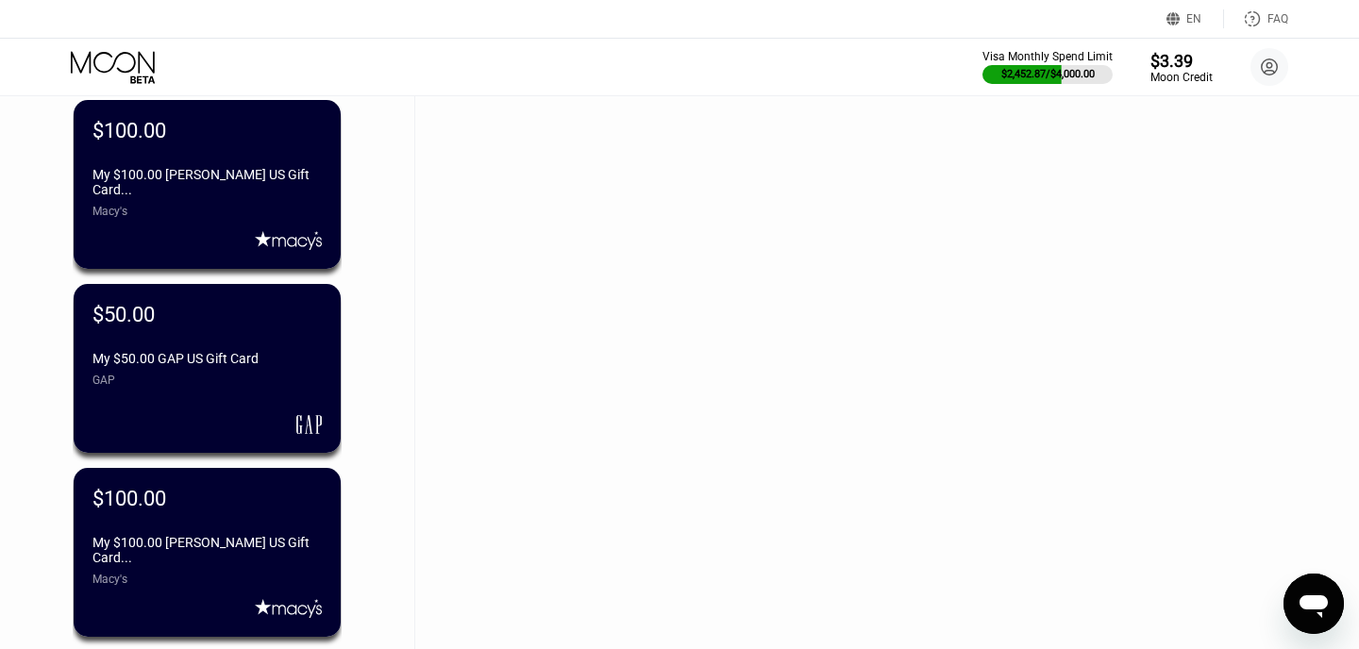
scroll to position [33994, 0]
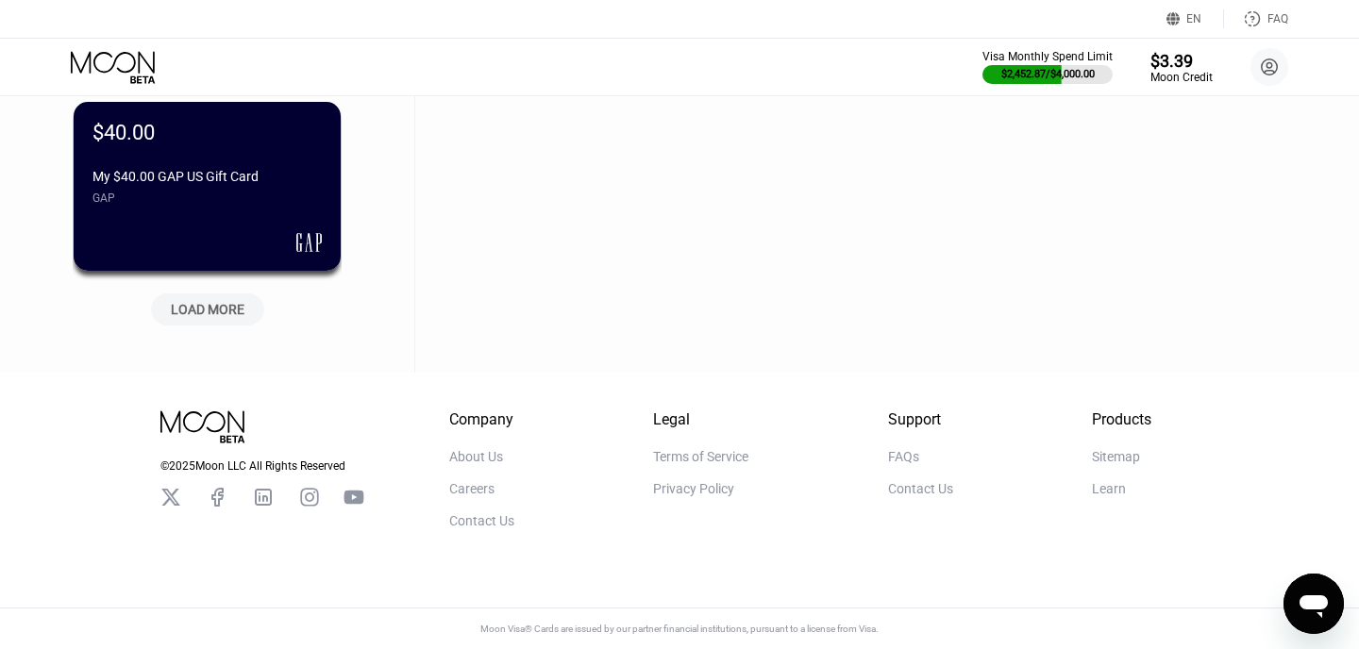
click at [203, 309] on div "LOAD MORE" at bounding box center [208, 309] width 74 height 17
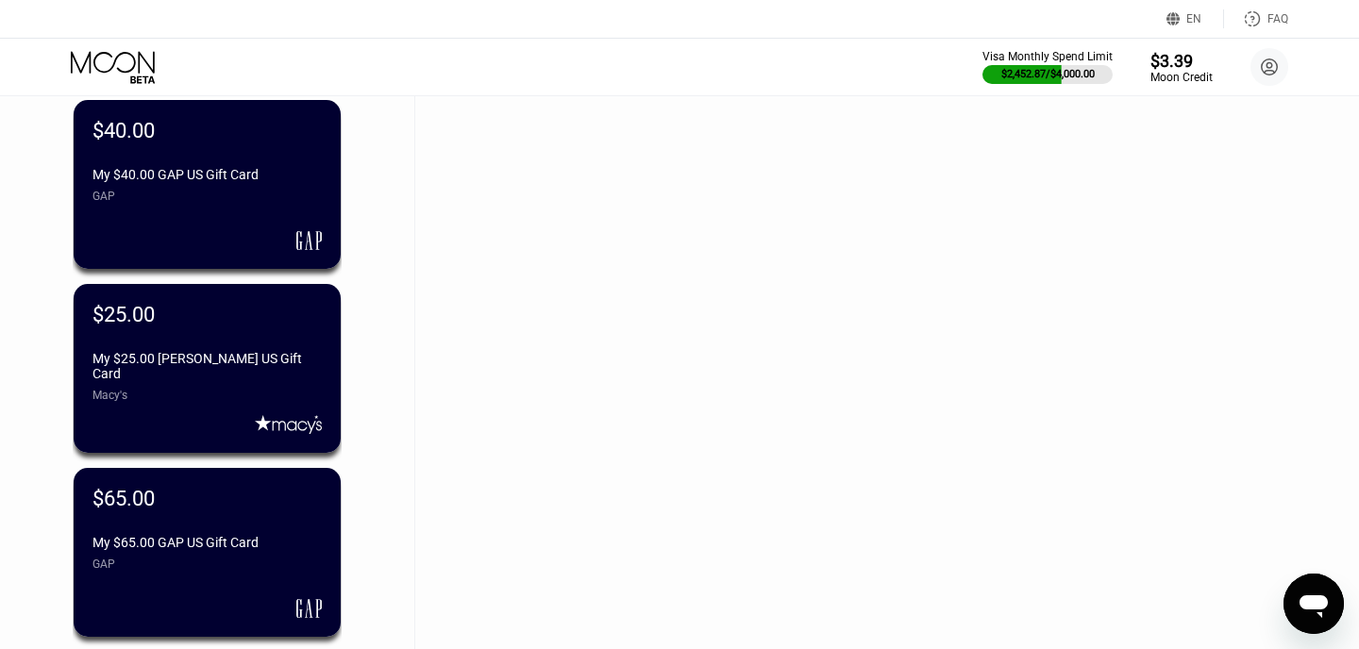
scroll to position [34914, 0]
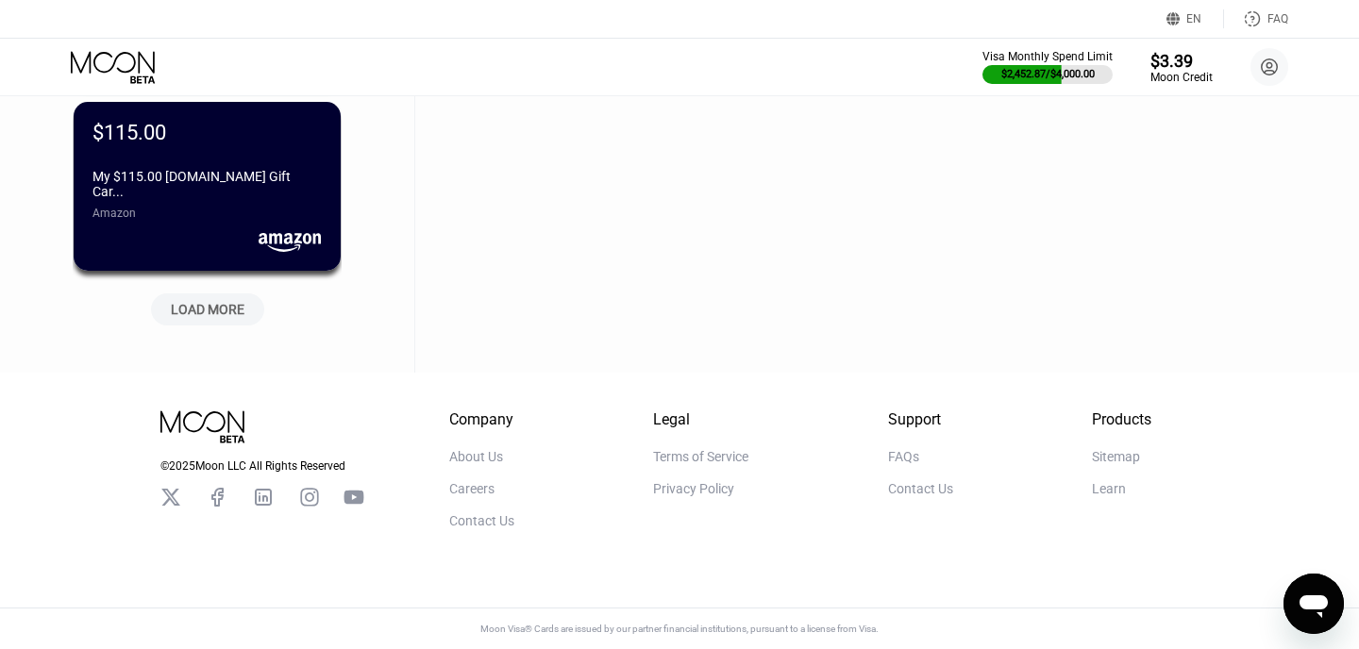
click at [203, 309] on div "LOAD MORE" at bounding box center [208, 309] width 74 height 17
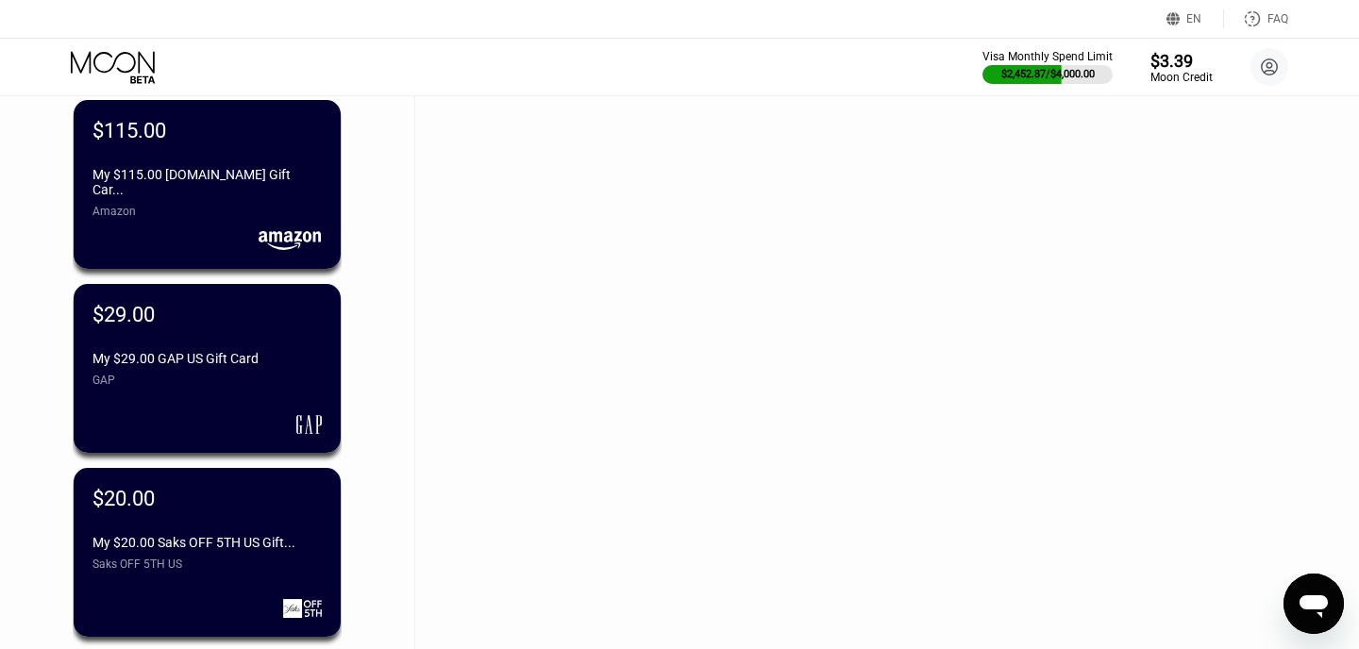
scroll to position [35834, 0]
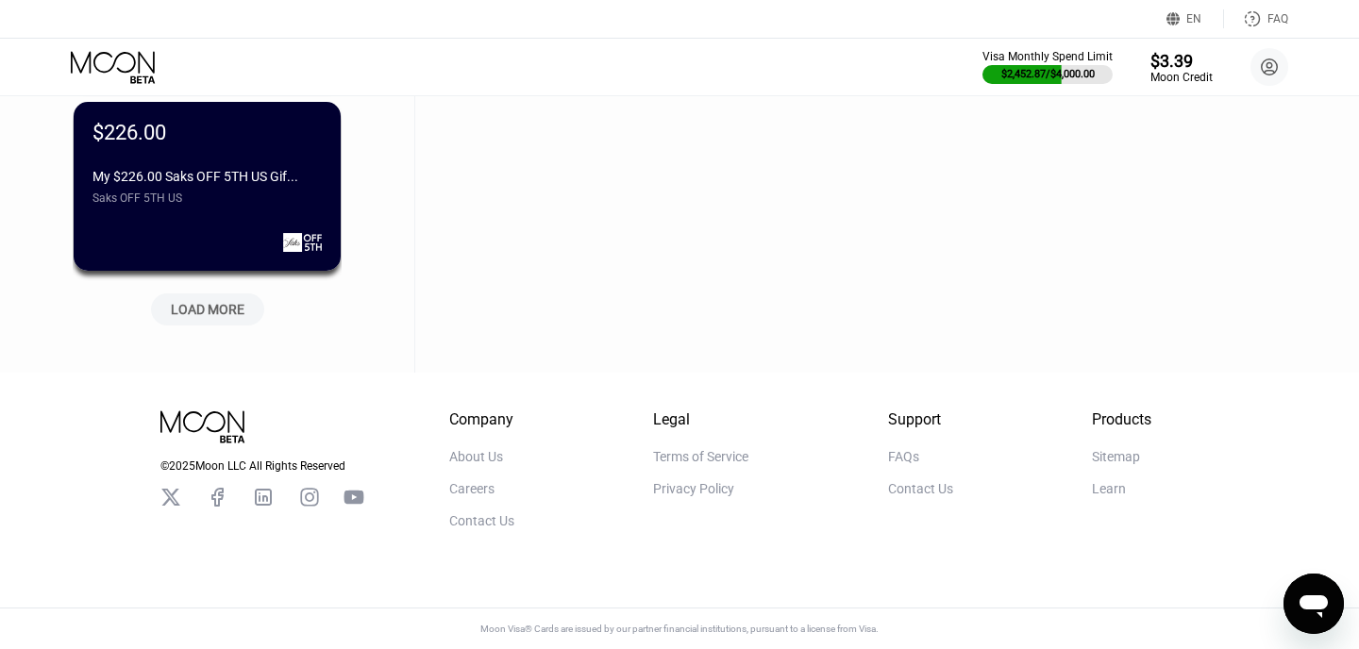
click at [203, 309] on div "LOAD MORE" at bounding box center [208, 309] width 74 height 17
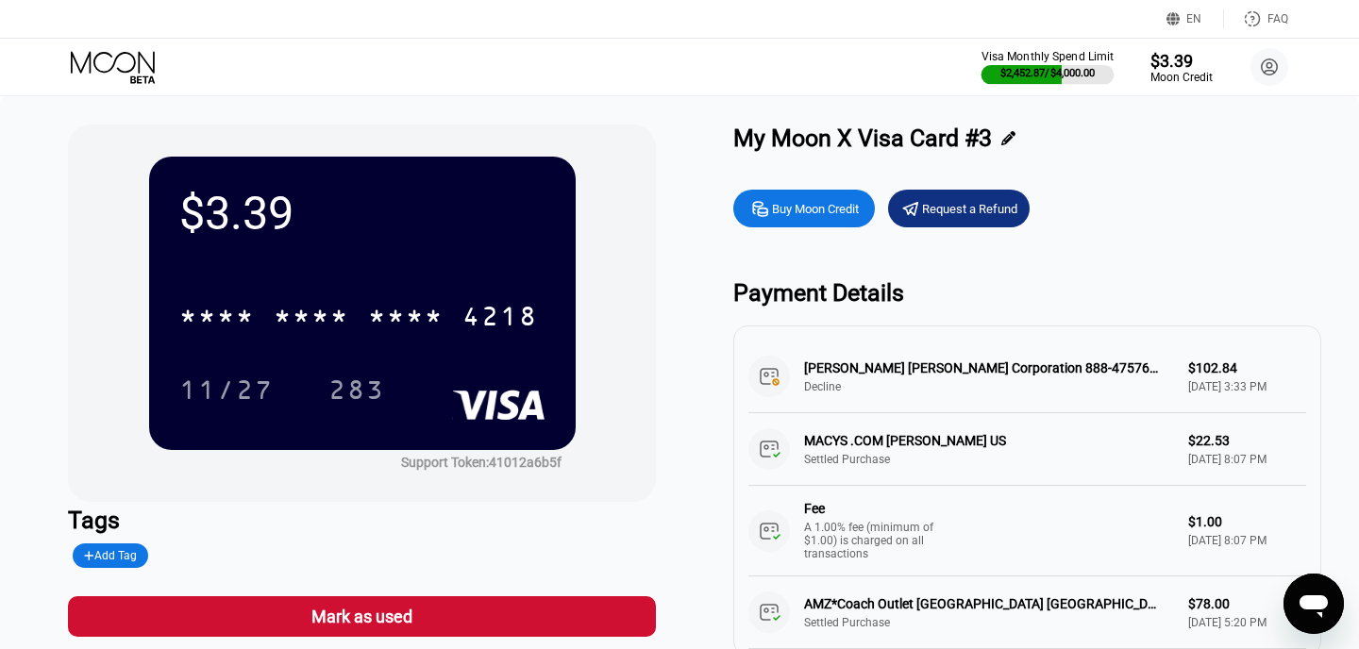
click at [1069, 70] on div "$2,452.87 / $4,000.00" at bounding box center [1047, 74] width 95 height 12
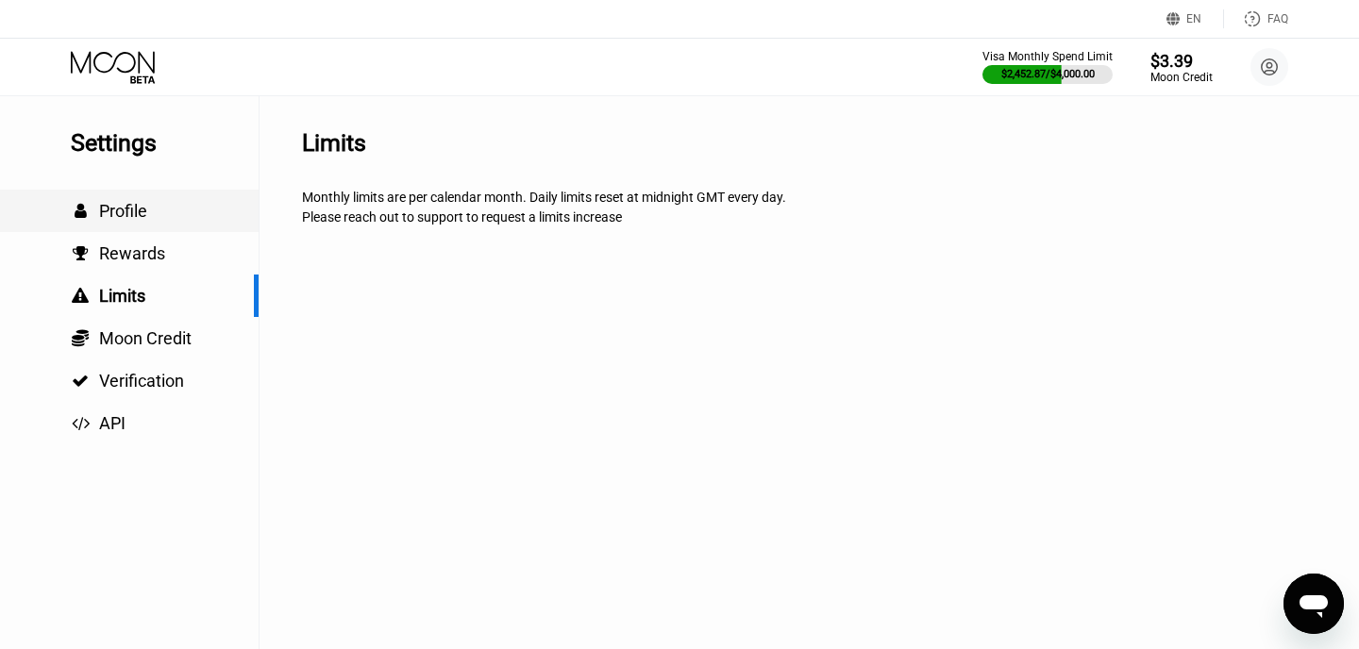
click at [193, 229] on div " Profile" at bounding box center [129, 211] width 259 height 42
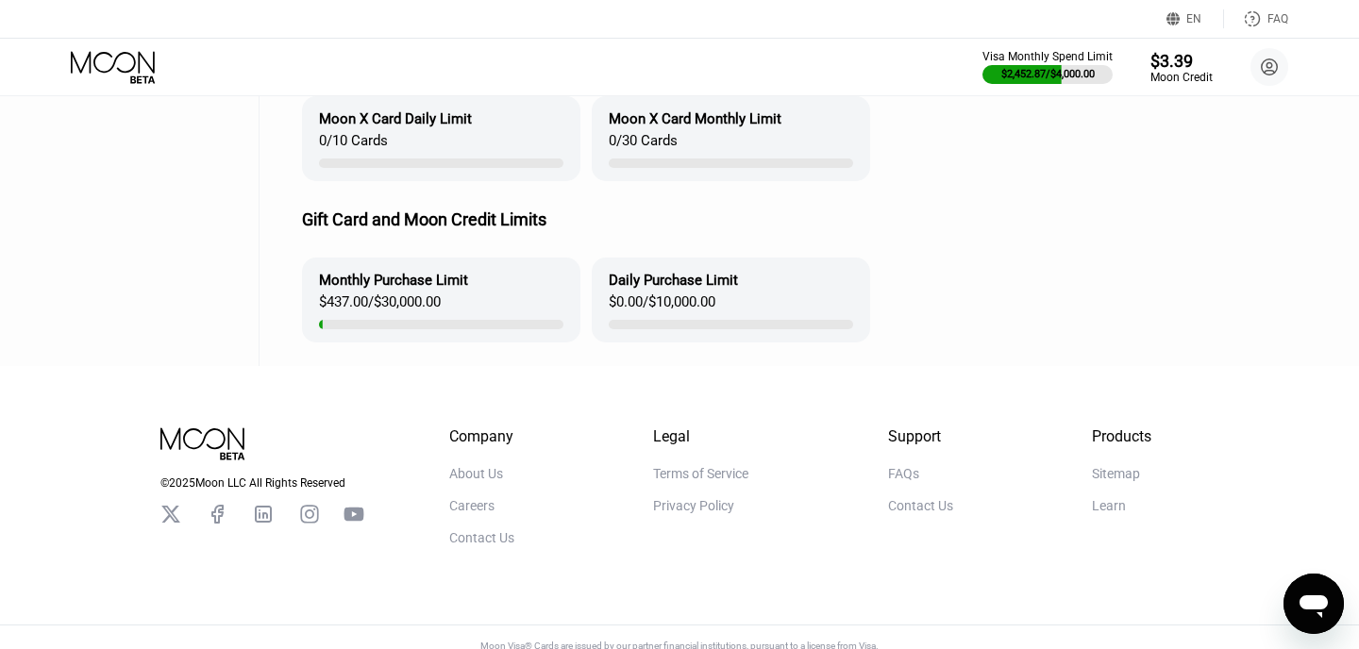
scroll to position [418, 0]
